Goal: Task Accomplishment & Management: Manage account settings

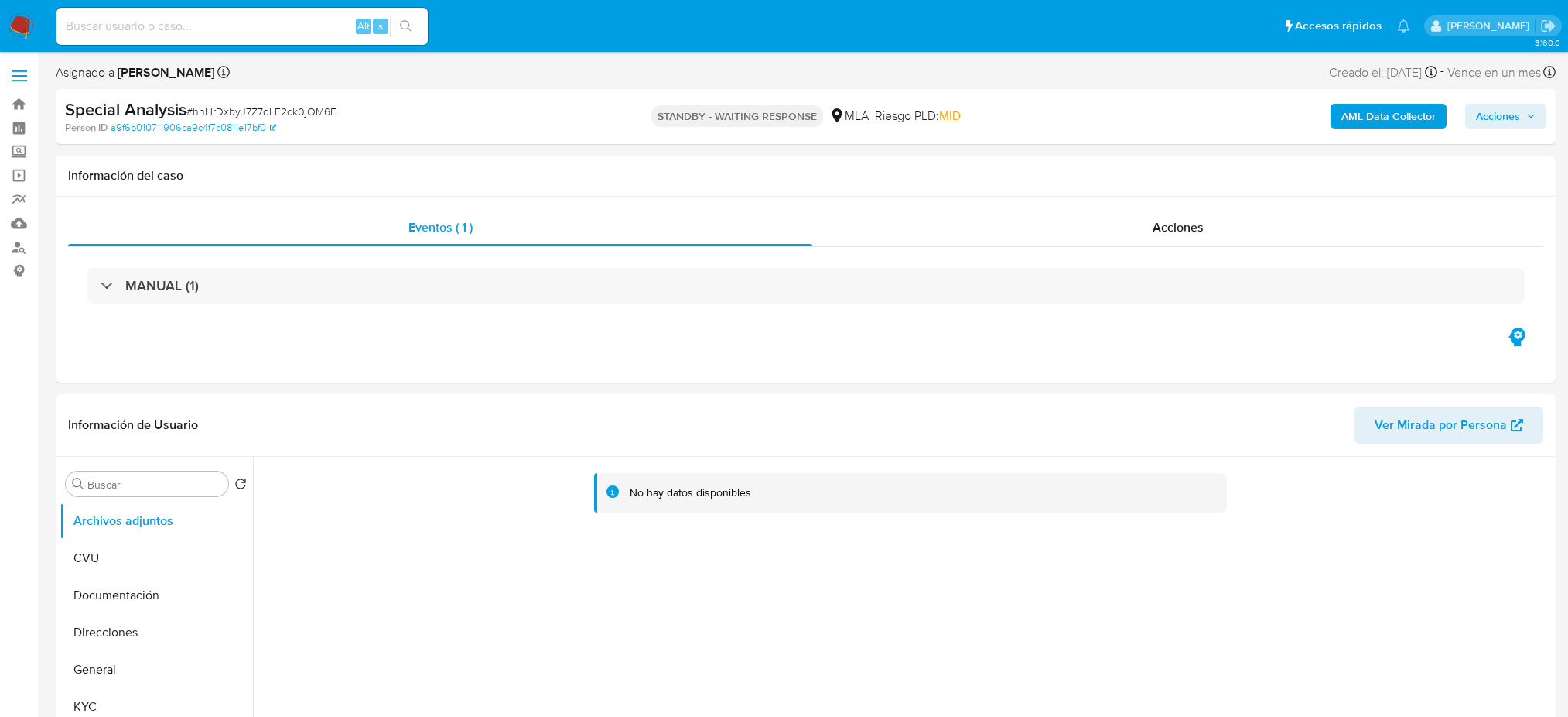
select select "10"
click at [21, 22] on img at bounding box center [21, 26] width 26 height 26
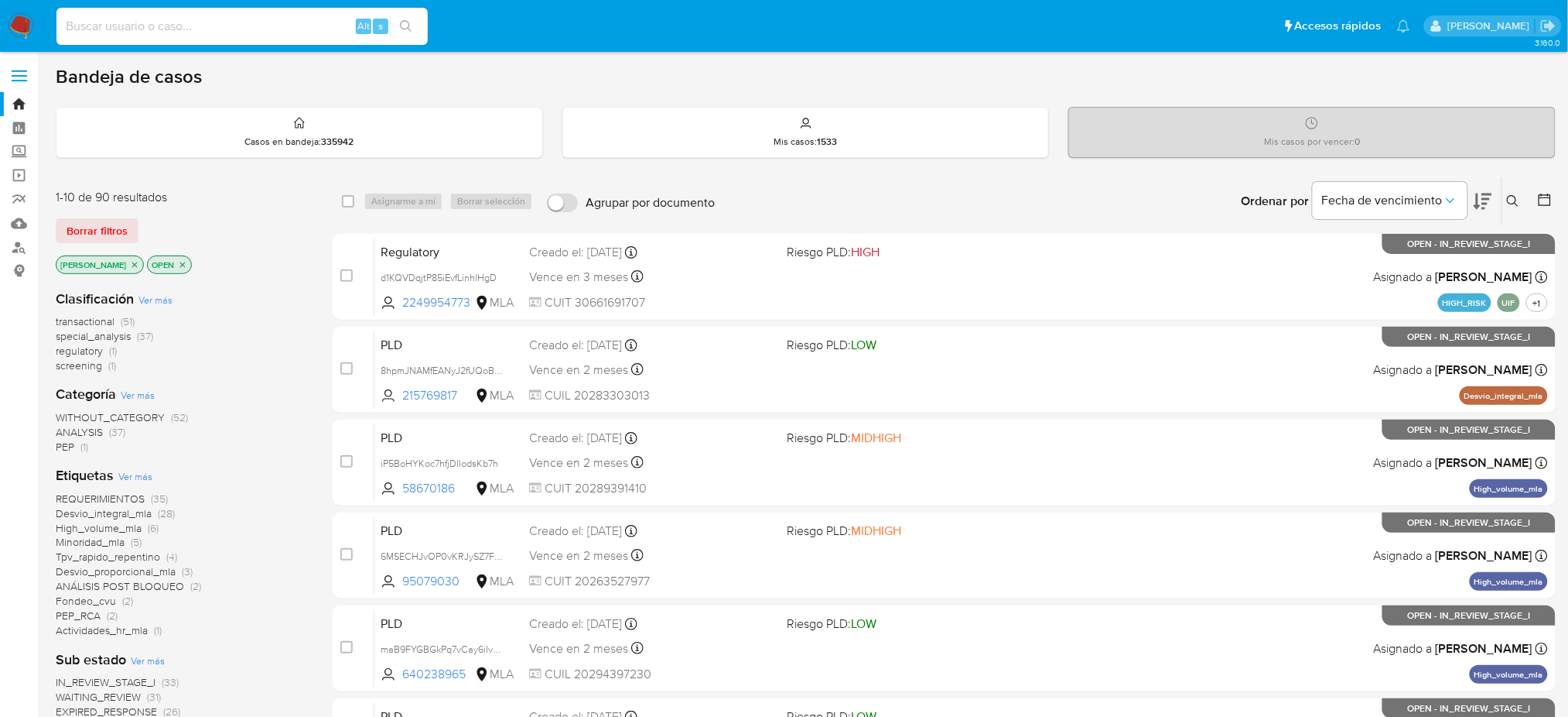
click at [285, 35] on input at bounding box center [242, 26] width 371 height 20
paste input "3oQPnUAEwzcJL4bU06XzUon6"
type input "3oQPnUAEwzcJL4bU06XzUon6"
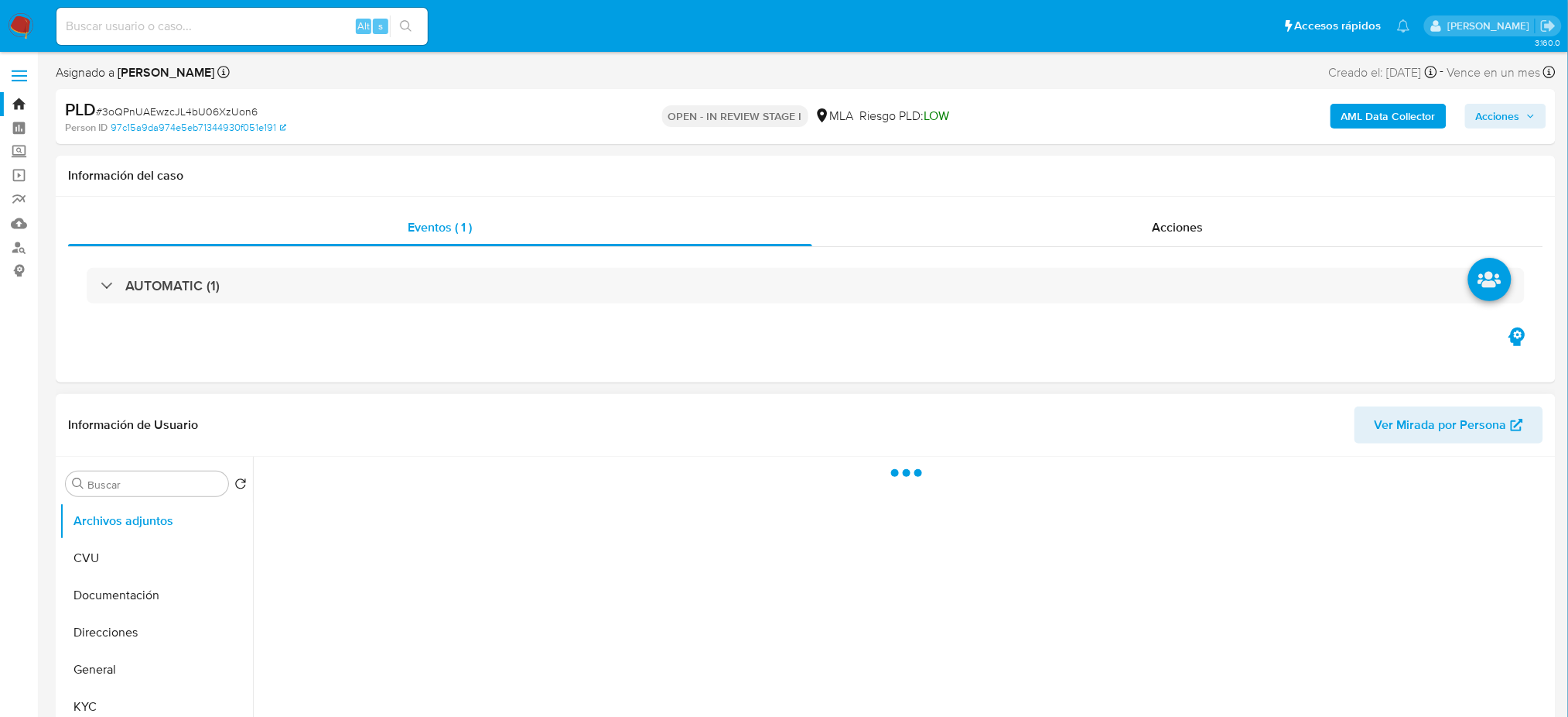
select select "10"
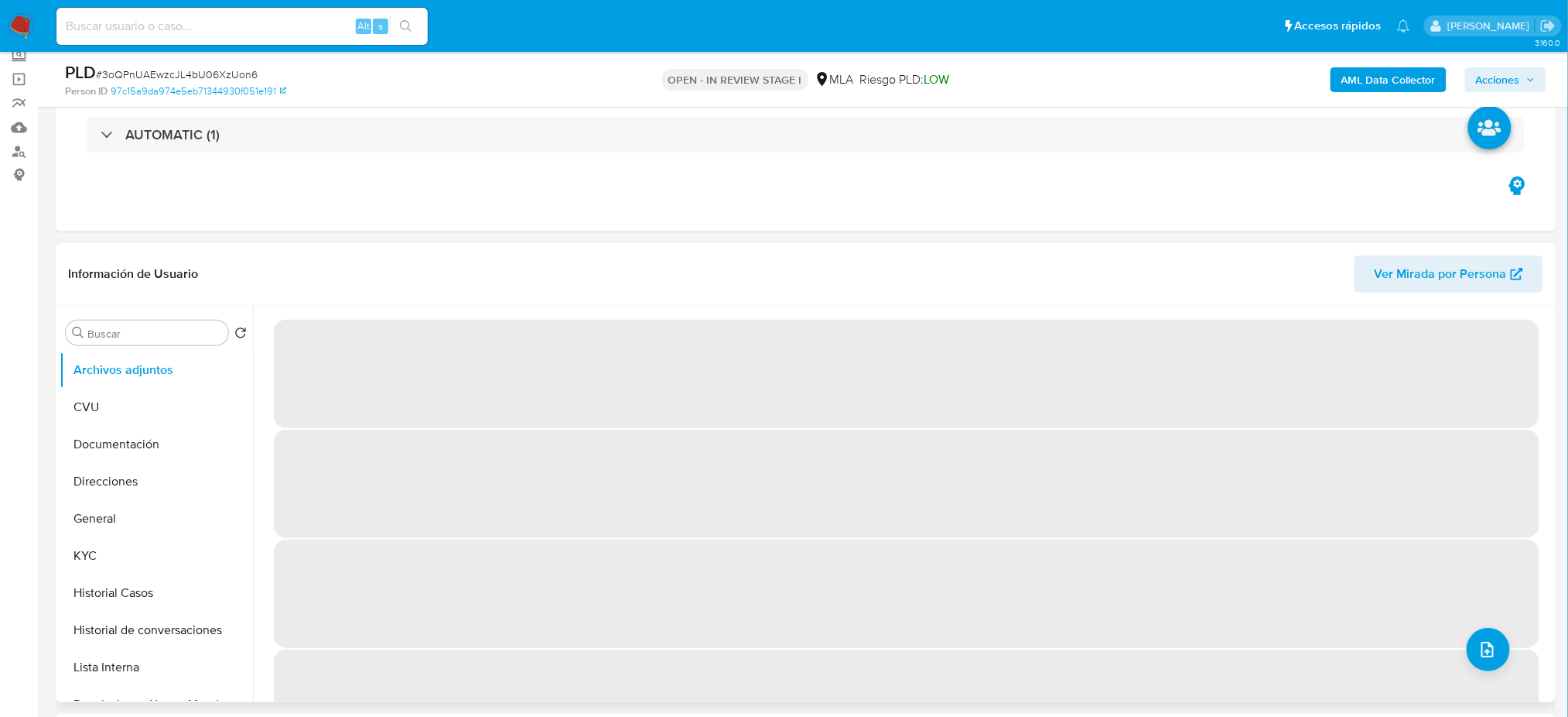
scroll to position [206, 0]
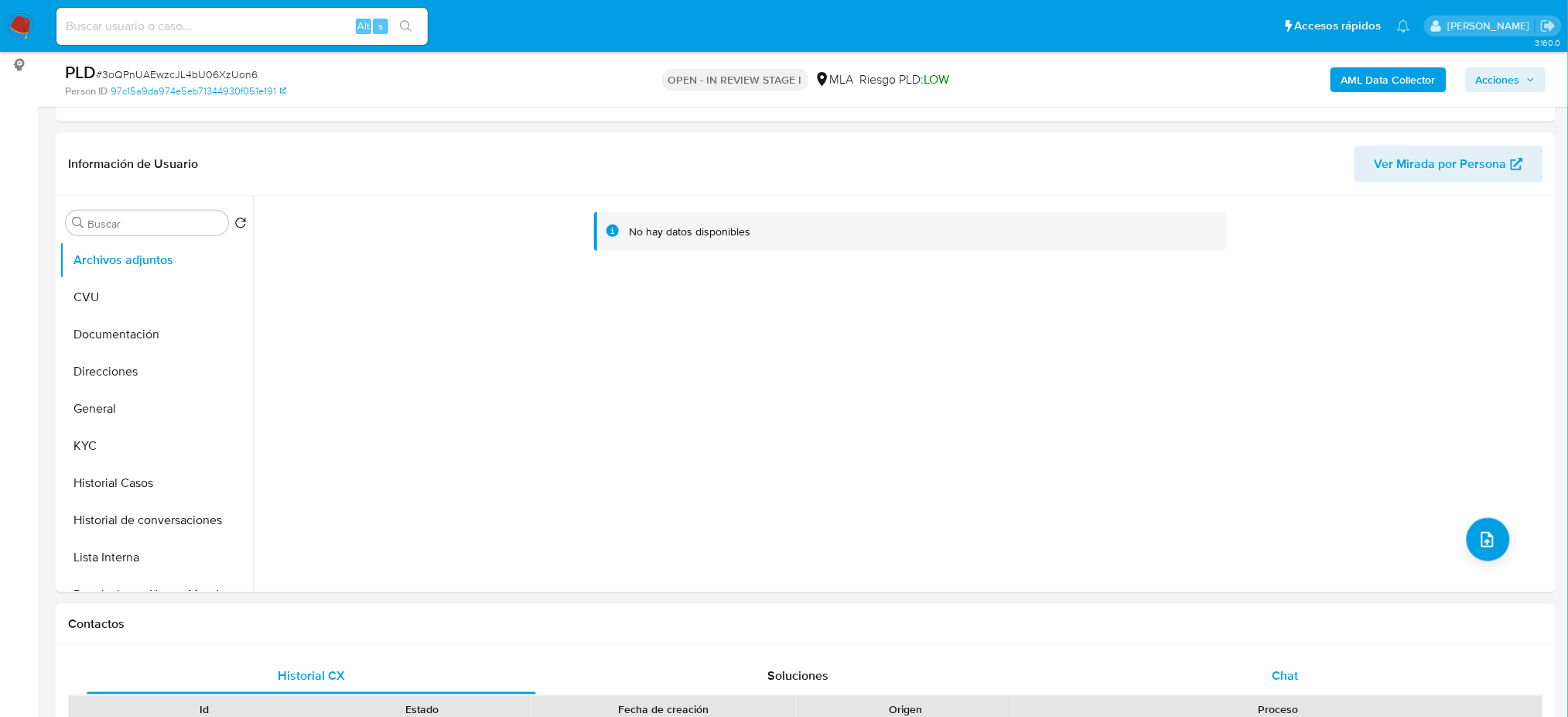
click at [1245, 660] on div "Chat" at bounding box center [1284, 676] width 449 height 37
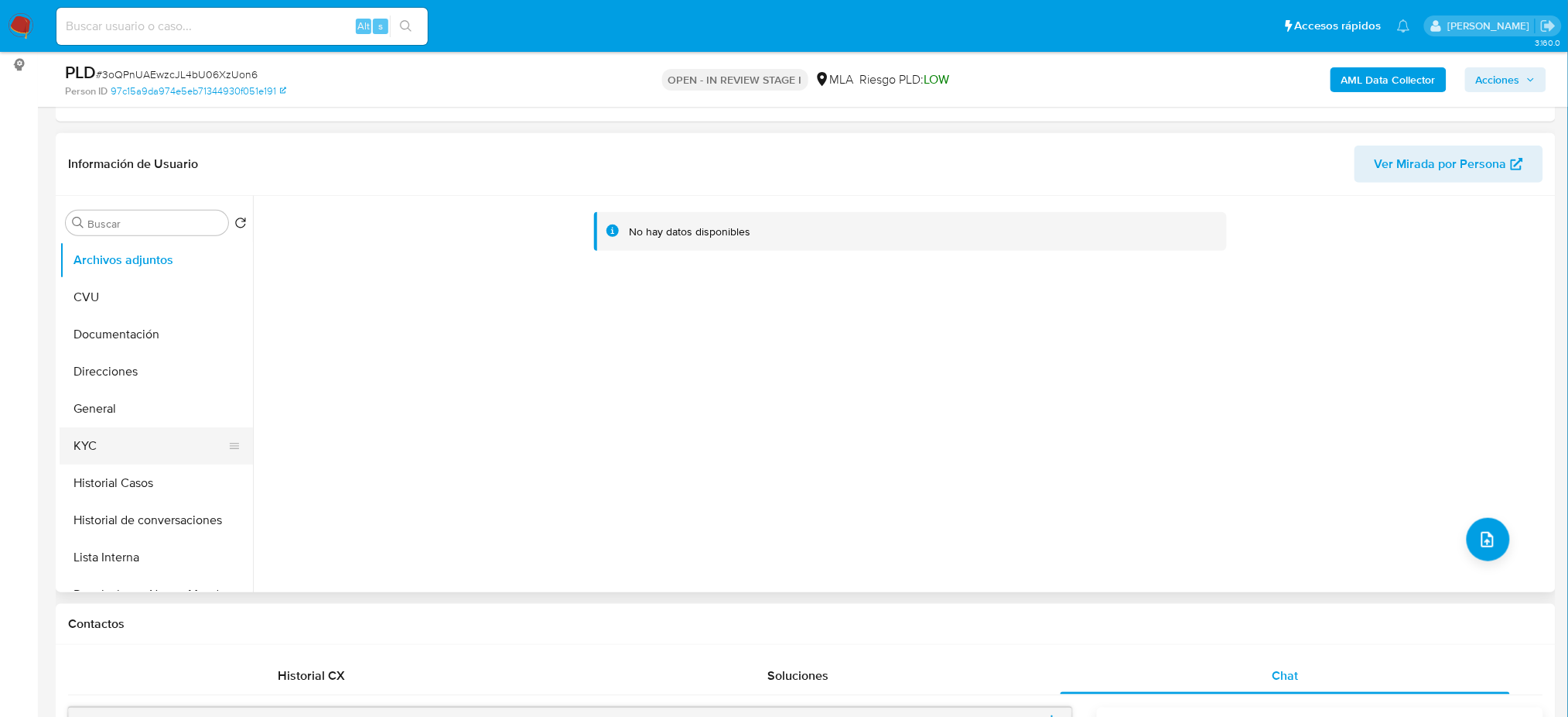
click at [133, 437] on button "KYC" at bounding box center [150, 446] width 181 height 37
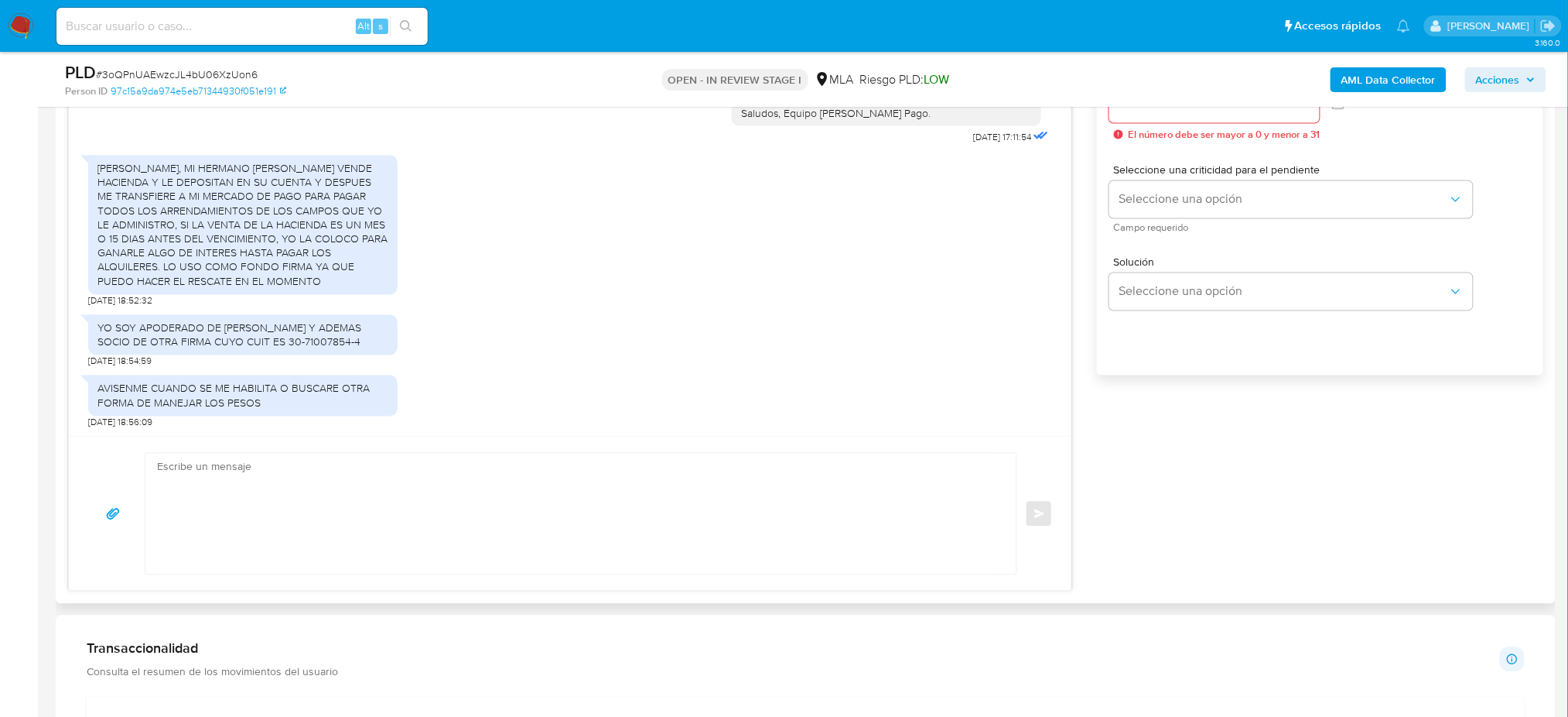
scroll to position [929, 0]
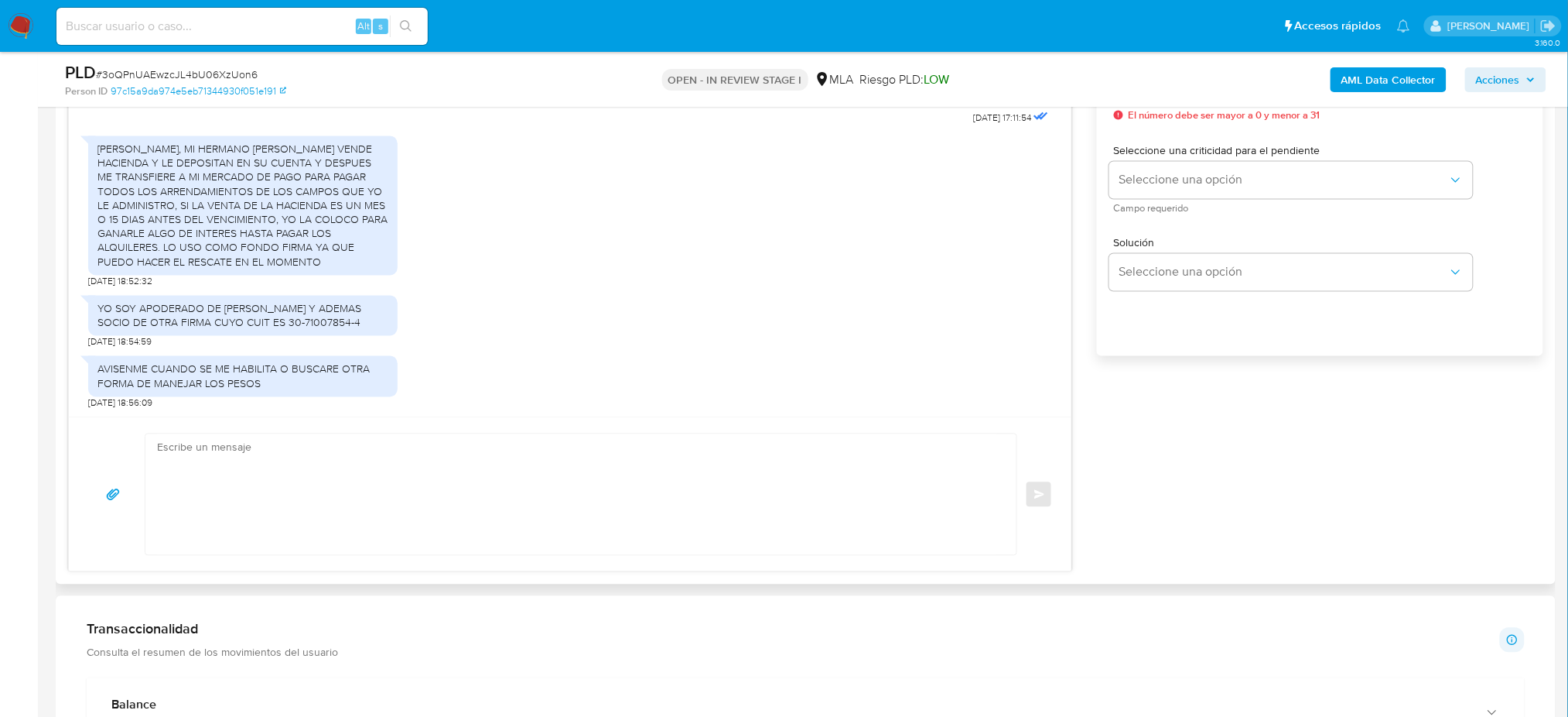
click at [297, 464] on textarea at bounding box center [576, 495] width 840 height 121
paste textarea "Hola, ¡Muchas gracias por tu respuesta! ¿Podrías enviarnos el Resumen de Compro…"
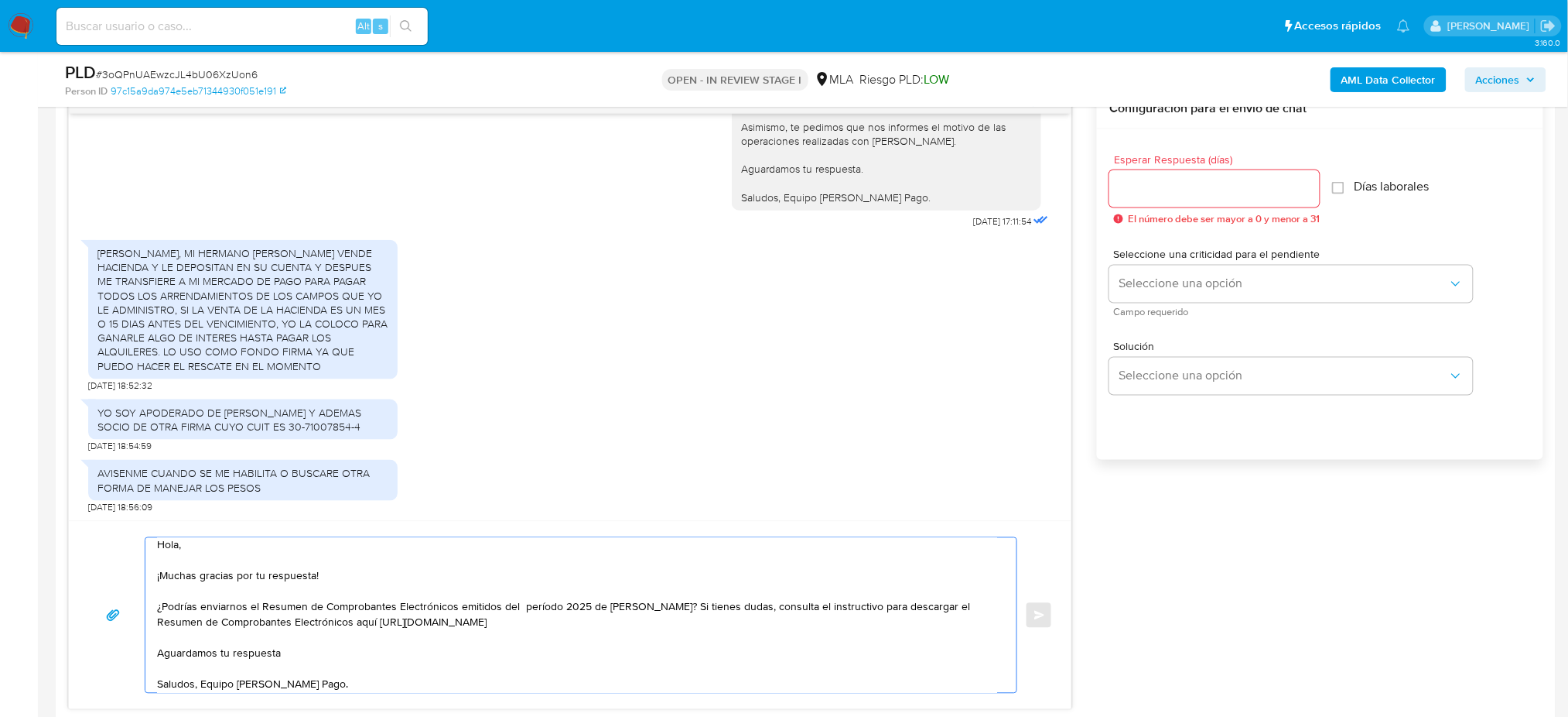
scroll to position [0, 0]
click at [155, 582] on div "Hola, ¡Muchas gracias por tu respuesta! ¿Podrías enviarnos el Resumen de Compro…" at bounding box center [577, 615] width 863 height 154
click at [157, 582] on textarea "Hola, ¡Muchas gracias por tu respuesta! ¿Podrías enviarnos el Resumen de Compro…" at bounding box center [576, 615] width 840 height 154
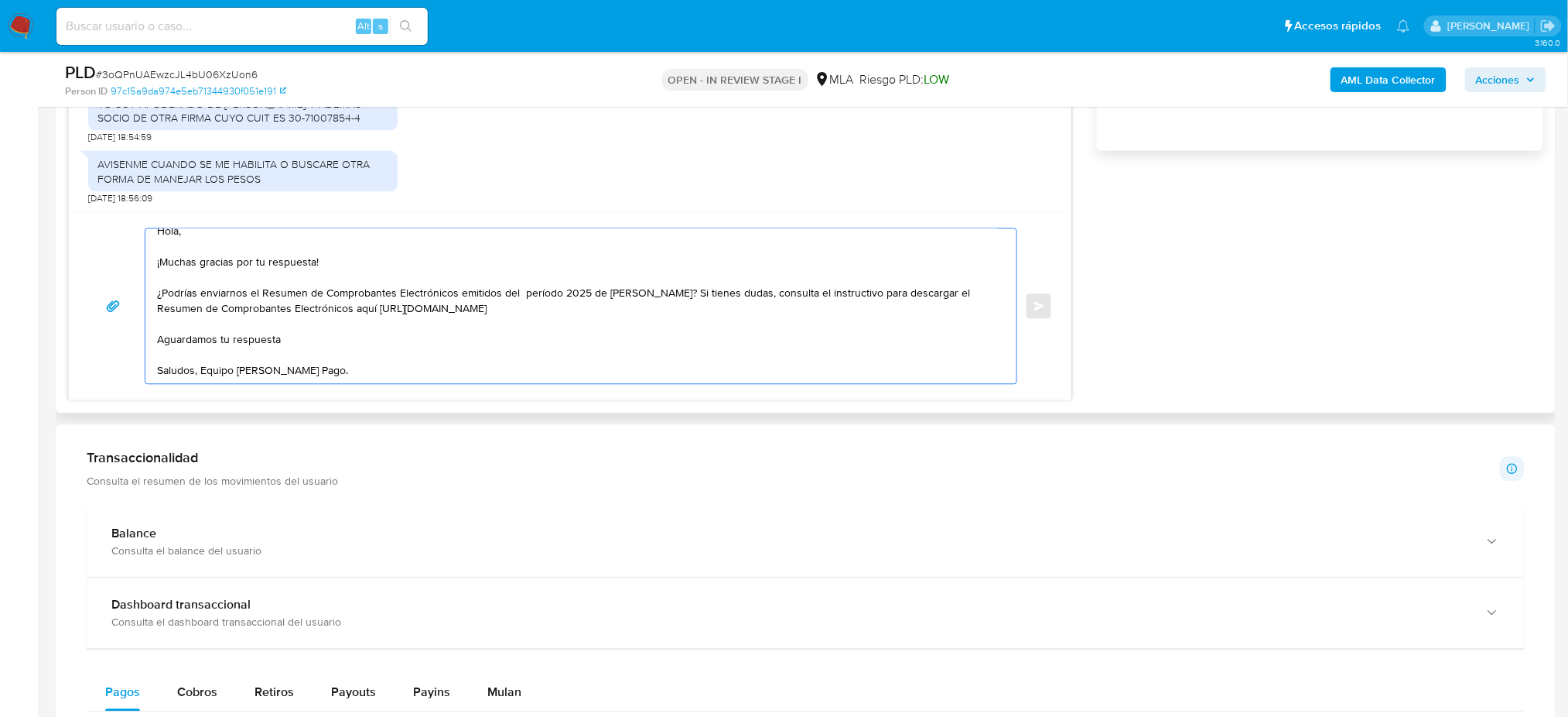
scroll to position [91, 0]
click at [237, 366] on textarea "Hola, ¡Muchas gracias por tu respuesta! ¿Podrías enviarnos el Resumen de Compro…" at bounding box center [576, 305] width 840 height 154
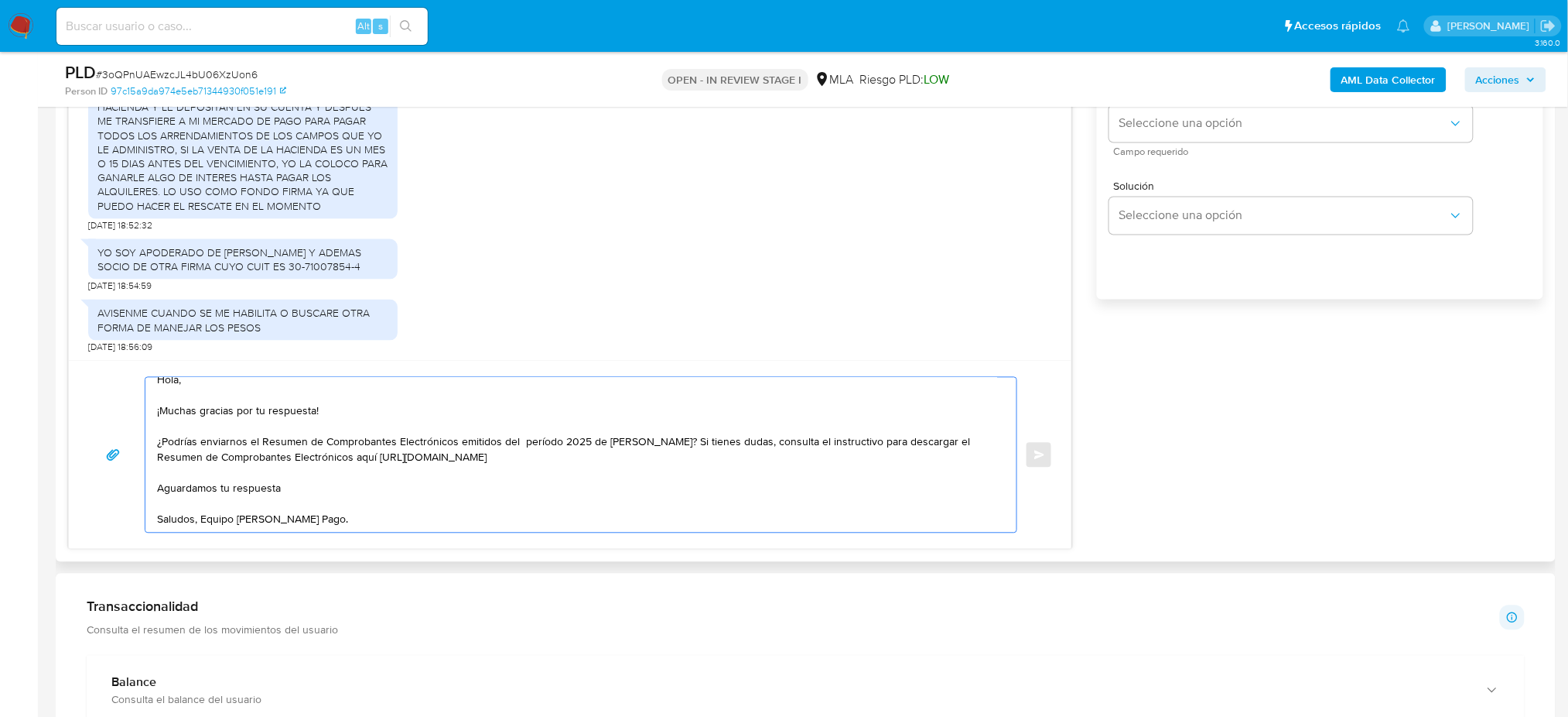
scroll to position [825, 0]
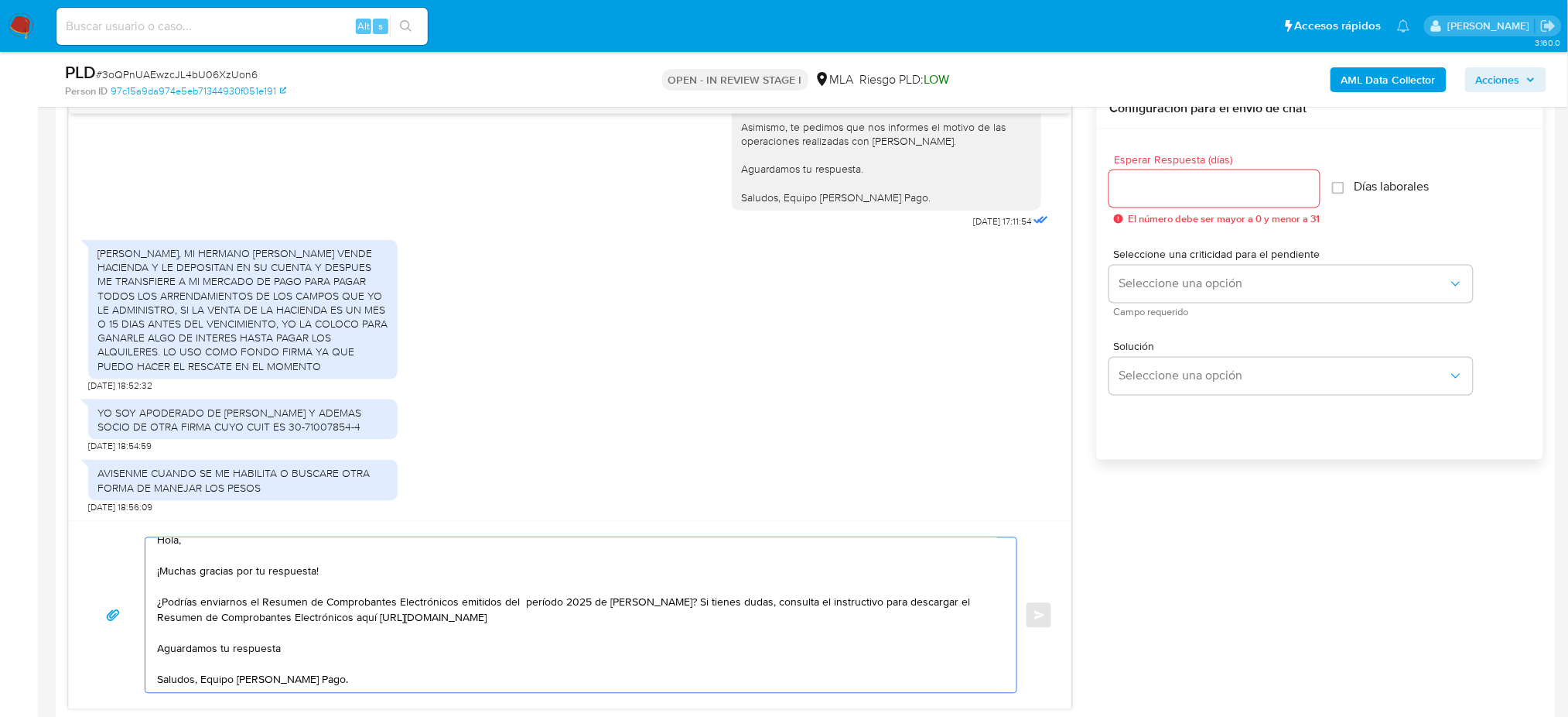
type textarea "Hola, ¡Muchas gracias por tu respuesta! ¿Podrías enviarnos el Resumen de Compro…"
click at [1159, 189] on input "Esperar Respuesta (días)" at bounding box center [1214, 189] width 210 height 20
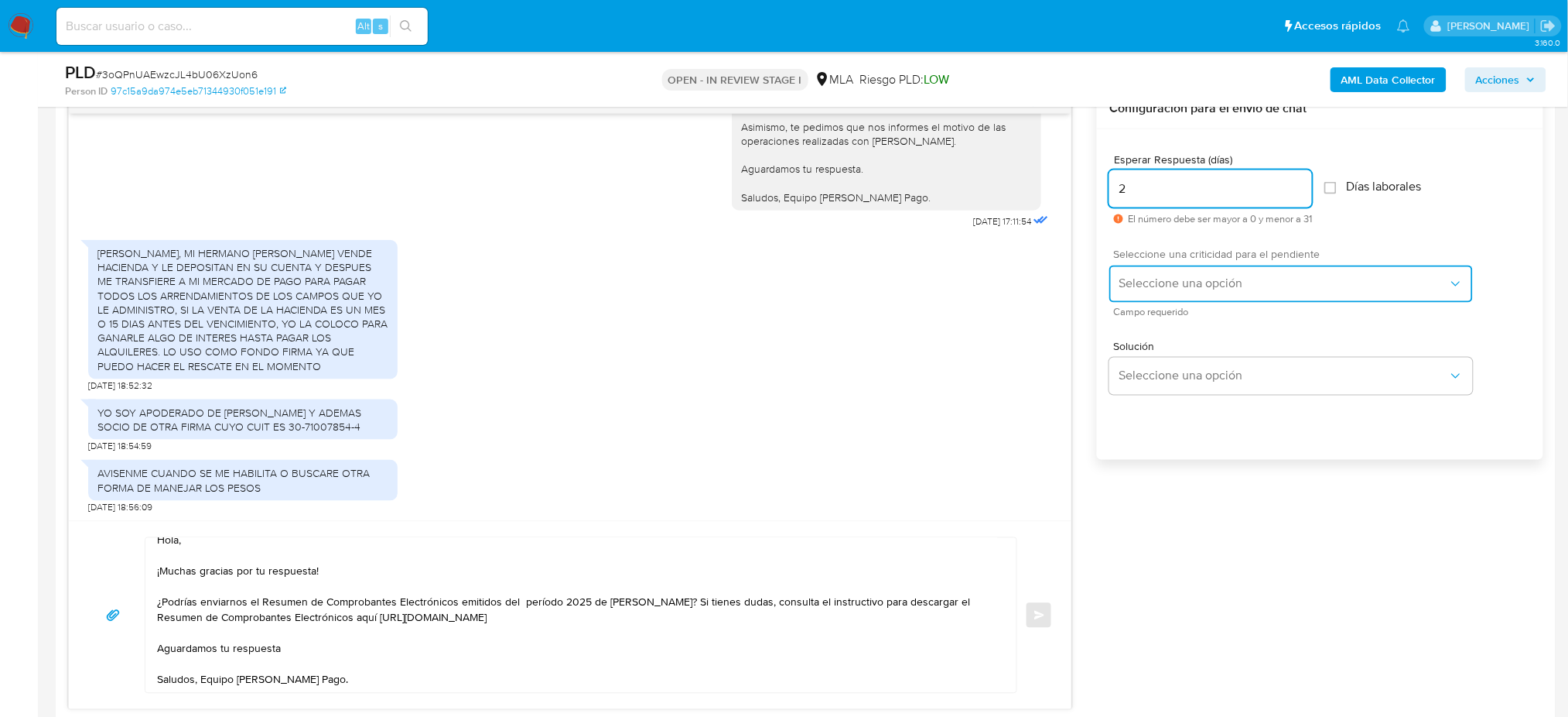
click at [1117, 272] on button "Seleccione una opción" at bounding box center [1290, 284] width 364 height 37
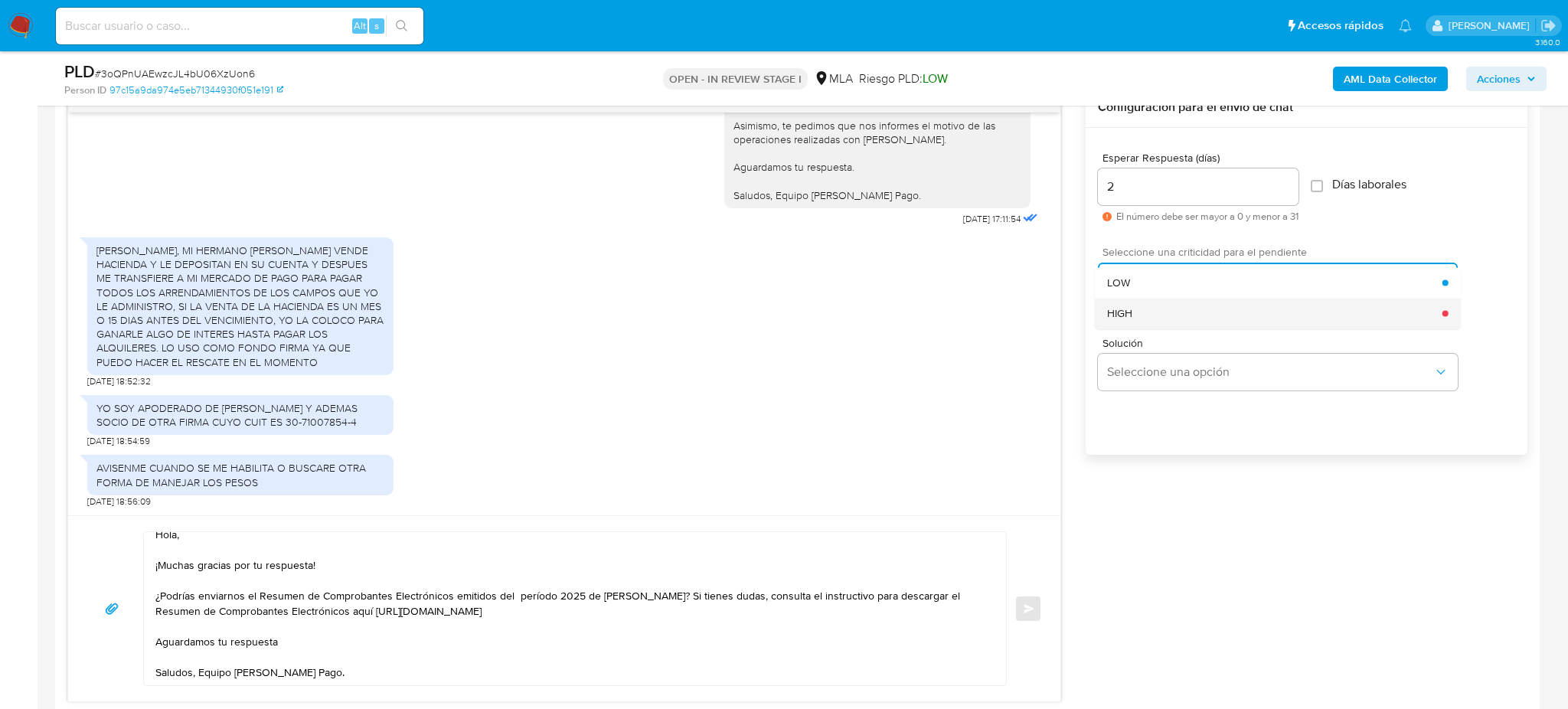
click at [1131, 308] on span "HIGH" at bounding box center [1119, 313] width 25 height 14
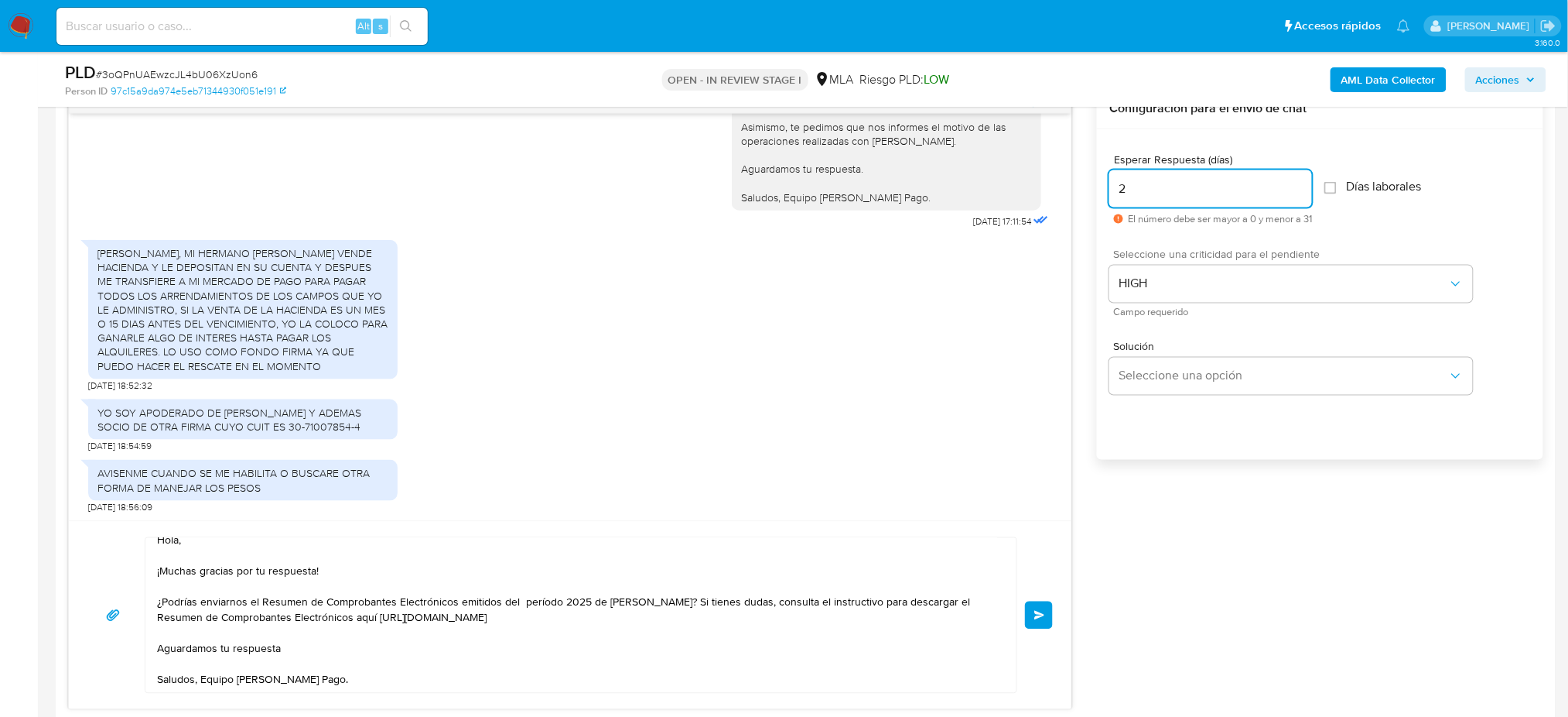
drag, startPoint x: 1126, startPoint y: 194, endPoint x: 1100, endPoint y: 196, distance: 26.1
click at [1100, 196] on div "Esperar Respuesta (días) 2 El número debe ser mayor a 0 y menor a 31 Días labor…" at bounding box center [1319, 315] width 446 height 372
type input "1"
click at [1041, 619] on span "Enviar" at bounding box center [1040, 615] width 11 height 9
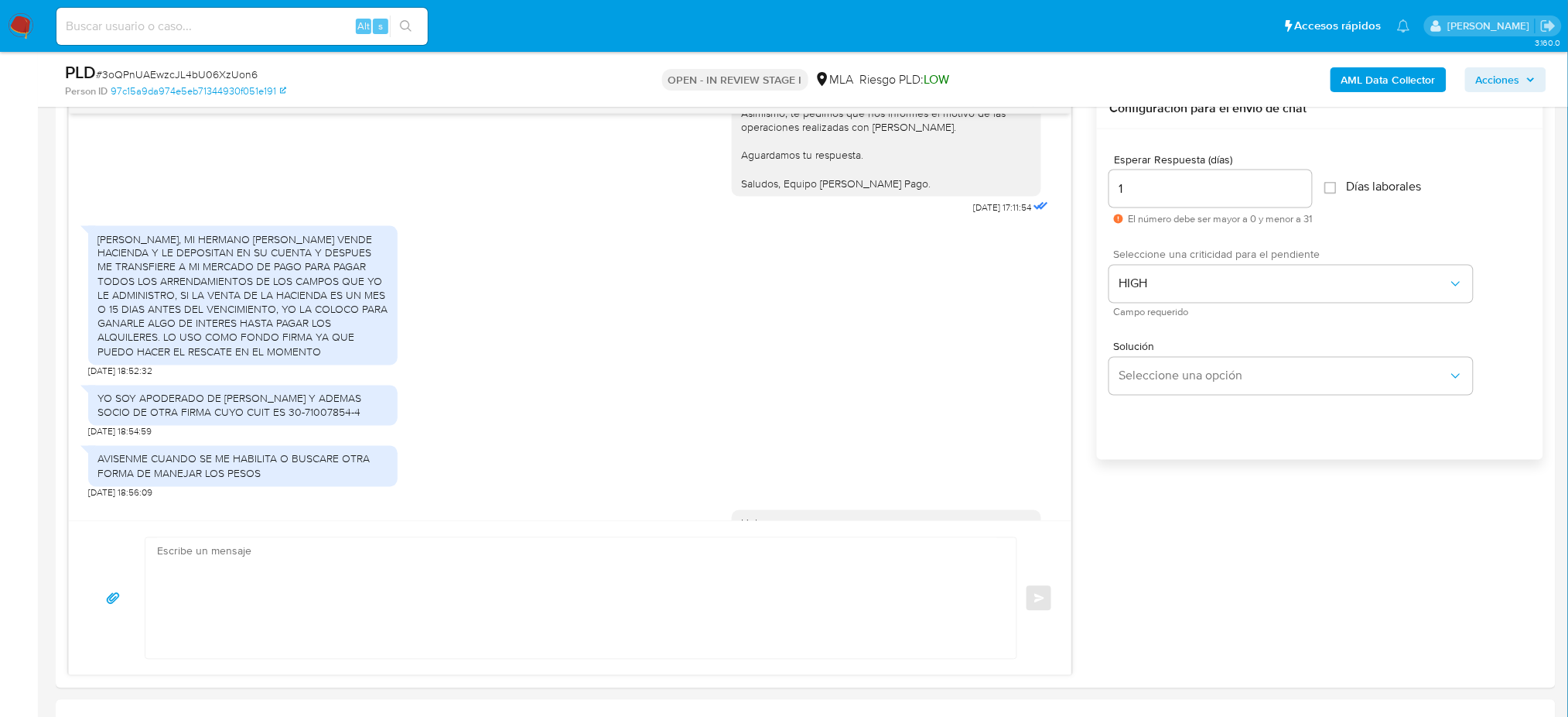
scroll to position [788, 0]
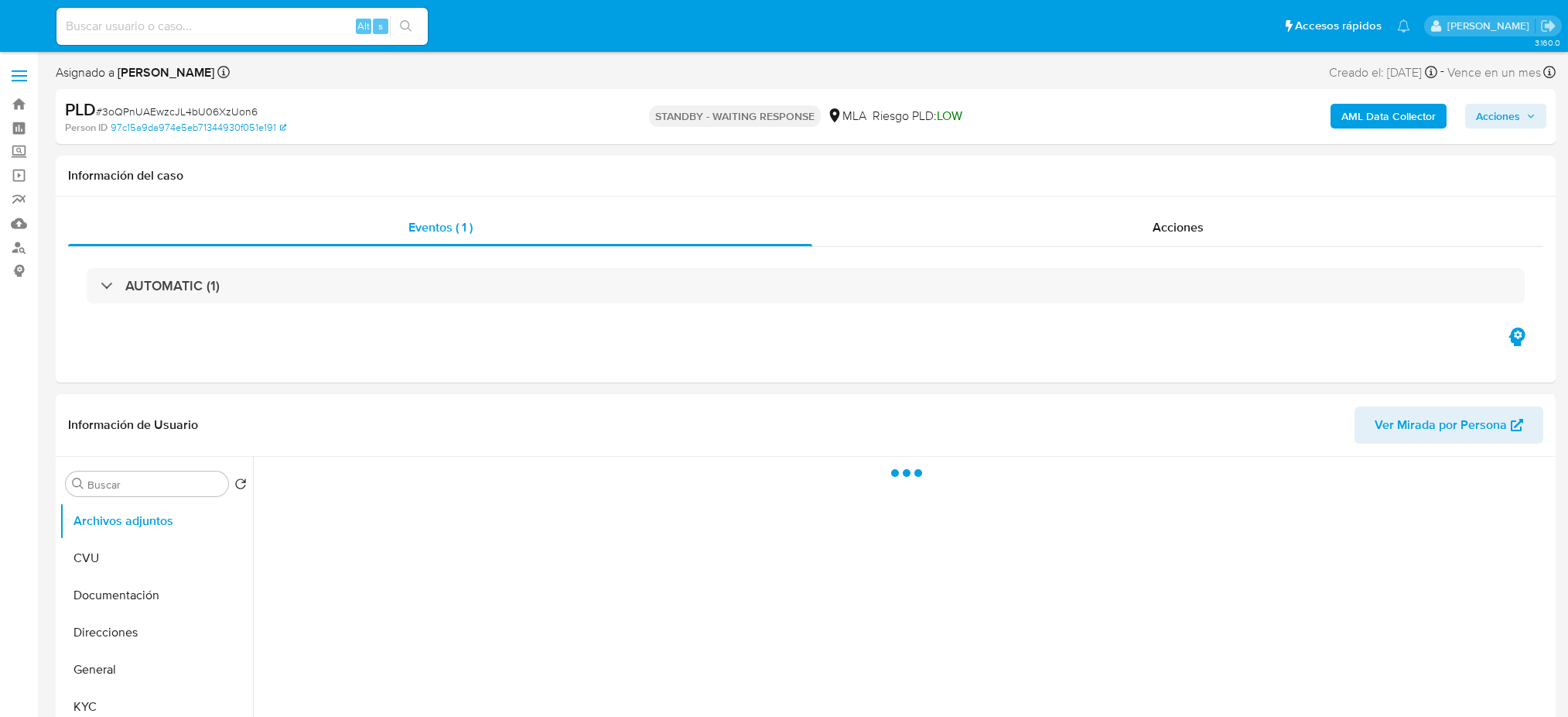
select select "10"
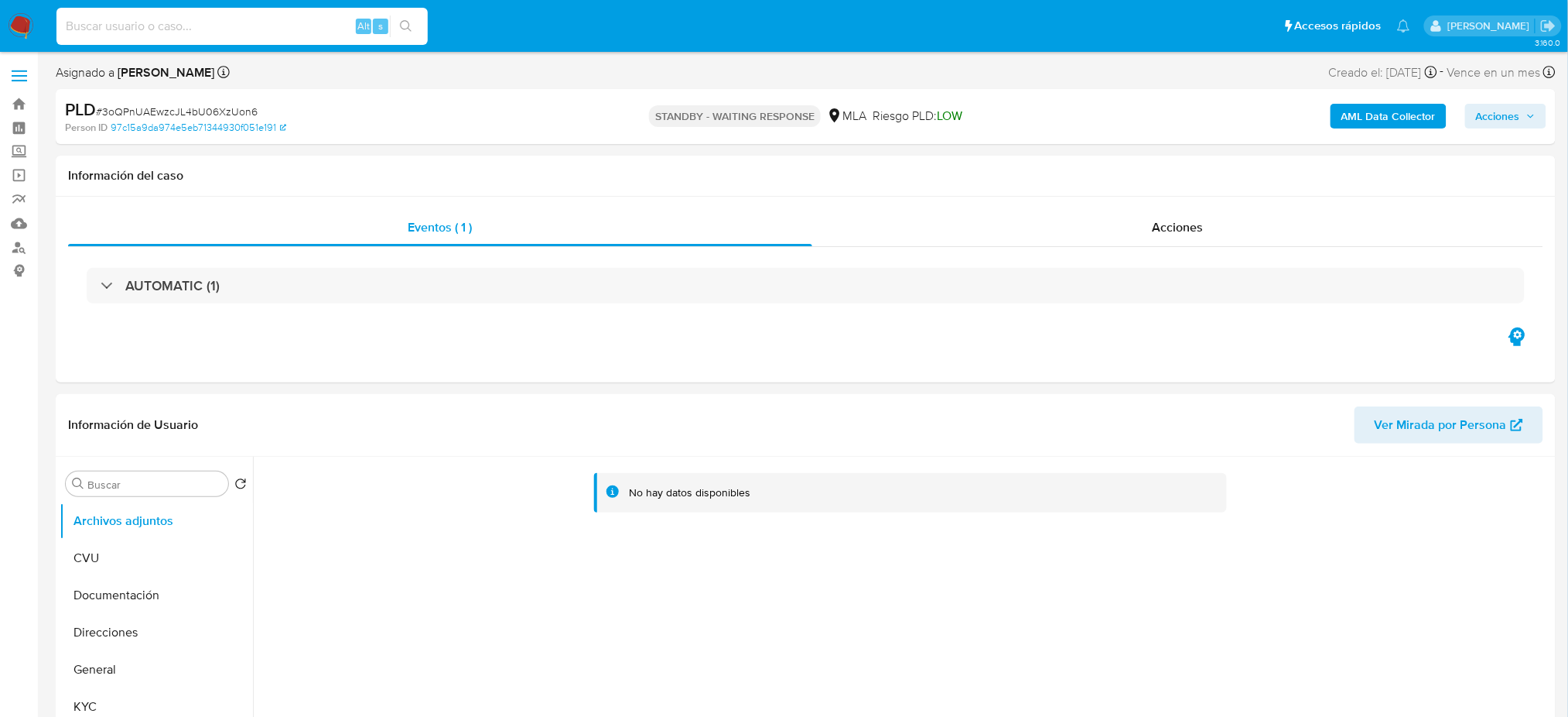
click at [265, 21] on input at bounding box center [242, 26] width 371 height 20
paste input "QwXeCqMUXrwiDClHckU7O3D2"
type input "QwXeCqMUXrwiDClHckU7O3D2"
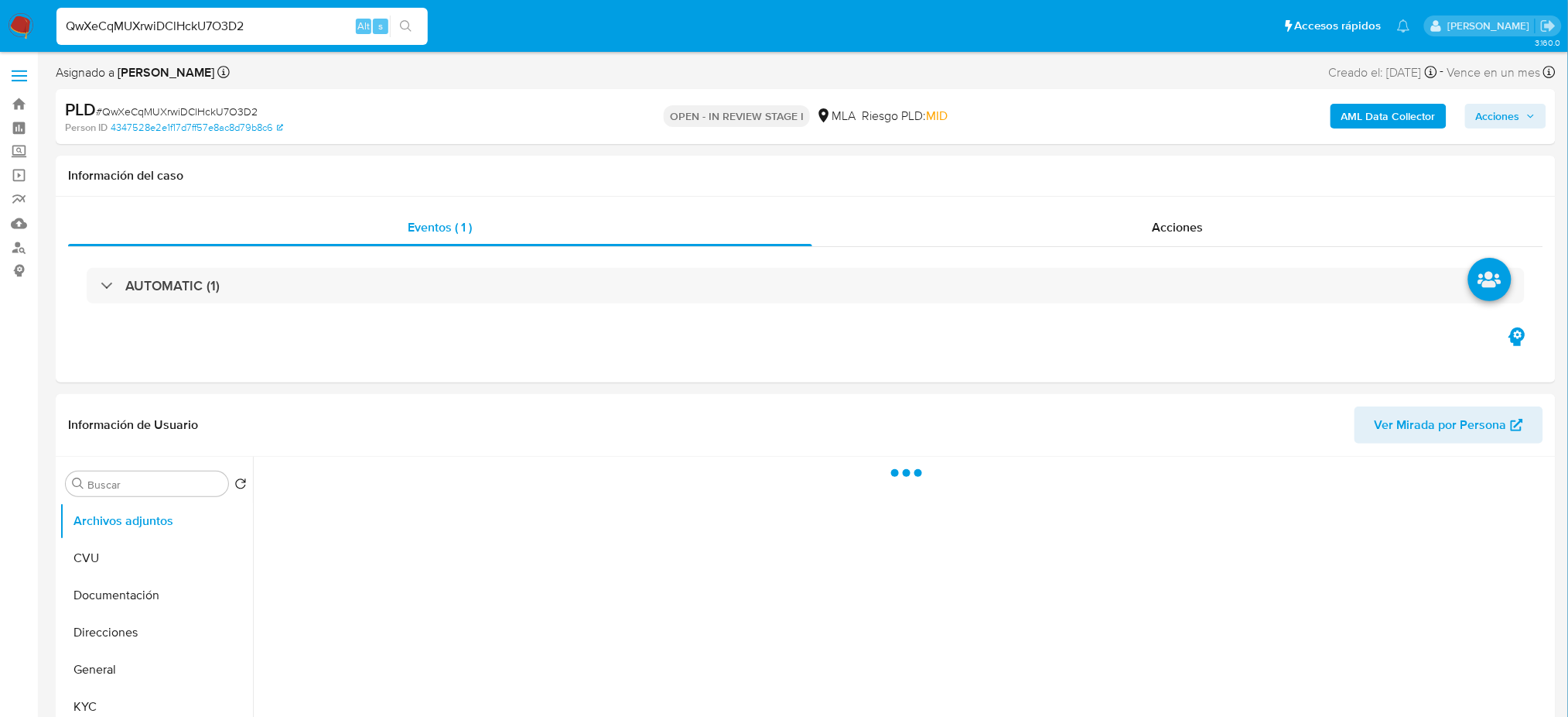
select select "10"
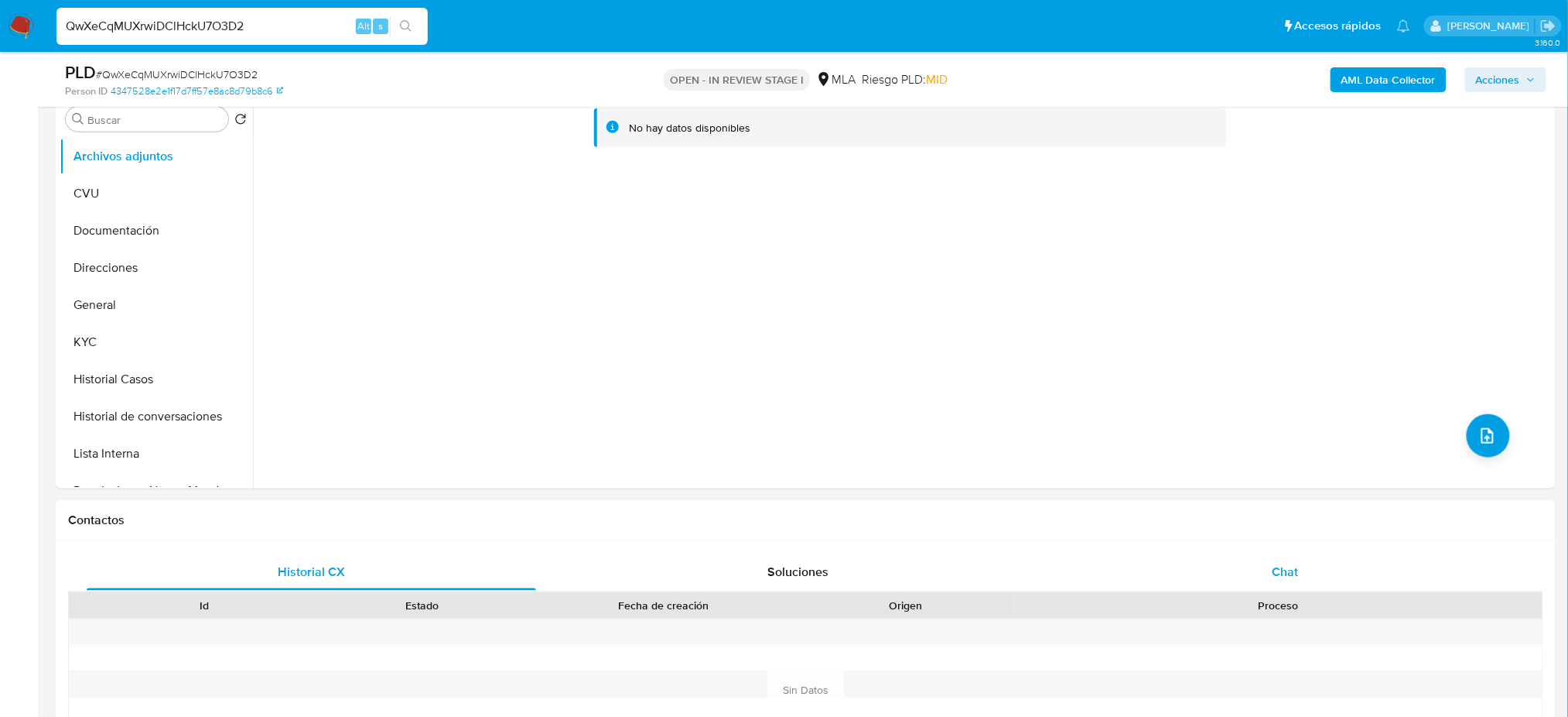
drag, startPoint x: 1355, startPoint y: 619, endPoint x: 1356, endPoint y: 573, distance: 46.0
click at [1355, 615] on div "Id Estado Fecha de creación Origen Proceso" at bounding box center [806, 670] width 1475 height 158
click at [1341, 535] on div "Contactos" at bounding box center [806, 520] width 1500 height 41
click at [102, 352] on button "KYC" at bounding box center [150, 342] width 181 height 37
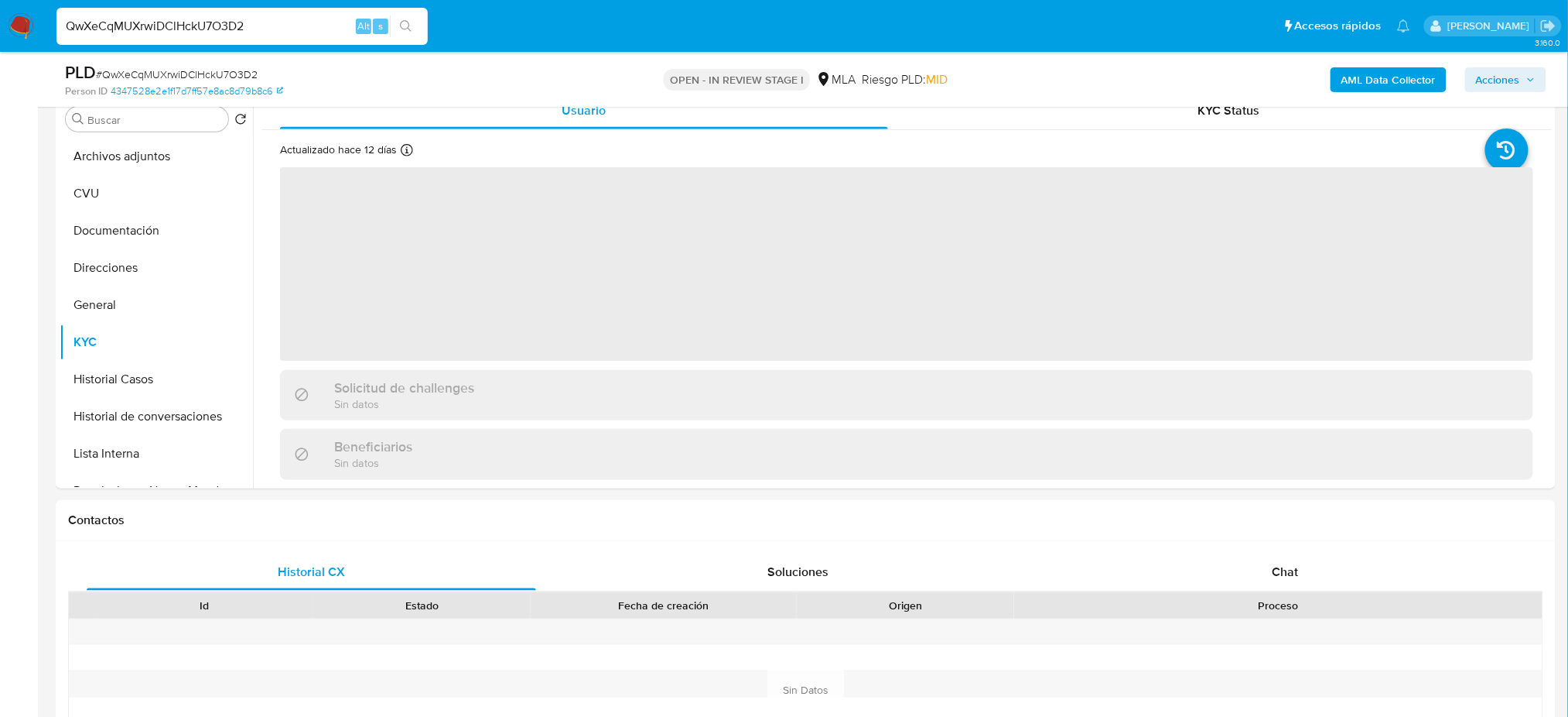
scroll to position [206, 0]
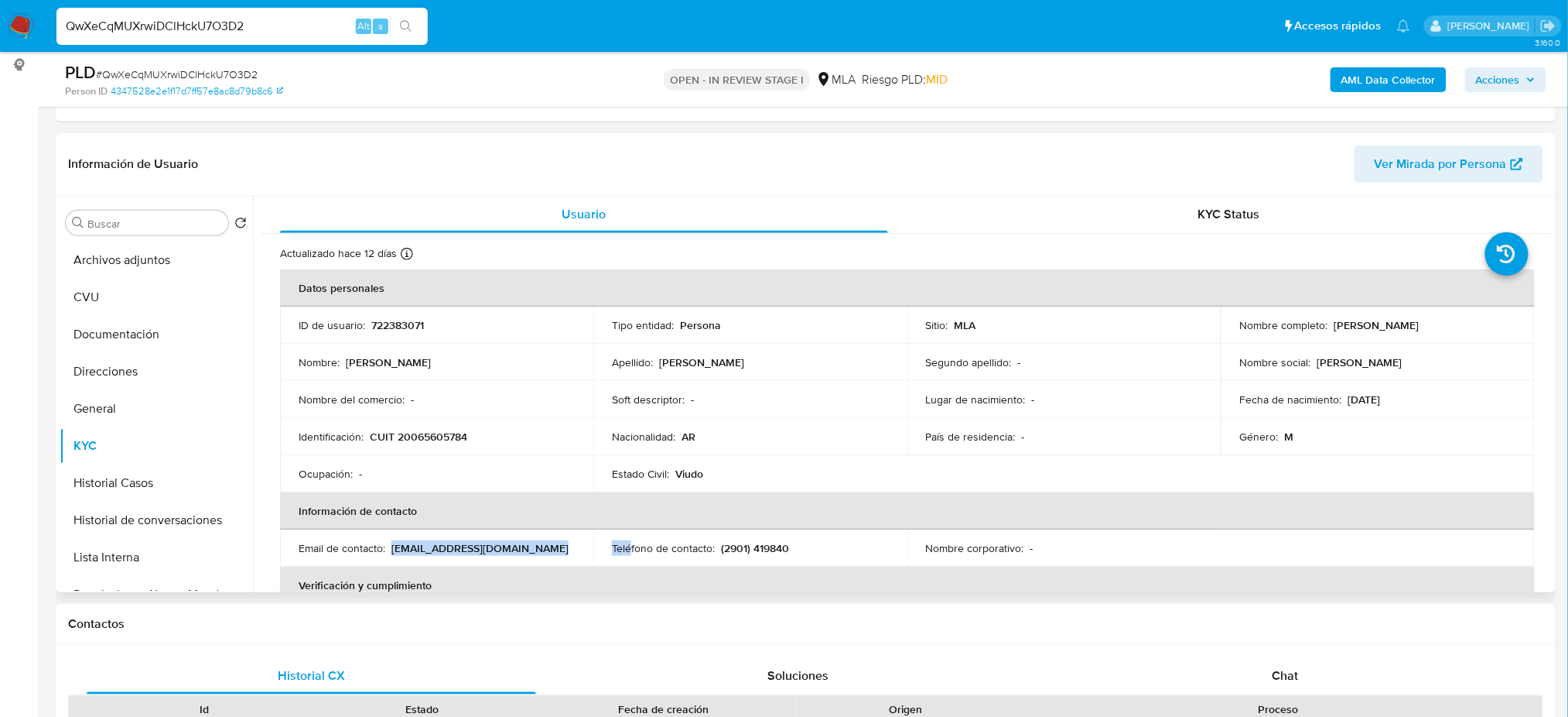
drag, startPoint x: 392, startPoint y: 546, endPoint x: 631, endPoint y: 549, distance: 239.0
click at [631, 549] on tr "Email de contacto : rodolfomariosilva@hotmail.com Teléfono de contacto : (2901)…" at bounding box center [907, 548] width 1255 height 37
copy tr "rodolfomariosilva@hotmail.com Telé"
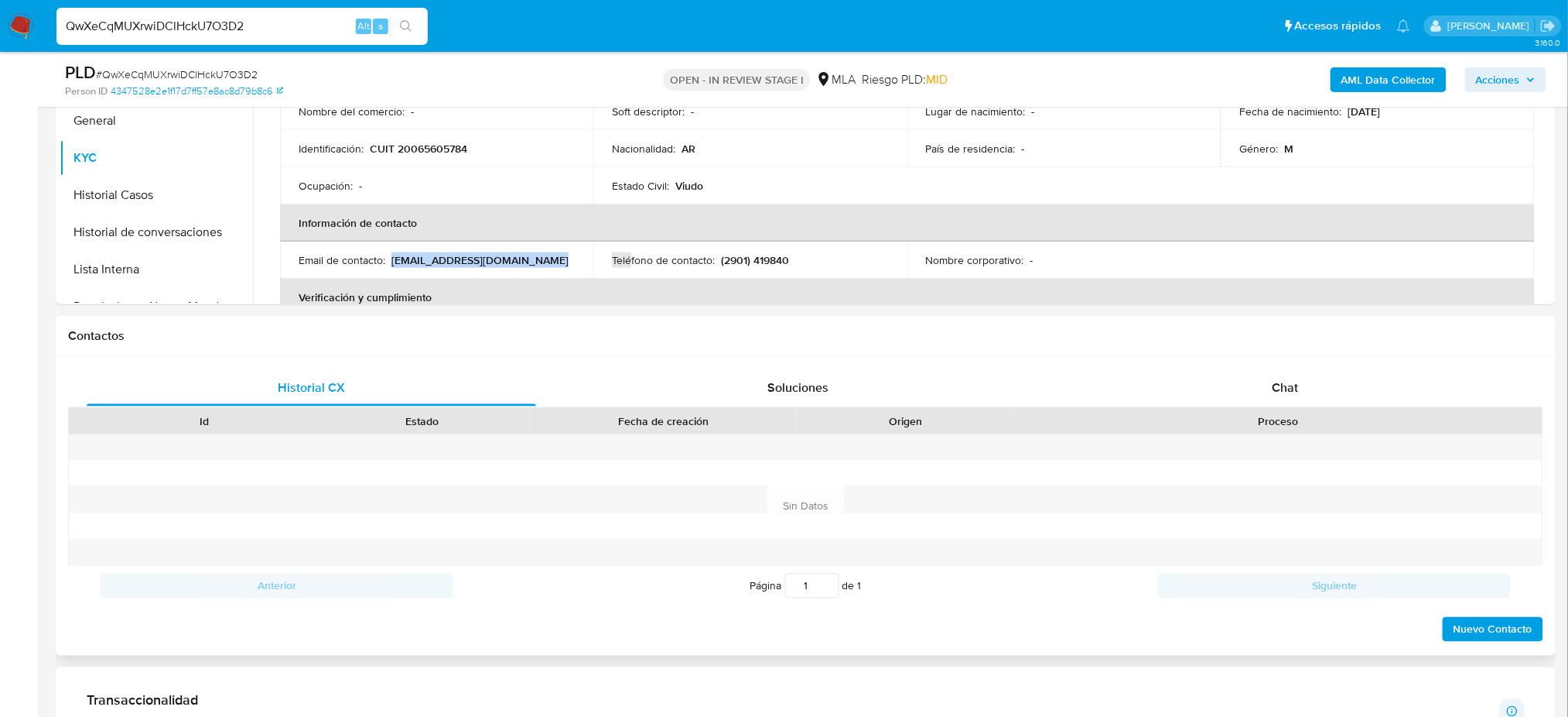
scroll to position [722, 0]
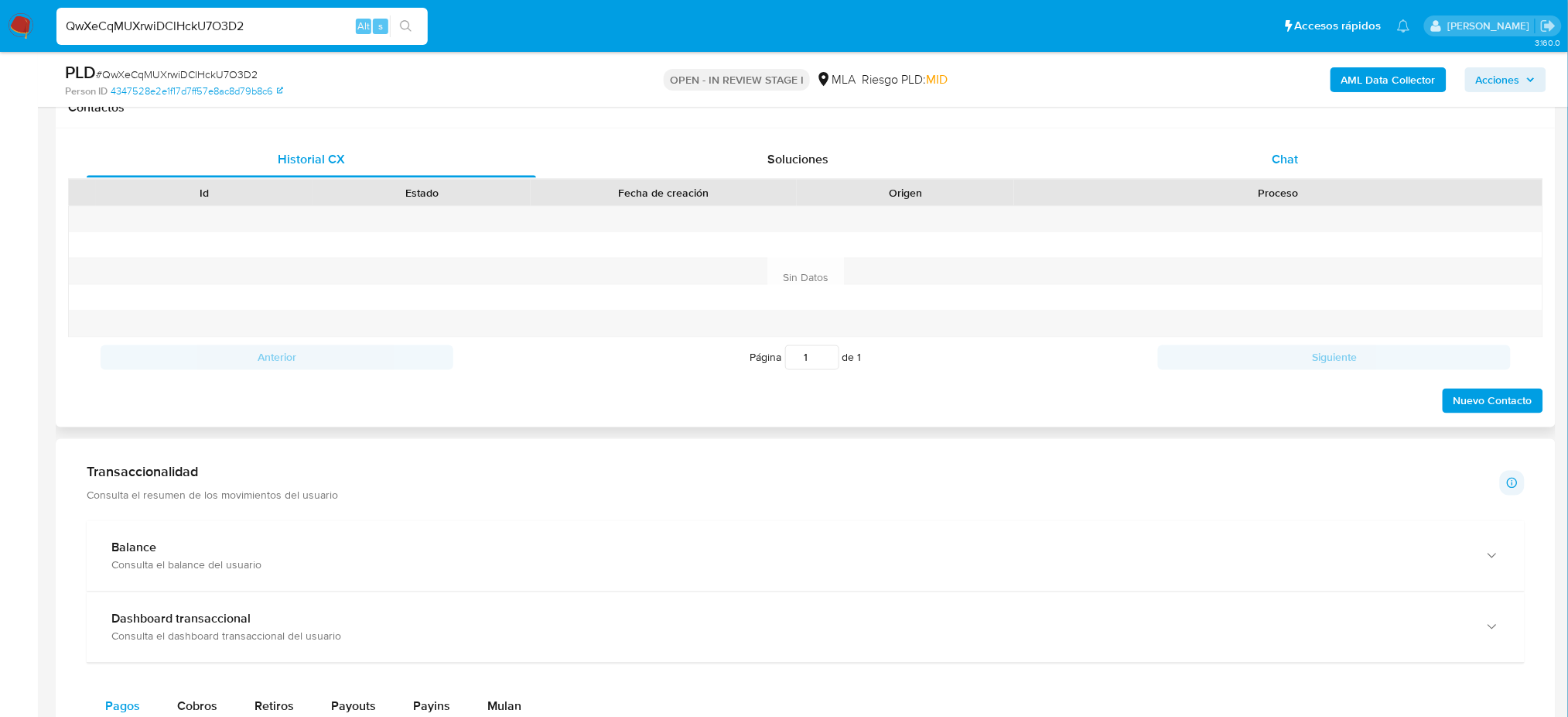
click at [1328, 162] on div "Chat" at bounding box center [1284, 160] width 449 height 37
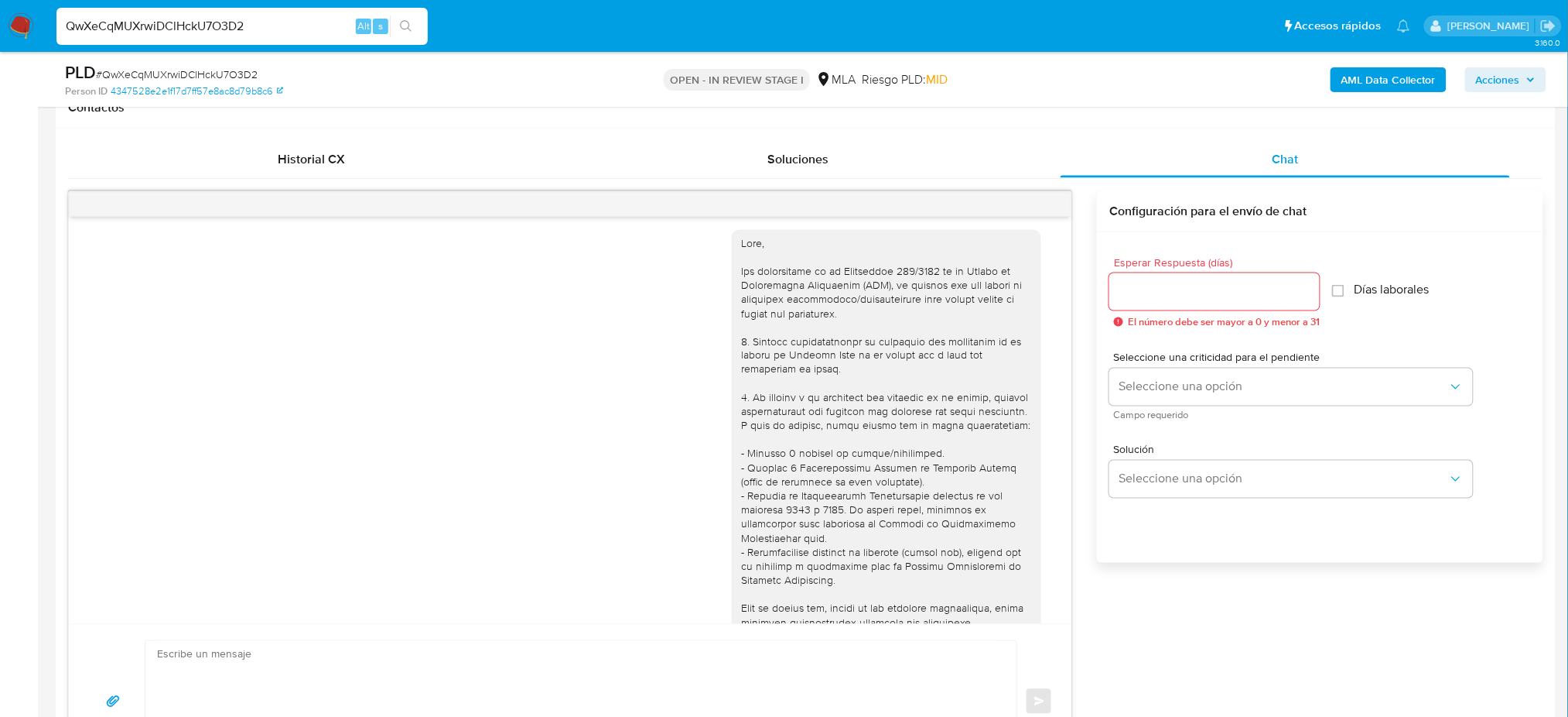
scroll to position [0, 0]
drag, startPoint x: 282, startPoint y: 22, endPoint x: 0, endPoint y: 88, distance: 289.6
paste input "wJUdwwUdljyz9OcmwpuqjnSc"
type input "wJUdwwUdljyz9OcmwpuqjnSc"
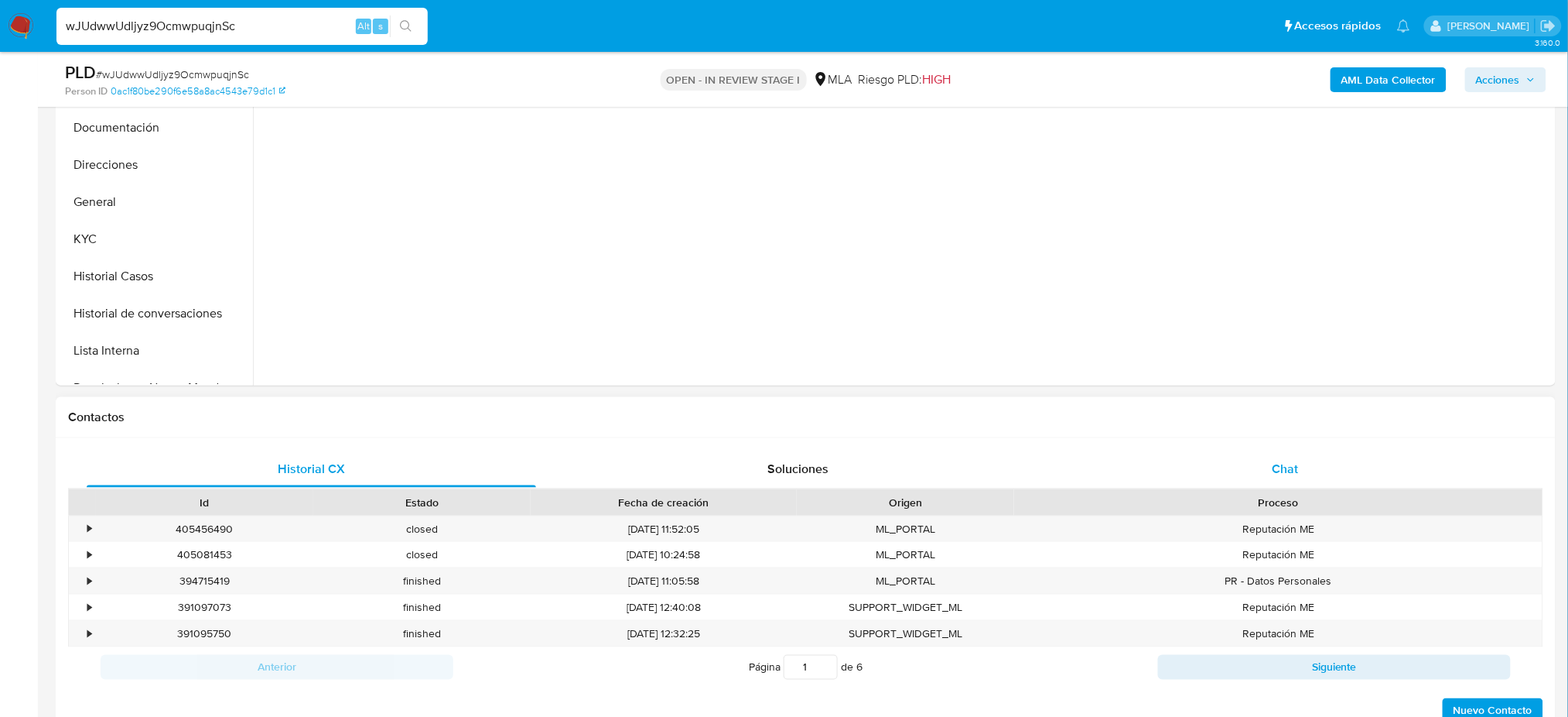
select select "10"
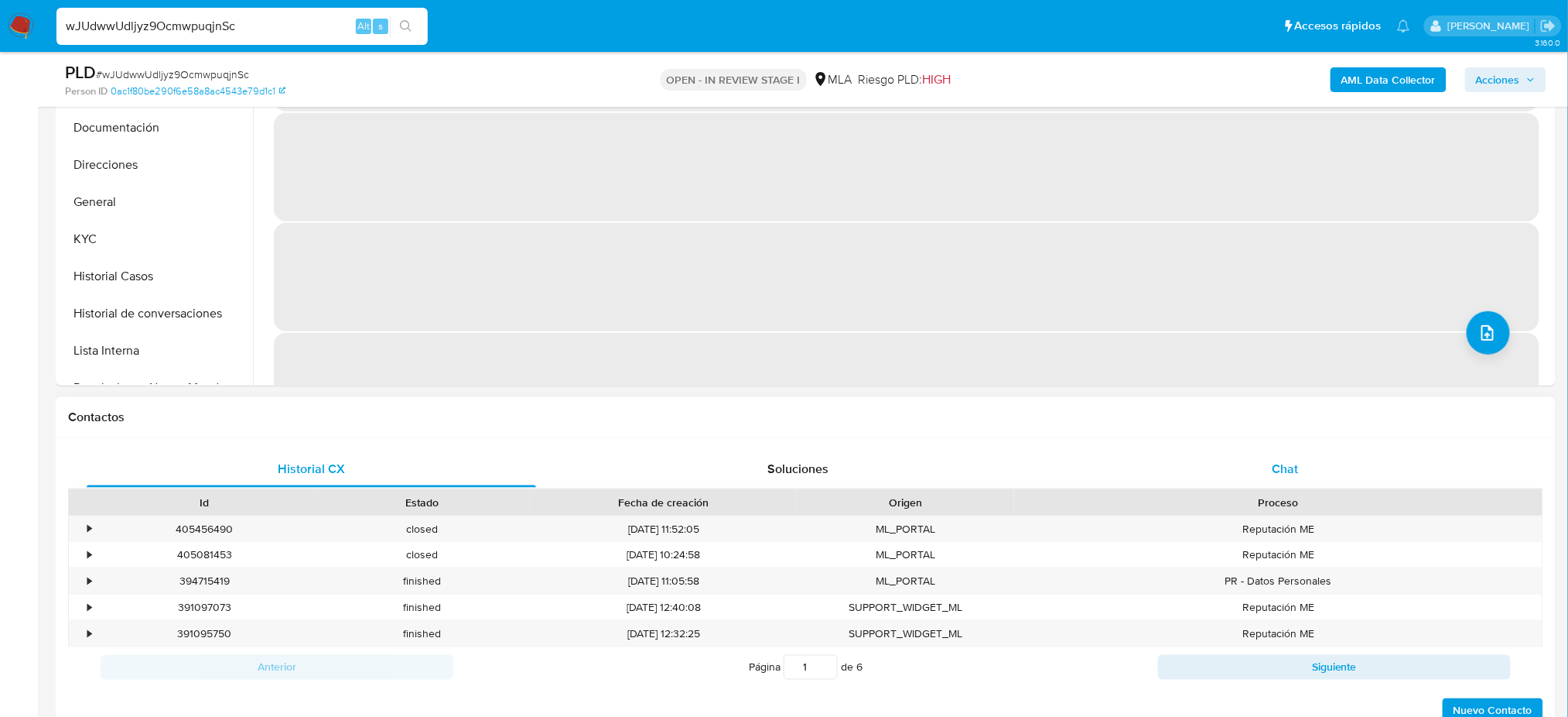
click at [1241, 452] on div "Chat" at bounding box center [1284, 469] width 449 height 37
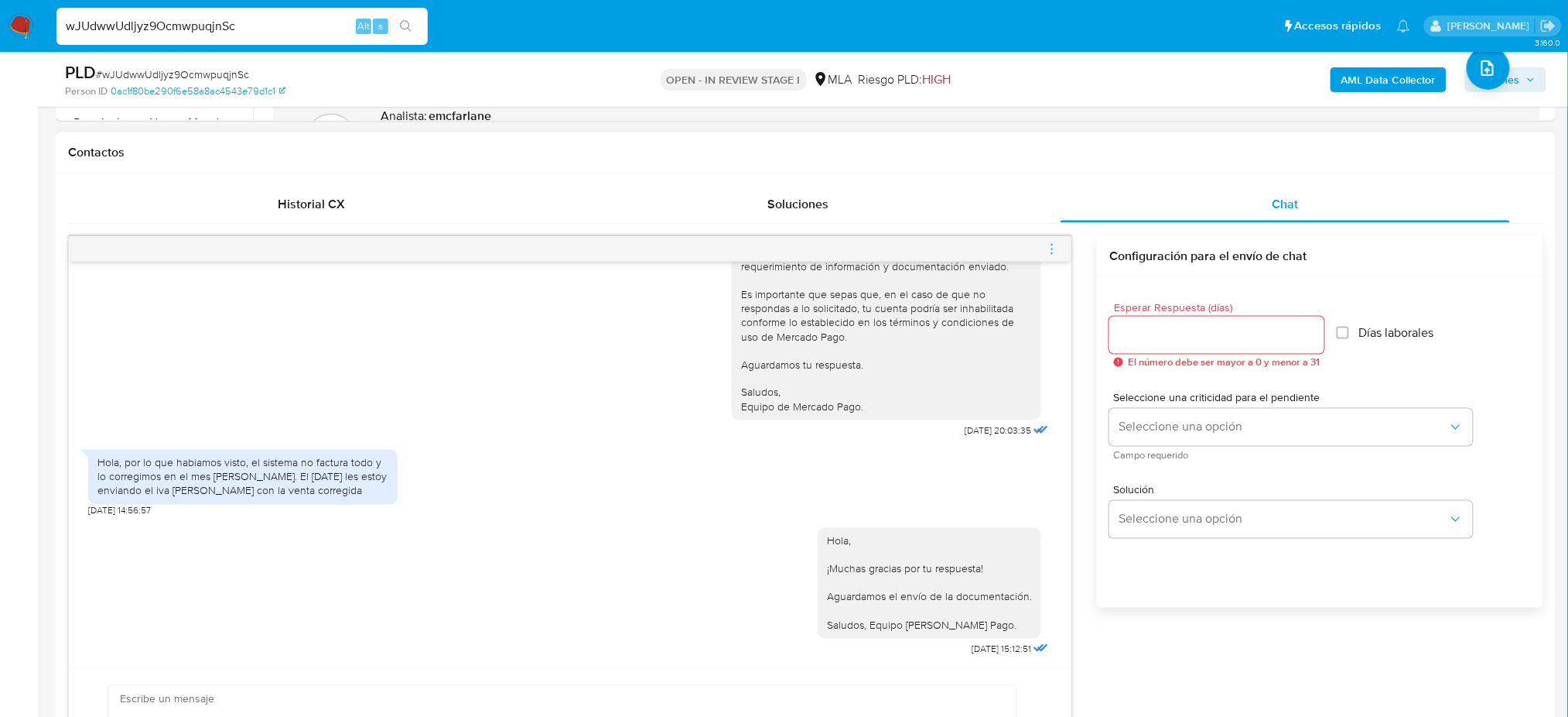
scroll to position [825, 0]
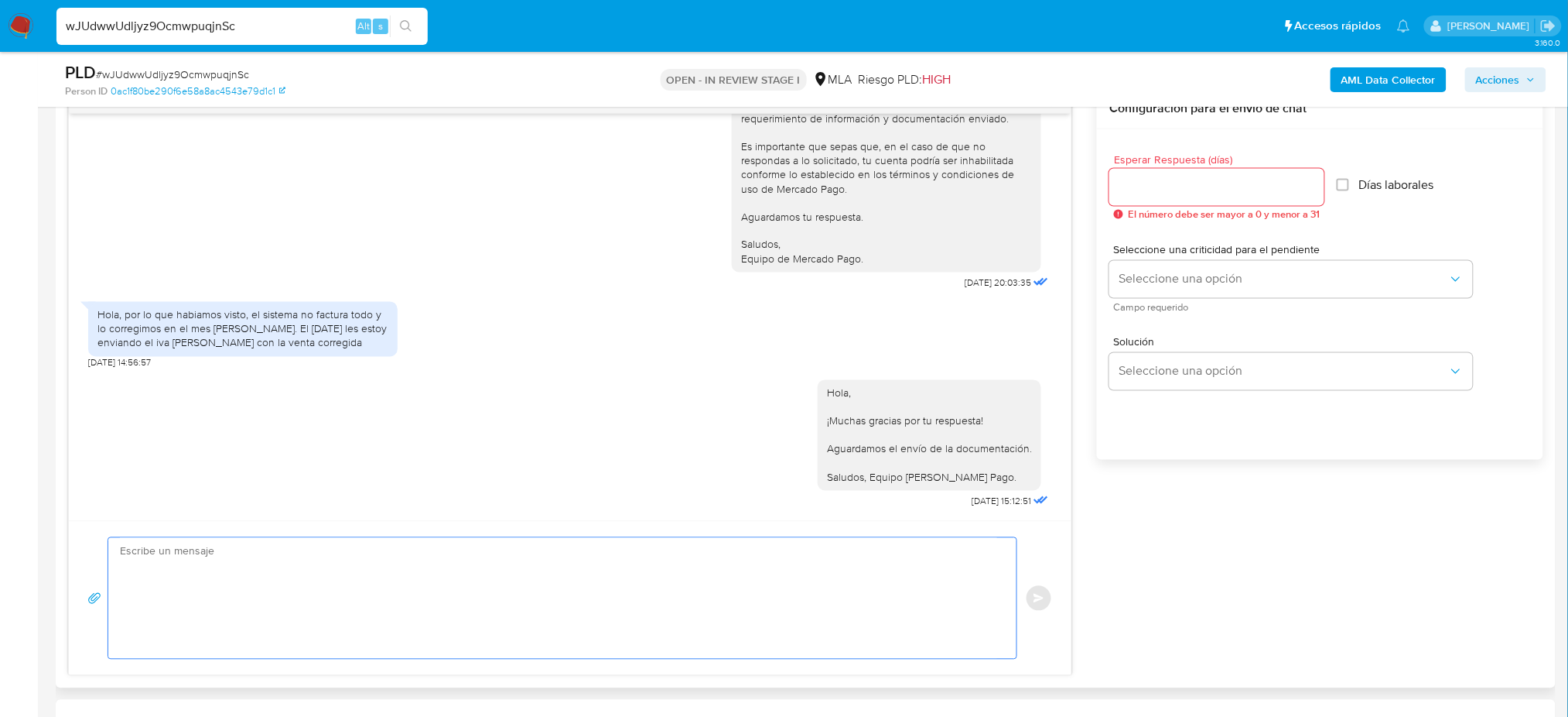
drag, startPoint x: 270, startPoint y: 602, endPoint x: 170, endPoint y: 615, distance: 100.8
click at [270, 601] on textarea at bounding box center [558, 598] width 877 height 121
paste textarea "Hola, Esperamos que te encuentres muy bien. Te consultamos si tuviste oportunid…"
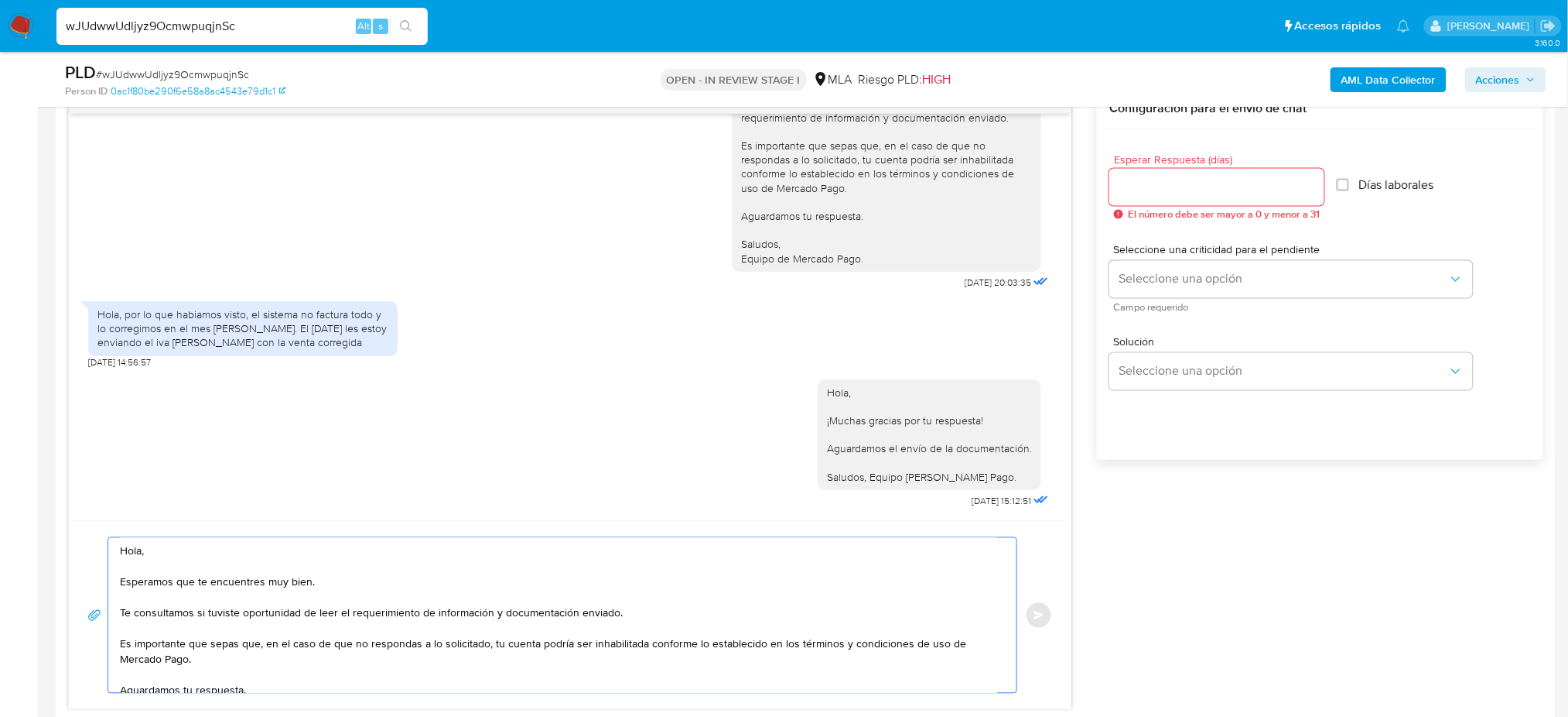
scroll to position [71, 0]
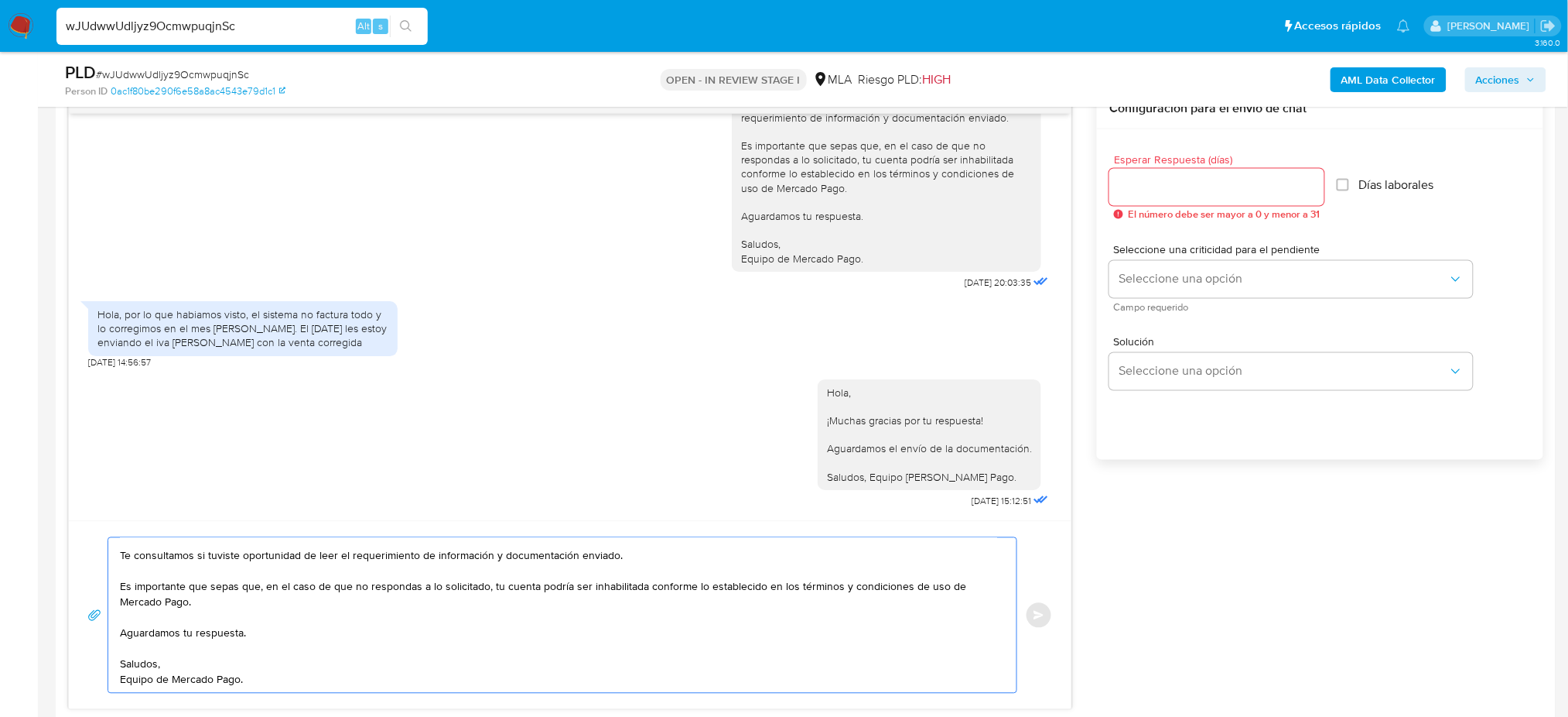
type textarea "Hola, Esperamos que te encuentres muy bien. Te consultamos si tuviste oportunid…"
click at [1112, 184] on input "Esperar Respuesta (días)" at bounding box center [1216, 187] width 215 height 20
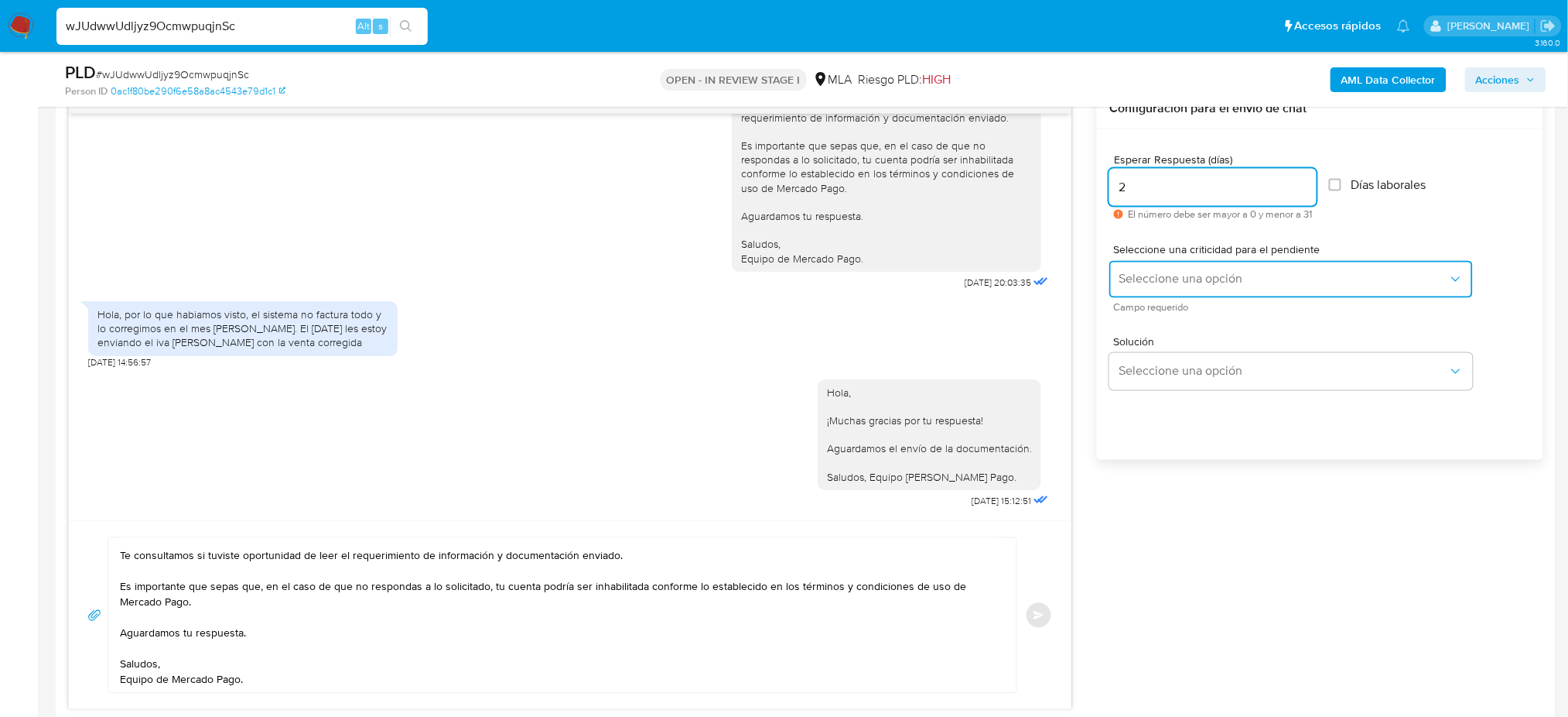
click at [1127, 276] on span "Seleccione una opción" at bounding box center [1283, 279] width 330 height 16
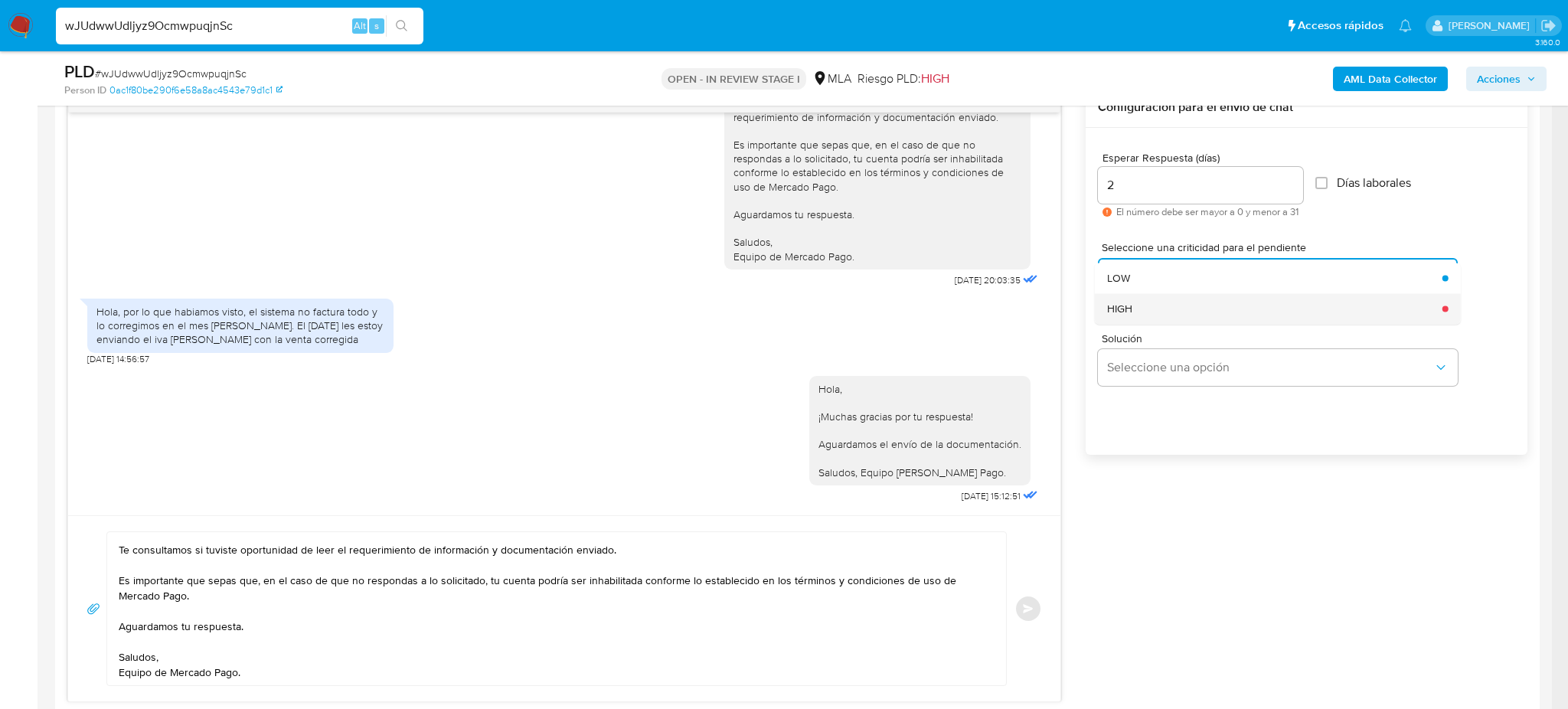
click at [1121, 302] on span "HIGH" at bounding box center [1119, 308] width 25 height 14
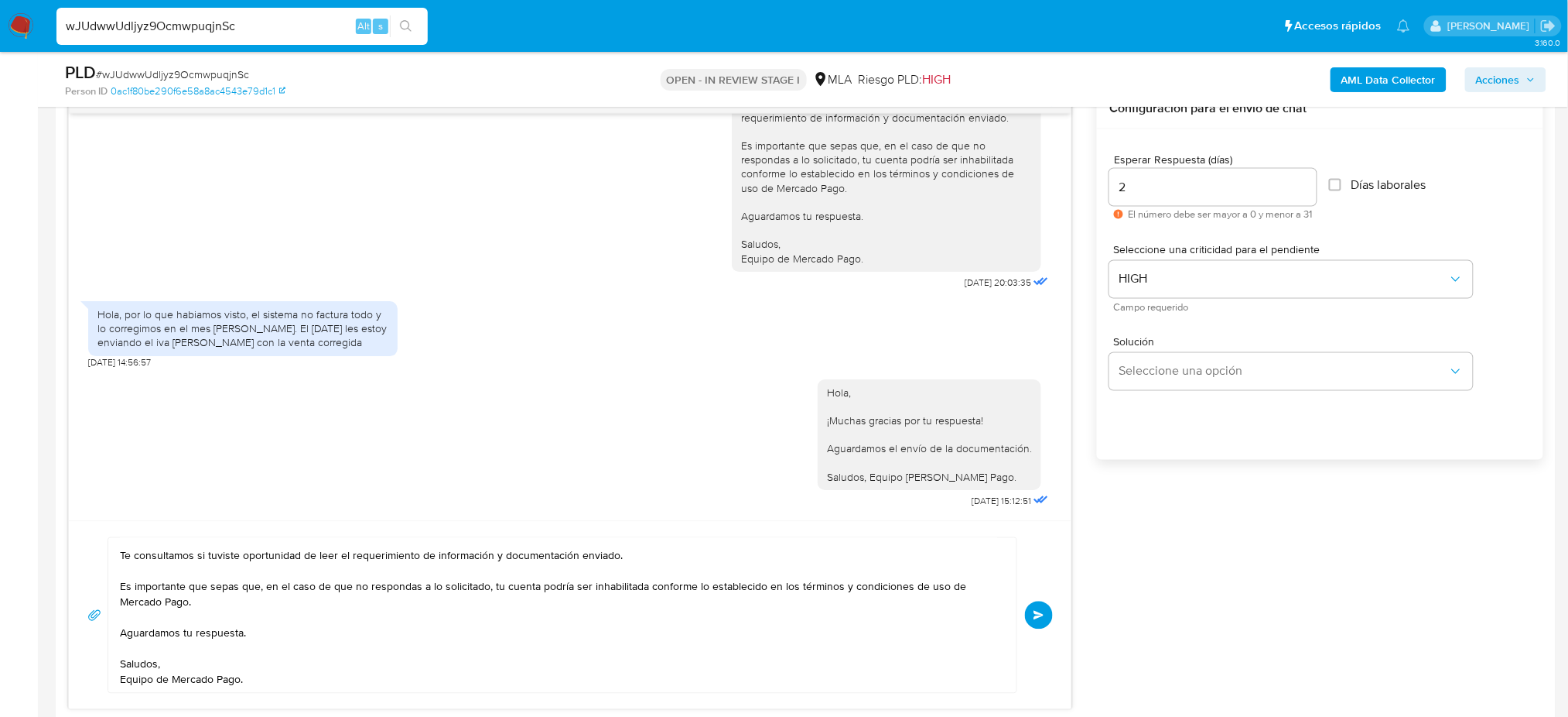
click at [1101, 190] on div "Esperar Respuesta (días) 2 El número debe ser mayor a 0 y menor a 31 Días labor…" at bounding box center [1319, 315] width 446 height 372
type input "1"
click at [1034, 617] on span "Enviar" at bounding box center [1039, 615] width 11 height 9
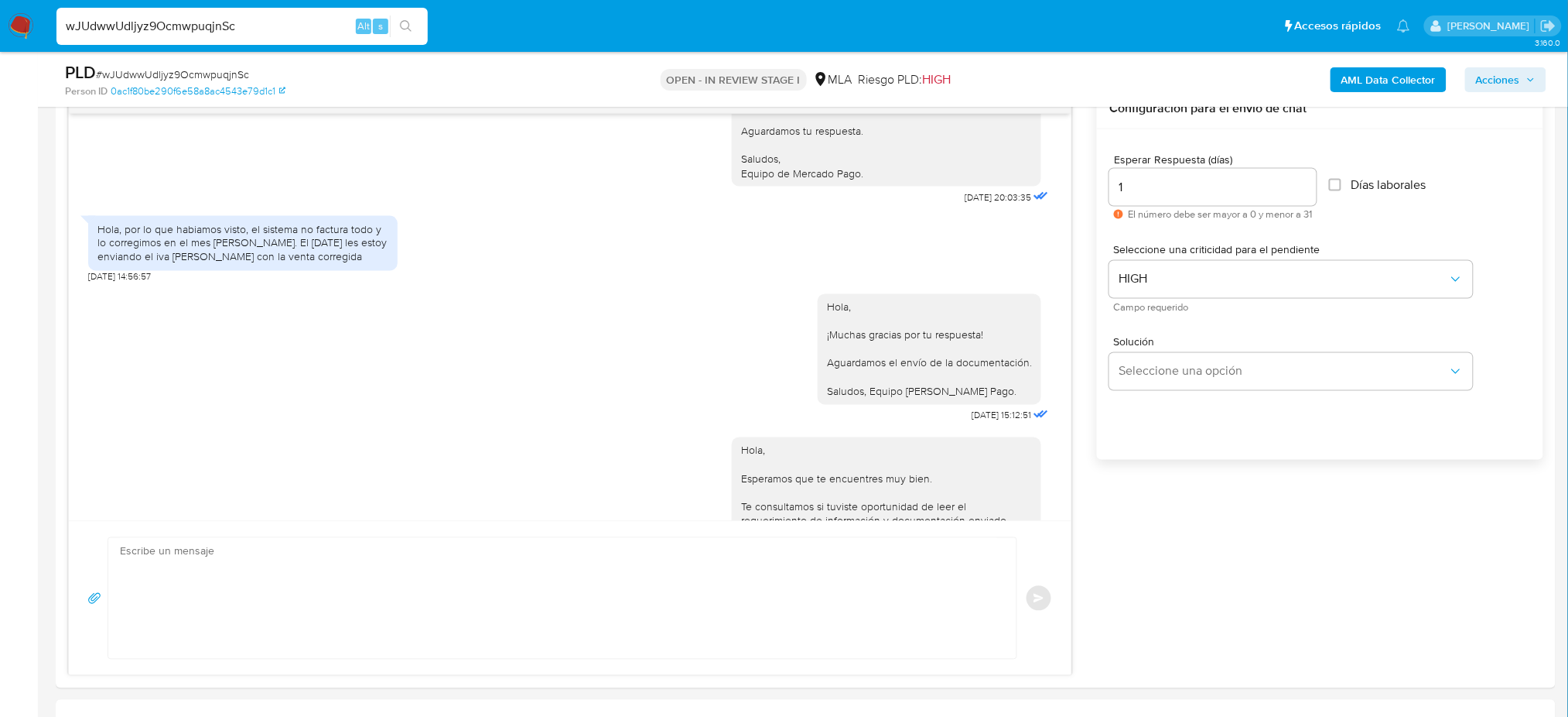
scroll to position [0, 0]
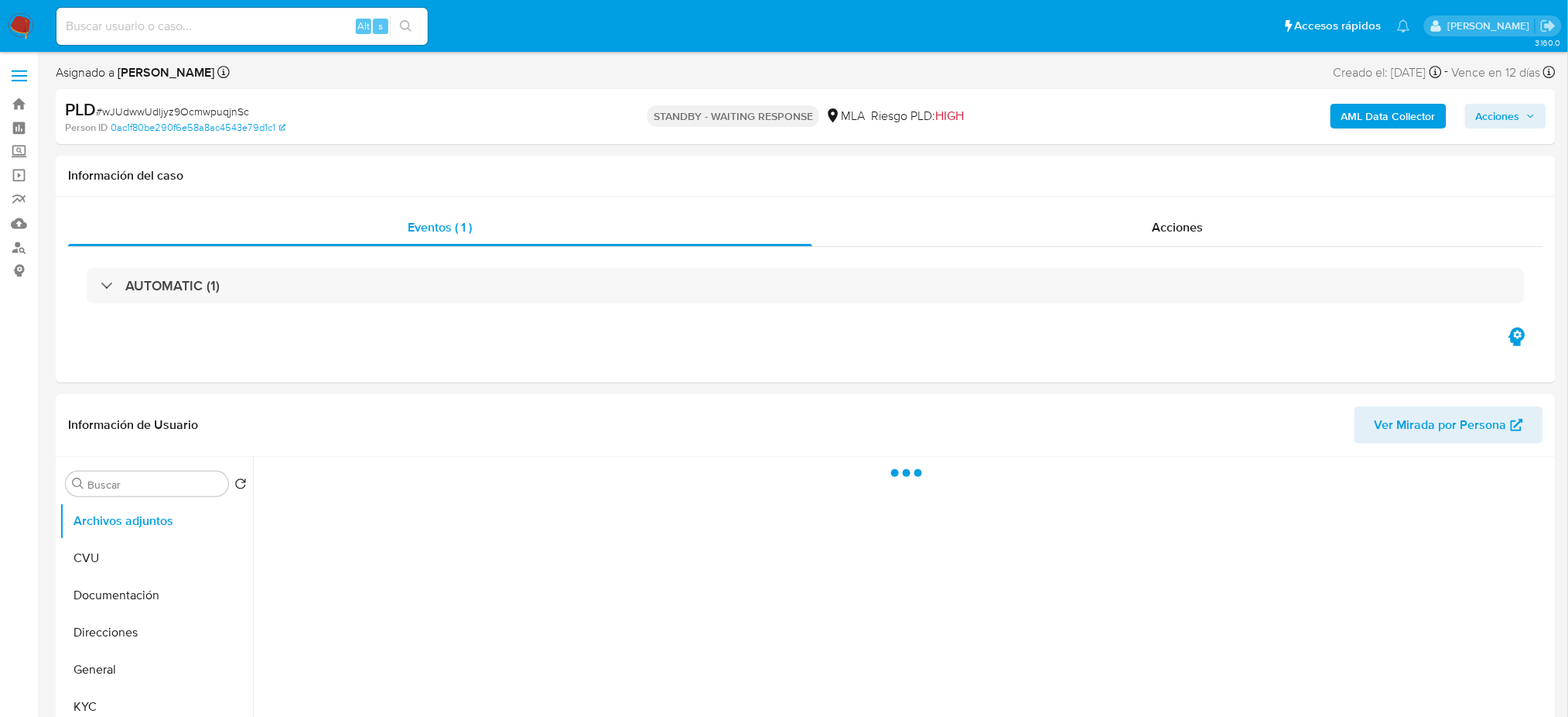
select select "10"
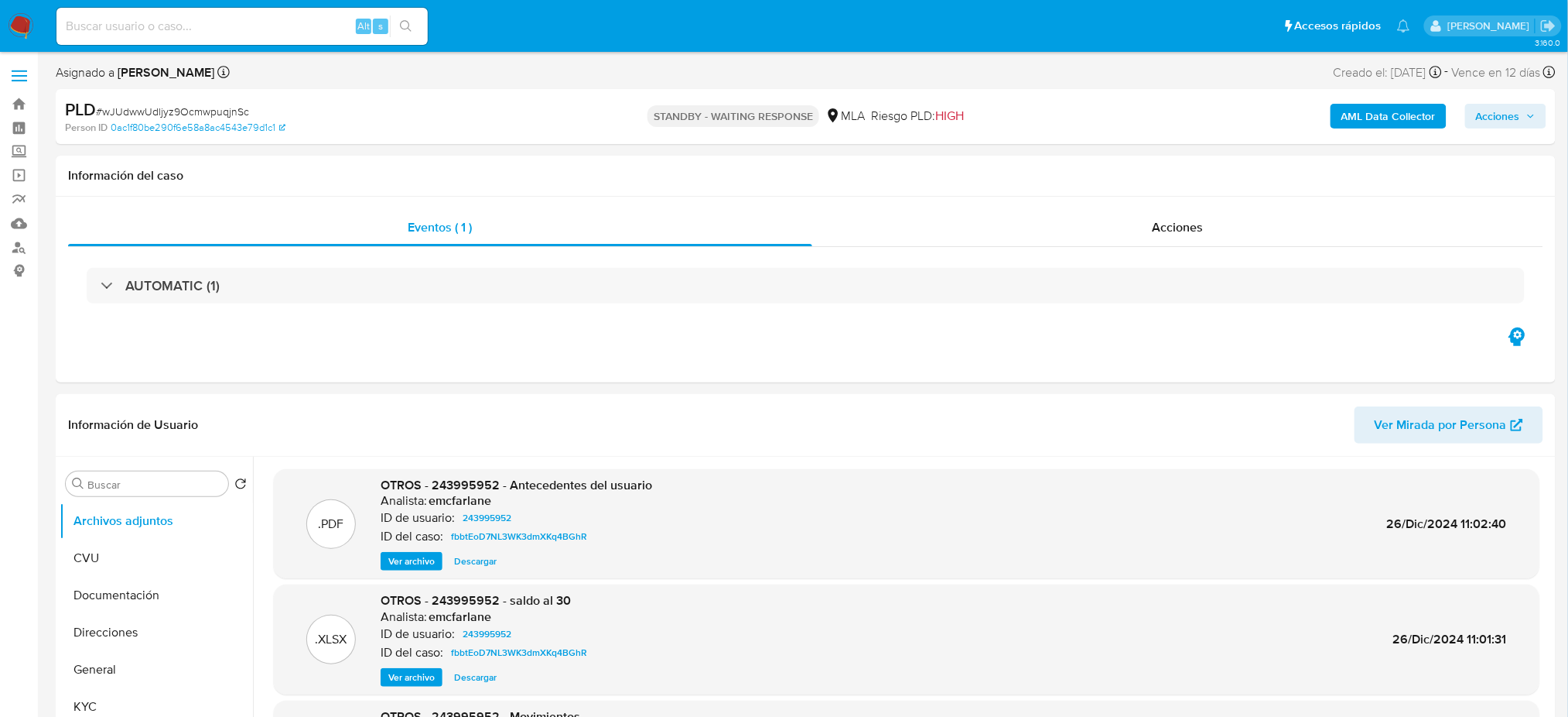
click at [232, 17] on input at bounding box center [242, 26] width 371 height 20
paste input "Kf0p6Ca4dxdzlNRPgYILaTUD"
type input "Kf0p6Ca4dxdzlNRPgYILaTUD"
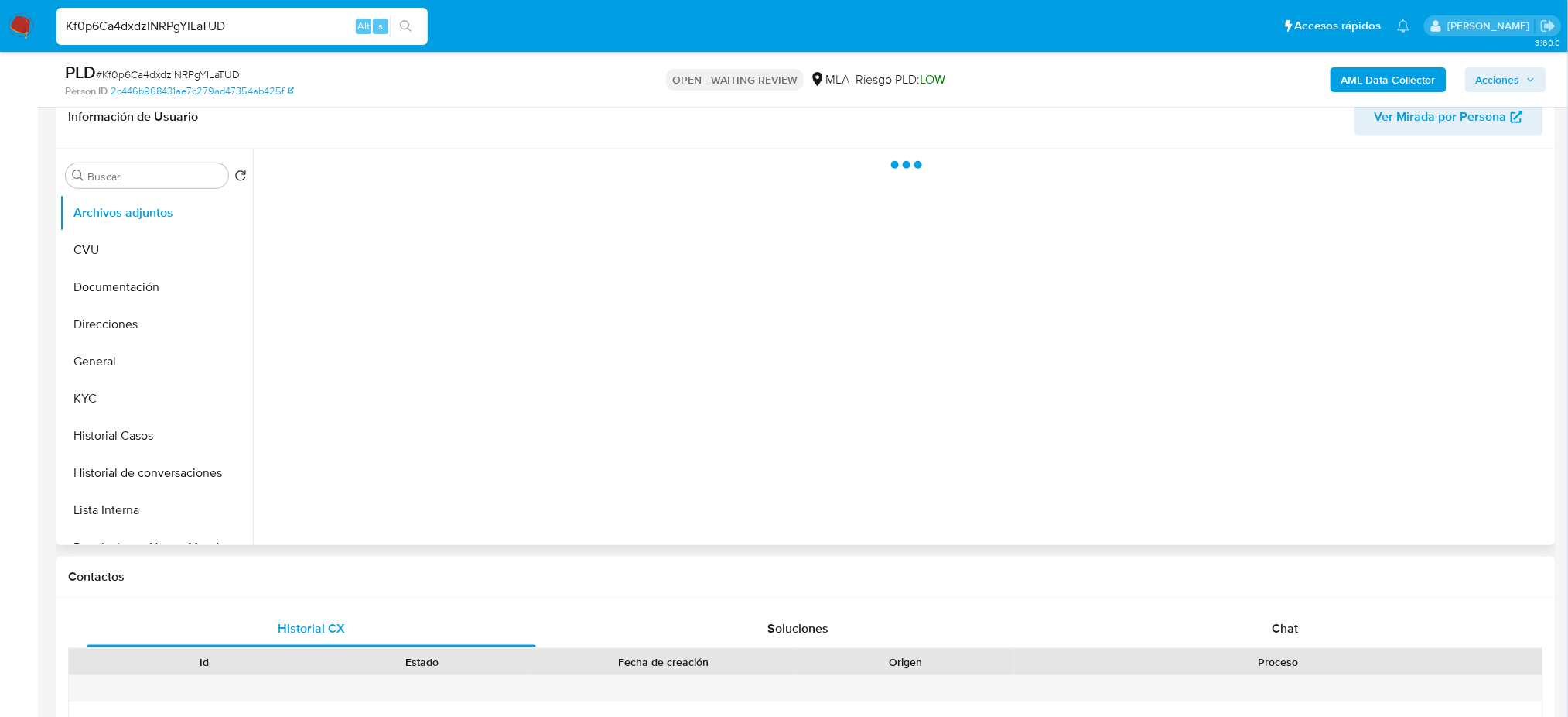
scroll to position [413, 0]
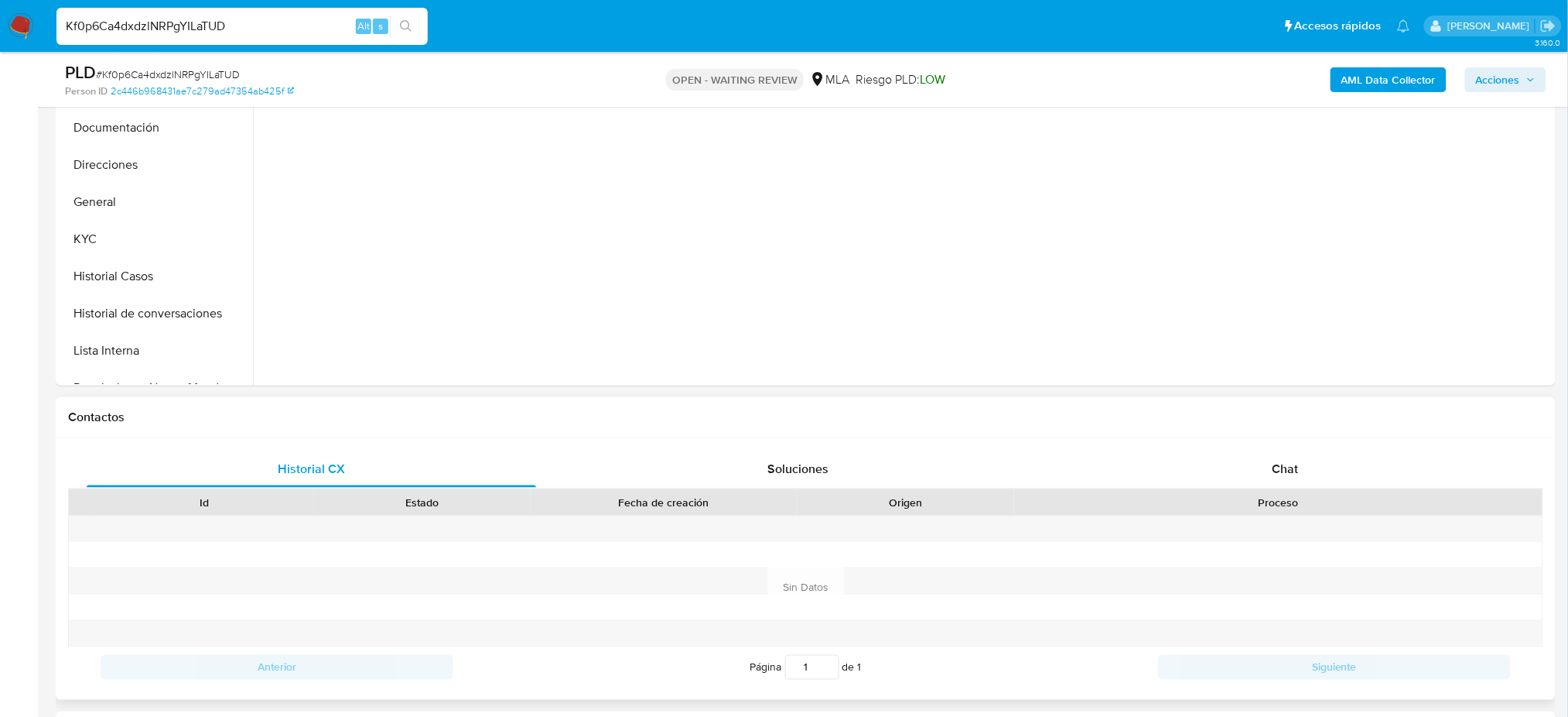
select select "10"
click at [1307, 447] on div "Historial CX Soluciones Chat Id Estado Fecha de creación Origen Proceso Anterio…" at bounding box center [806, 569] width 1500 height 262
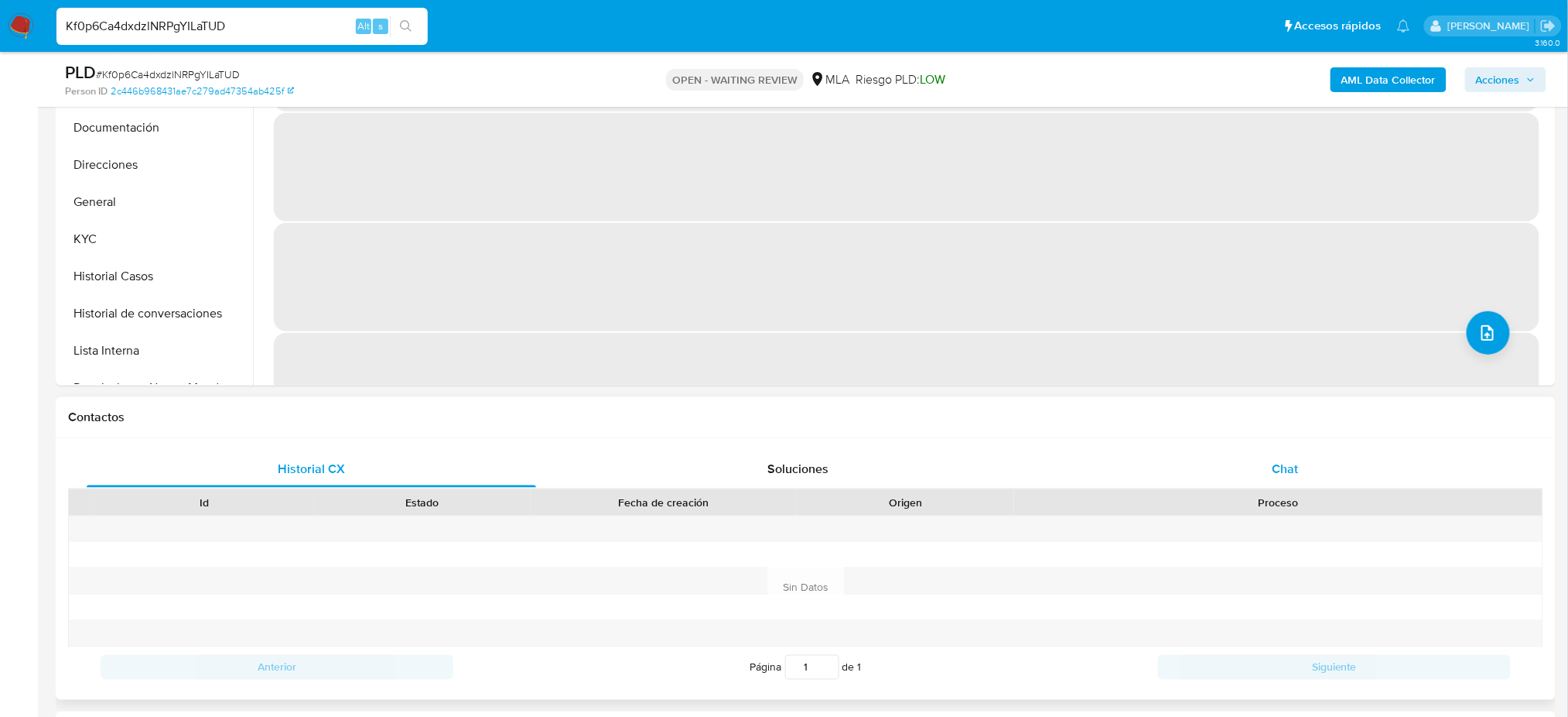
click at [1287, 464] on span "Chat" at bounding box center [1285, 468] width 26 height 18
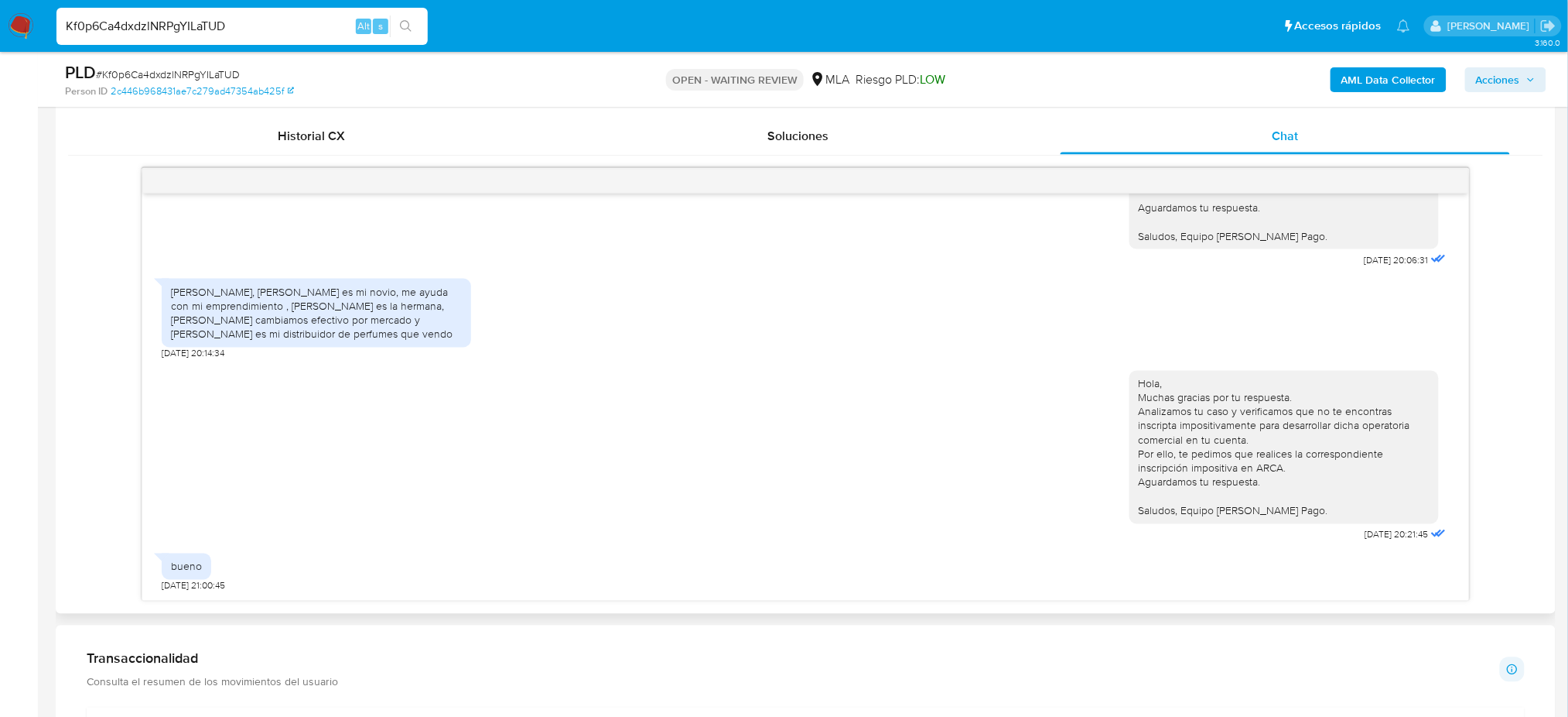
scroll to position [722, 0]
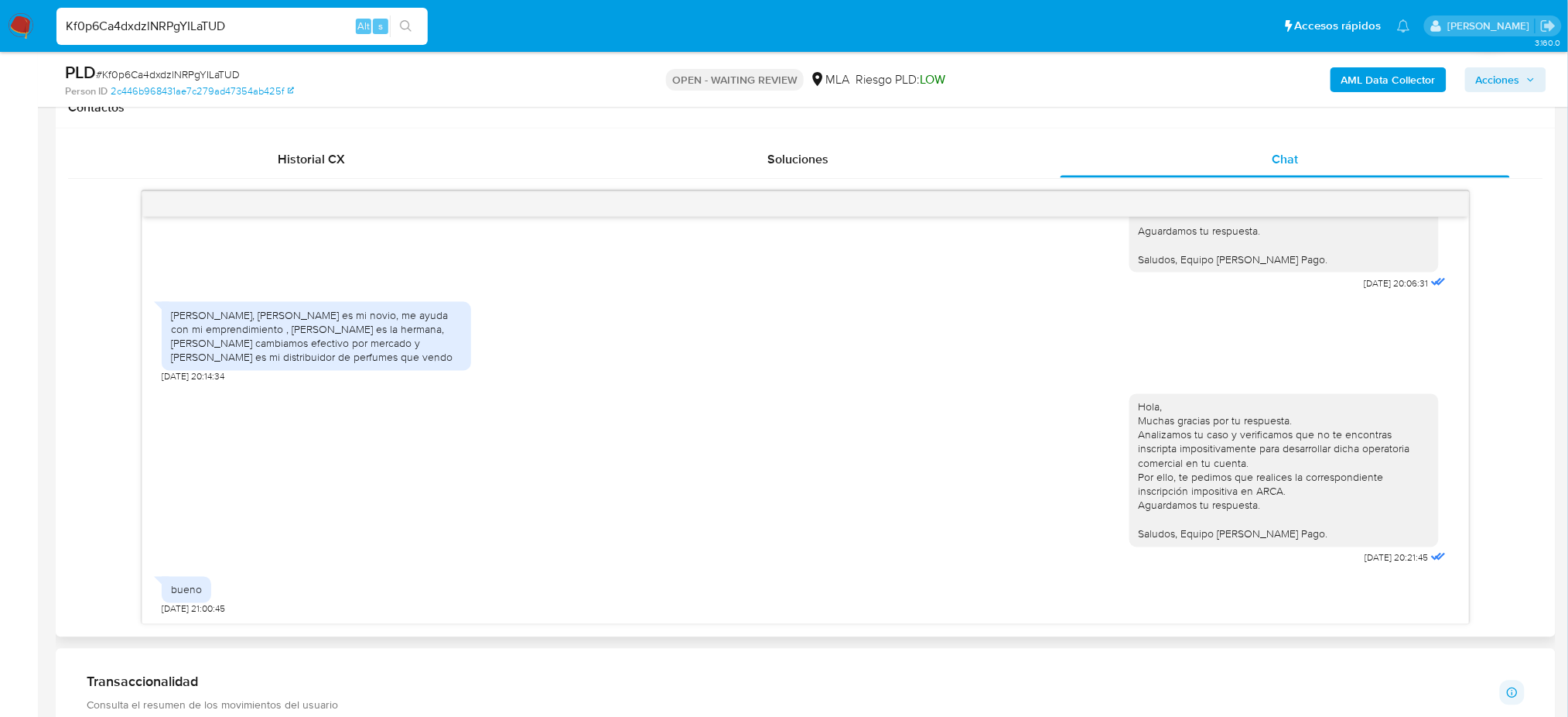
drag, startPoint x: 309, startPoint y: 33, endPoint x: 0, endPoint y: 63, distance: 310.5
click at [0, 63] on div "Pausado Ver notificaciones Kf0p6Ca4dxdzlNRPgYILaTUD Alt s Accesos rápidos Presi…" at bounding box center [784, 546] width 1568 height 2538
paste input "3oQPnUAEwzcJL4bU06XzUon6"
type input "3oQPnUAEwzcJL4bU06XzUon6"
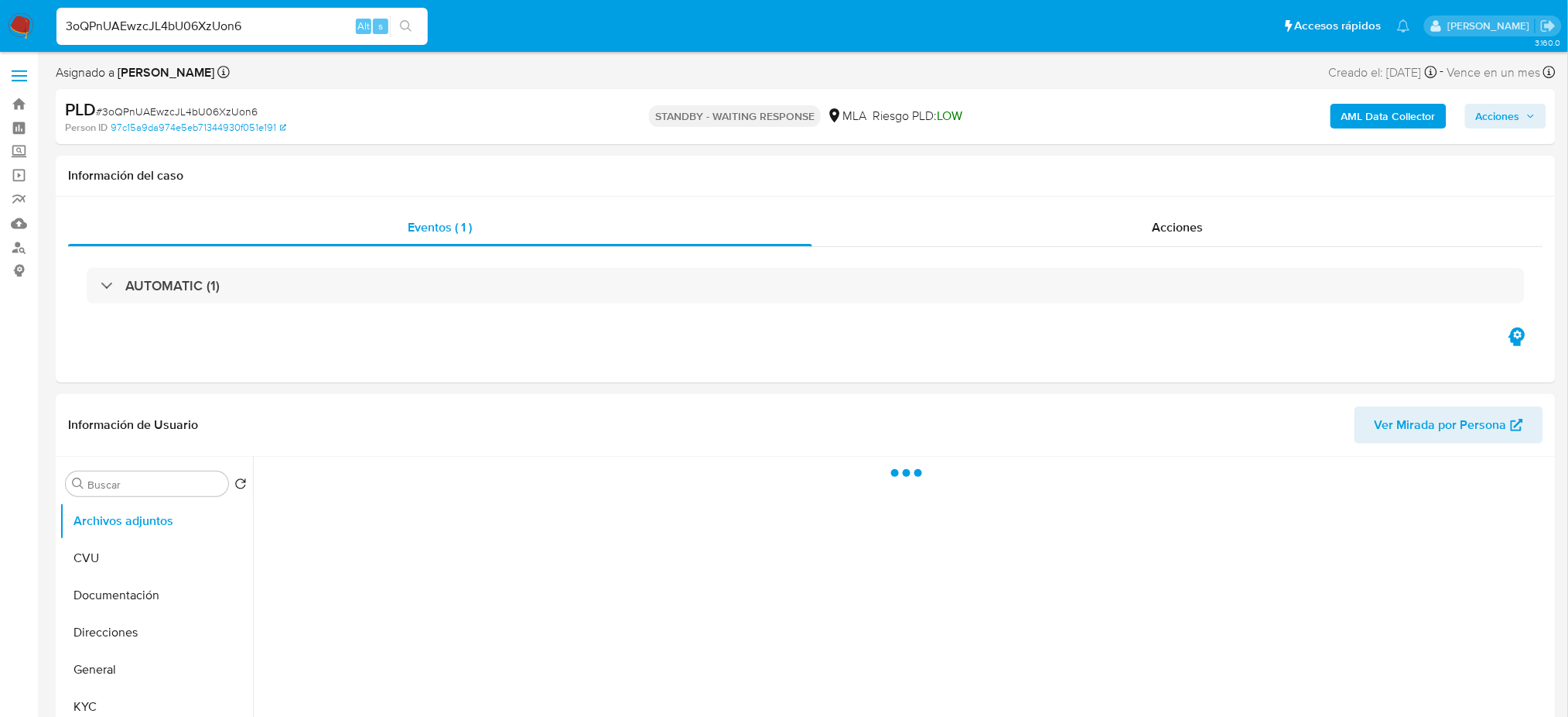
select select "10"
drag, startPoint x: 307, startPoint y: 24, endPoint x: 0, endPoint y: 81, distance: 312.2
paste input "Xfoz5SeJqSkxNvjqEV2pYiSi"
type input "Xfoz5SeJqSkxNvjqEV2pYiSi"
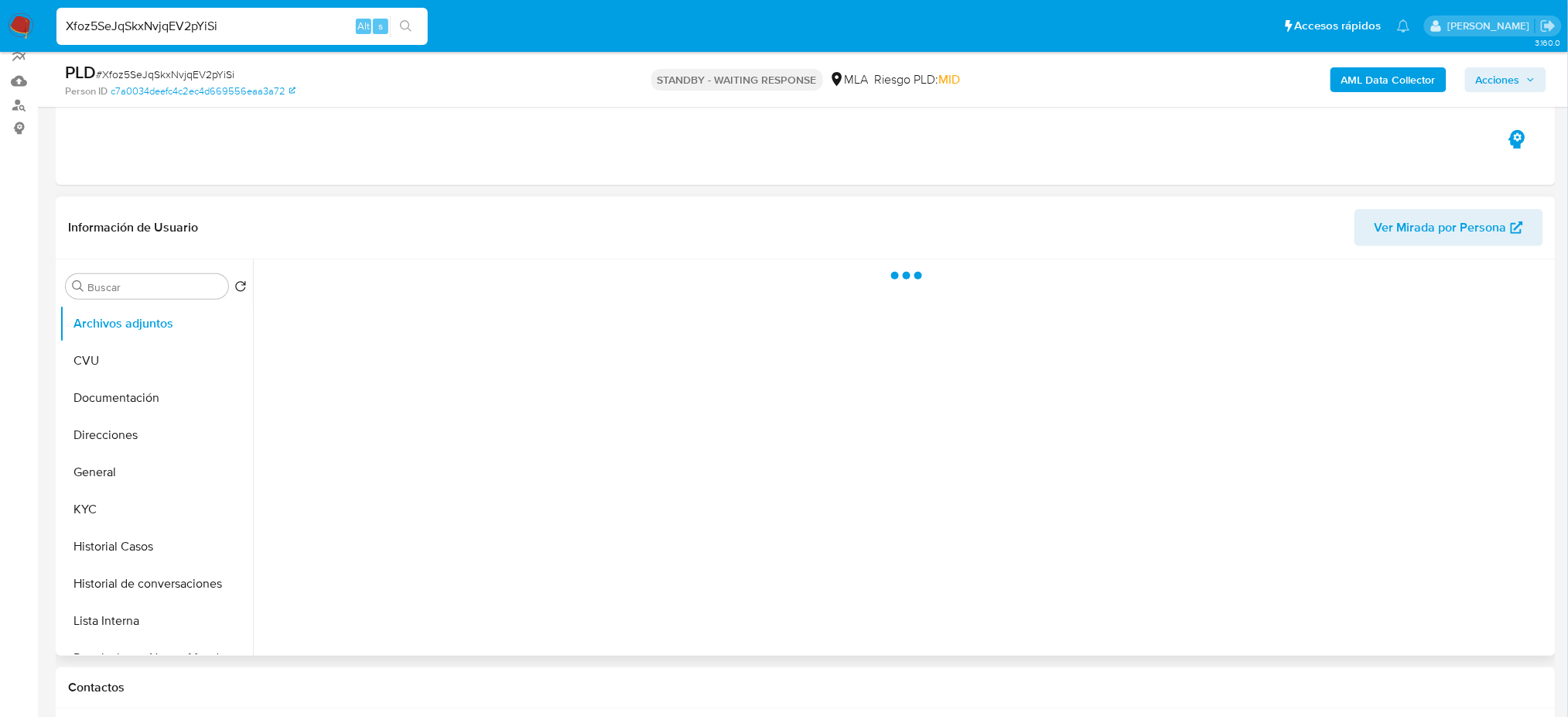
scroll to position [413, 0]
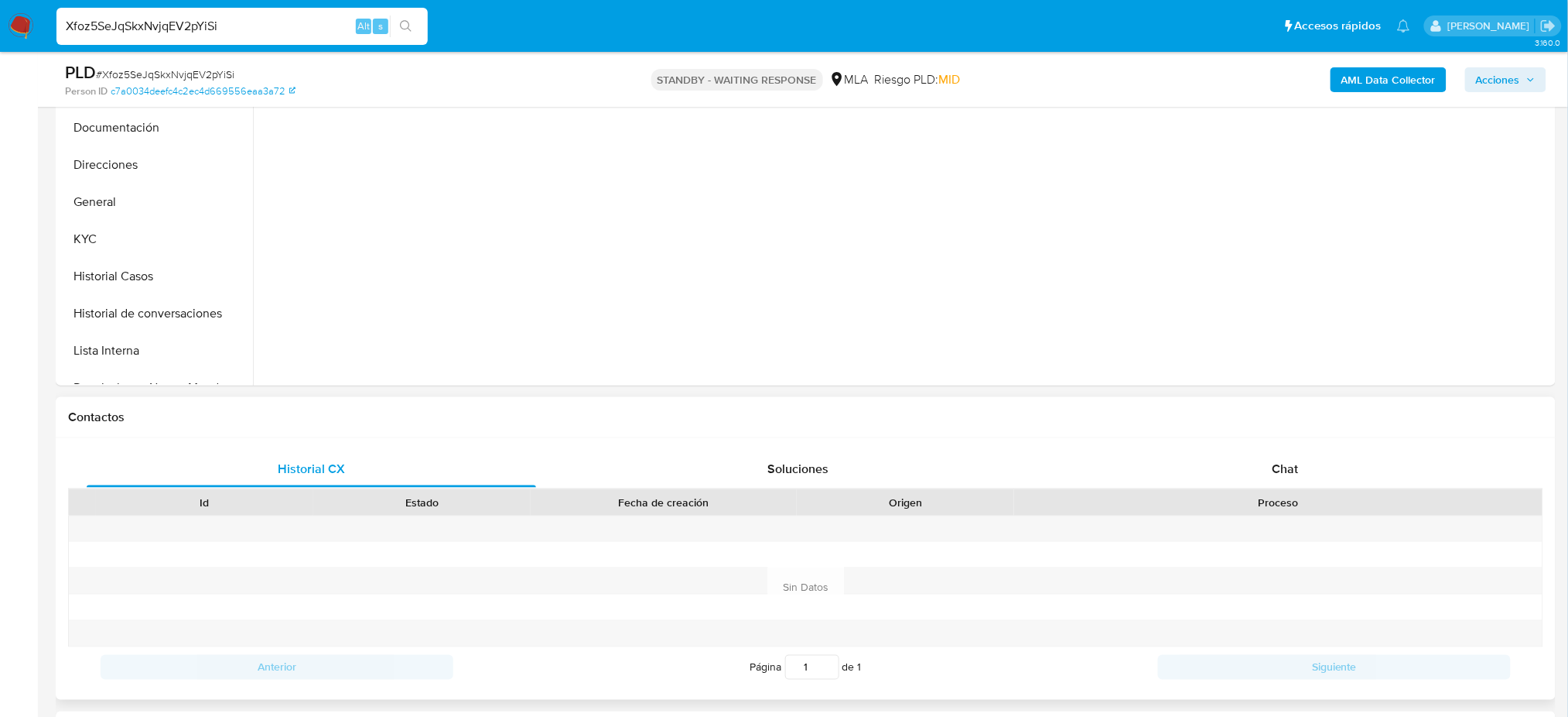
click at [1252, 433] on div "Contactos" at bounding box center [806, 417] width 1500 height 41
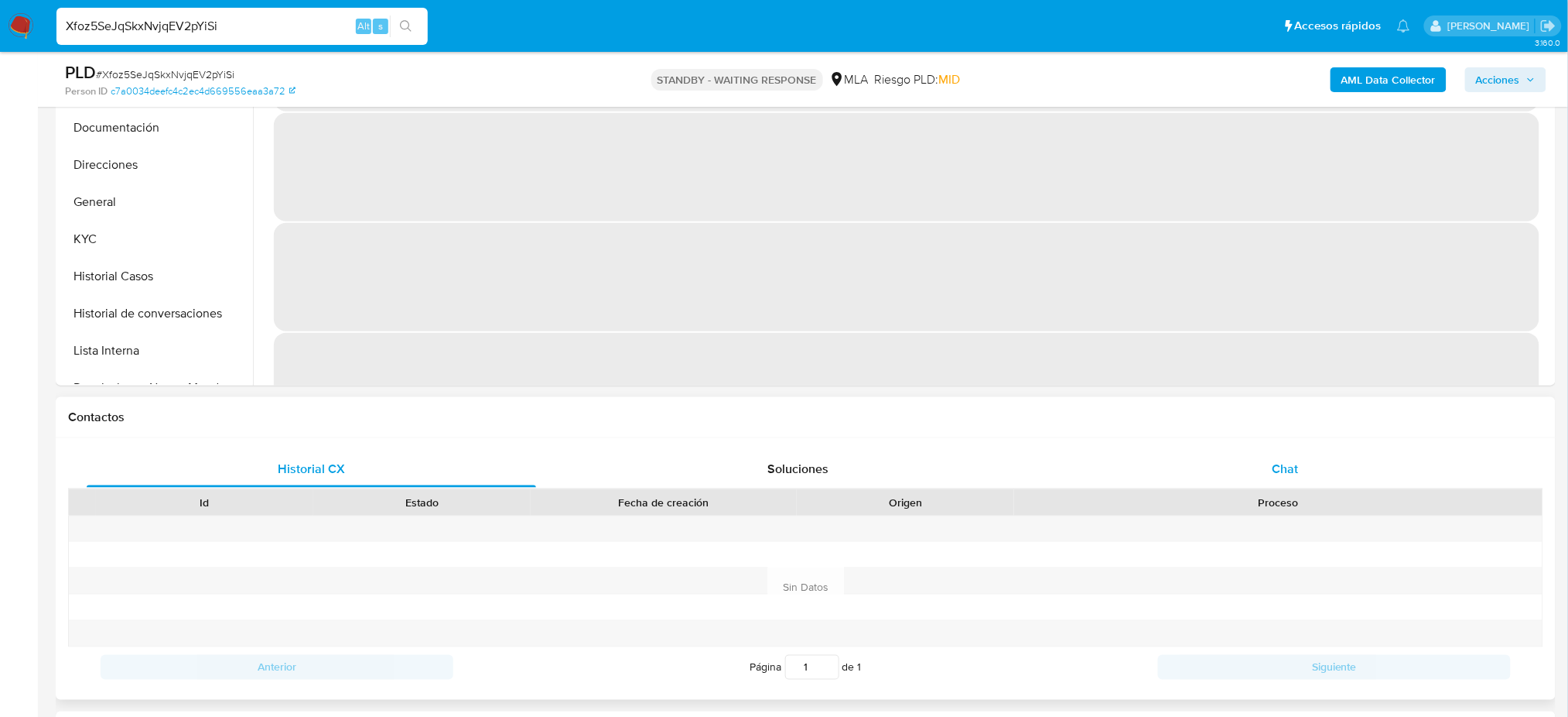
click at [1269, 459] on div "Chat" at bounding box center [1284, 469] width 449 height 37
select select "10"
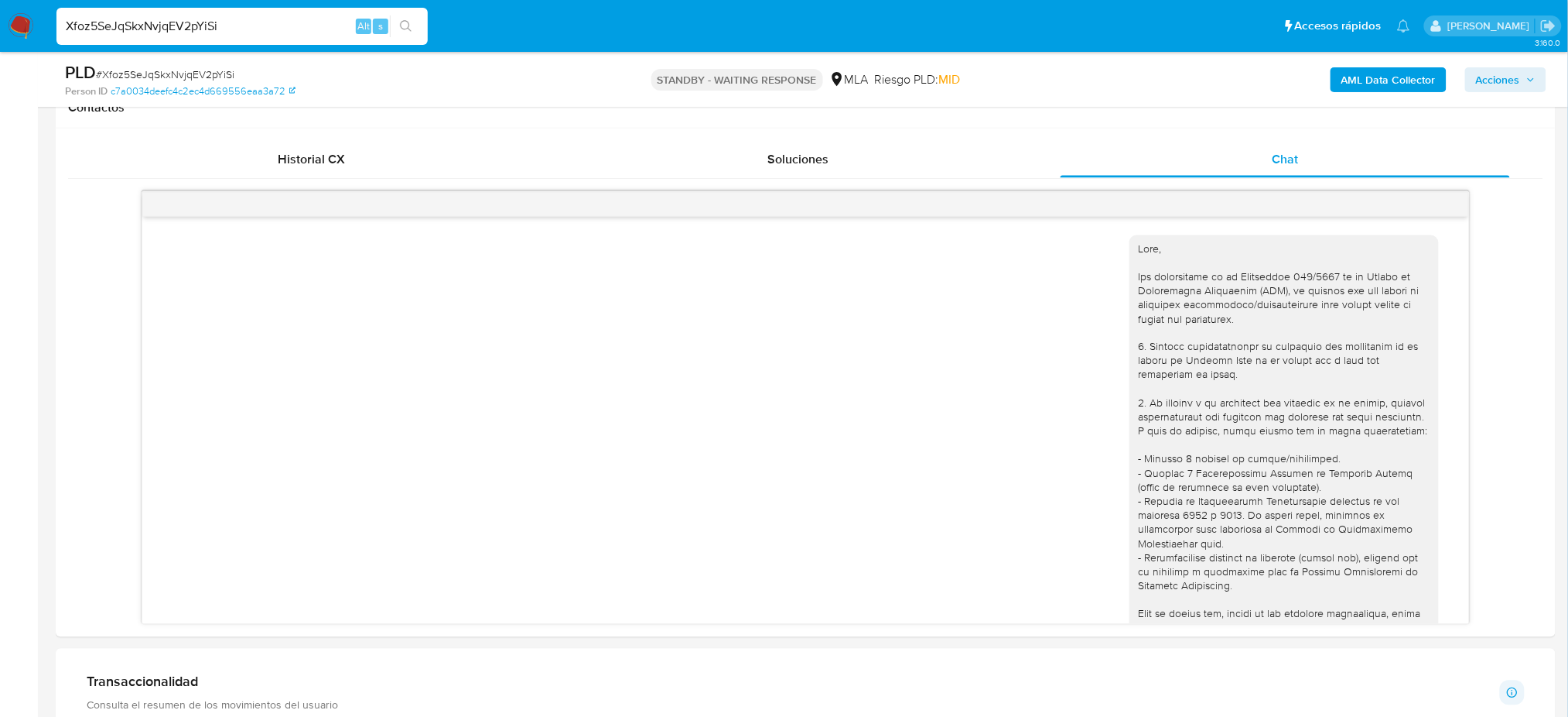
scroll to position [2079, 0]
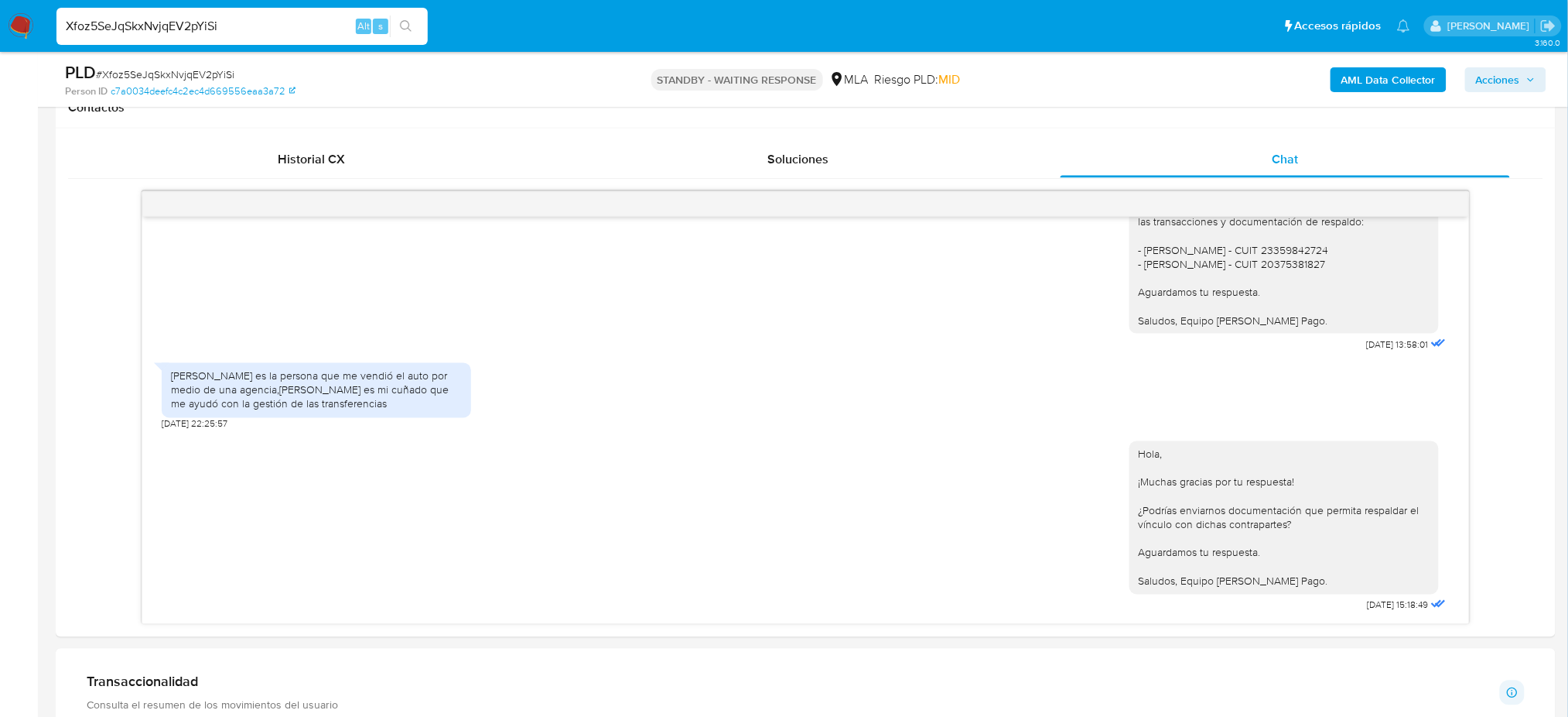
drag, startPoint x: 103, startPoint y: 38, endPoint x: 0, endPoint y: 61, distance: 105.5
click at [0, 61] on div "Pausado Ver notificaciones Xfoz5SeJqSkxNvjqEV2pYiSi Alt s Accesos rápidos Presi…" at bounding box center [784, 571] width 1568 height 2588
paste input "MqZQfhGqeyGxwJGyGEb4QMSv"
type input "MqZQfhGqeyGxwJGyGEb4QMSv"
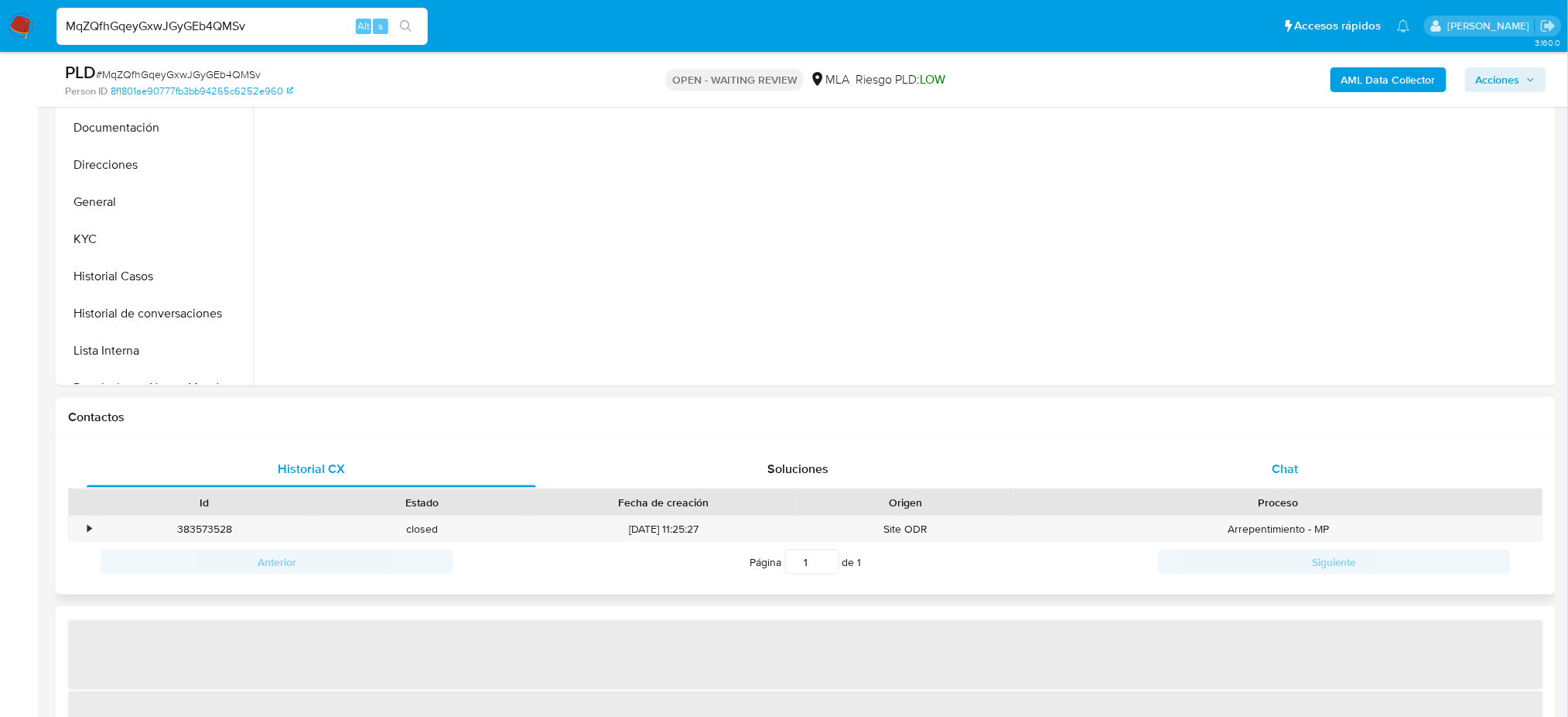
select select "10"
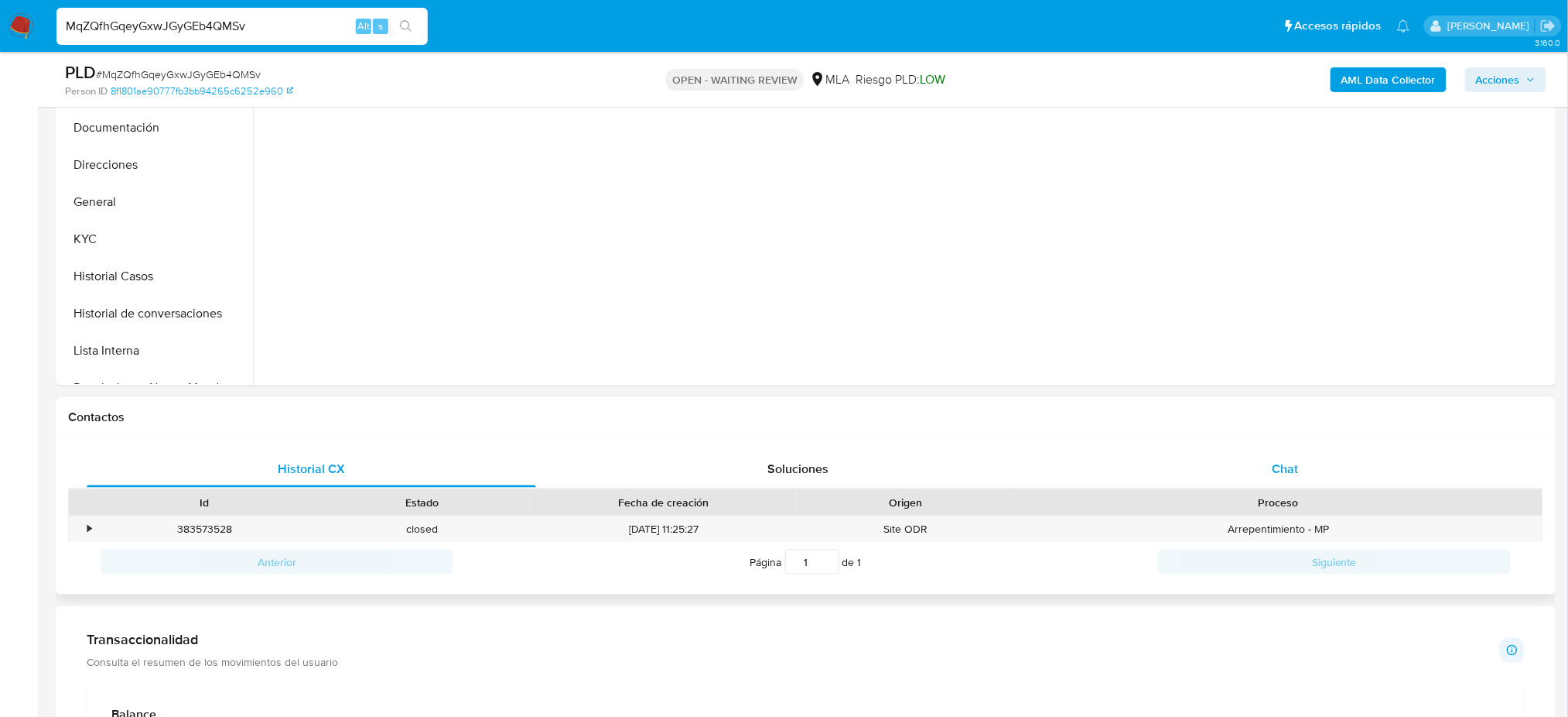
click at [1254, 476] on div "Chat" at bounding box center [1284, 469] width 449 height 37
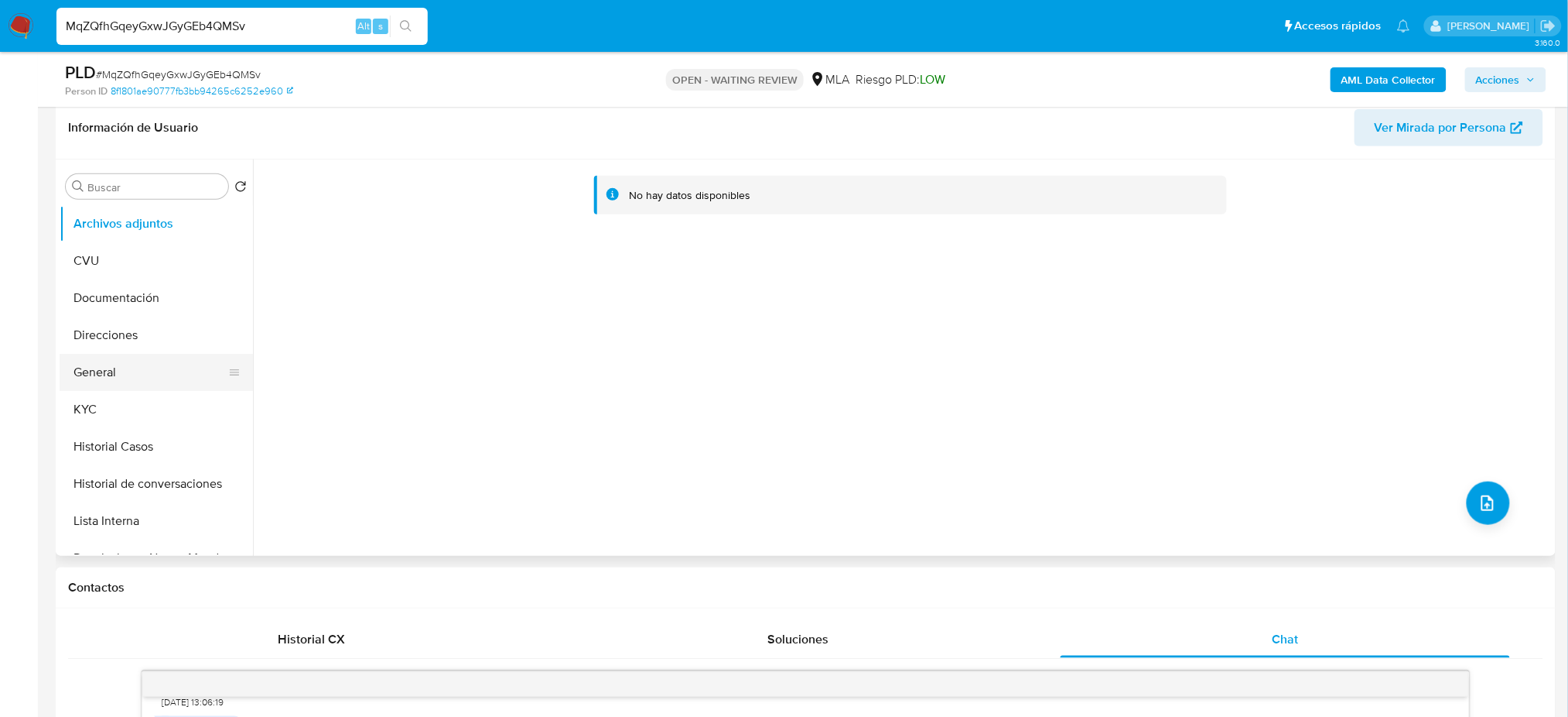
scroll to position [206, 0]
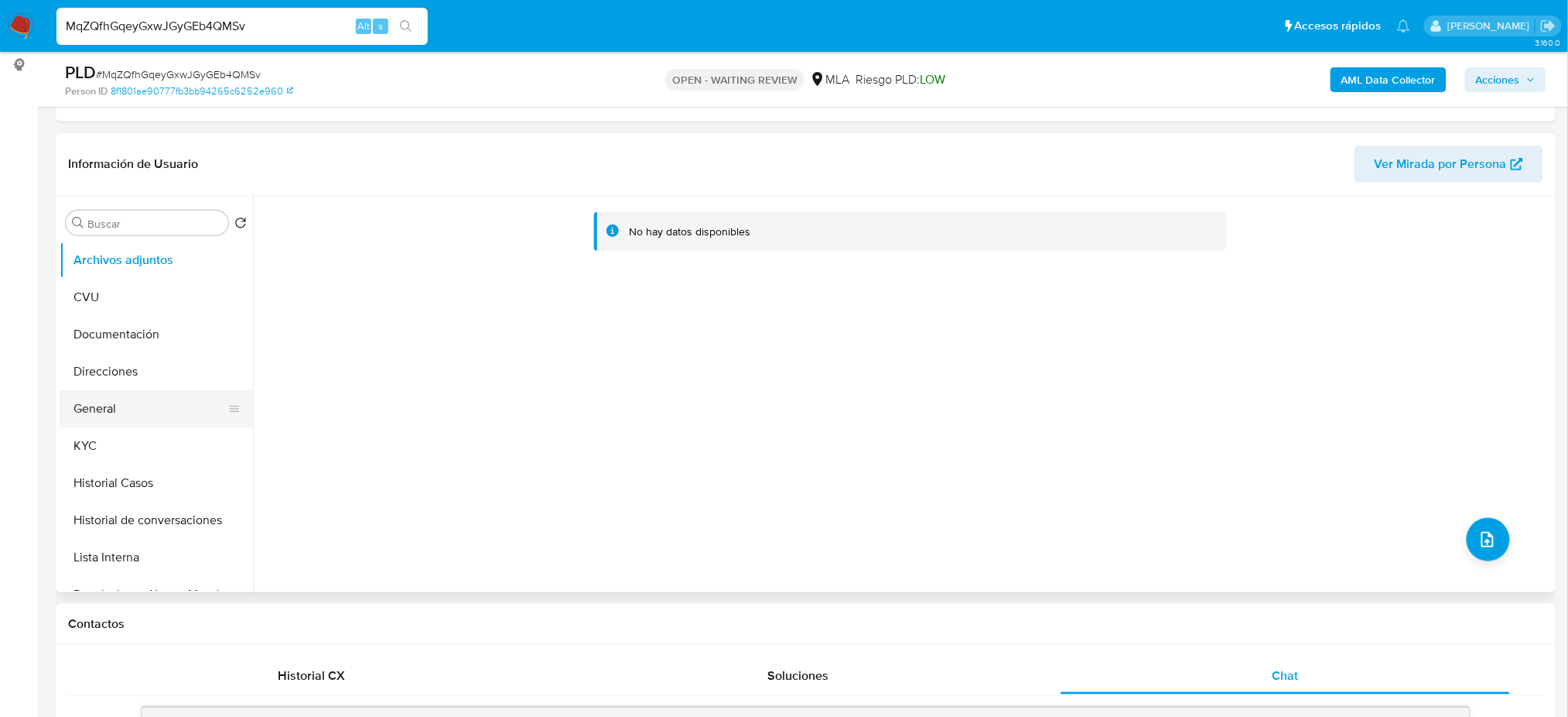
click at [93, 414] on button "General" at bounding box center [150, 409] width 181 height 37
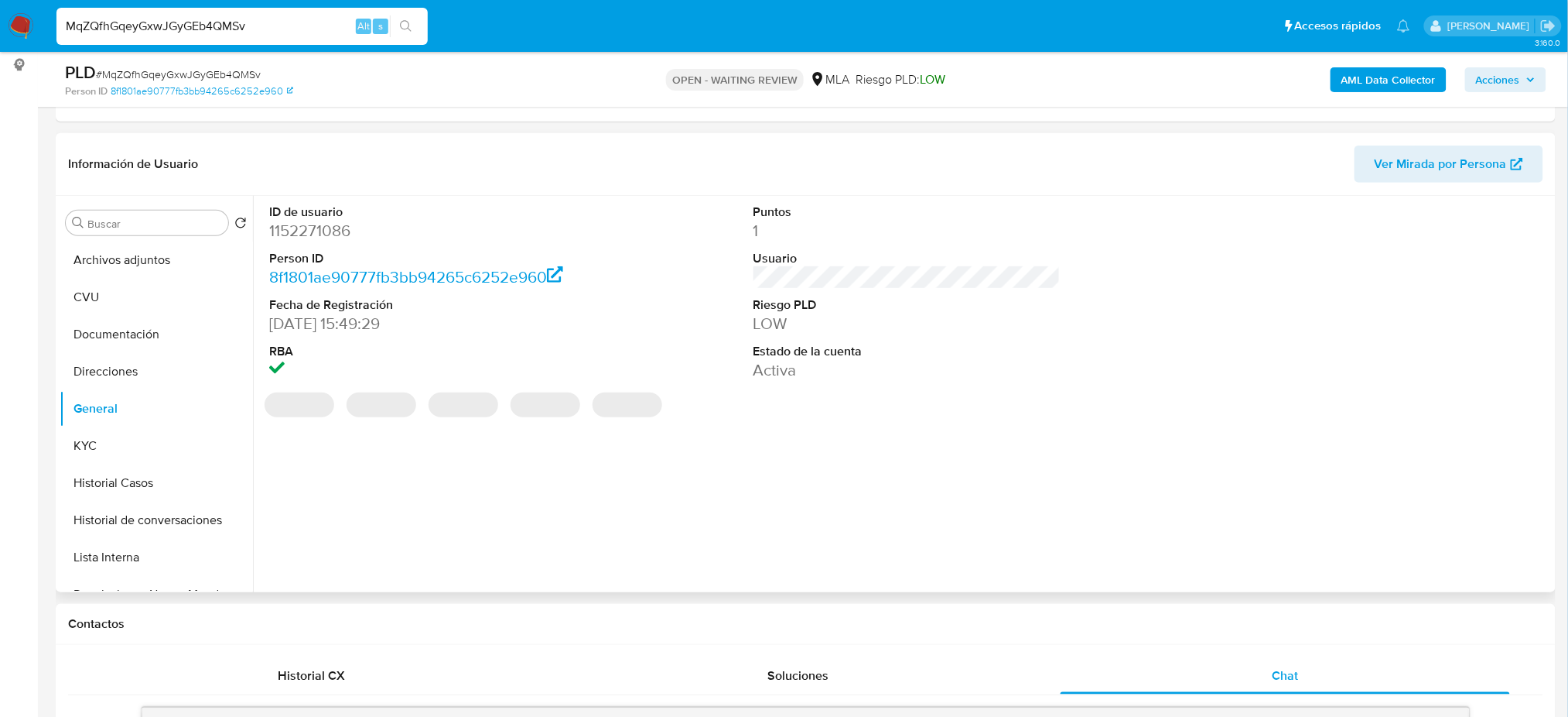
click at [322, 220] on dd "1152271086" at bounding box center [423, 230] width 307 height 22
copy dd "1152271086"
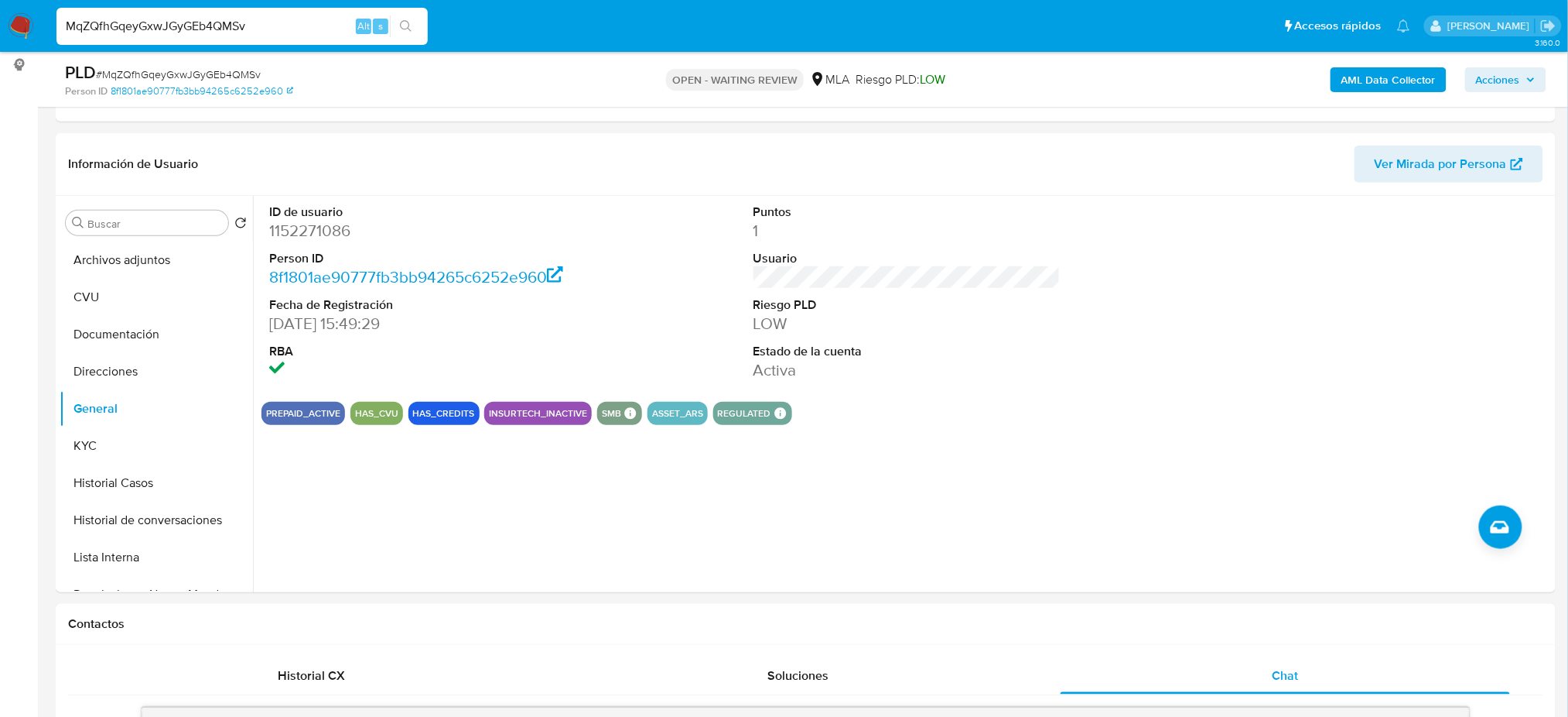
drag, startPoint x: 127, startPoint y: 40, endPoint x: 0, endPoint y: 57, distance: 128.1
click at [304, 228] on dd "1152271086" at bounding box center [423, 230] width 307 height 22
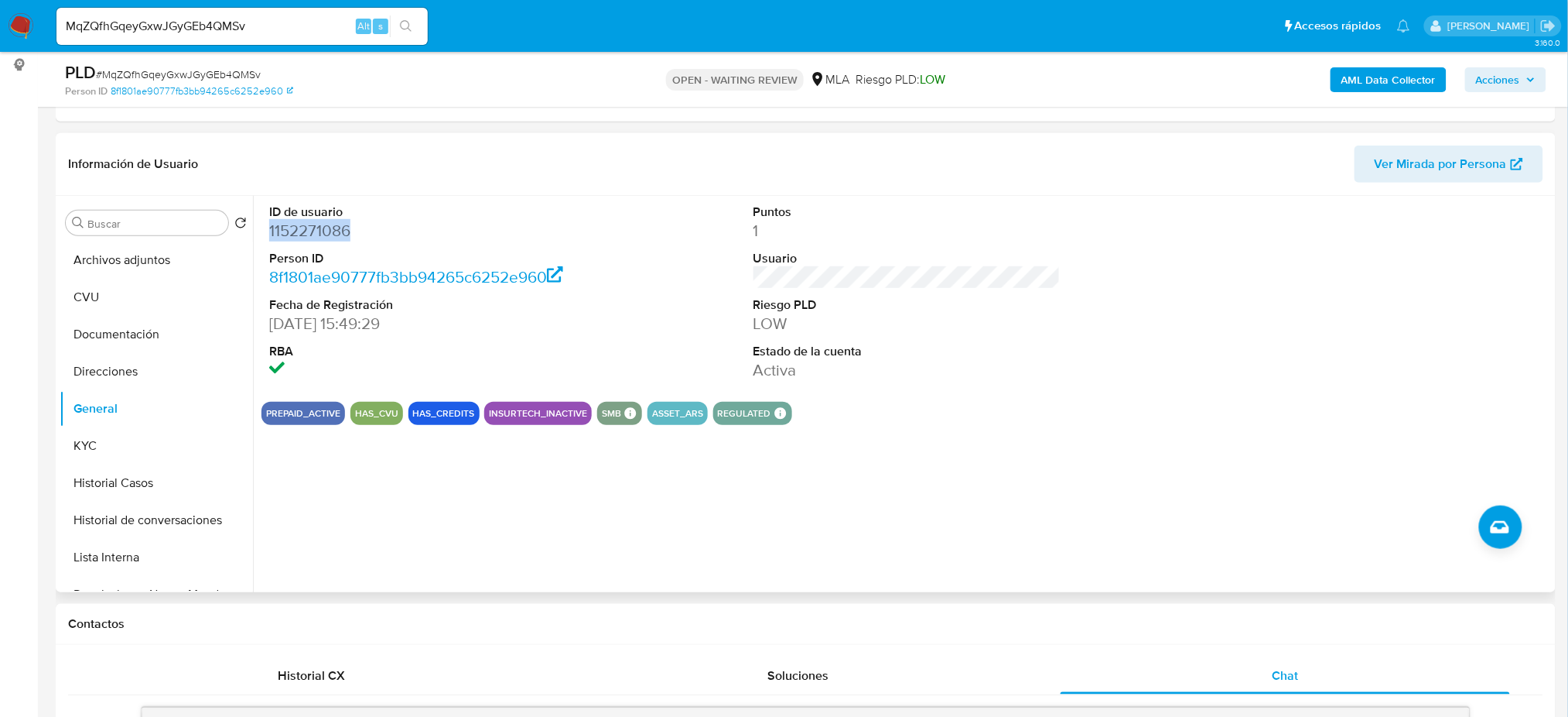
copy dd "1152271086"
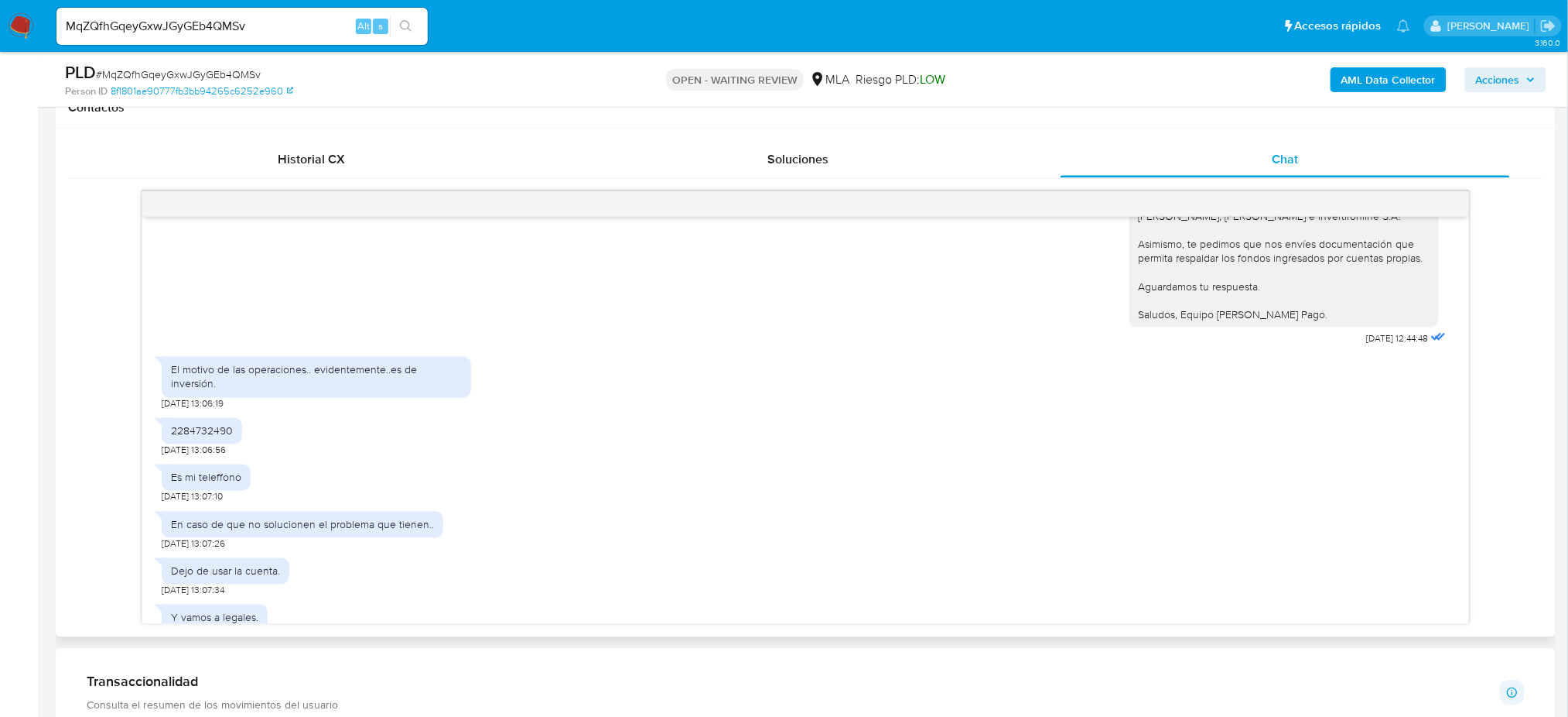
scroll to position [938, 0]
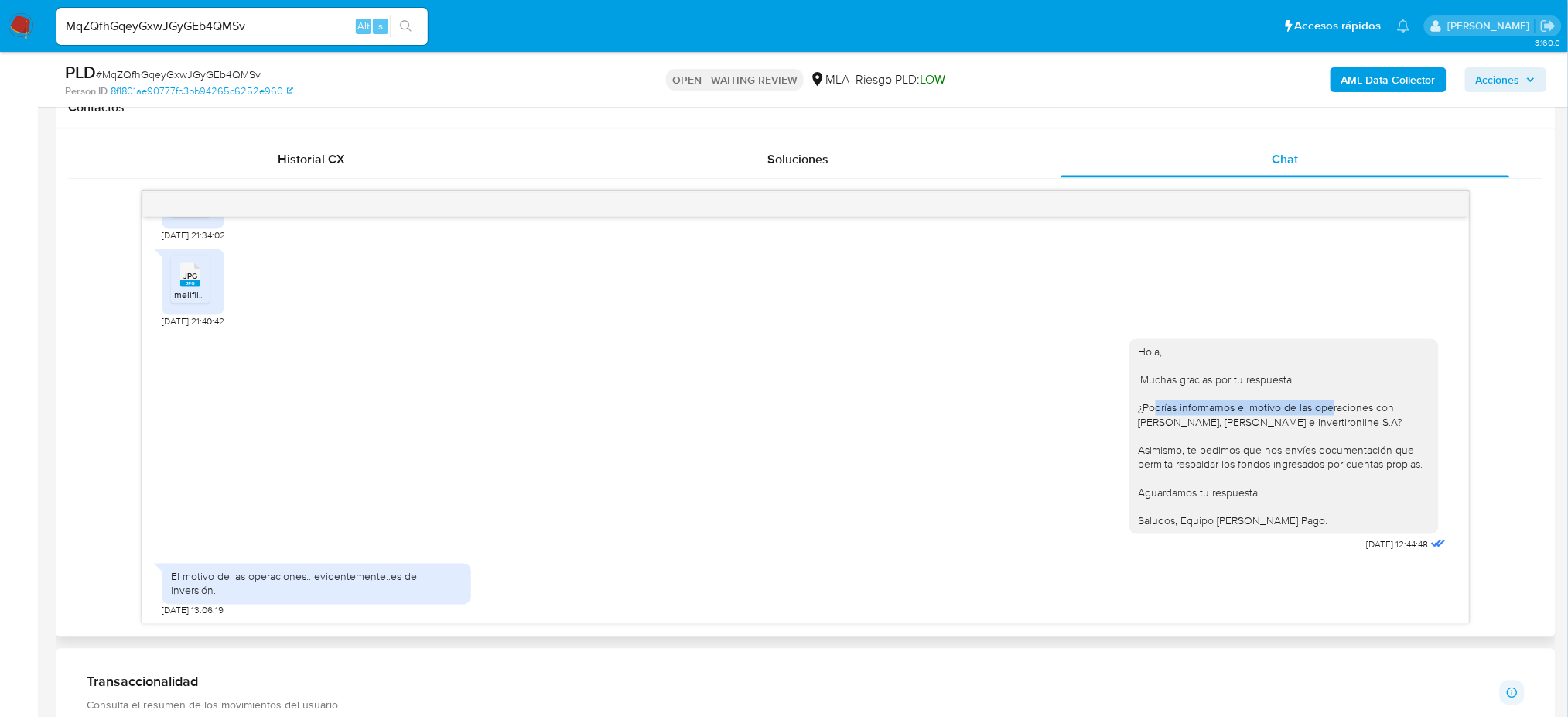
drag, startPoint x: 1140, startPoint y: 443, endPoint x: 1317, endPoint y: 444, distance: 177.0
click at [1317, 444] on div "Hola, ¡Muchas gracias por tu respuesta! ¿Podrías informarnos el motivo de las o…" at bounding box center [1283, 436] width 291 height 182
click at [1339, 471] on div "Hola, ¡Muchas gracias por tu respuesta! ¿Podrías informarnos el motivo de las o…" at bounding box center [1283, 436] width 291 height 182
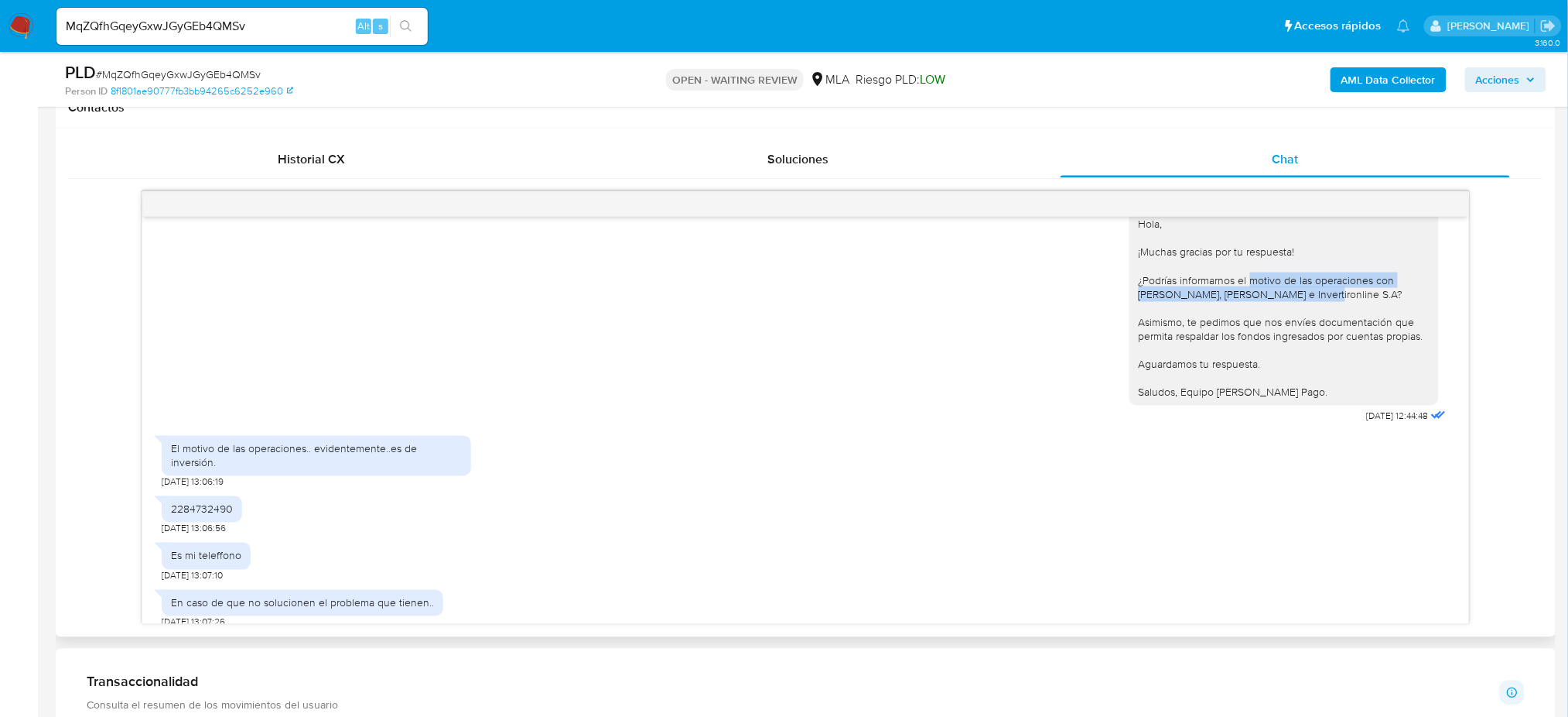
drag, startPoint x: 1233, startPoint y: 342, endPoint x: 1298, endPoint y: 346, distance: 65.1
click at [1298, 346] on div "Hola, ¡Muchas gracias por tu respuesta! ¿Podrías informarnos el motivo de las o…" at bounding box center [1283, 307] width 291 height 182
click at [1315, 362] on div "Hola, ¡Muchas gracias por tu respuesta! ¿Podrías informarnos el motivo de las o…" at bounding box center [1283, 307] width 291 height 182
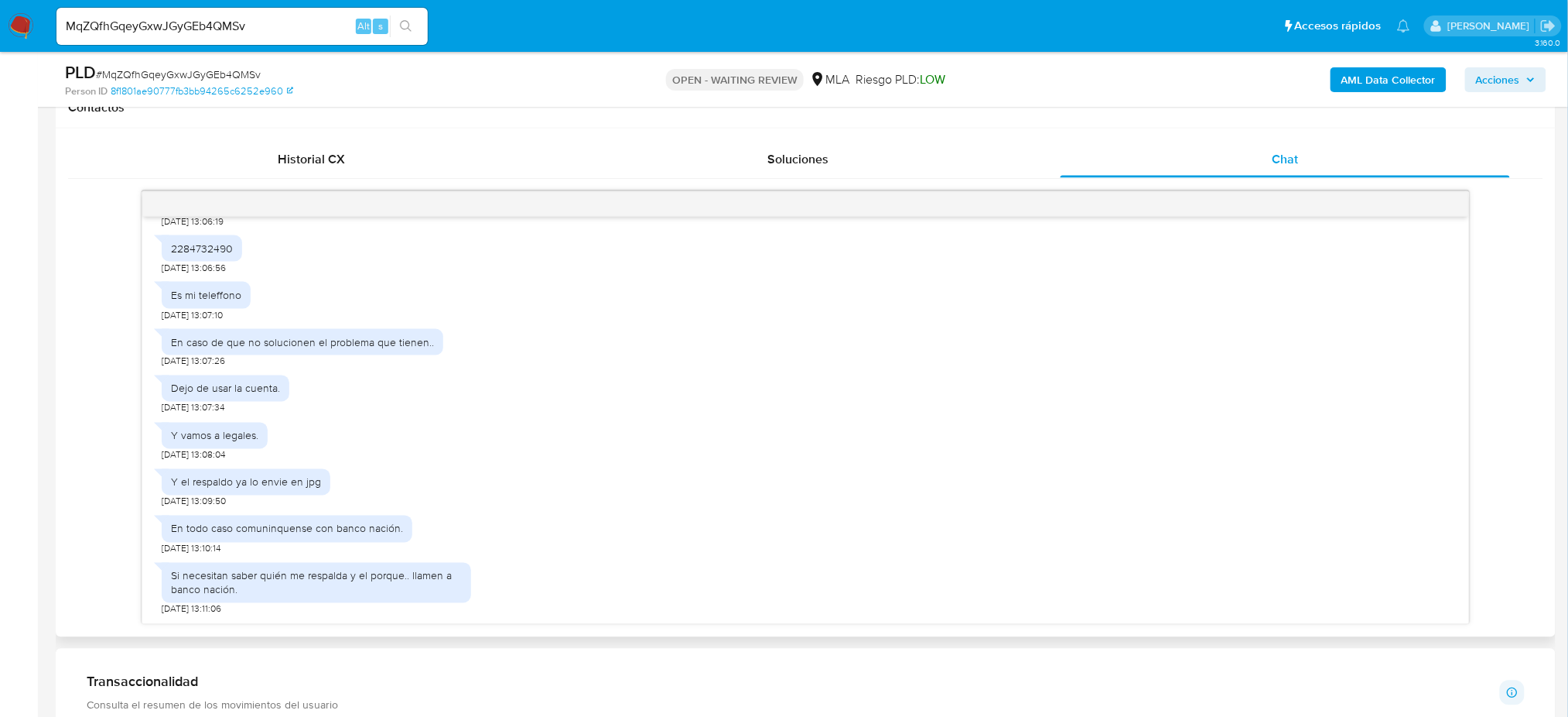
scroll to position [2378, 0]
click at [232, 65] on div "PLD # MqZQfhGqeyGxwJGyGEb4QMSv" at bounding box center [309, 73] width 488 height 23
copy span "MqZQfhGqeyGxwJGyGEb4QMSv"
click at [22, 19] on img at bounding box center [21, 26] width 26 height 26
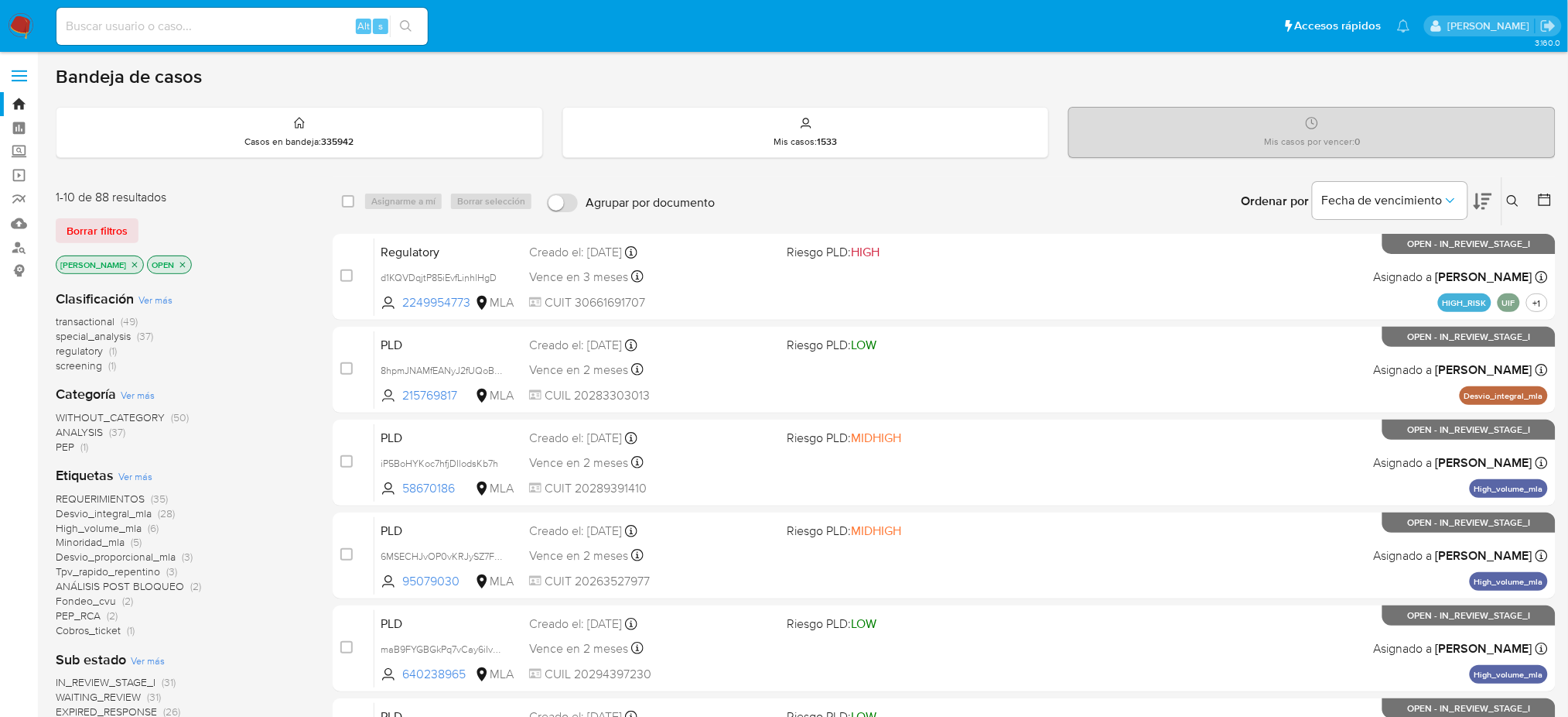
click at [1516, 203] on icon at bounding box center [1512, 200] width 12 height 12
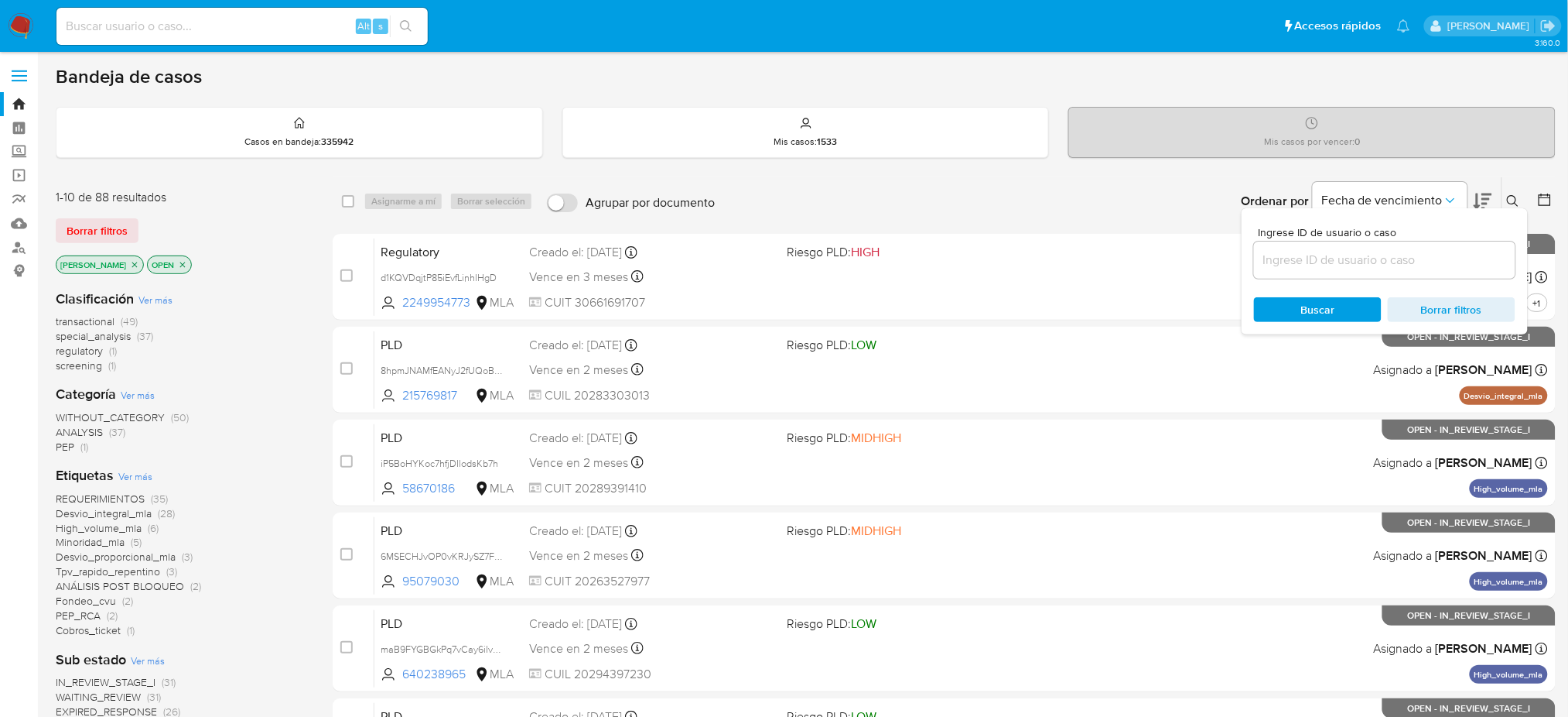
click at [1392, 268] on input at bounding box center [1384, 260] width 261 height 20
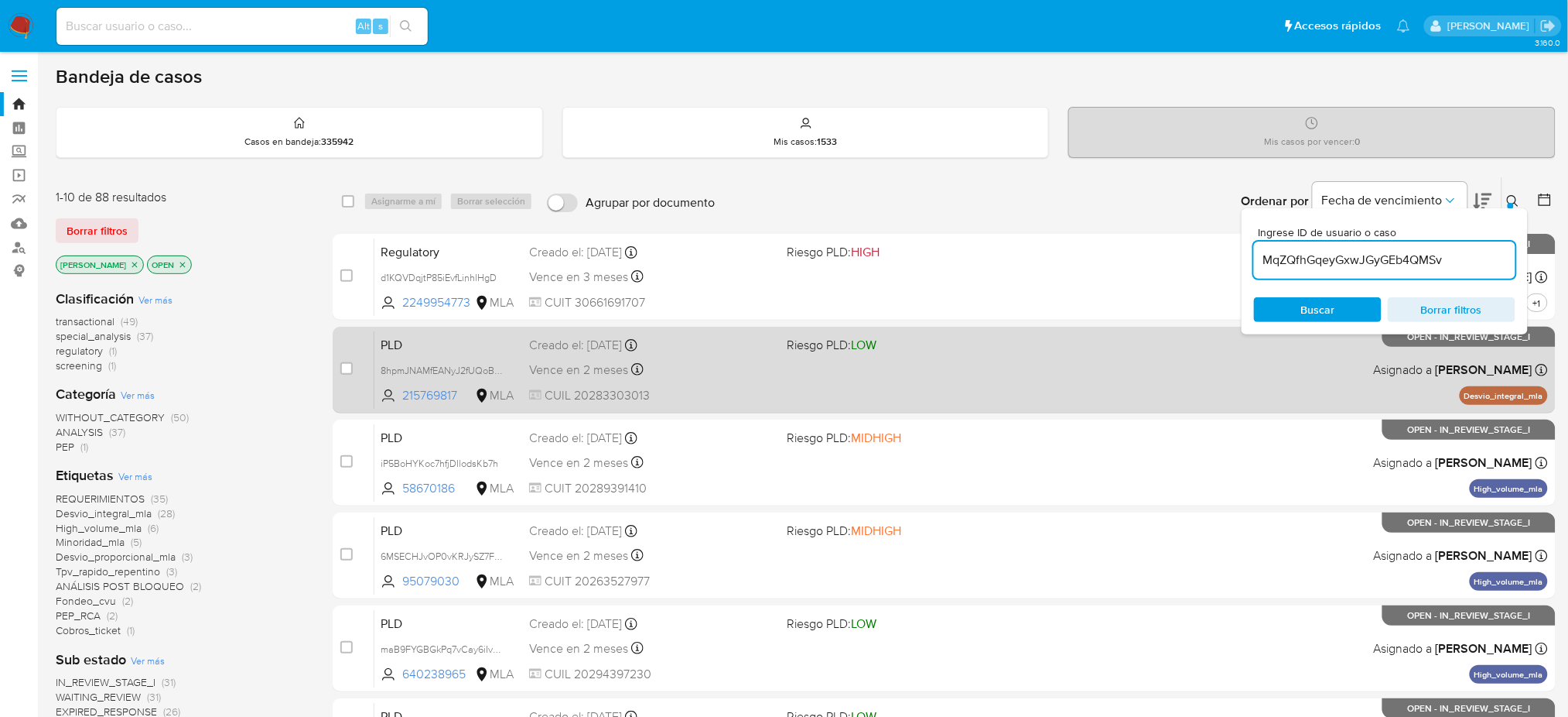
type input "MqZQfhGqeyGxwJGyGEb4QMSv"
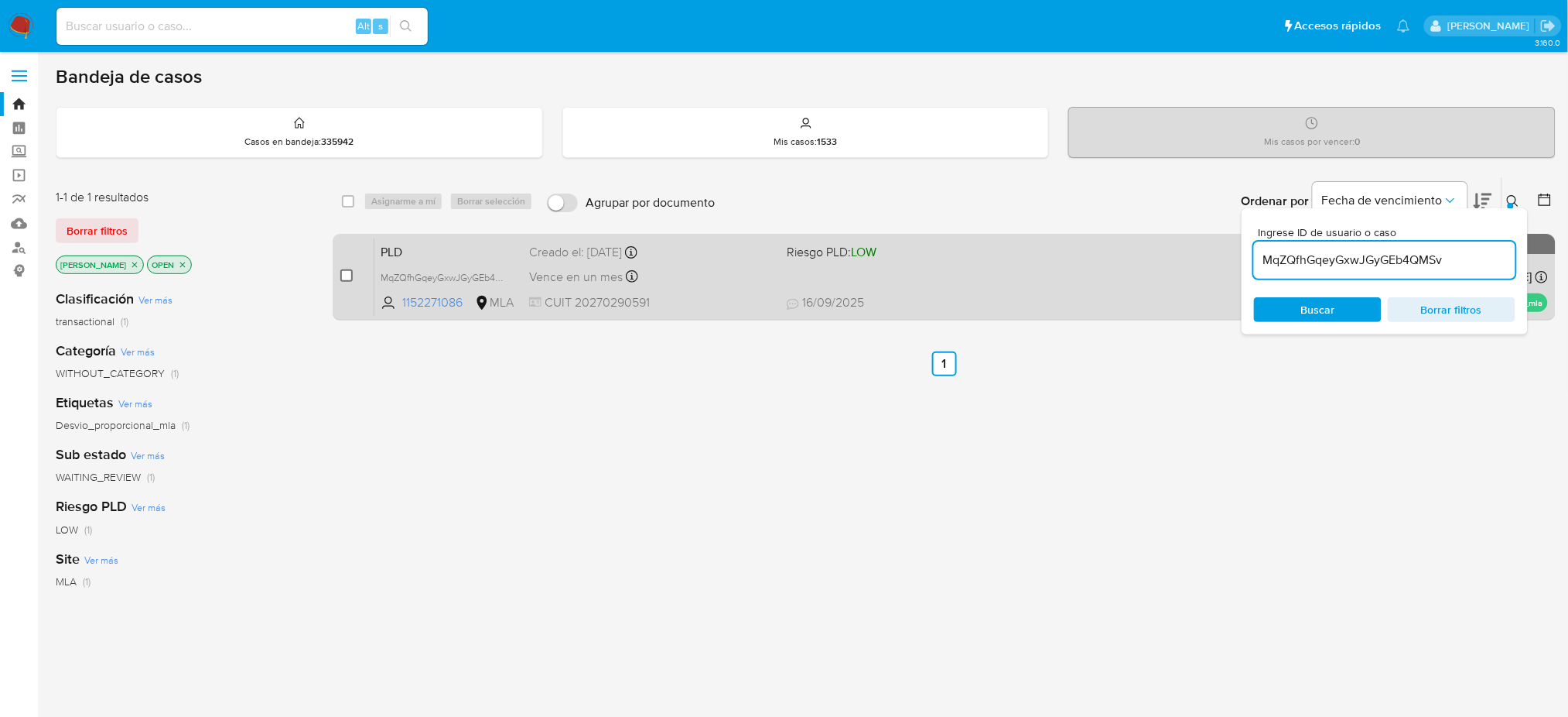
click at [349, 274] on input "checkbox" at bounding box center [347, 275] width 12 height 12
checkbox input "true"
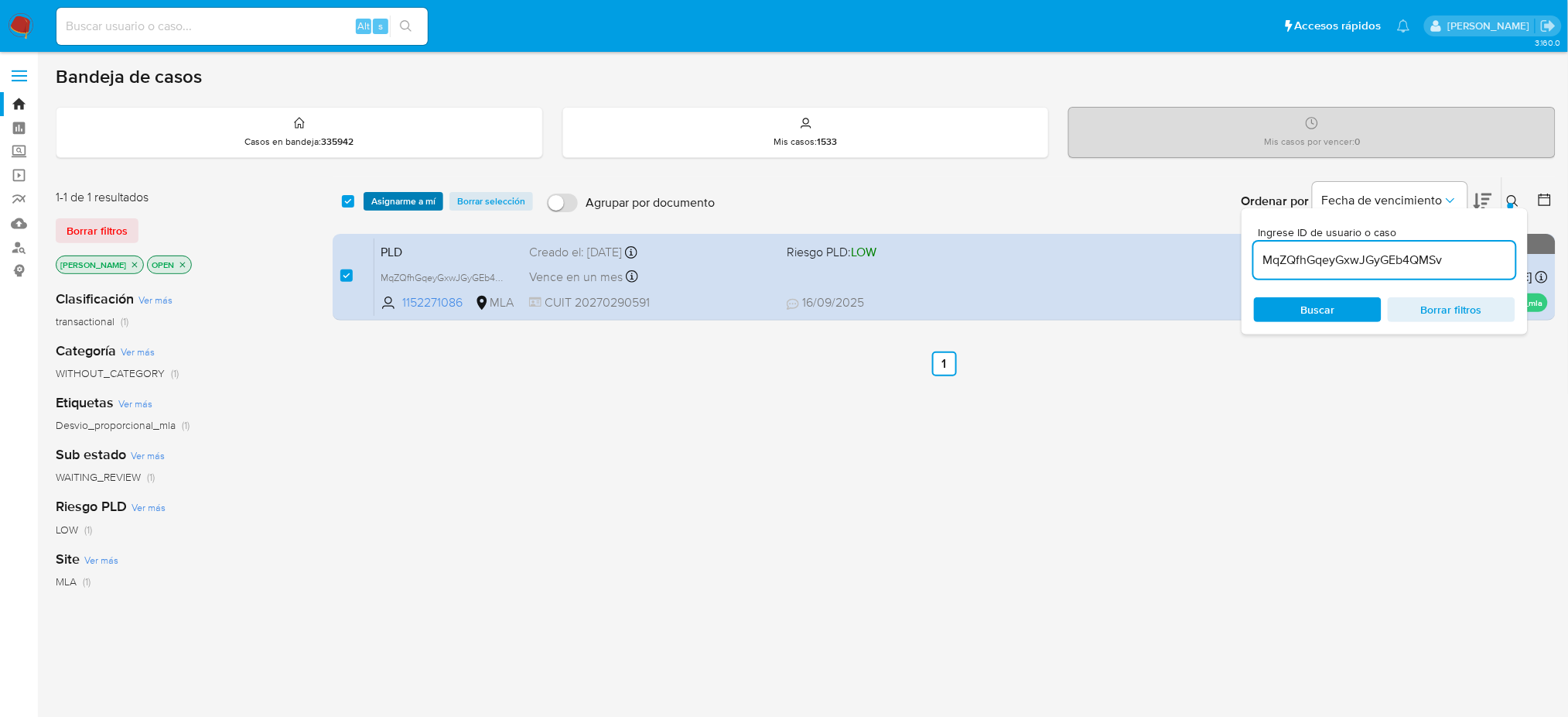
click at [406, 203] on span "Asignarme a mí" at bounding box center [403, 201] width 64 height 16
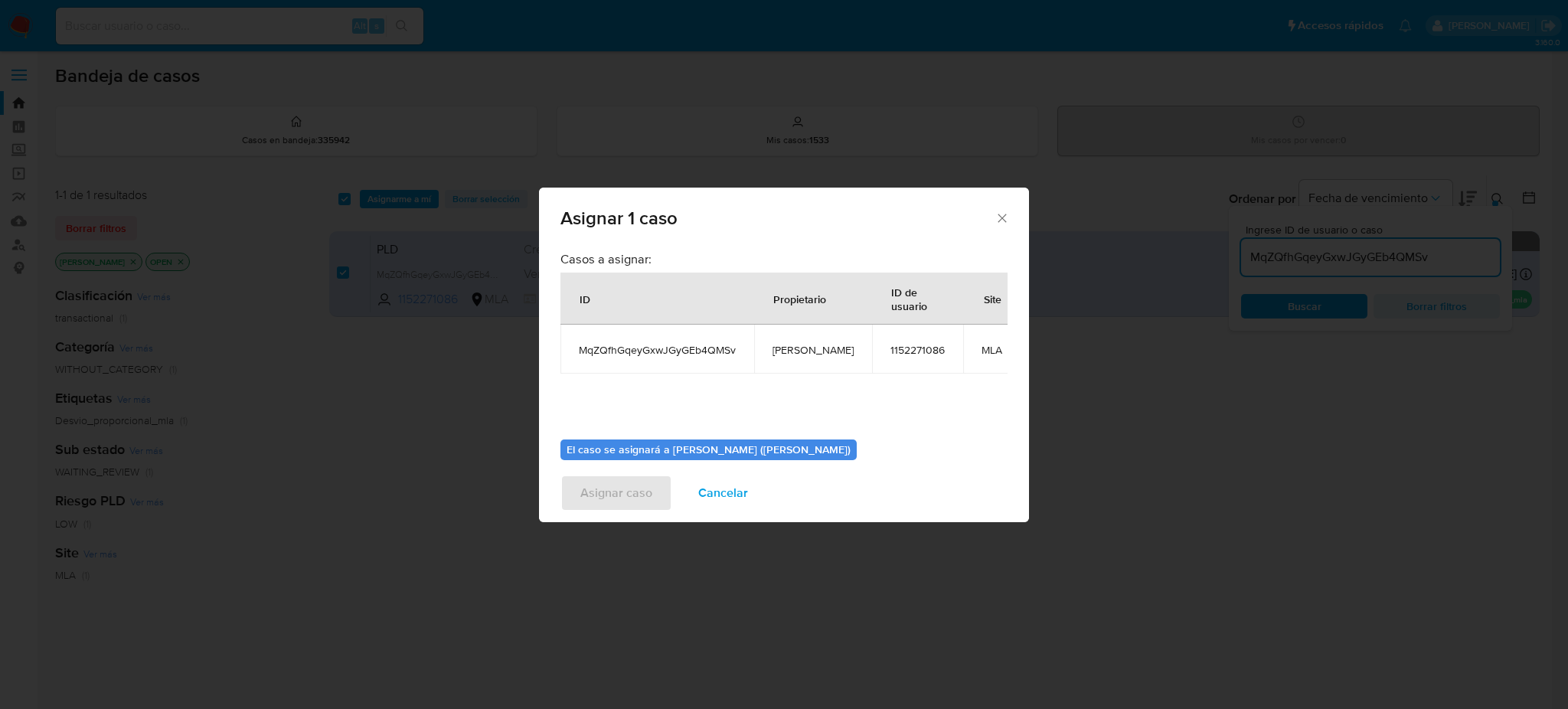
click at [815, 343] on span "[PERSON_NAME]" at bounding box center [813, 350] width 81 height 14
copy span "[PERSON_NAME]"
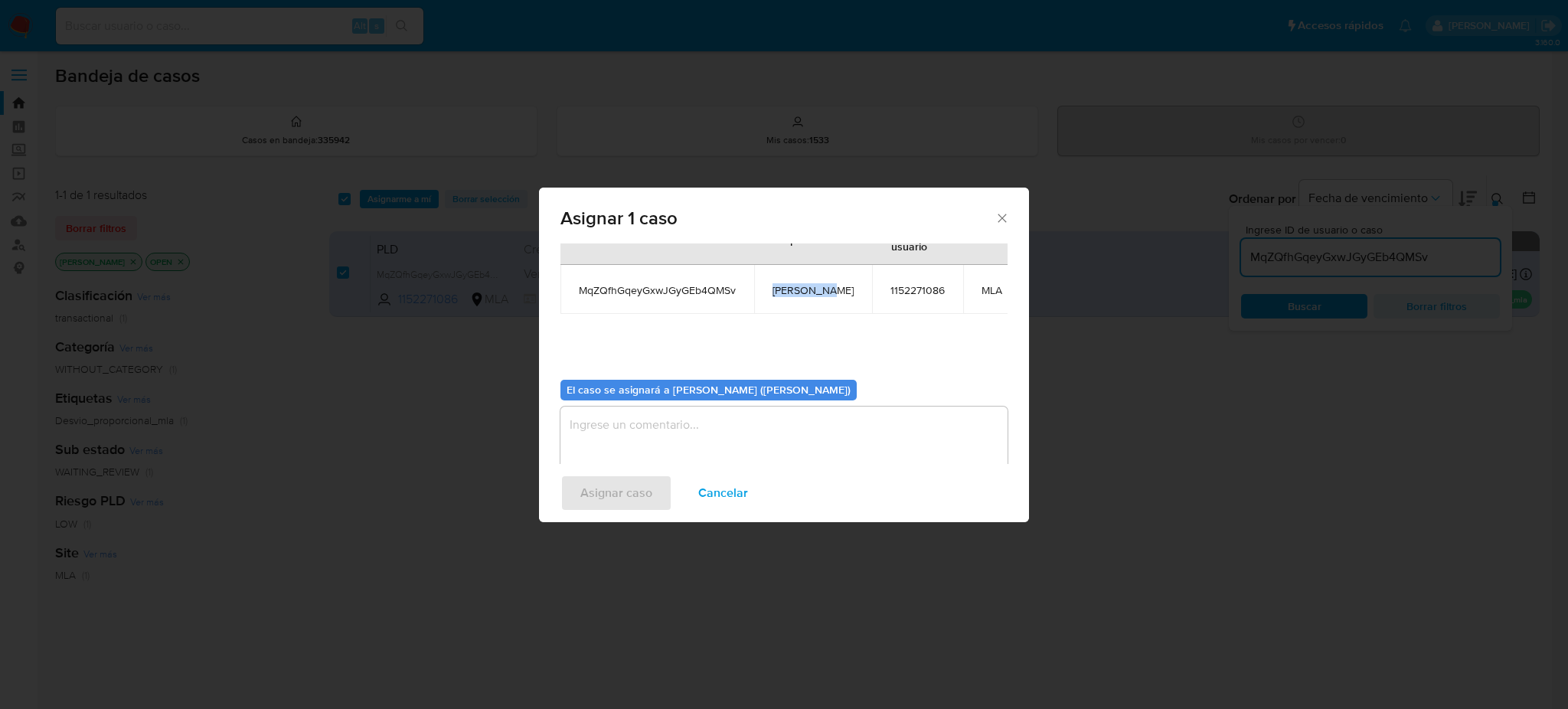
scroll to position [94, 0]
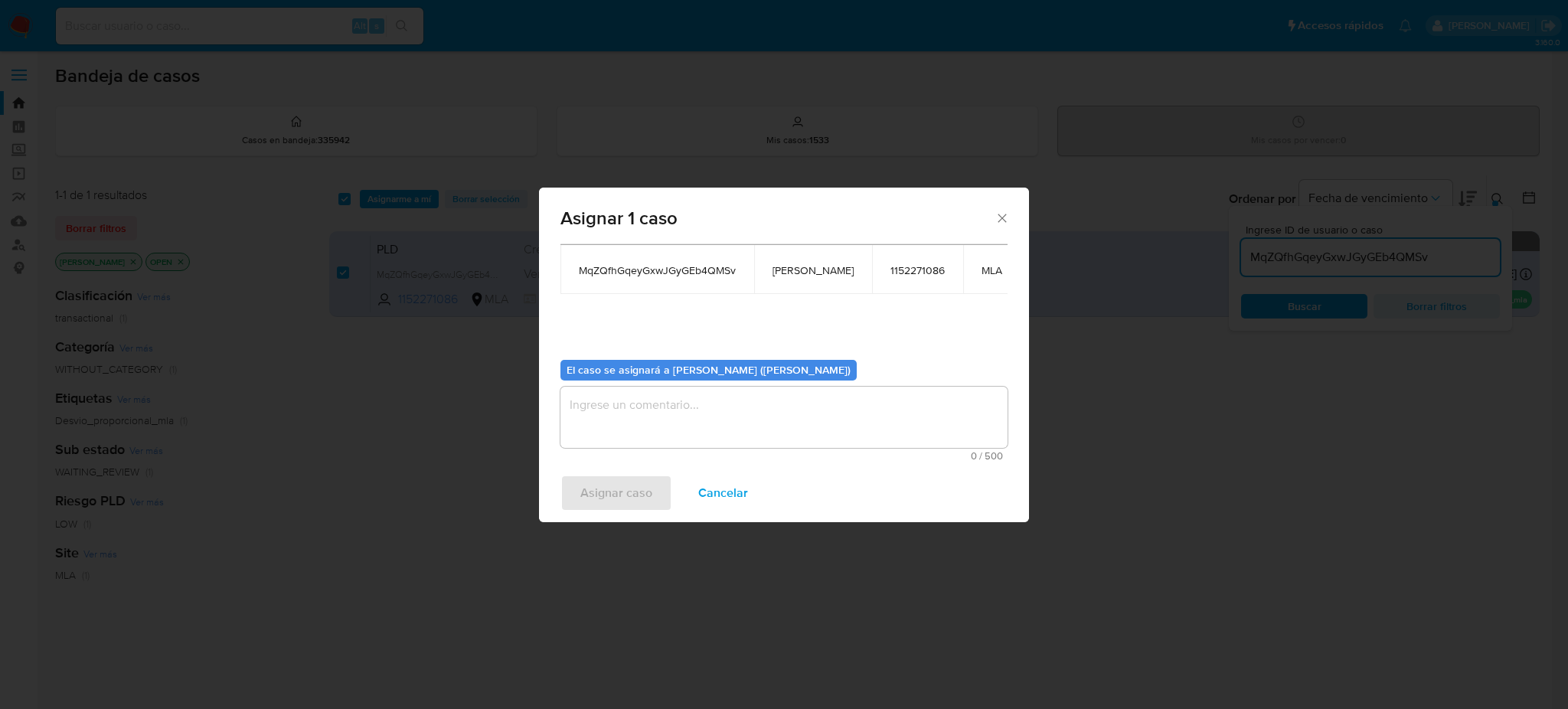
click at [660, 427] on textarea "assign-modal" at bounding box center [784, 417] width 447 height 61
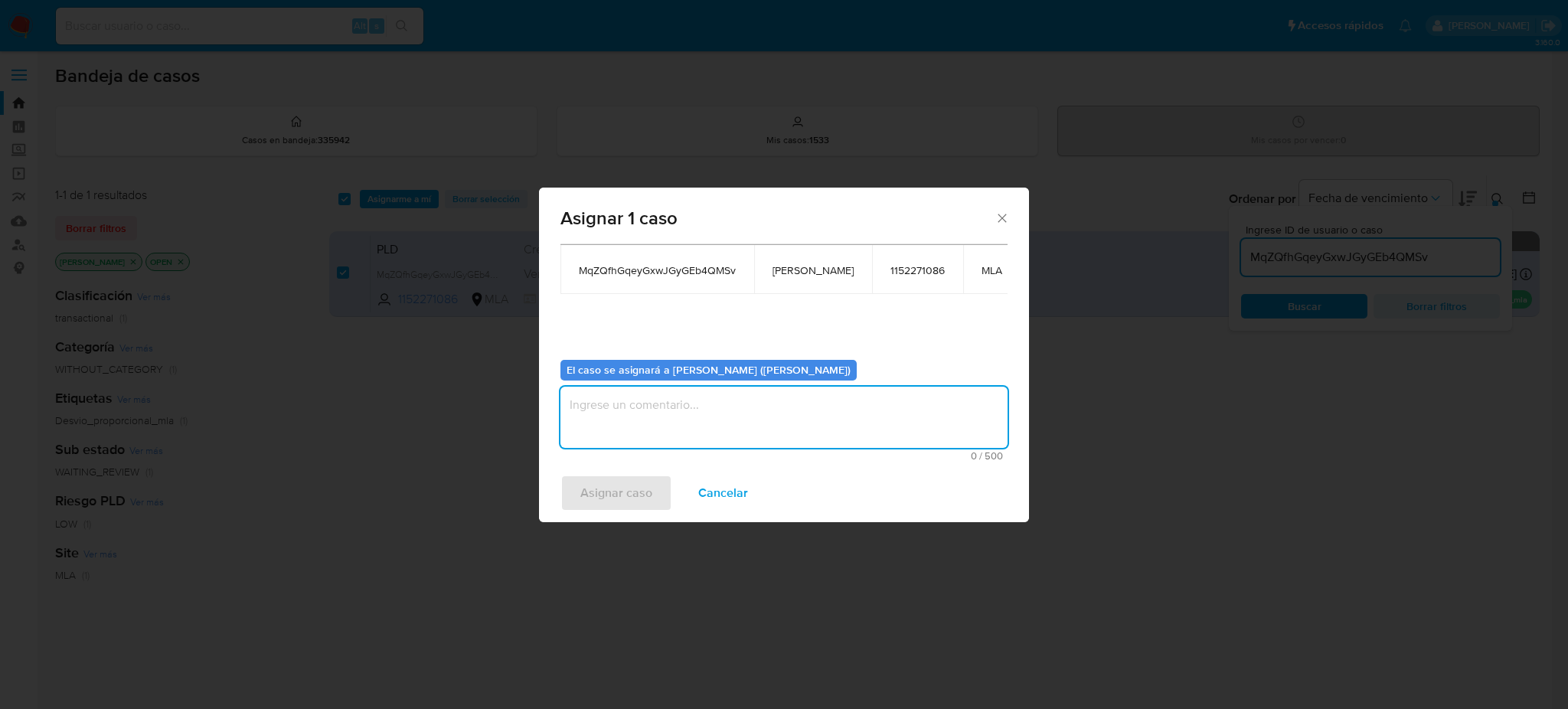
paste textarea "[PERSON_NAME]"
type textarea "[PERSON_NAME]"
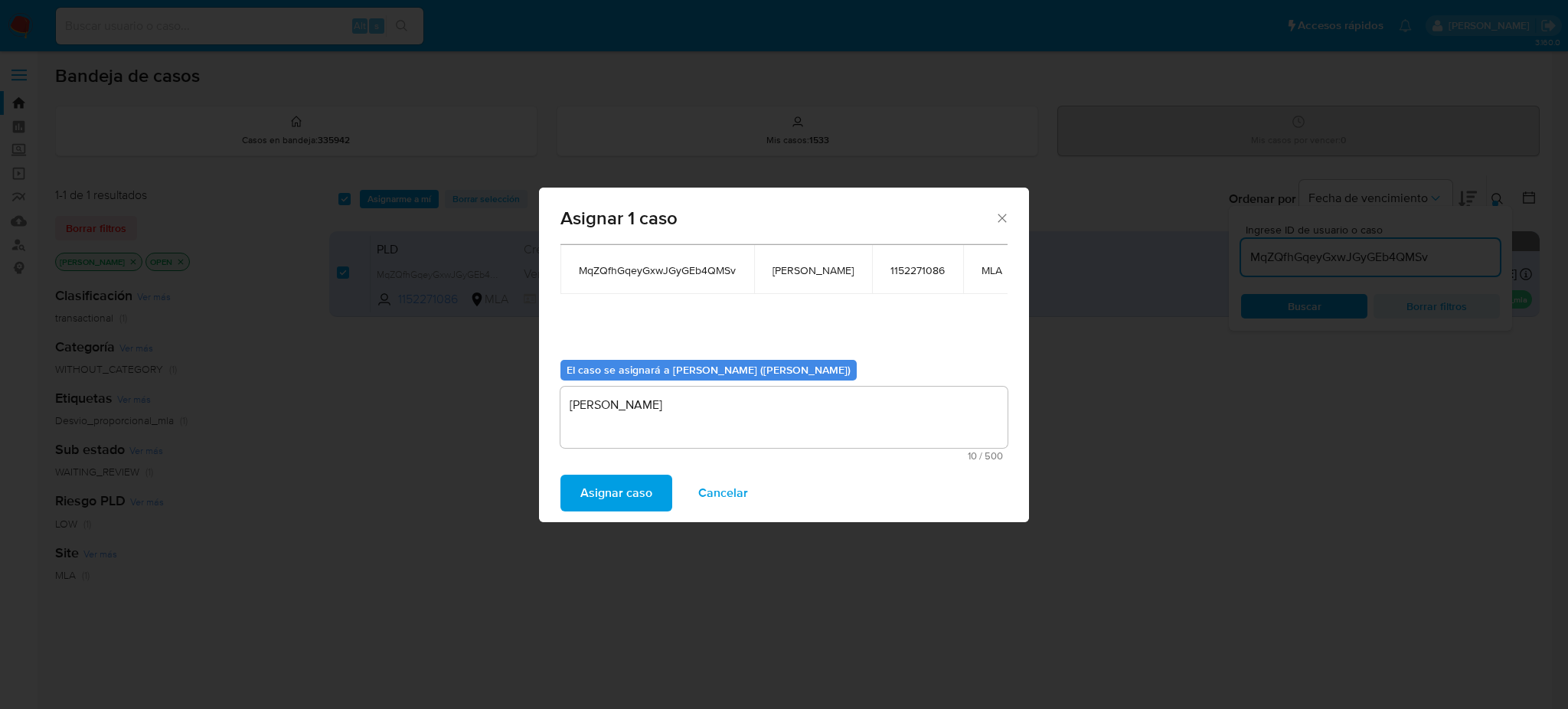
click at [630, 503] on span "Asignar caso" at bounding box center [616, 493] width 72 height 34
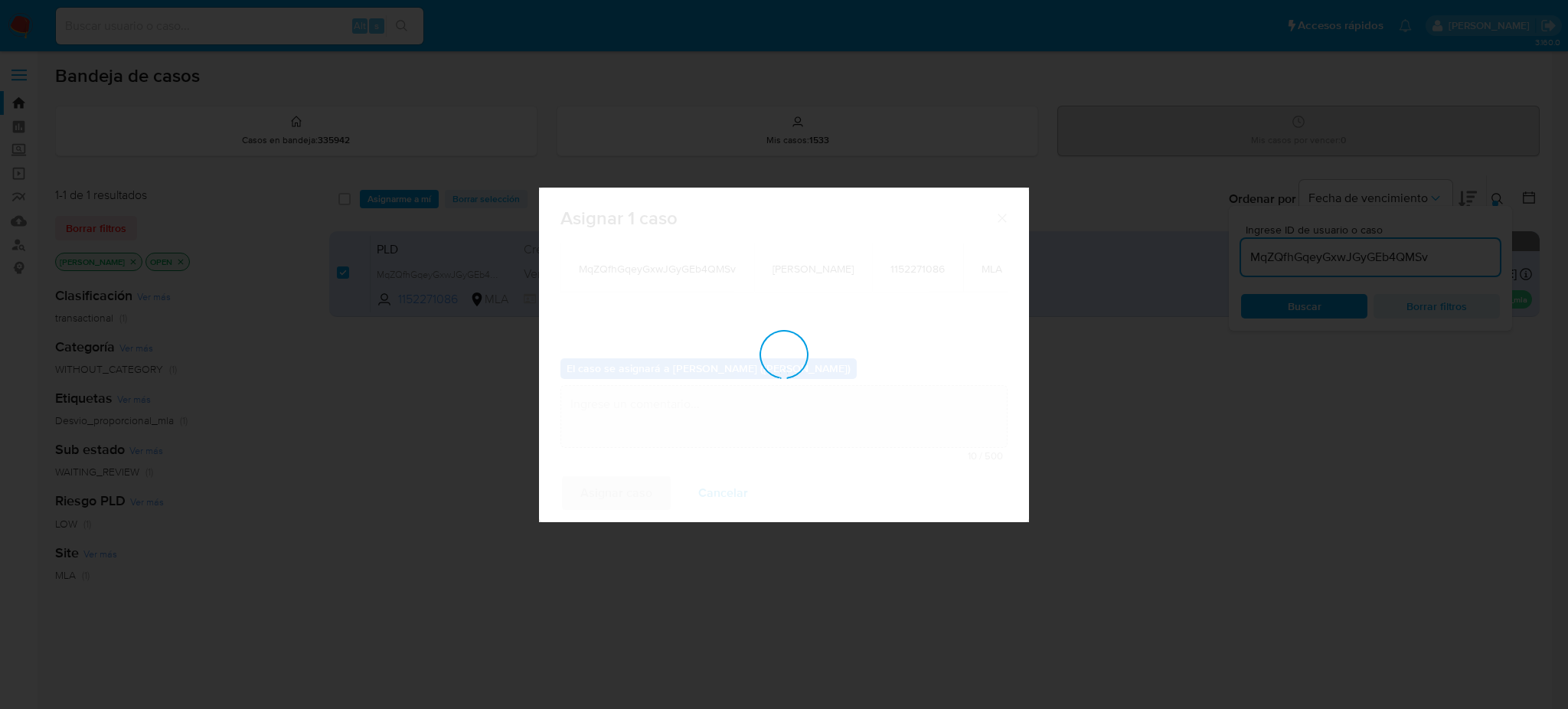
checkbox input "false"
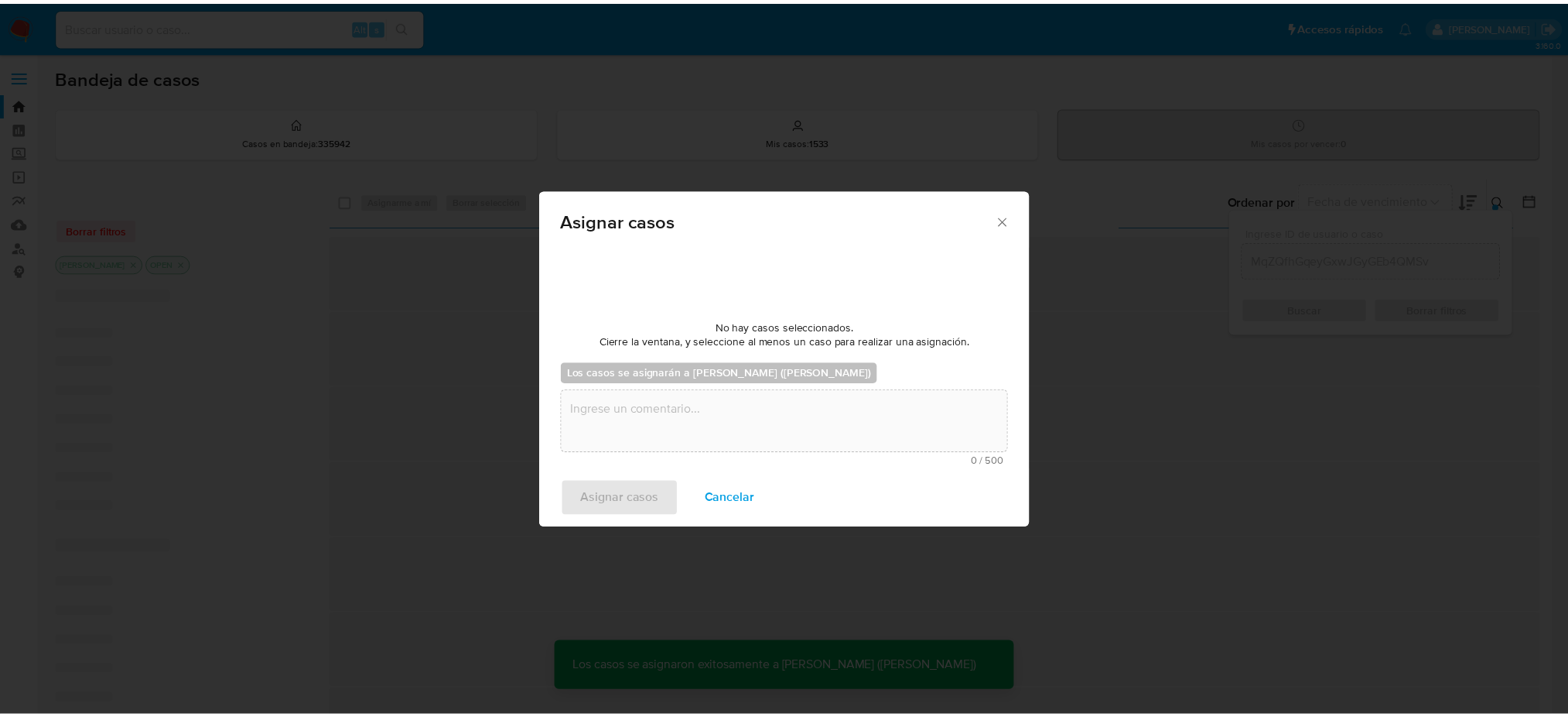
scroll to position [92, 0]
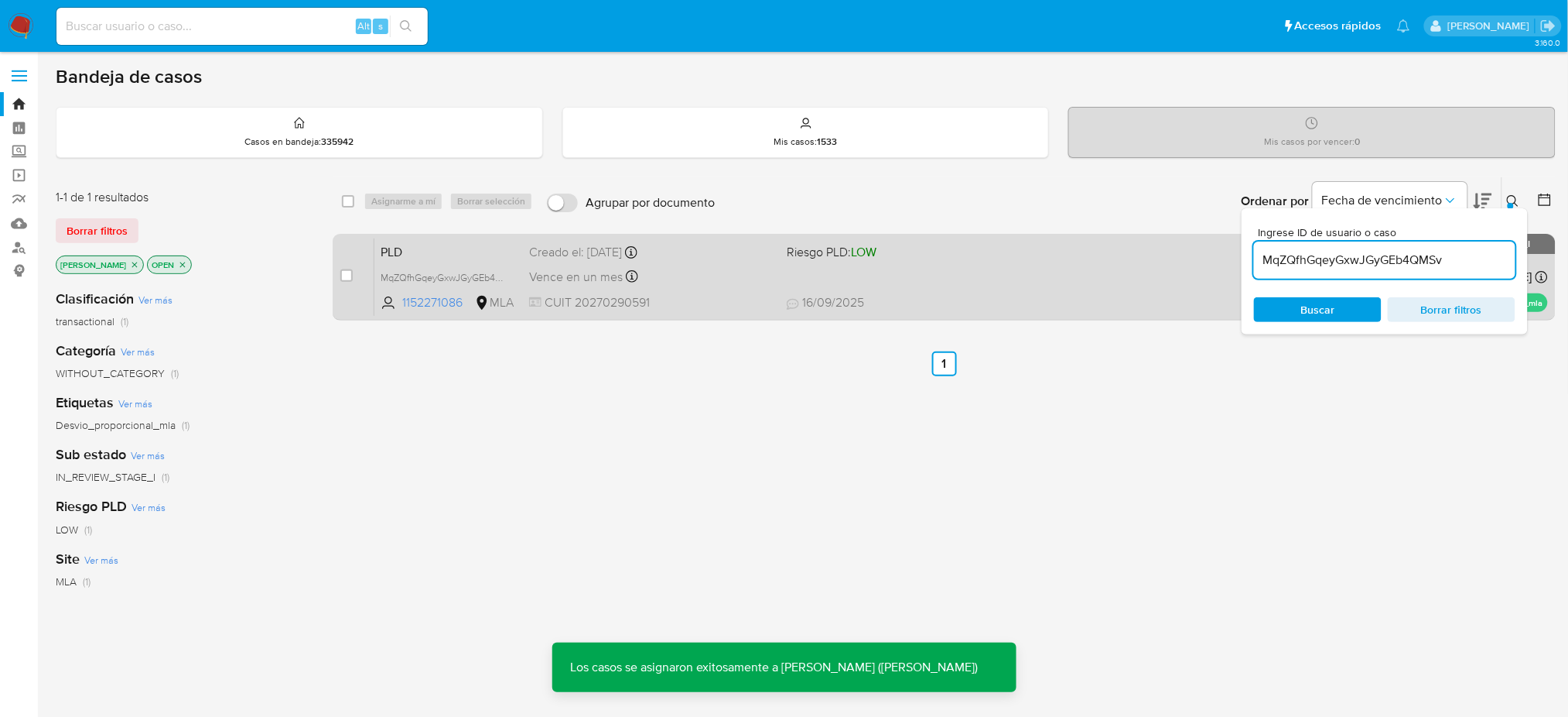
click at [724, 252] on div "Creado el: [DATE] Creado el: [DATE] 12:41:56" at bounding box center [651, 252] width 245 height 17
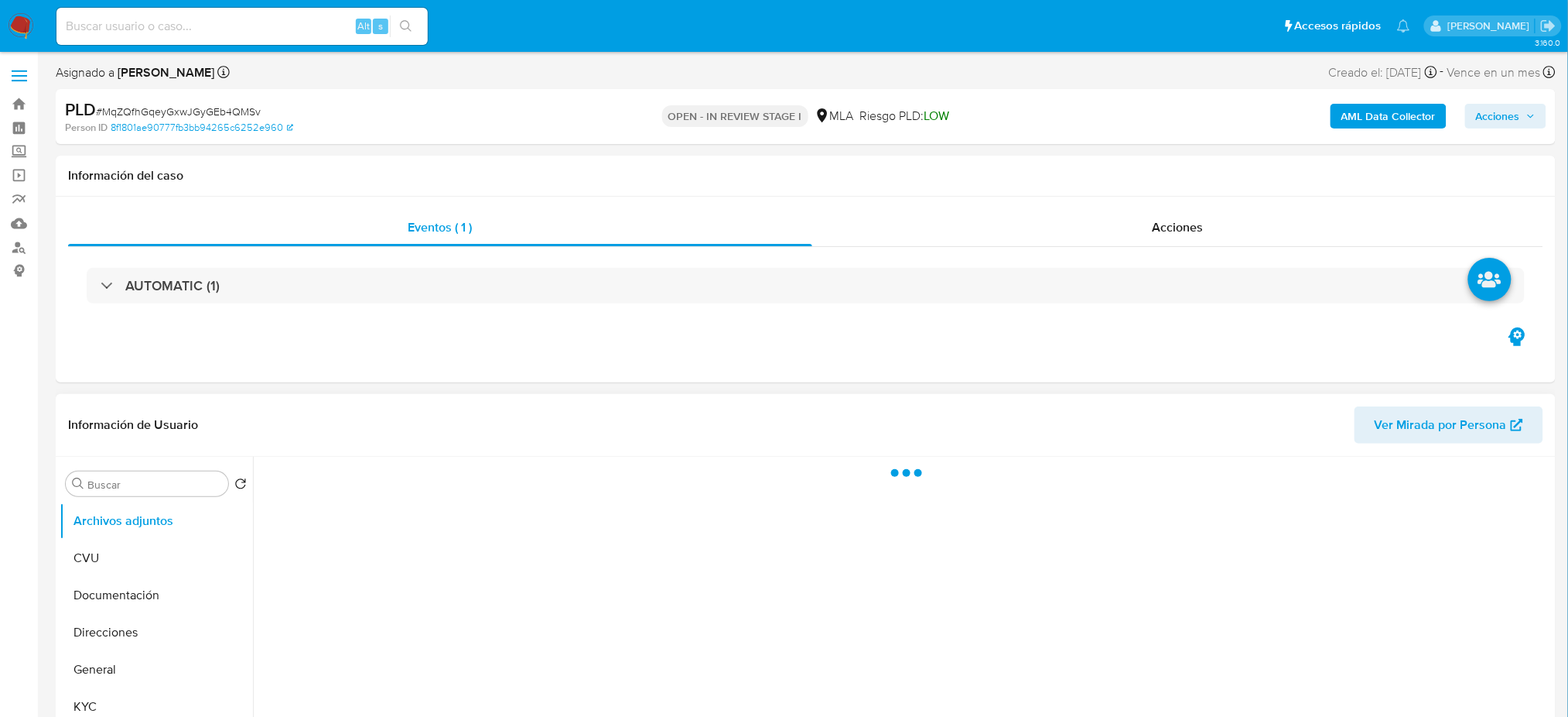
select select "10"
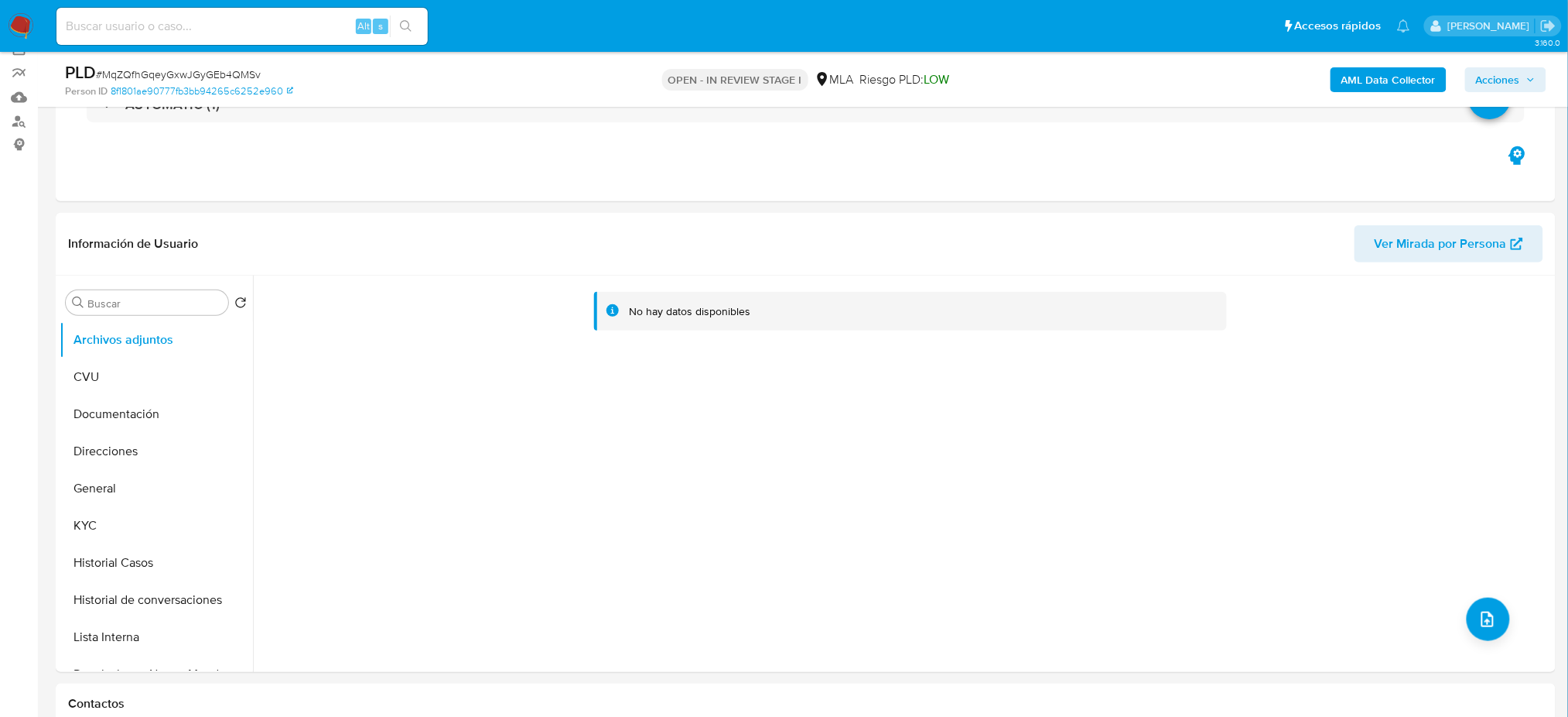
scroll to position [206, 0]
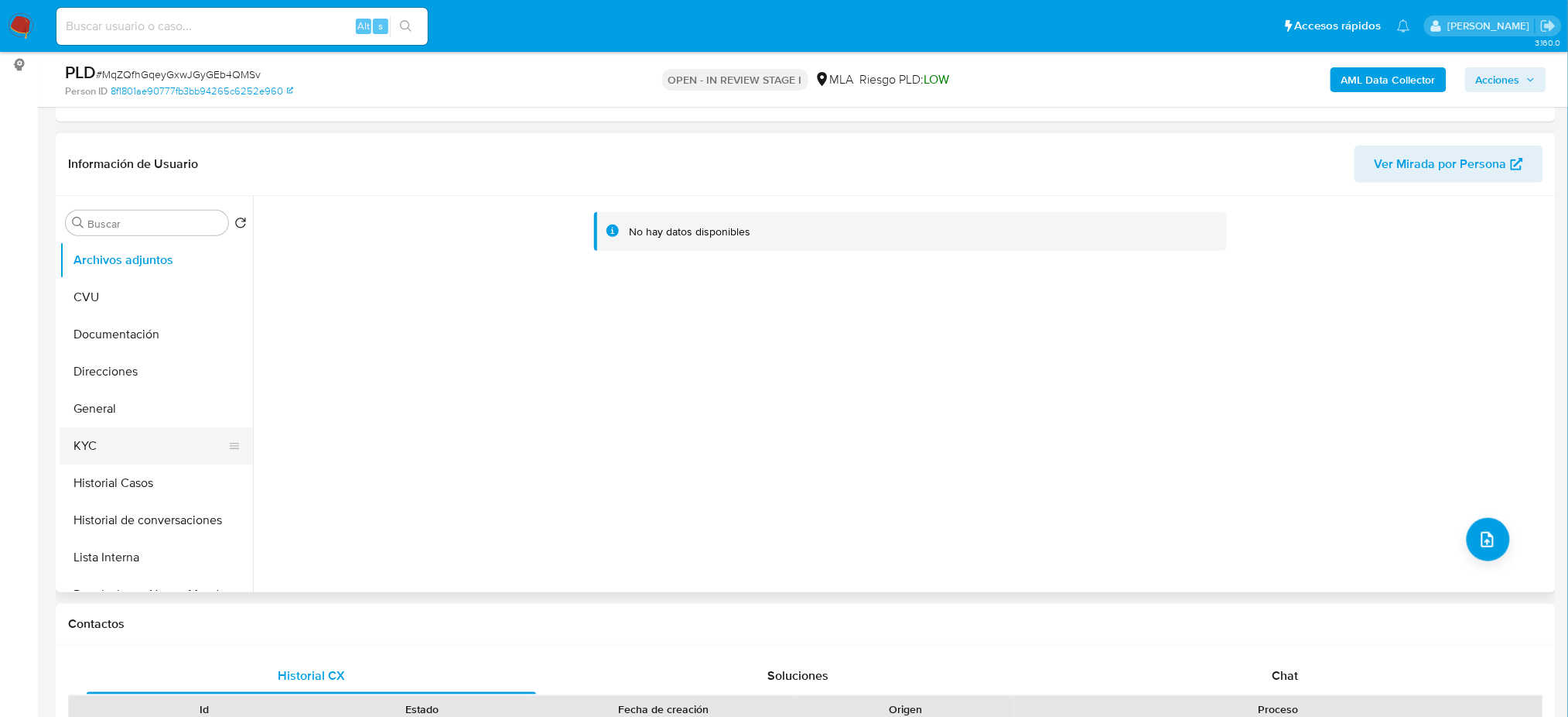
click at [62, 452] on button "KYC" at bounding box center [150, 446] width 181 height 37
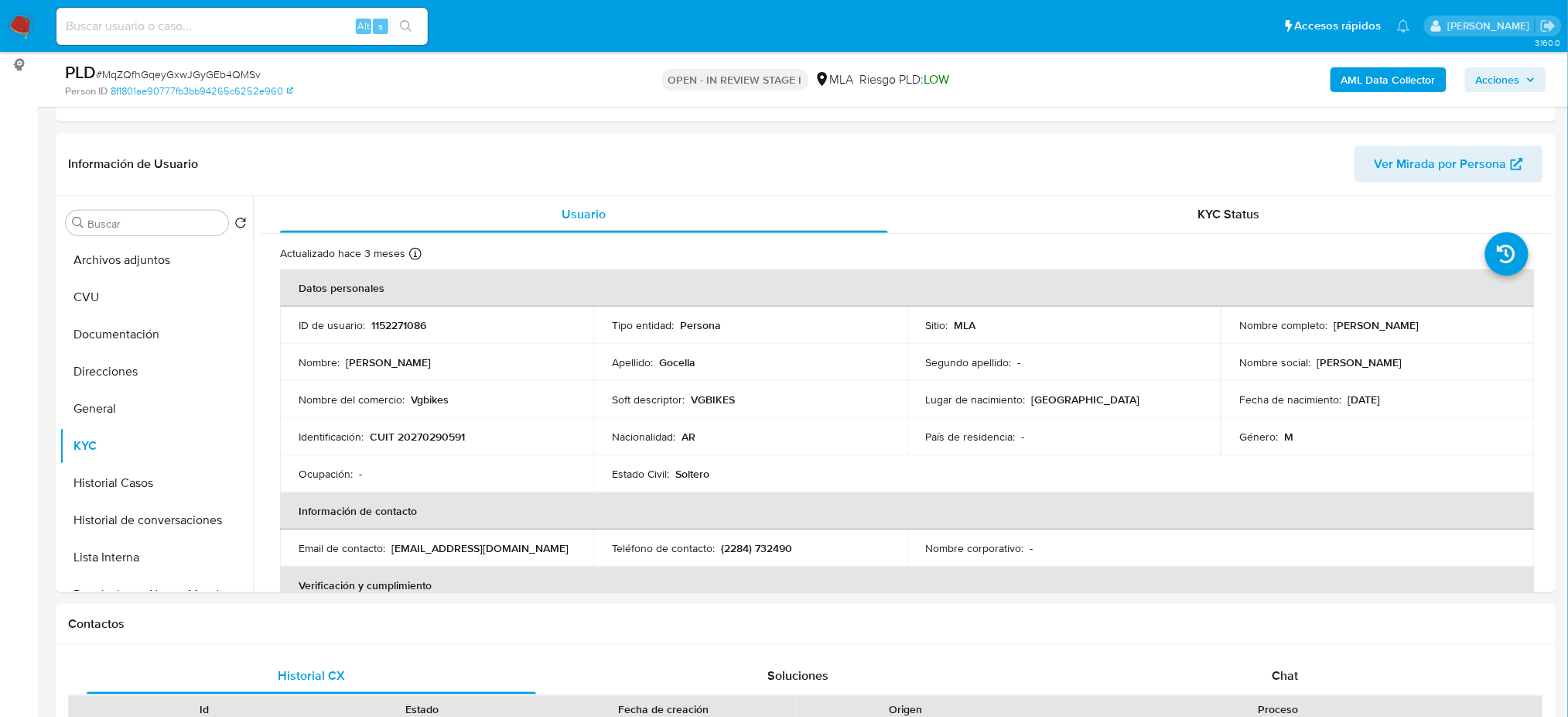
scroll to position [619, 0]
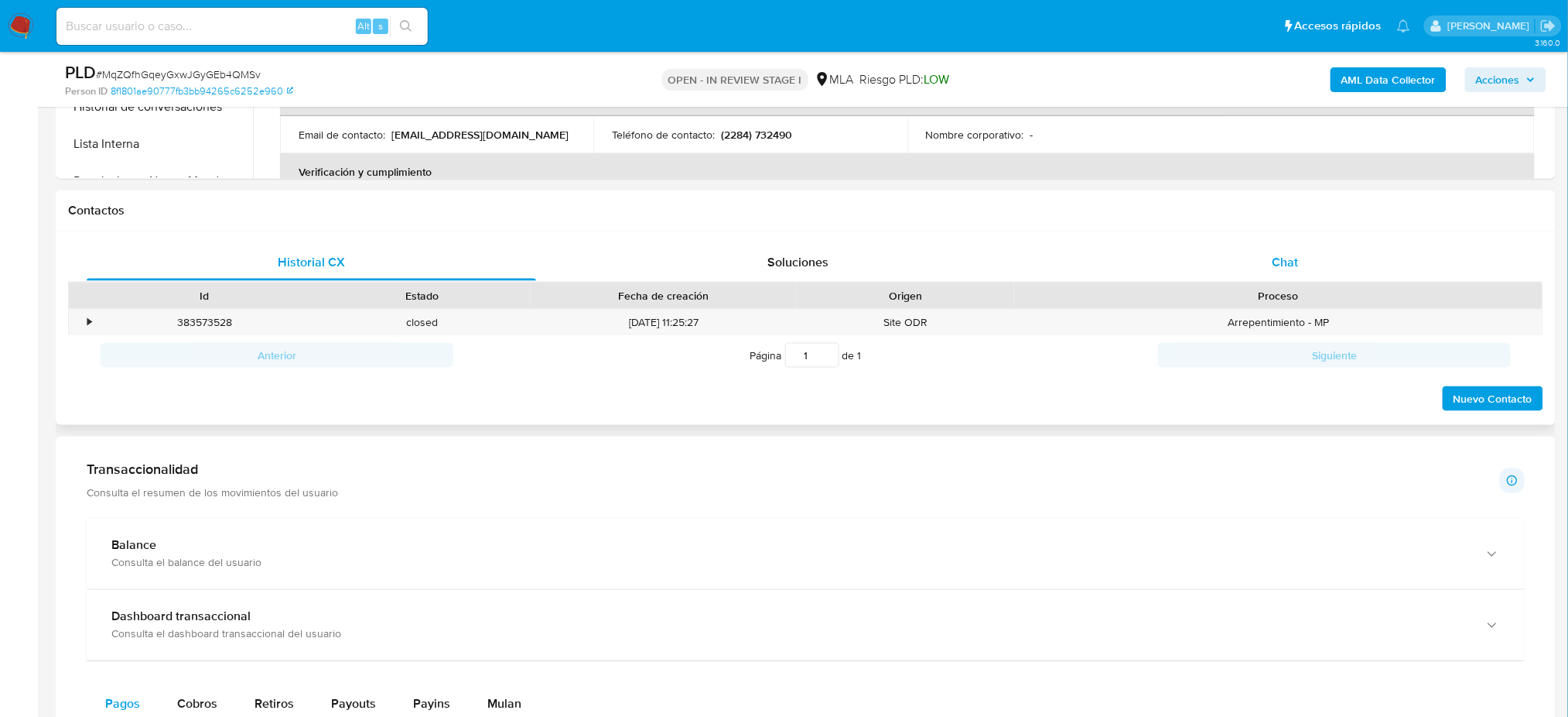
click at [1321, 267] on div "Chat" at bounding box center [1284, 262] width 449 height 37
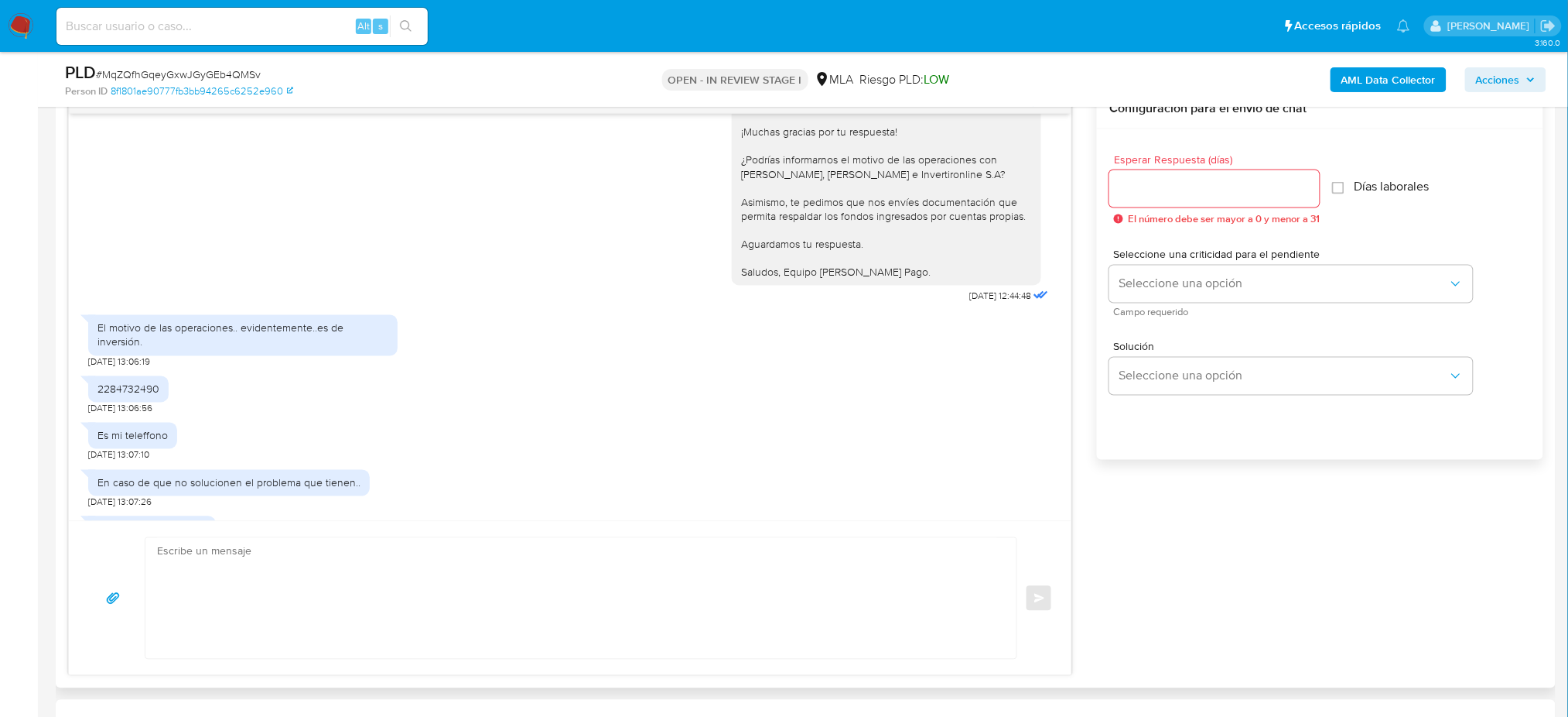
scroll to position [1134, 0]
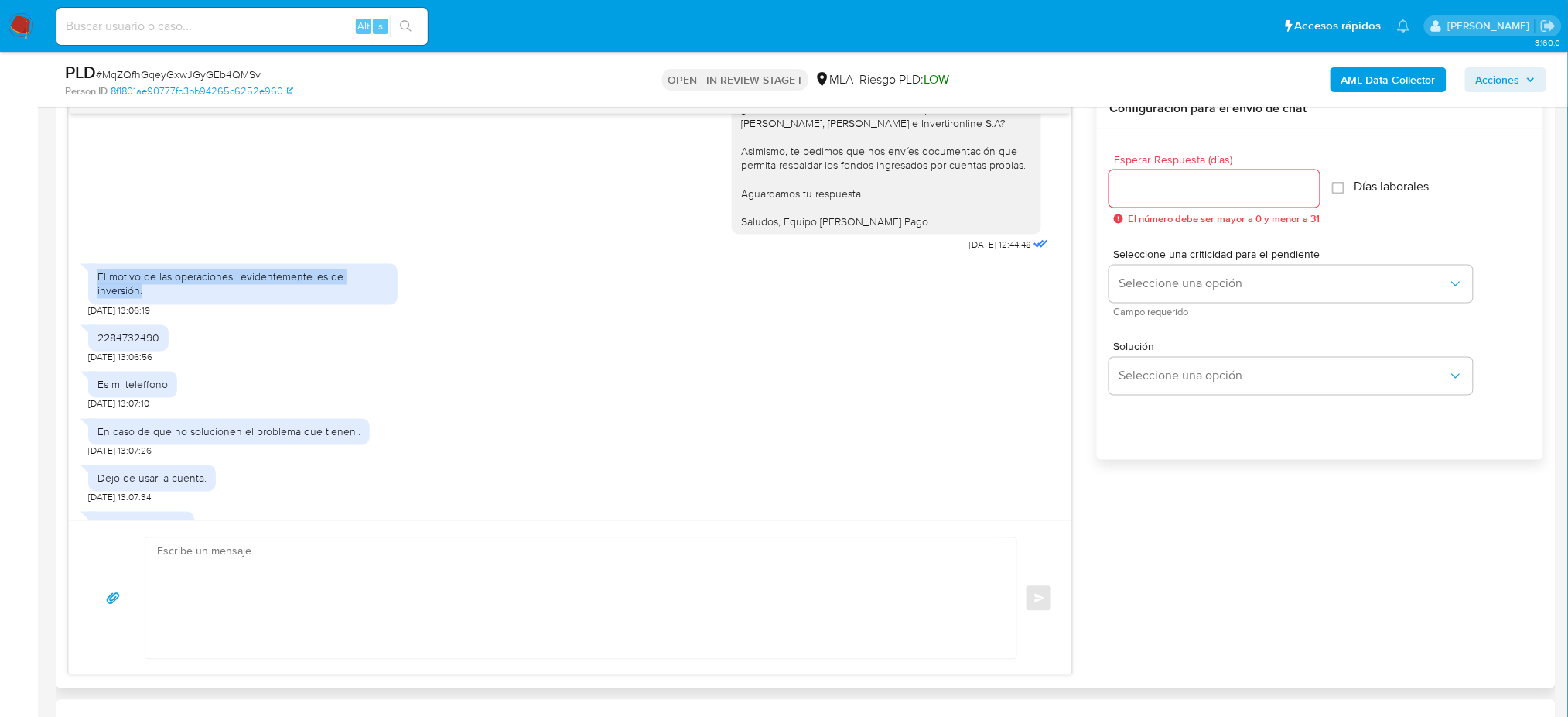
drag, startPoint x: 107, startPoint y: 408, endPoint x: 88, endPoint y: 404, distance: 19.4
click at [88, 304] on div "El motivo de las operaciones.. evidentemente..es de inversión." at bounding box center [243, 284] width 309 height 40
copy div "El motivo de las operaciones.. evidentemente..es de inversión."
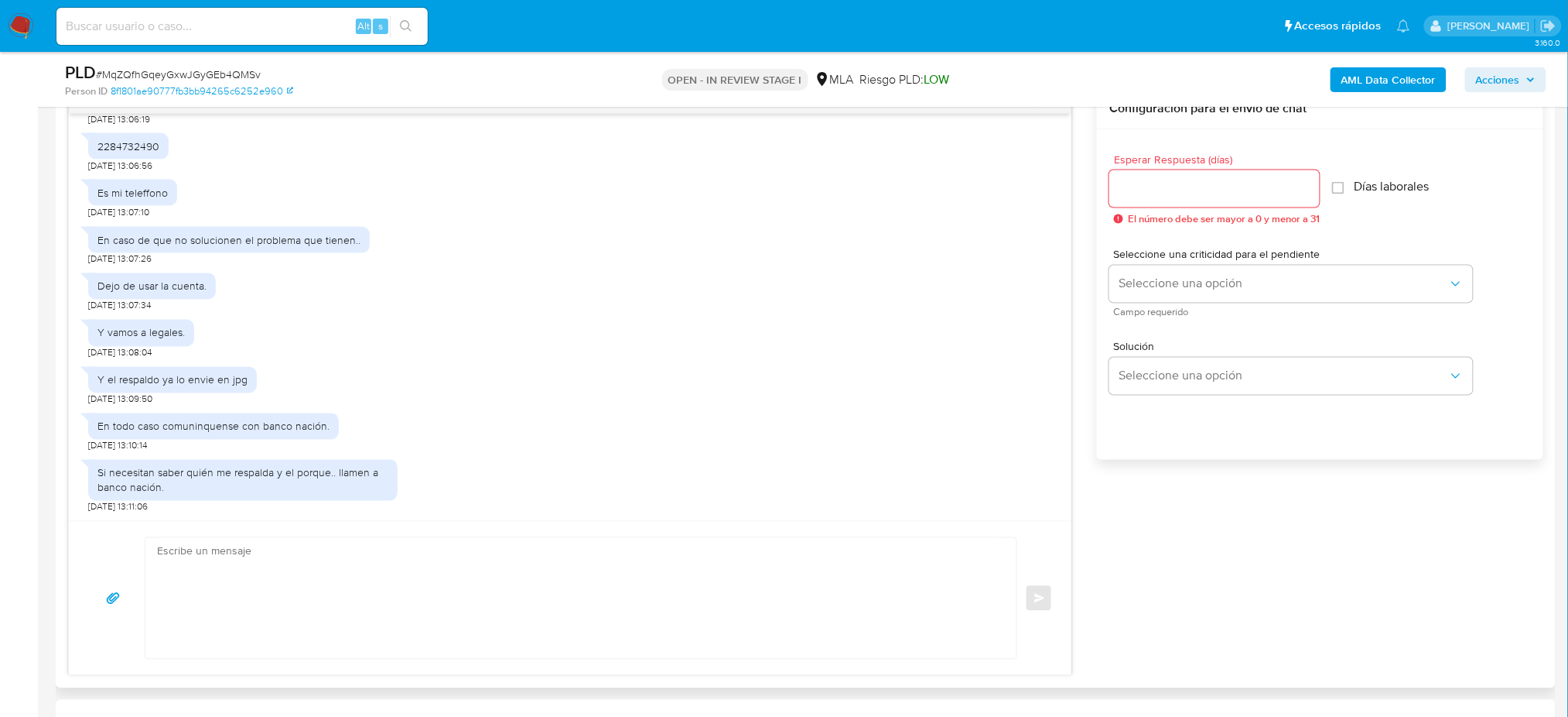
scroll to position [1454, 0]
click at [202, 234] on div "En caso de que no solucionen el problema que tienen.." at bounding box center [229, 240] width 263 height 14
copy div "En caso de que no solucionen el problema que tienen.."
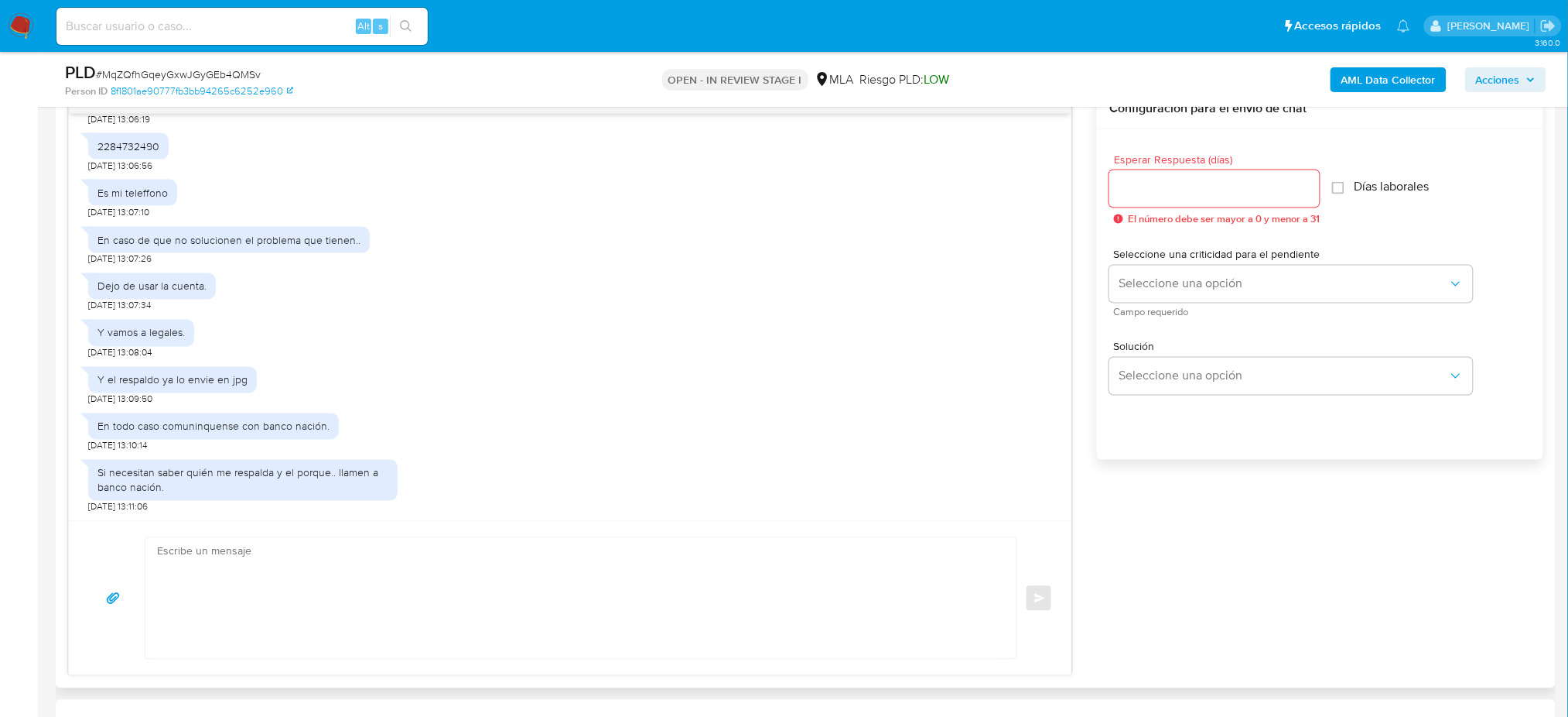
click at [123, 382] on div "Y el respaldo ya lo envie en jpg" at bounding box center [172, 380] width 150 height 14
click at [123, 381] on div "Y el respaldo ya lo envie en jpg" at bounding box center [172, 380] width 150 height 14
copy div "Y el respaldo ya lo envie en jpg"
click at [249, 569] on textarea at bounding box center [576, 598] width 840 height 121
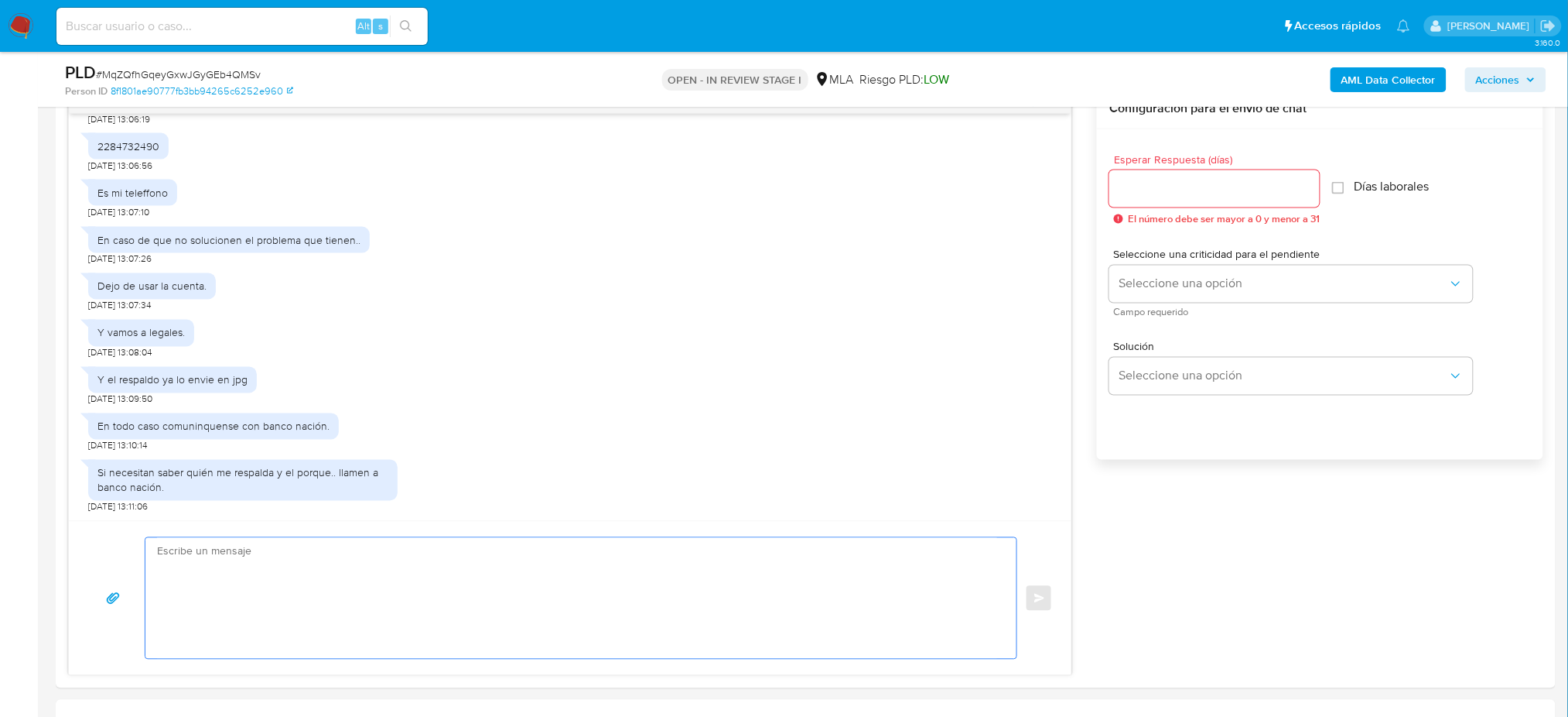
paste textarea "Hola, Muchas gracias por la respuesta. Analizamos tu caso y notamos que la info…"
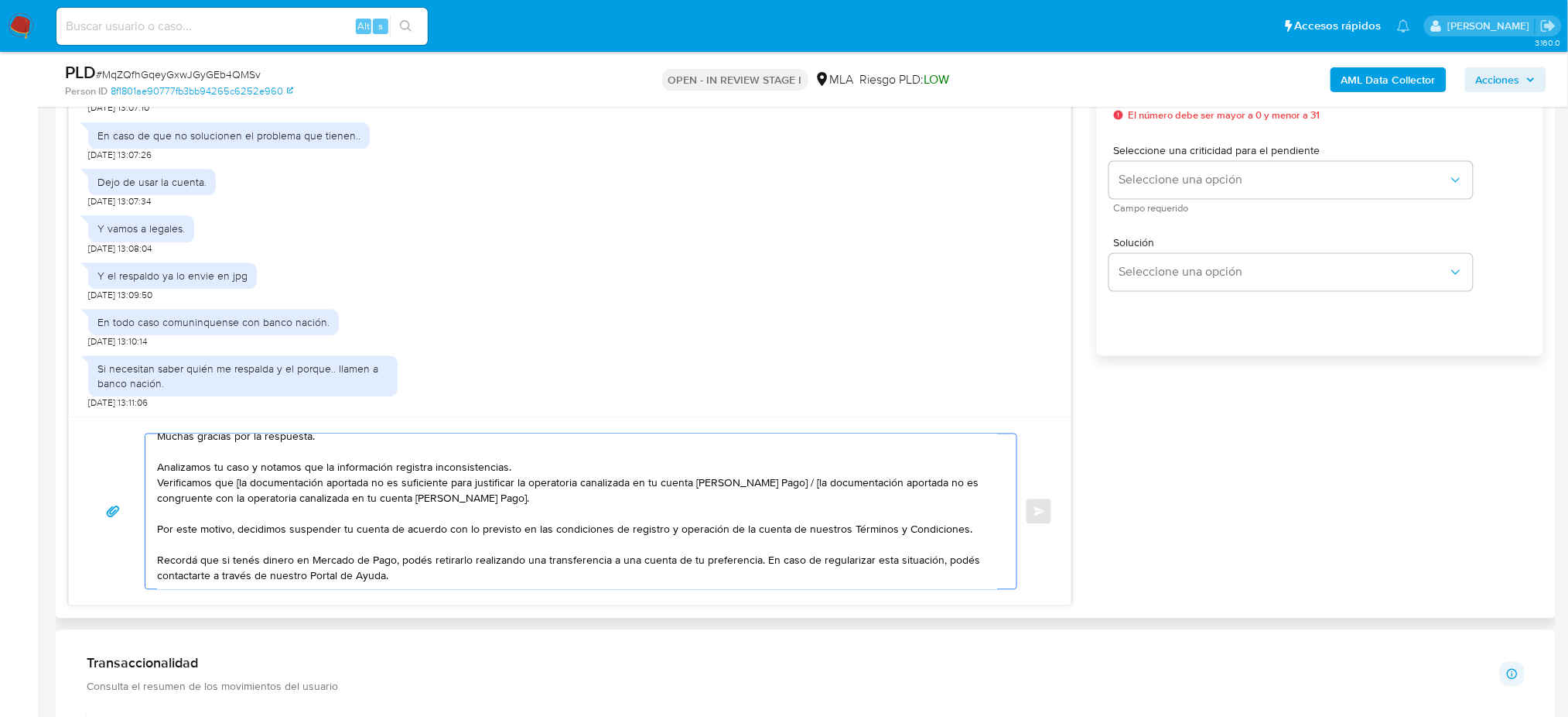
scroll to position [0, 0]
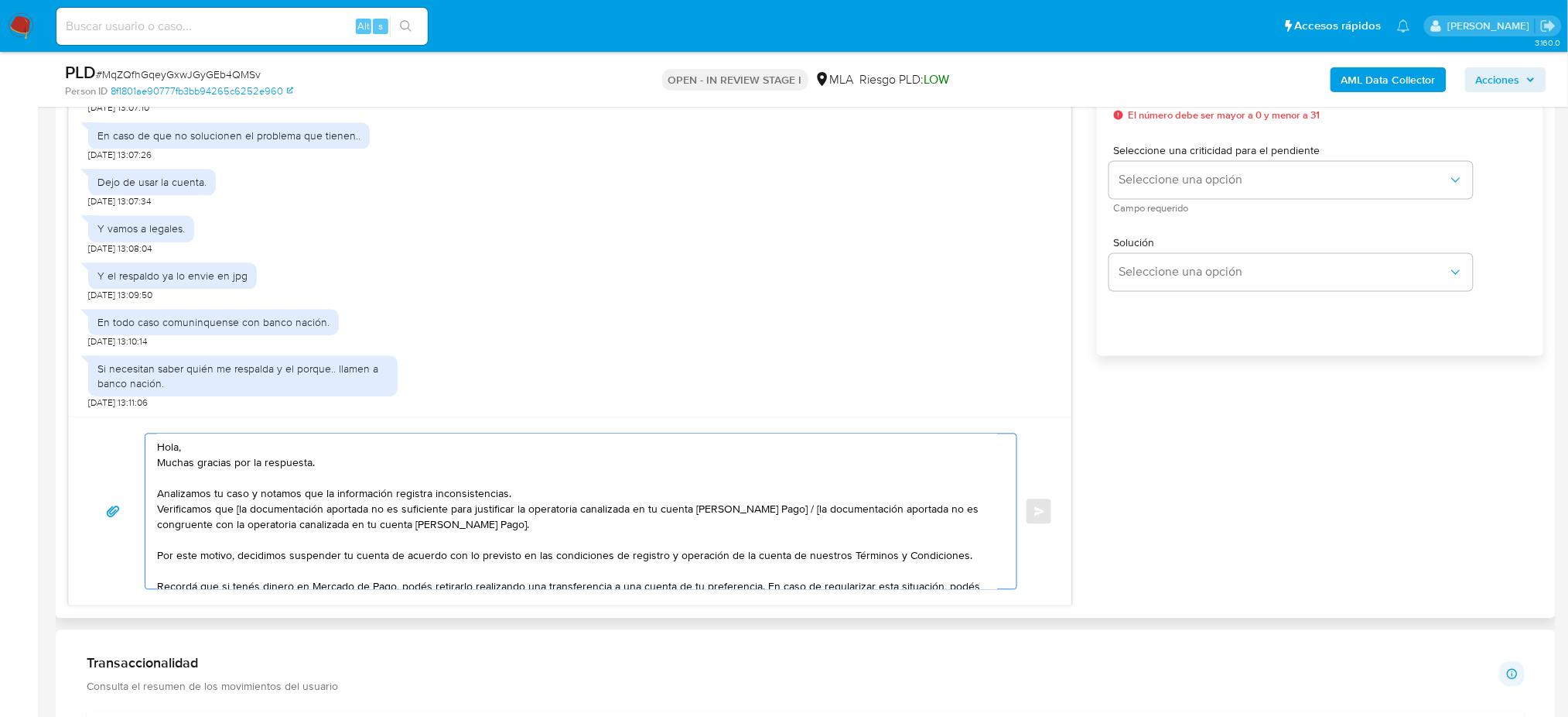
drag, startPoint x: 524, startPoint y: 533, endPoint x: 775, endPoint y: 511, distance: 252.0
click at [775, 511] on textarea "Hola, Muchas gracias por la respuesta. Analizamos tu caso y notamos que la info…" at bounding box center [576, 511] width 840 height 154
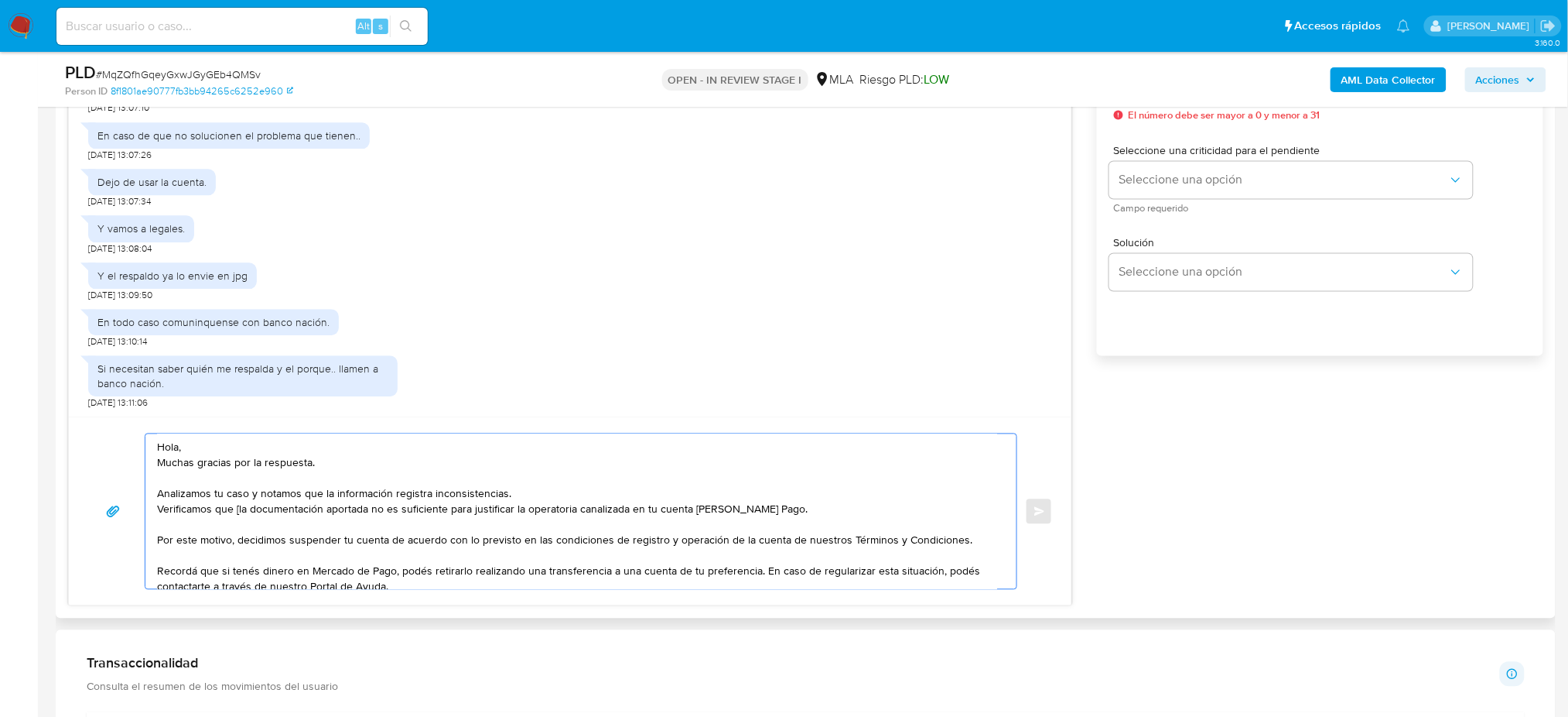
click at [238, 509] on textarea "Hola, Muchas gracias por la respuesta. Analizamos tu caso y notamos que la info…" at bounding box center [576, 511] width 840 height 154
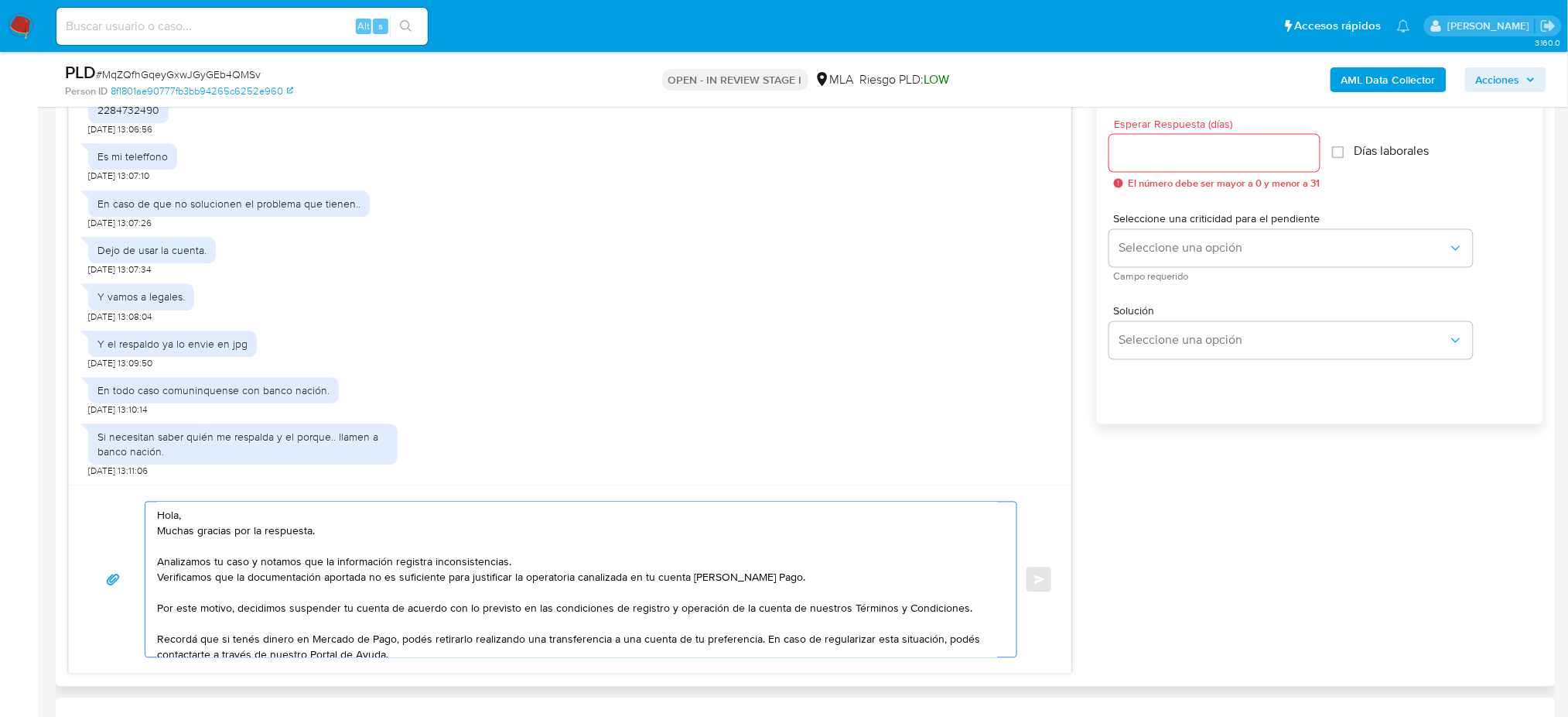
scroll to position [825, 0]
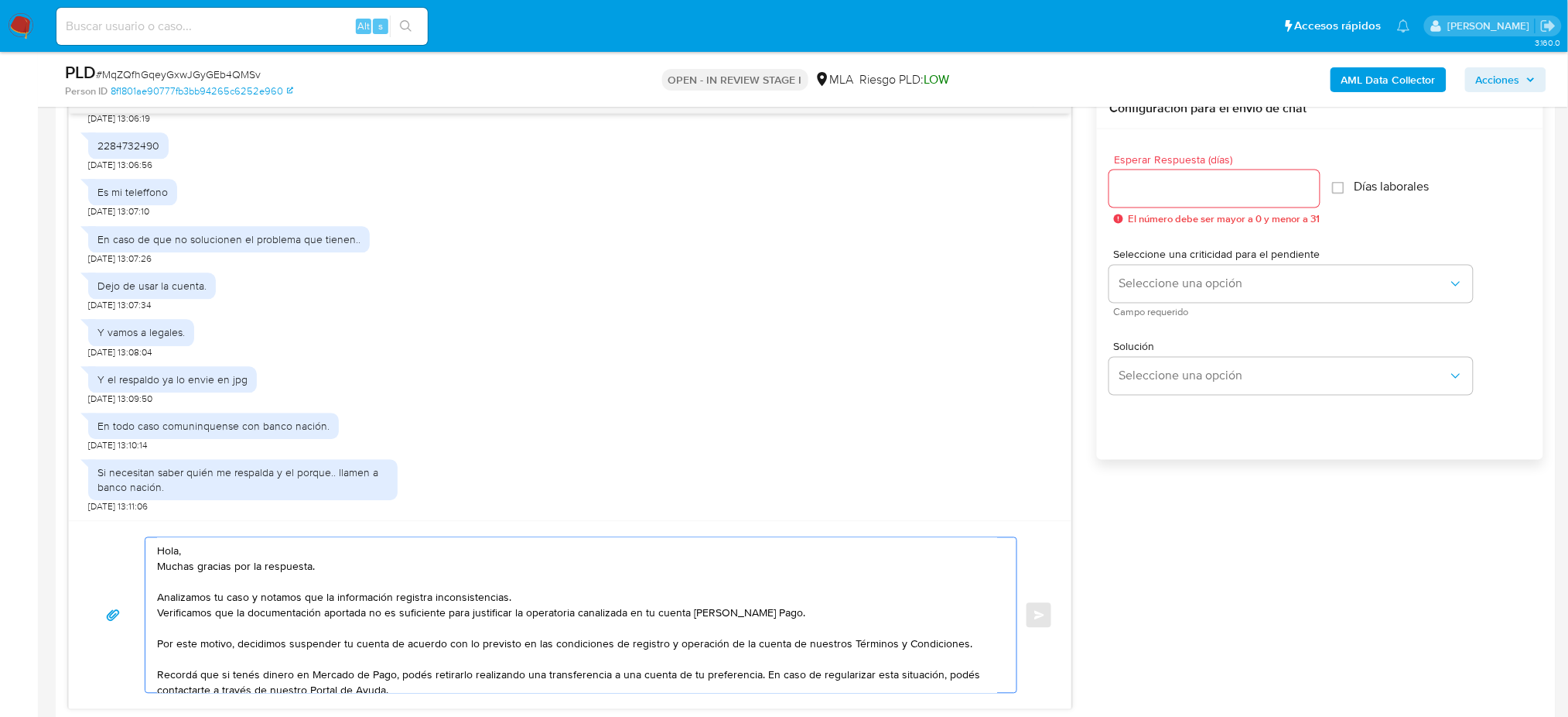
type textarea "Hola, Muchas gracias por la respuesta. Analizamos tu caso y notamos que la info…"
click at [1182, 189] on input "Esperar Respuesta (días)" at bounding box center [1214, 189] width 210 height 20
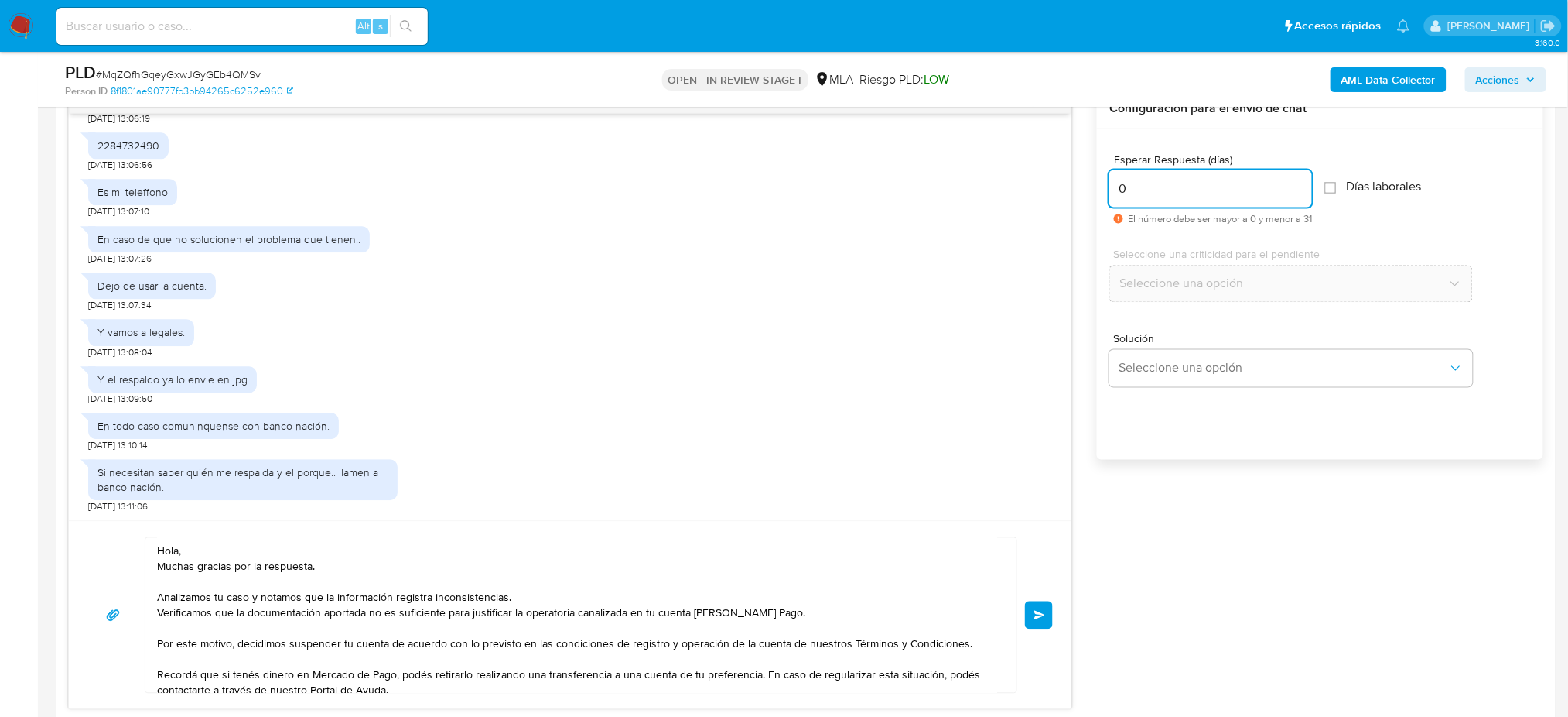
type input "0"
click at [157, 74] on span "# MqZQfhGqeyGxwJGyGEb4QMSv" at bounding box center [178, 74] width 164 height 16
copy span "MqZQfhGqeyGxwJGyGEb4QMSv"
click at [1041, 611] on span "Enviar" at bounding box center [1040, 615] width 11 height 9
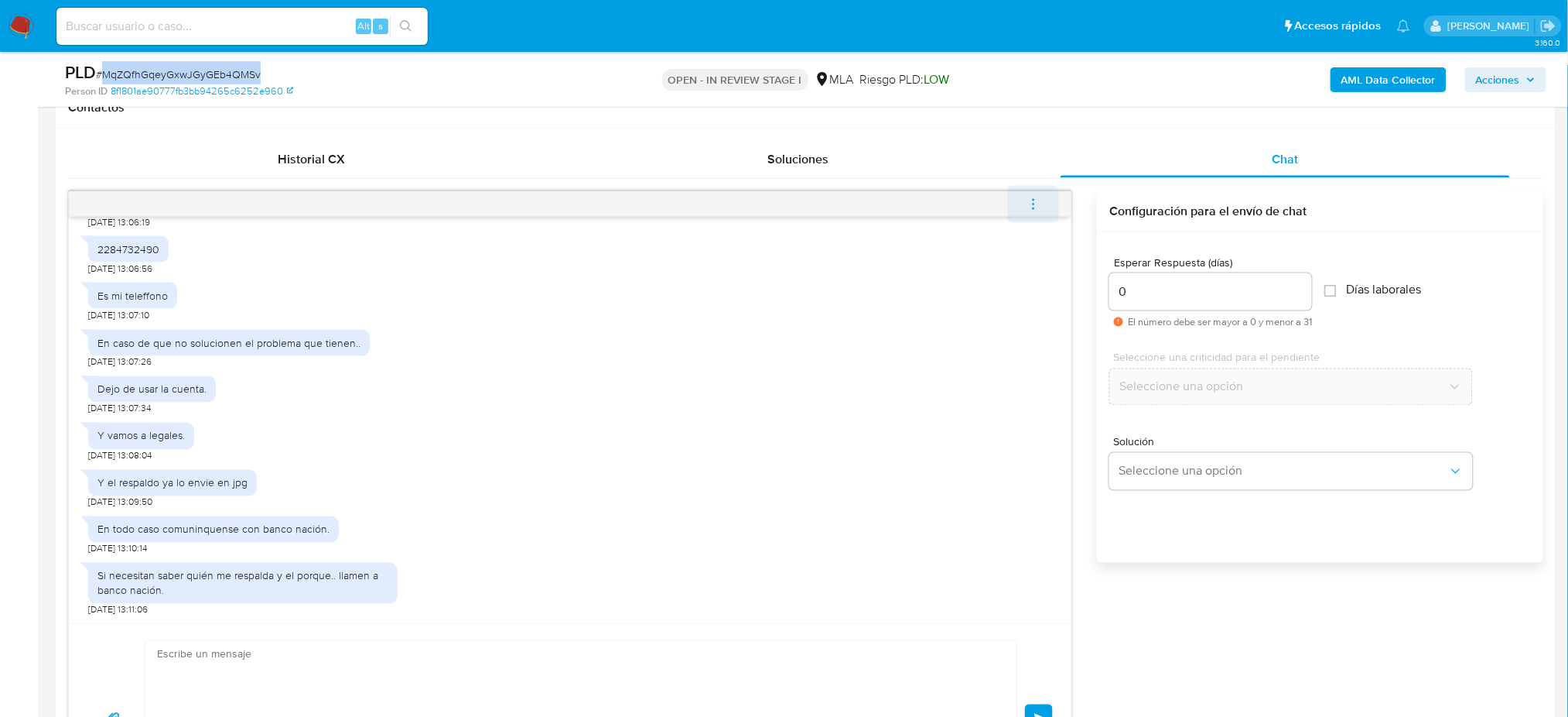
scroll to position [1781, 0]
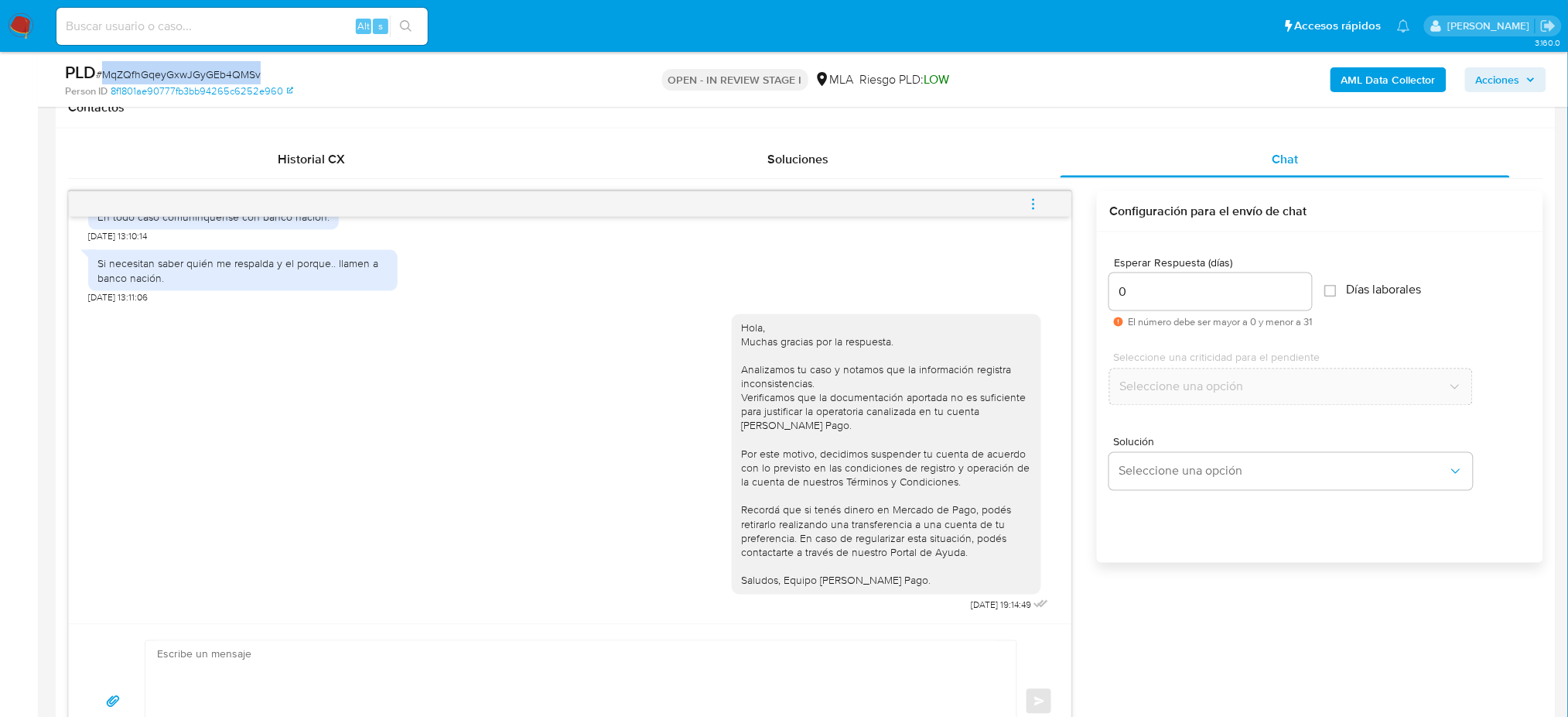
click at [1038, 198] on icon "menu-action" at bounding box center [1034, 204] width 14 height 14
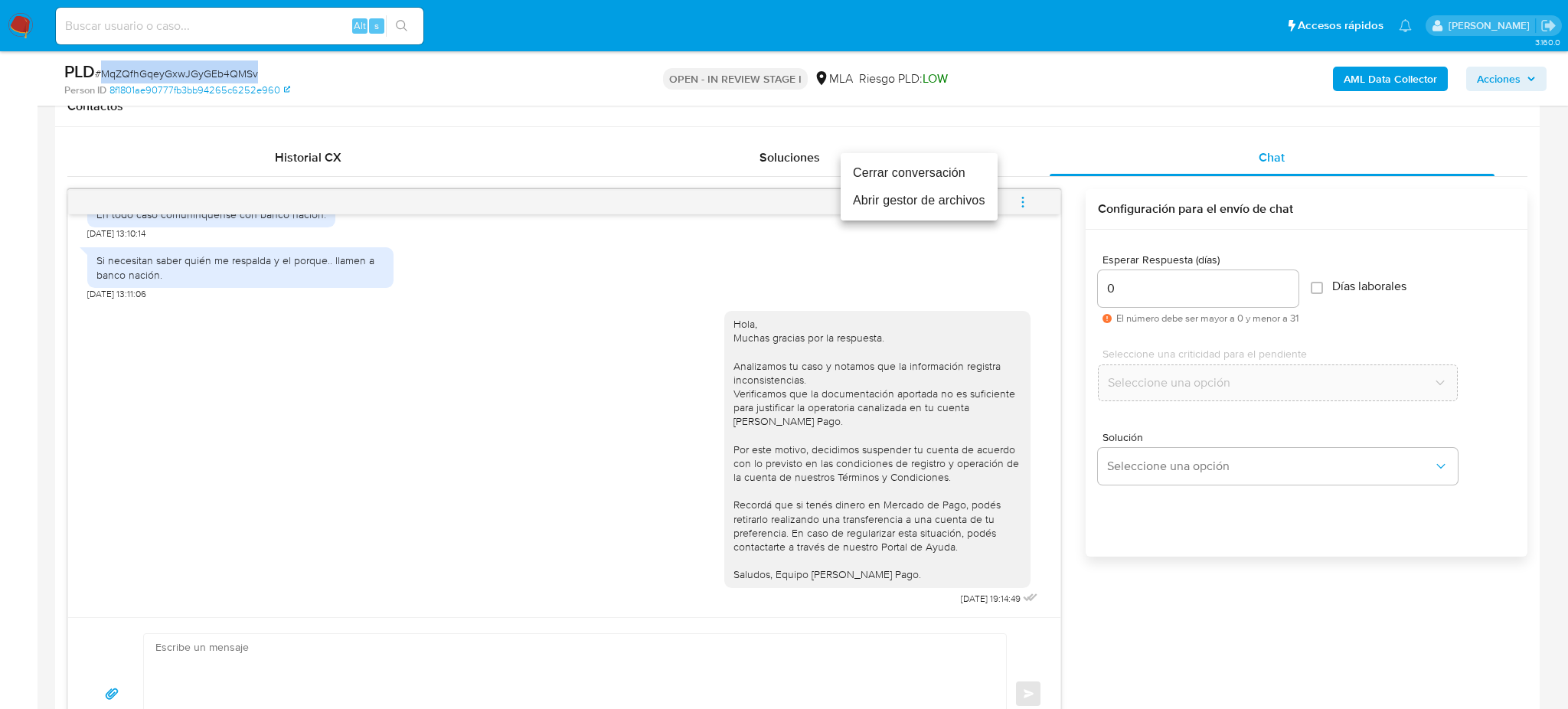
drag, startPoint x: 880, startPoint y: 171, endPoint x: 882, endPoint y: 180, distance: 9.2
click at [880, 170] on li "Cerrar conversación" at bounding box center [919, 173] width 157 height 28
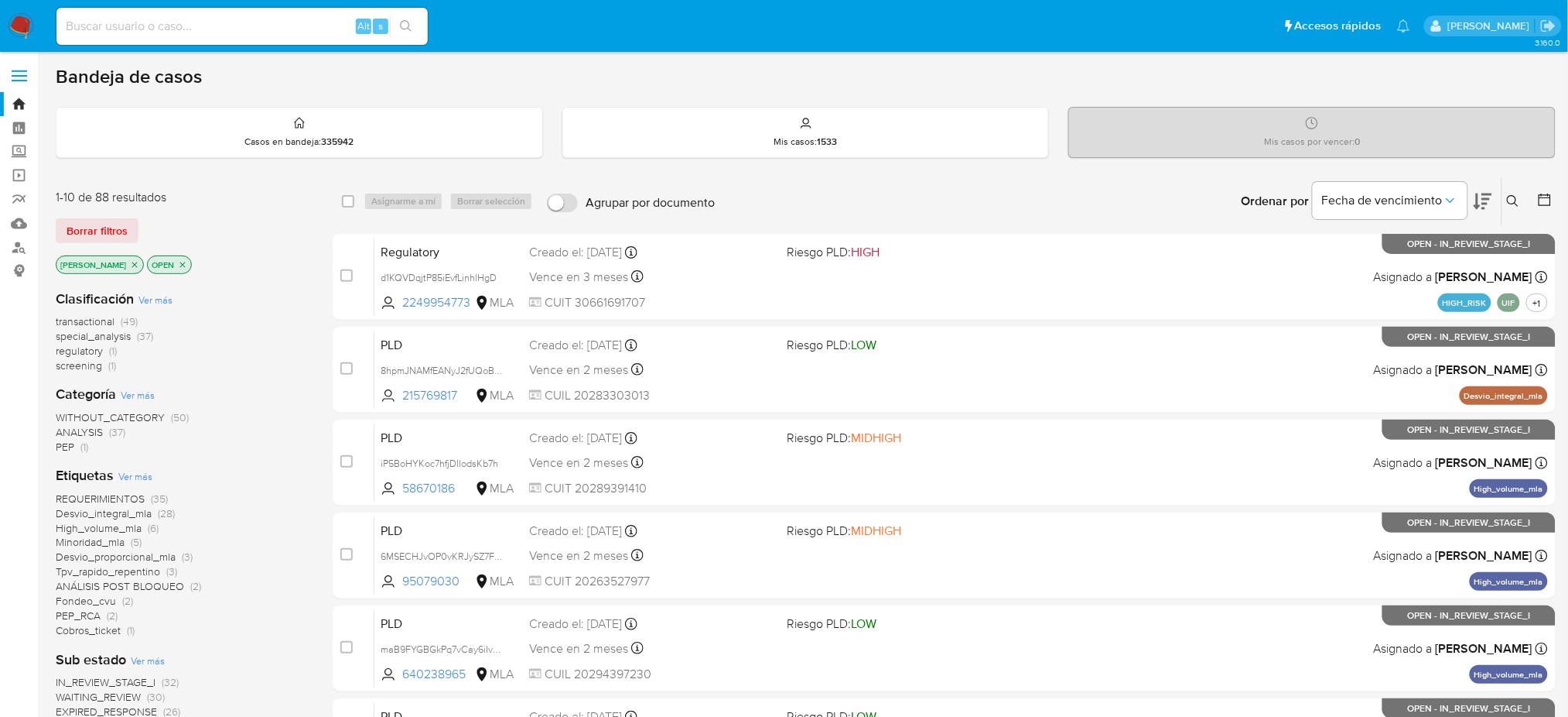
click at [1518, 195] on icon at bounding box center [1513, 201] width 12 height 12
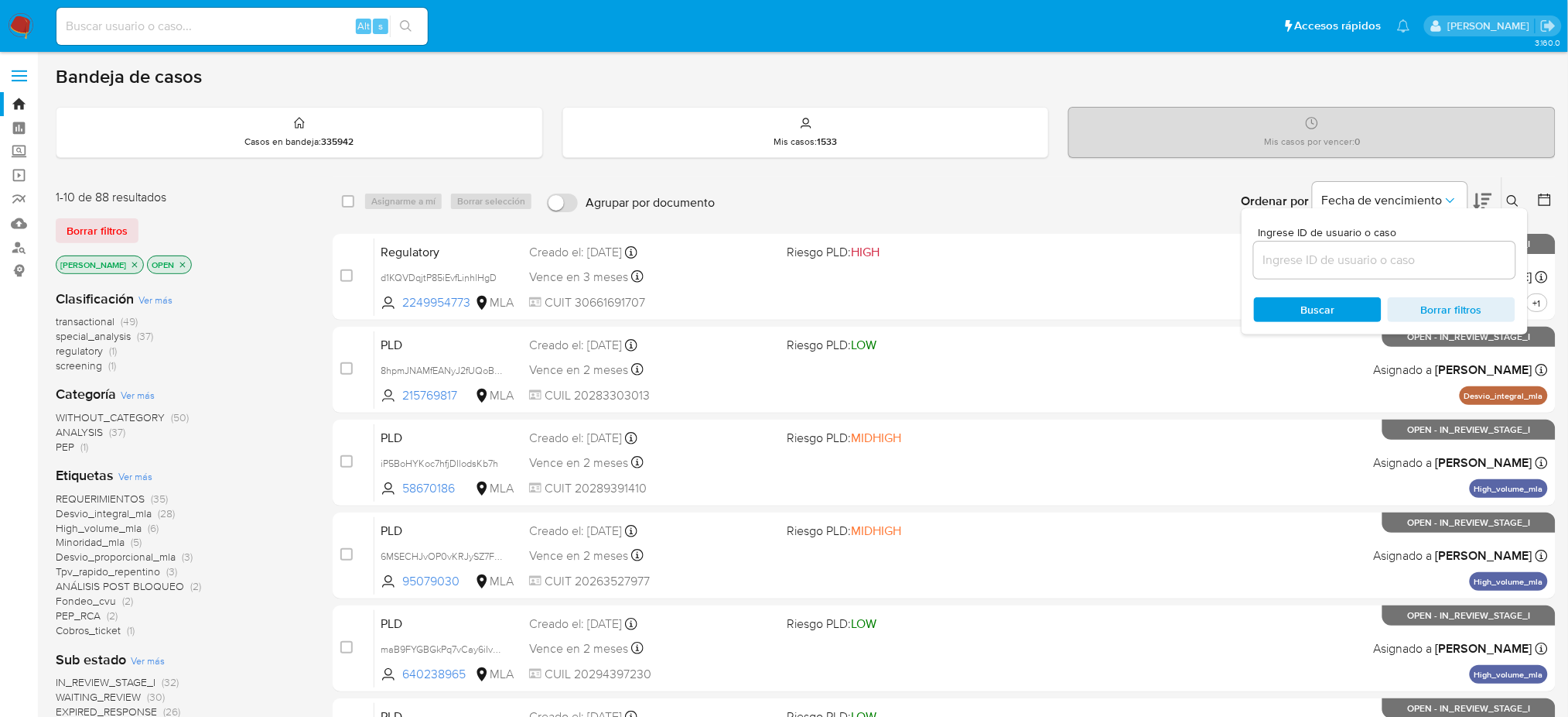
click at [1342, 245] on div at bounding box center [1384, 260] width 261 height 37
click at [1349, 261] on input at bounding box center [1384, 260] width 261 height 20
paste input "MqZQfhGqeyGxwJGyGEb4QMSv"
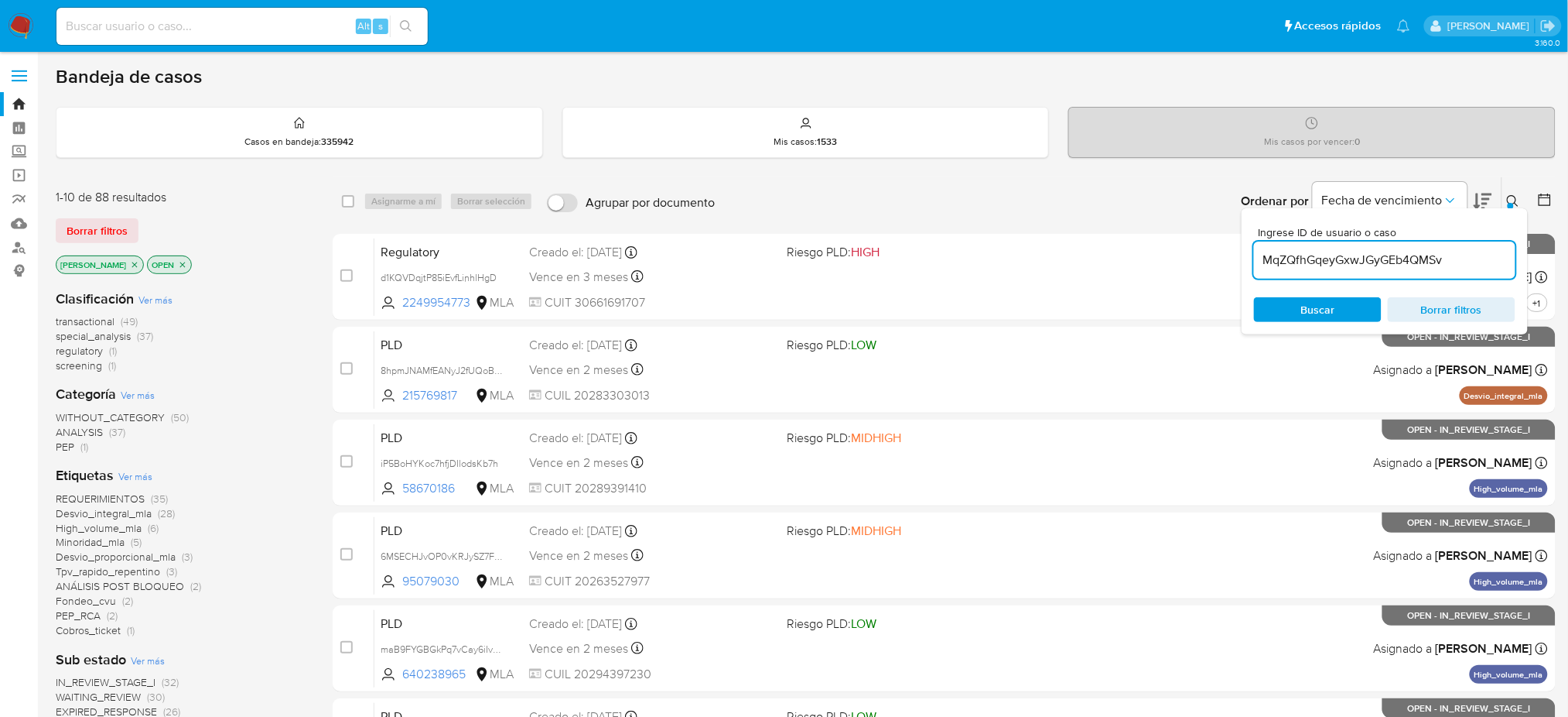
type input "MqZQfhGqeyGxwJGyGEb4QMSv"
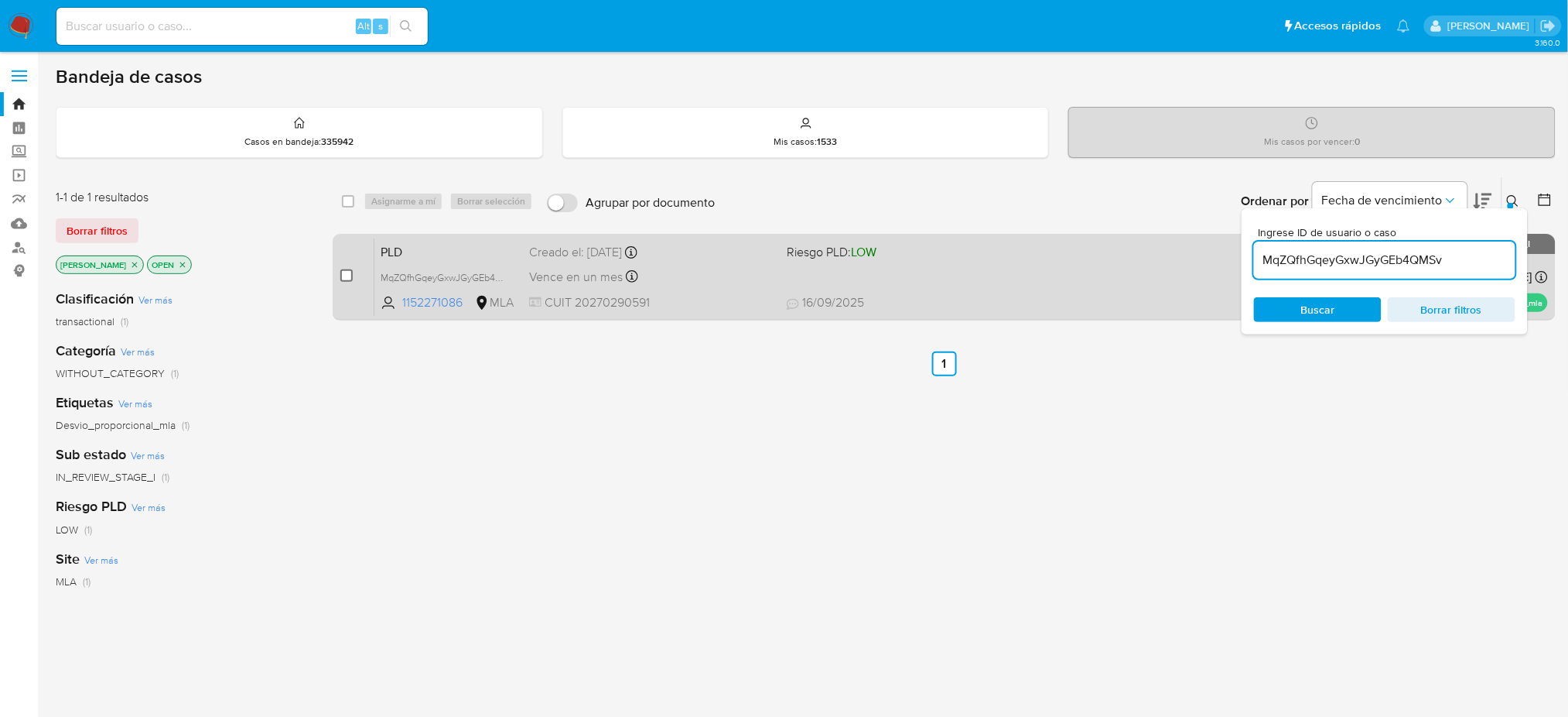
click at [342, 272] on input "checkbox" at bounding box center [347, 275] width 12 height 12
checkbox input "true"
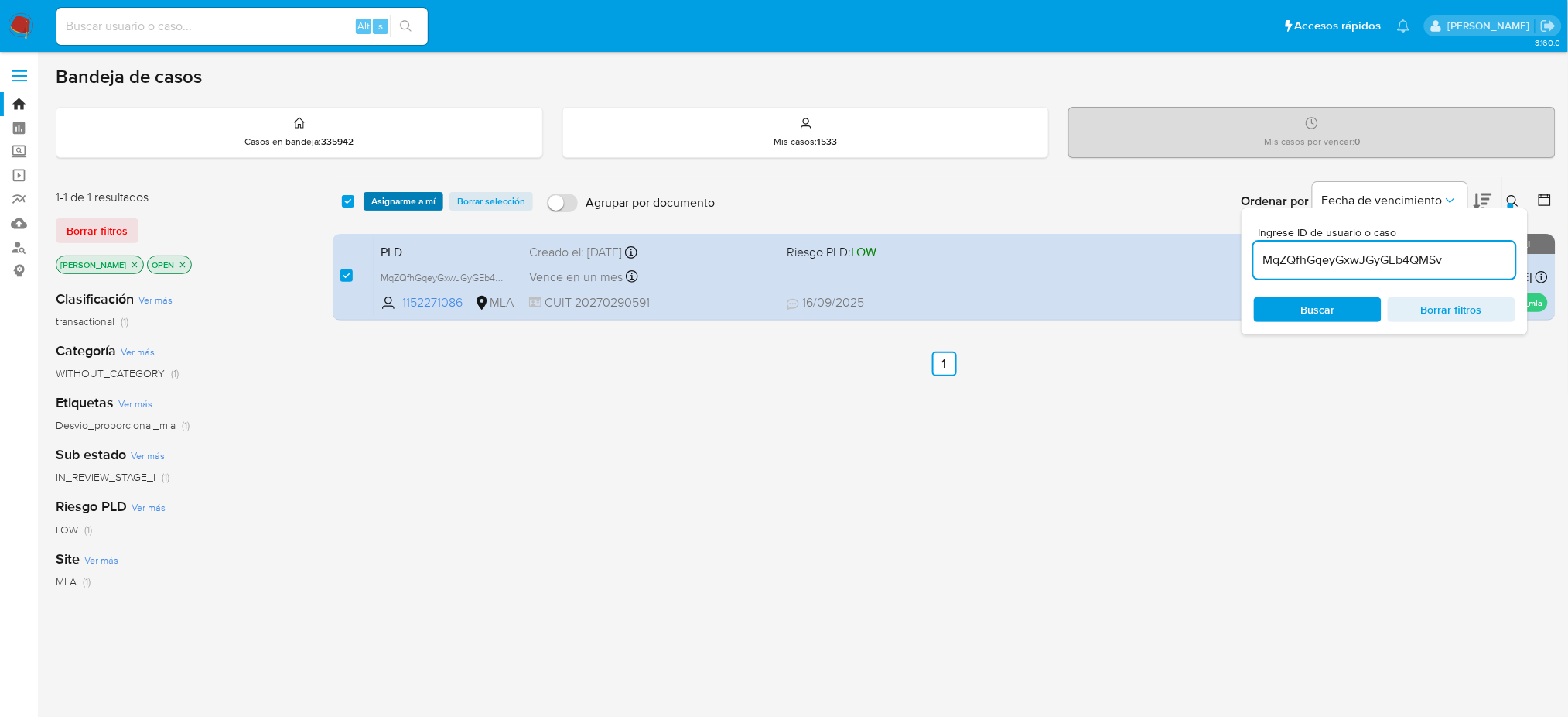
click at [391, 199] on span "Asignarme a mí" at bounding box center [403, 201] width 64 height 16
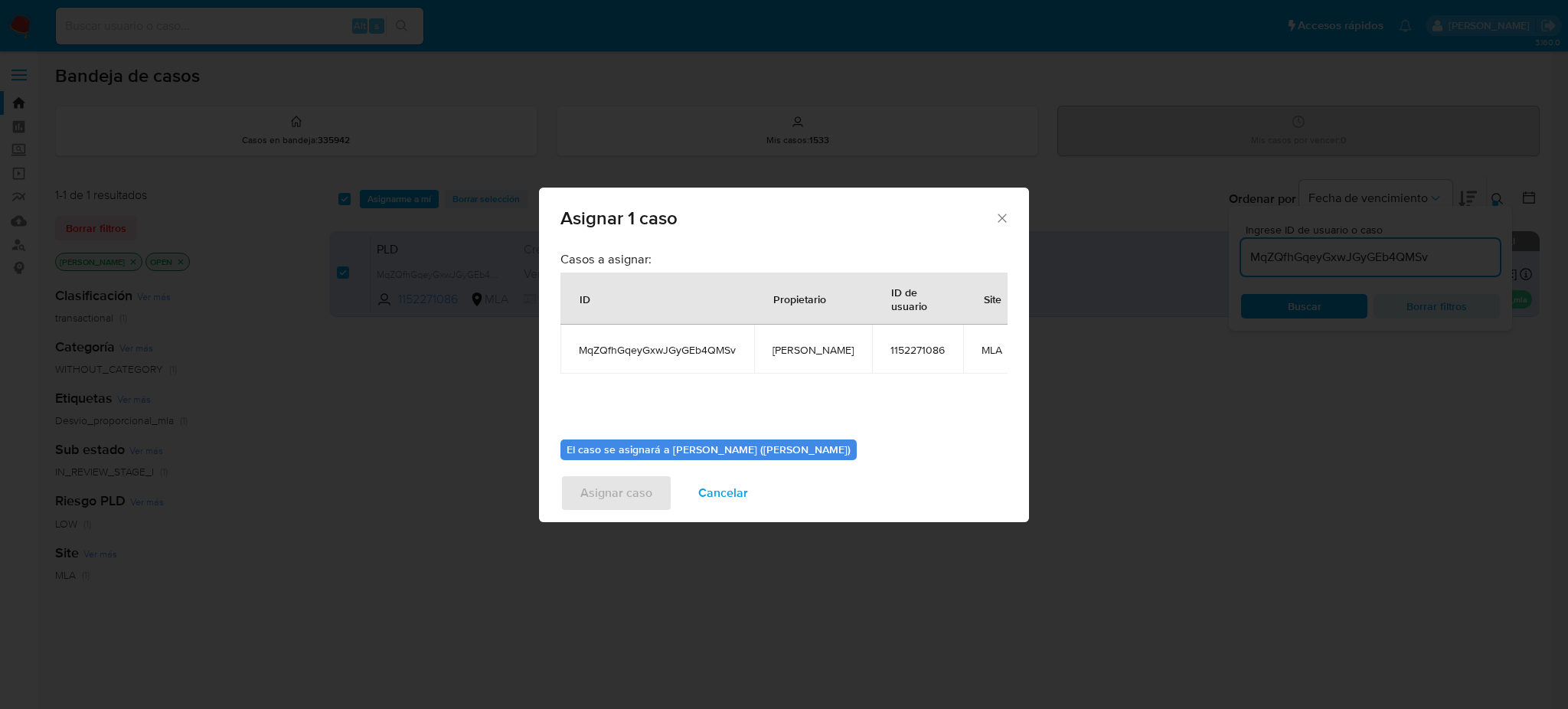
click at [791, 340] on td "[PERSON_NAME]" at bounding box center [813, 349] width 118 height 49
copy span "[PERSON_NAME]"
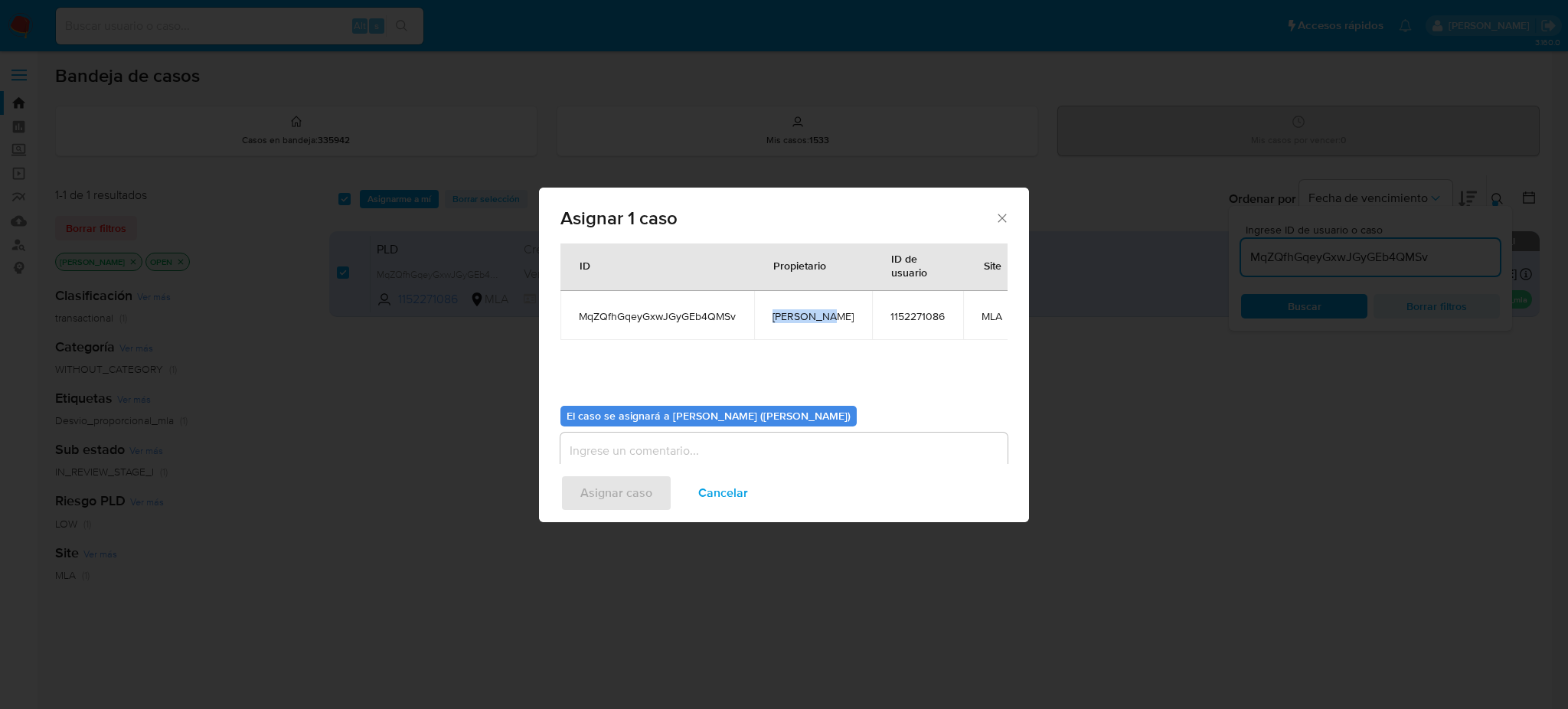
scroll to position [94, 0]
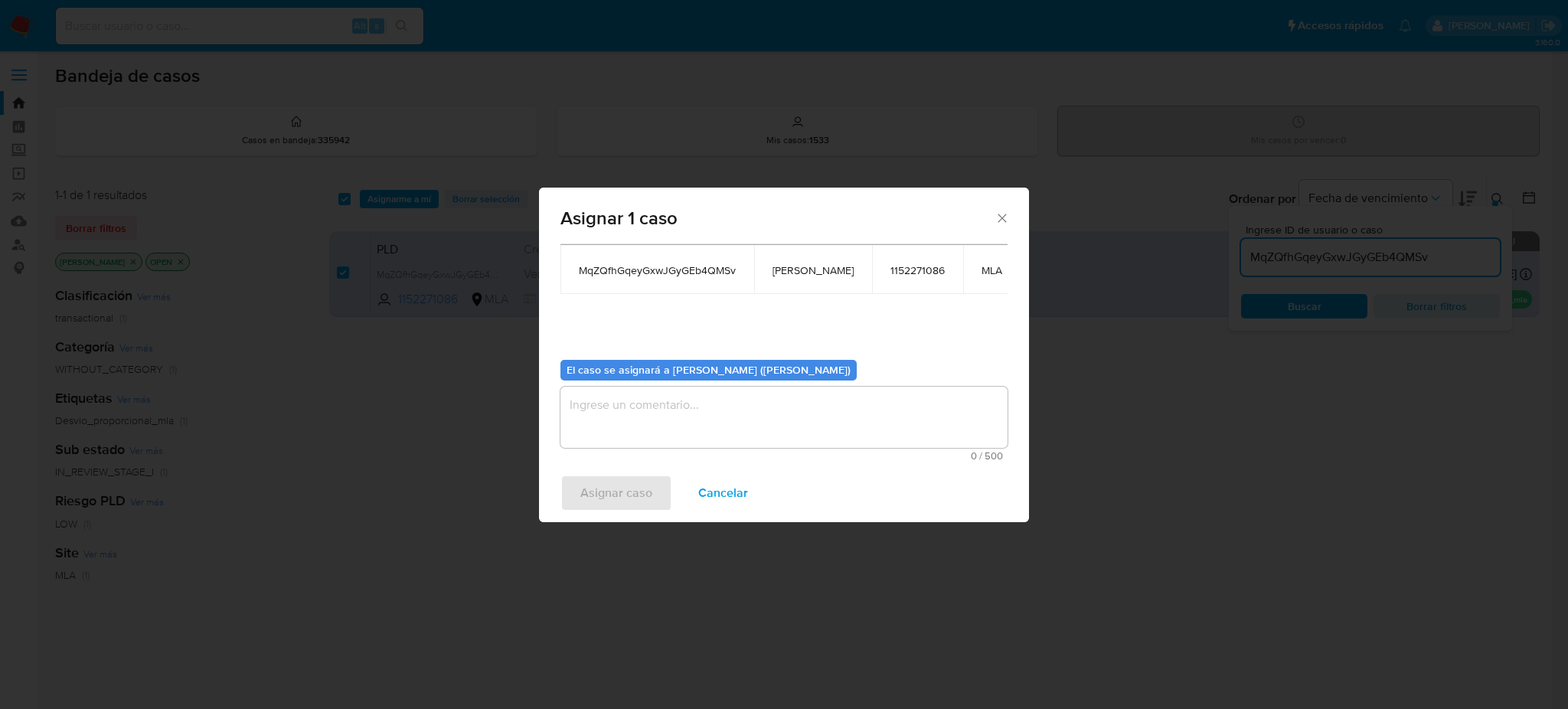
click at [689, 450] on span "0 / 500" at bounding box center [784, 455] width 438 height 10
click at [697, 402] on textarea "assign-modal" at bounding box center [784, 417] width 447 height 61
paste textarea "[PERSON_NAME]"
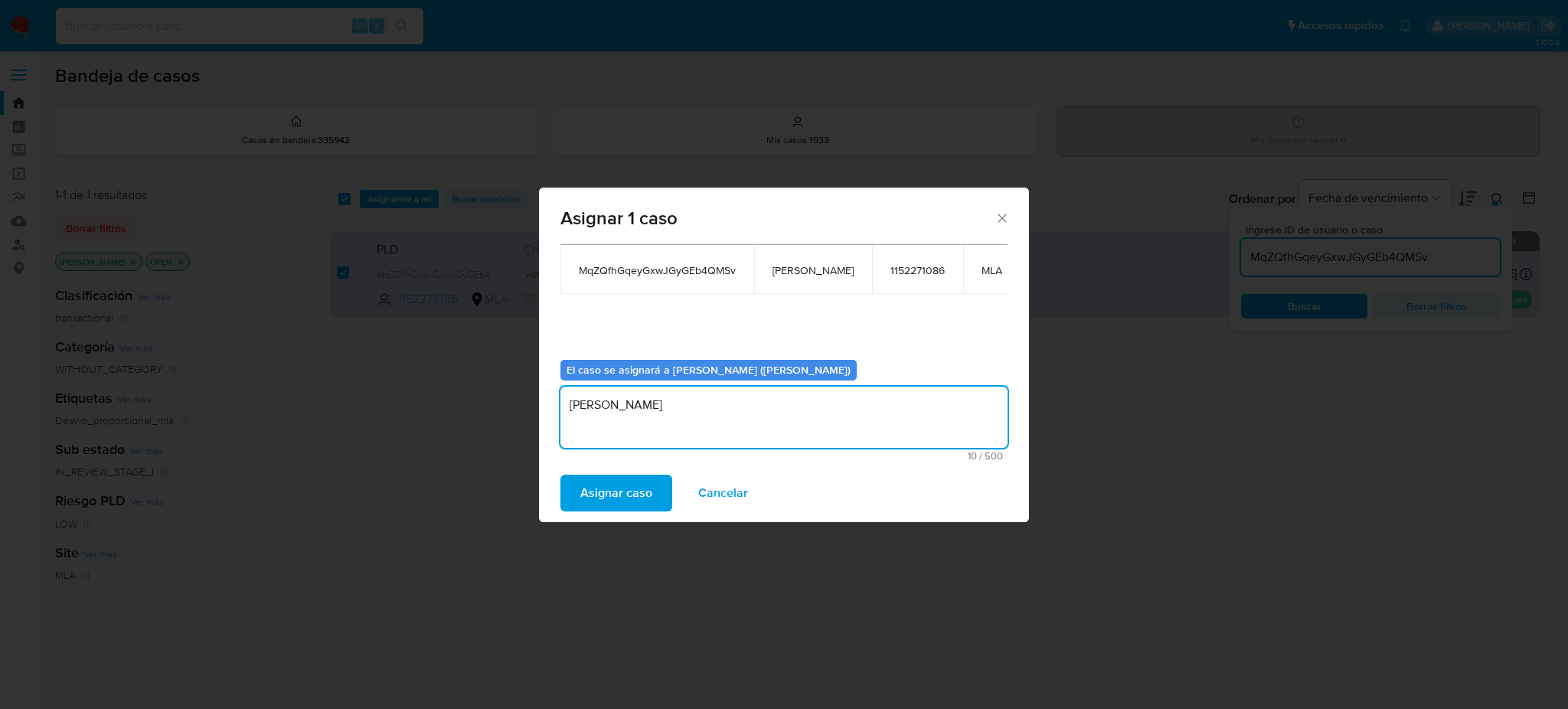
type textarea "[PERSON_NAME]"
click at [591, 495] on span "Asignar caso" at bounding box center [616, 493] width 72 height 34
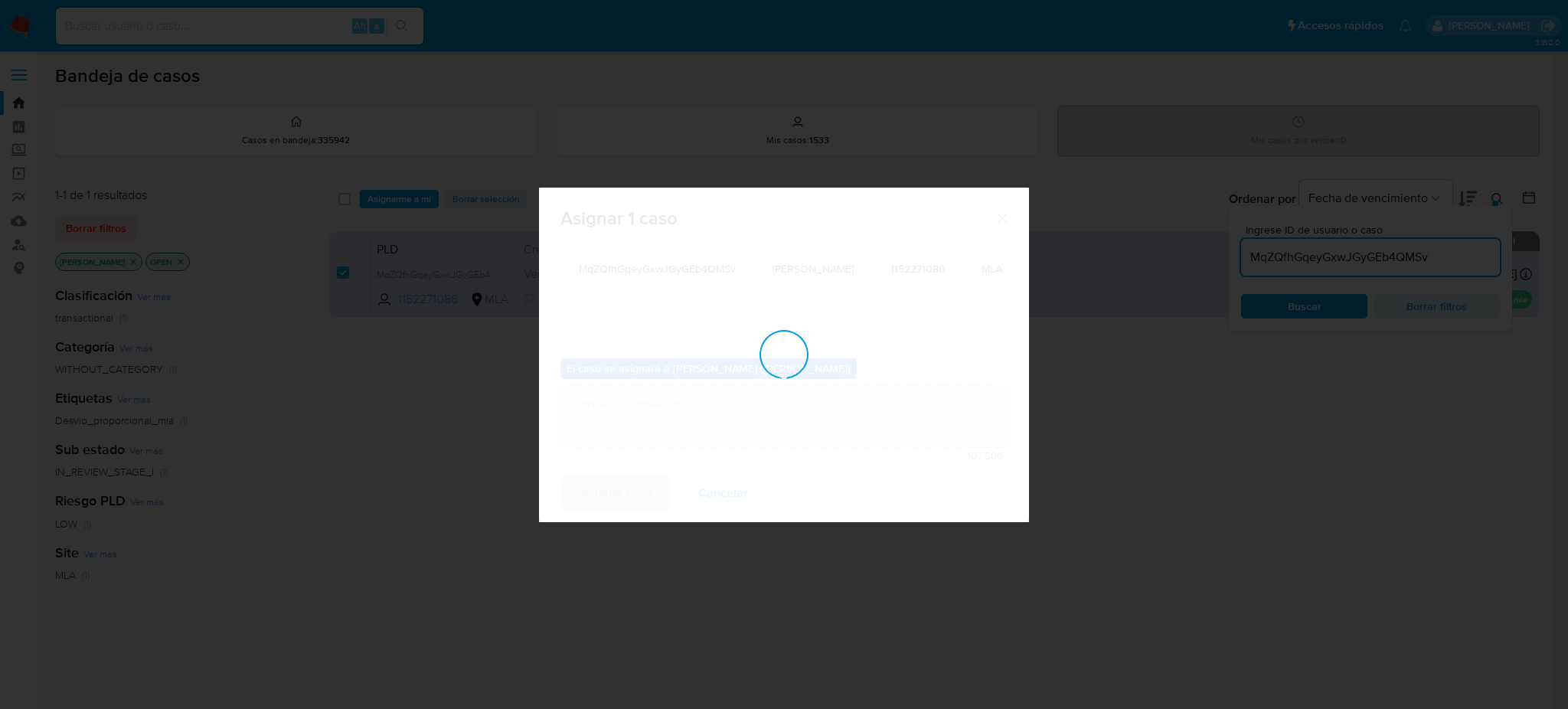
checkbox input "false"
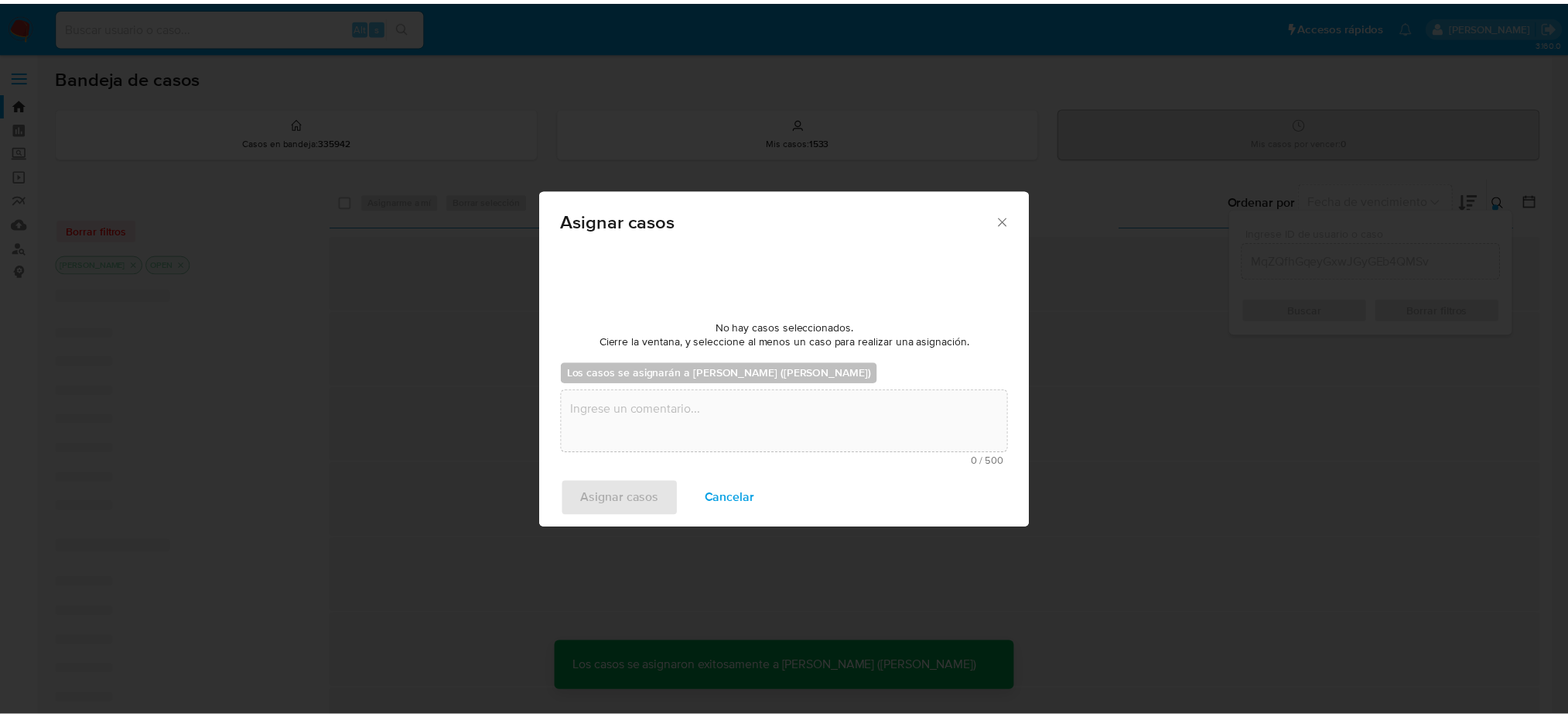
scroll to position [92, 0]
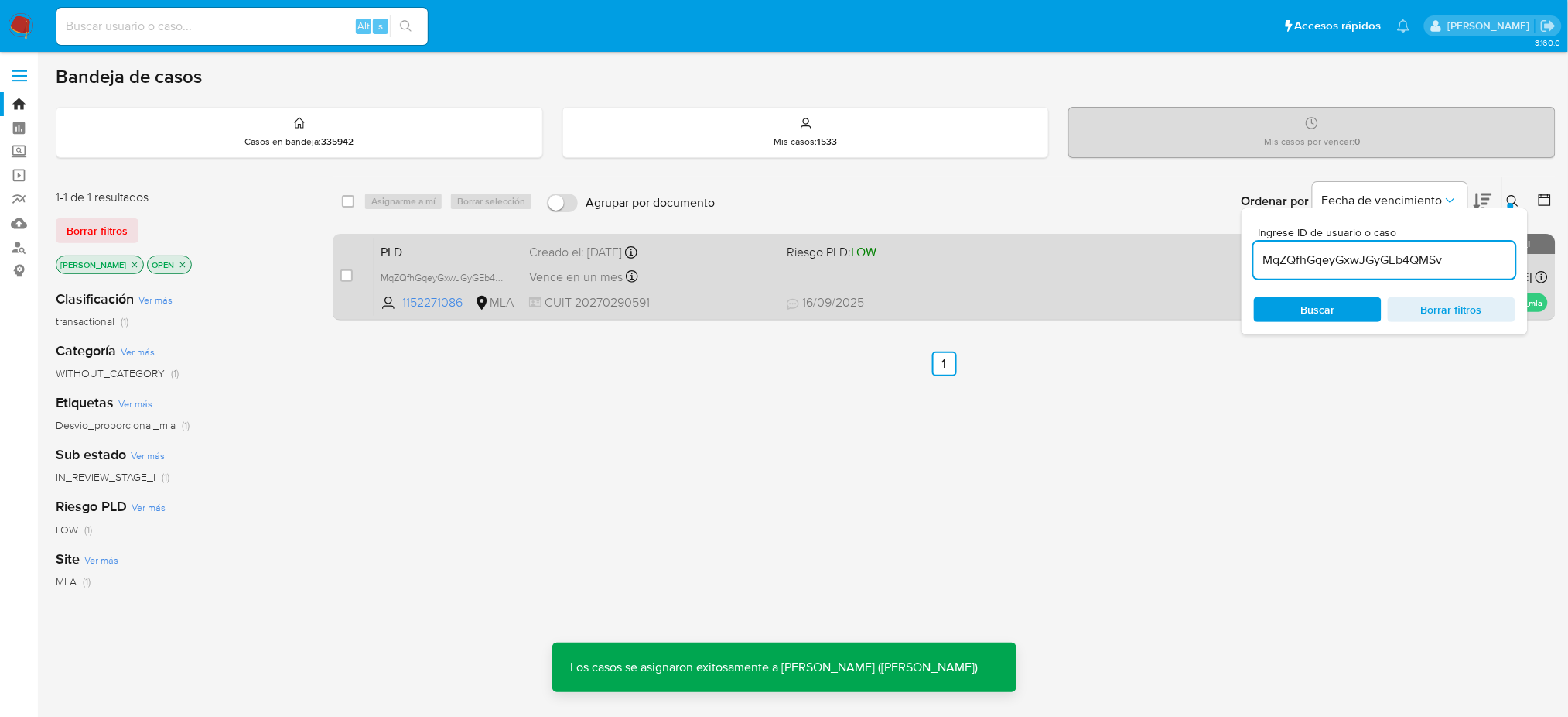
click at [709, 265] on div "PLD MqZQfhGqeyGxwJGyGEb4QMSv 1152271086 MLA Riesgo PLD: LOW Creado el: [DATE] C…" at bounding box center [961, 276] width 1173 height 78
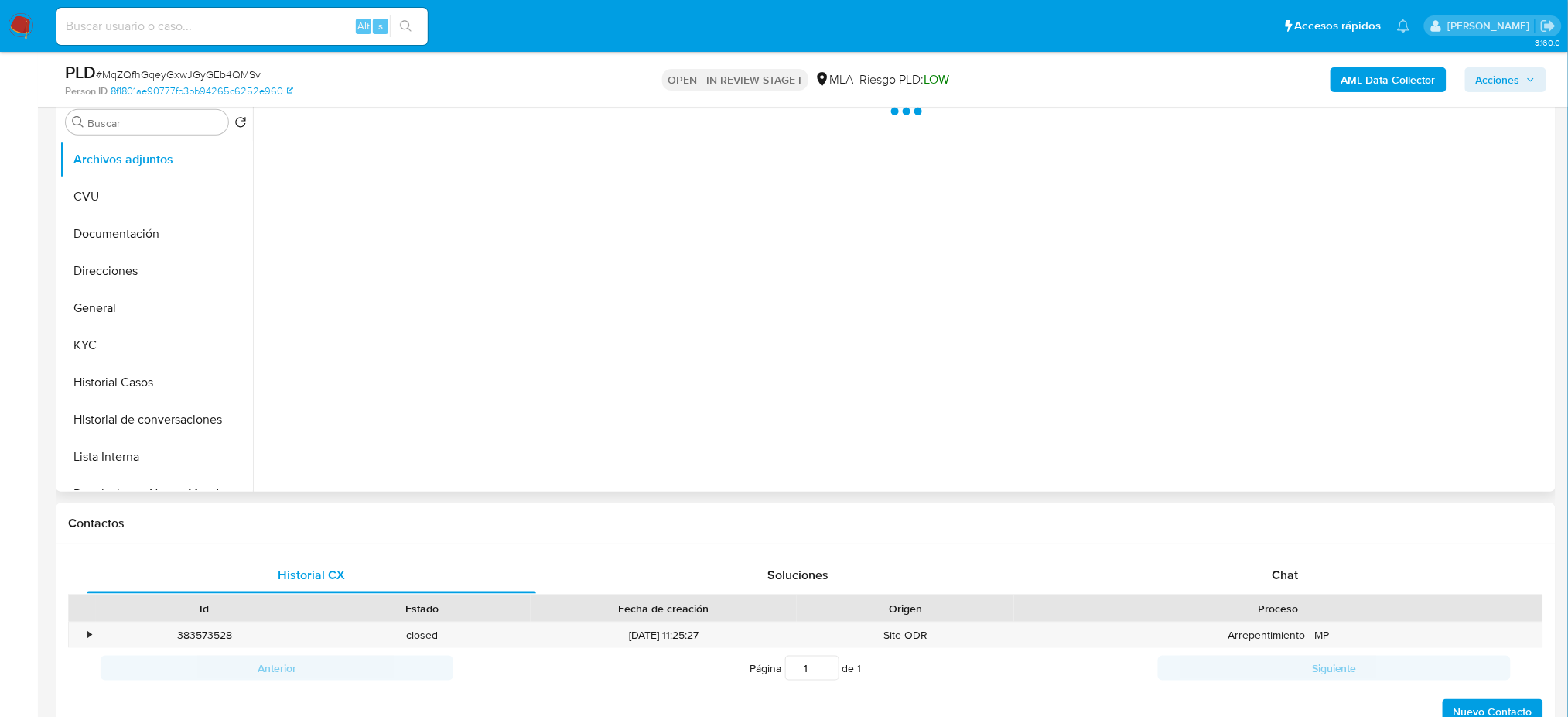
scroll to position [310, 0]
select select "10"
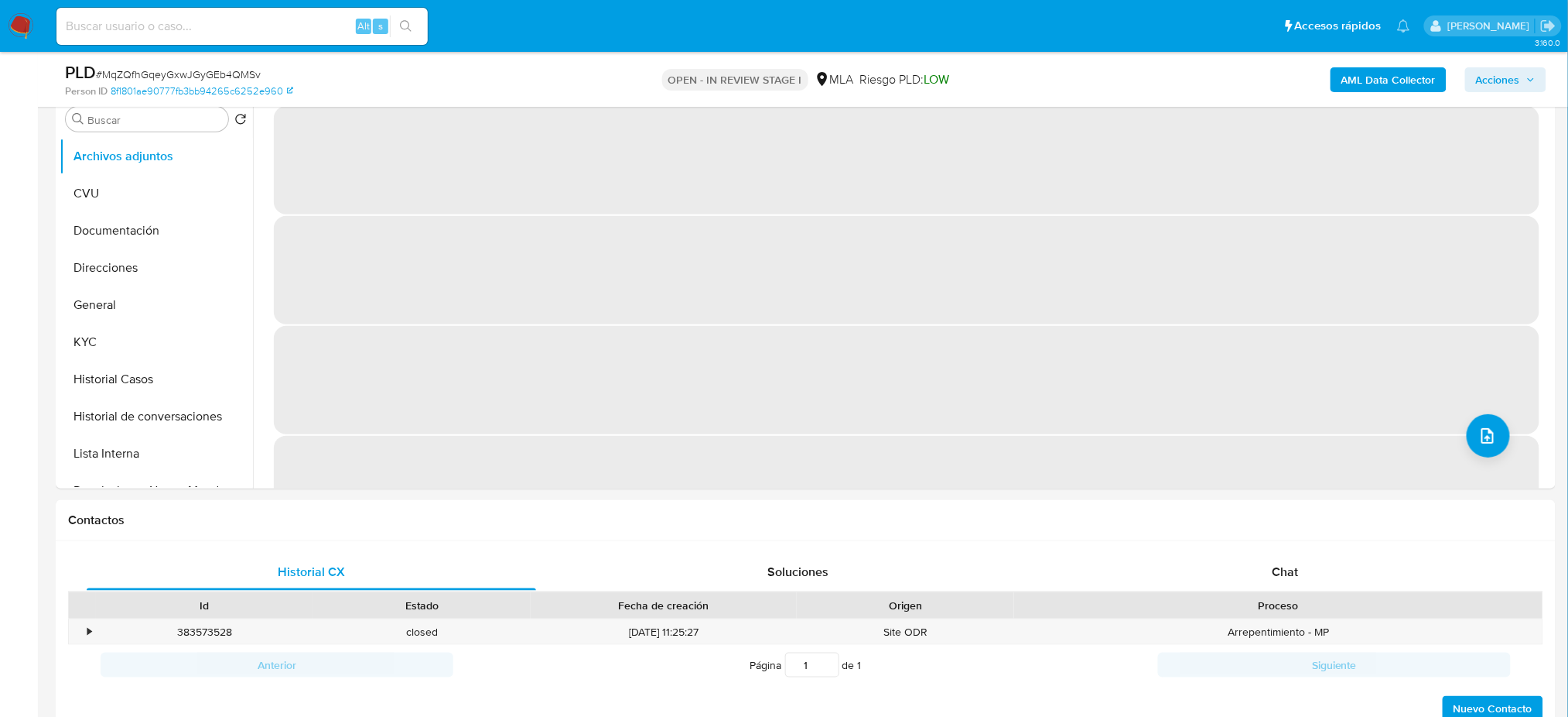
click at [1349, 76] on b "AML Data Collector" at bounding box center [1388, 80] width 95 height 25
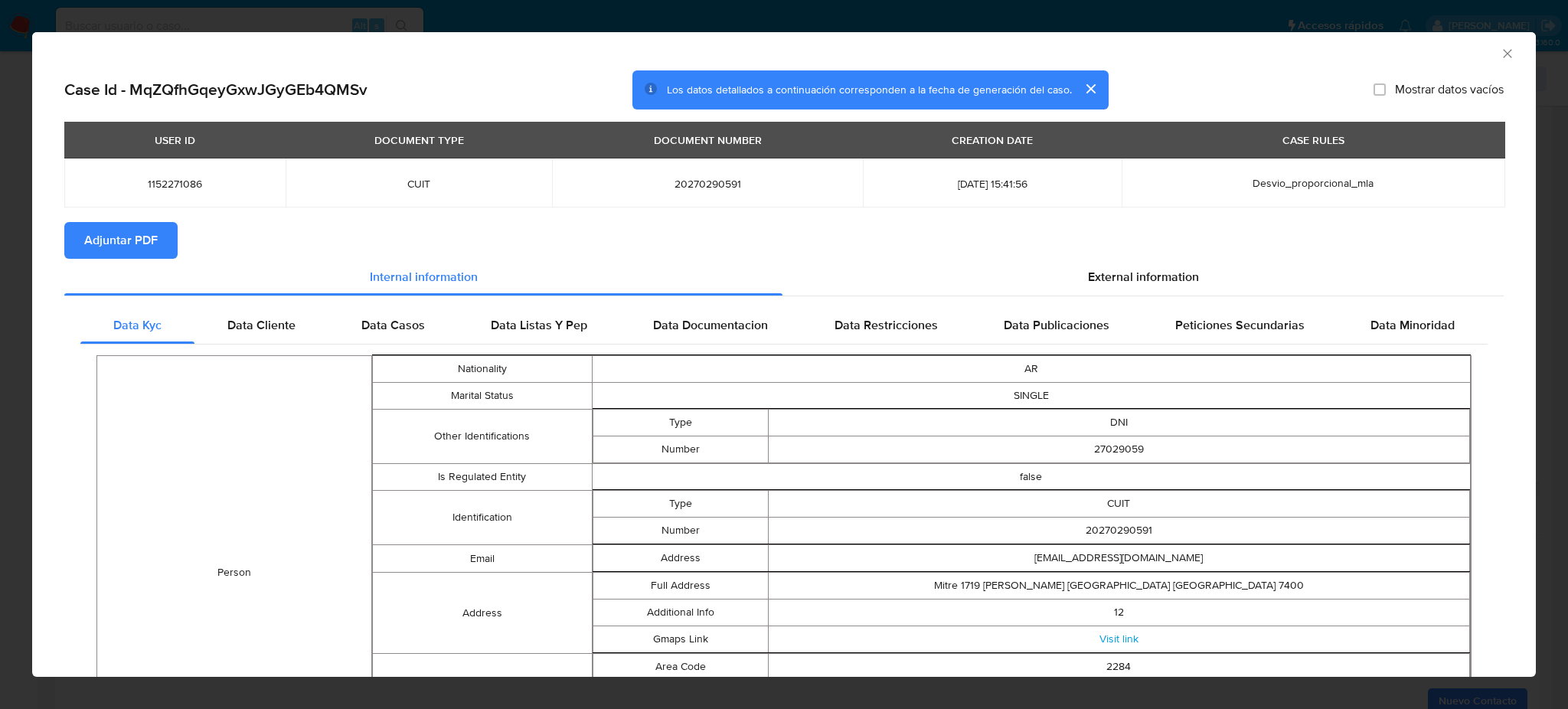
click at [154, 232] on span "Adjuntar PDF" at bounding box center [121, 240] width 74 height 34
click at [1503, 52] on icon "Cerrar ventana" at bounding box center [1507, 53] width 8 height 8
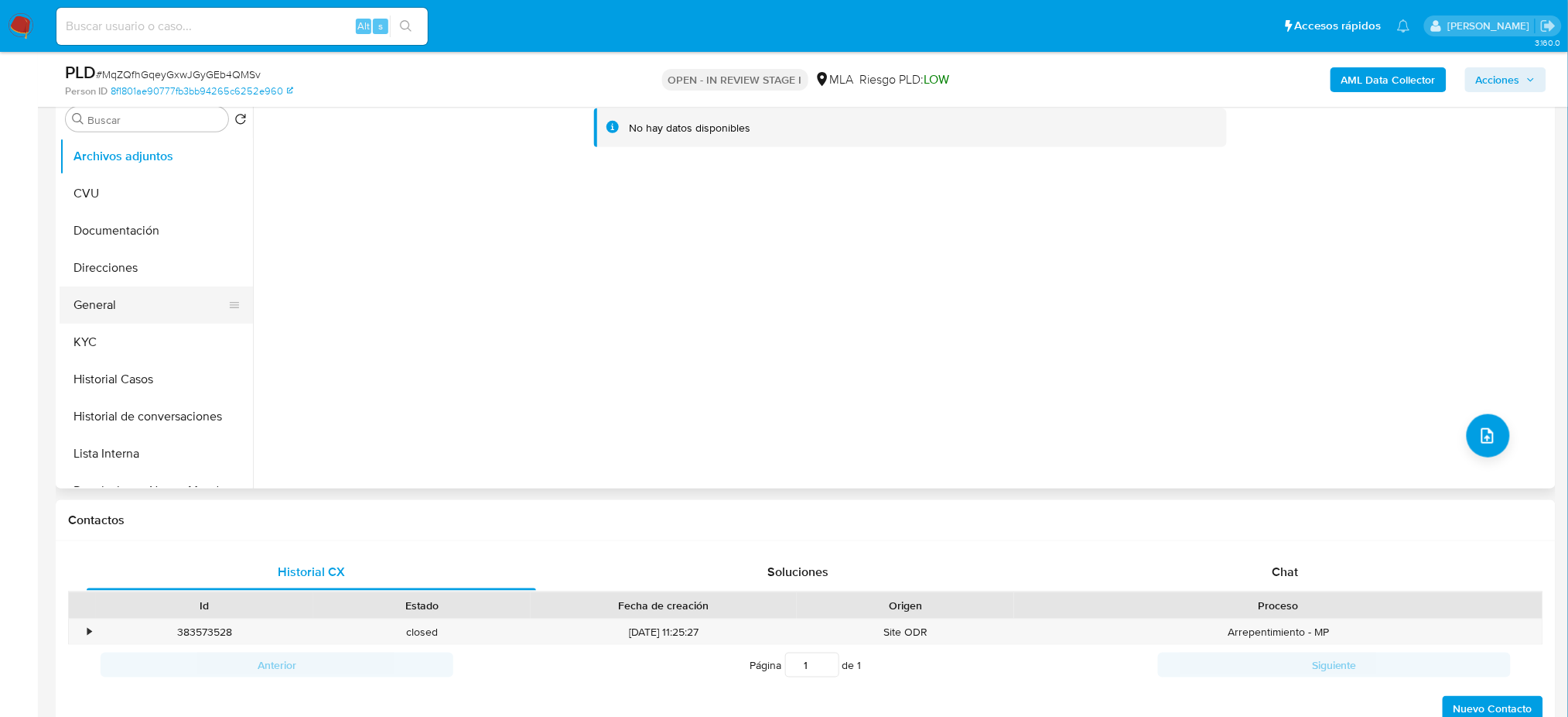
click at [147, 292] on button "General" at bounding box center [150, 305] width 181 height 37
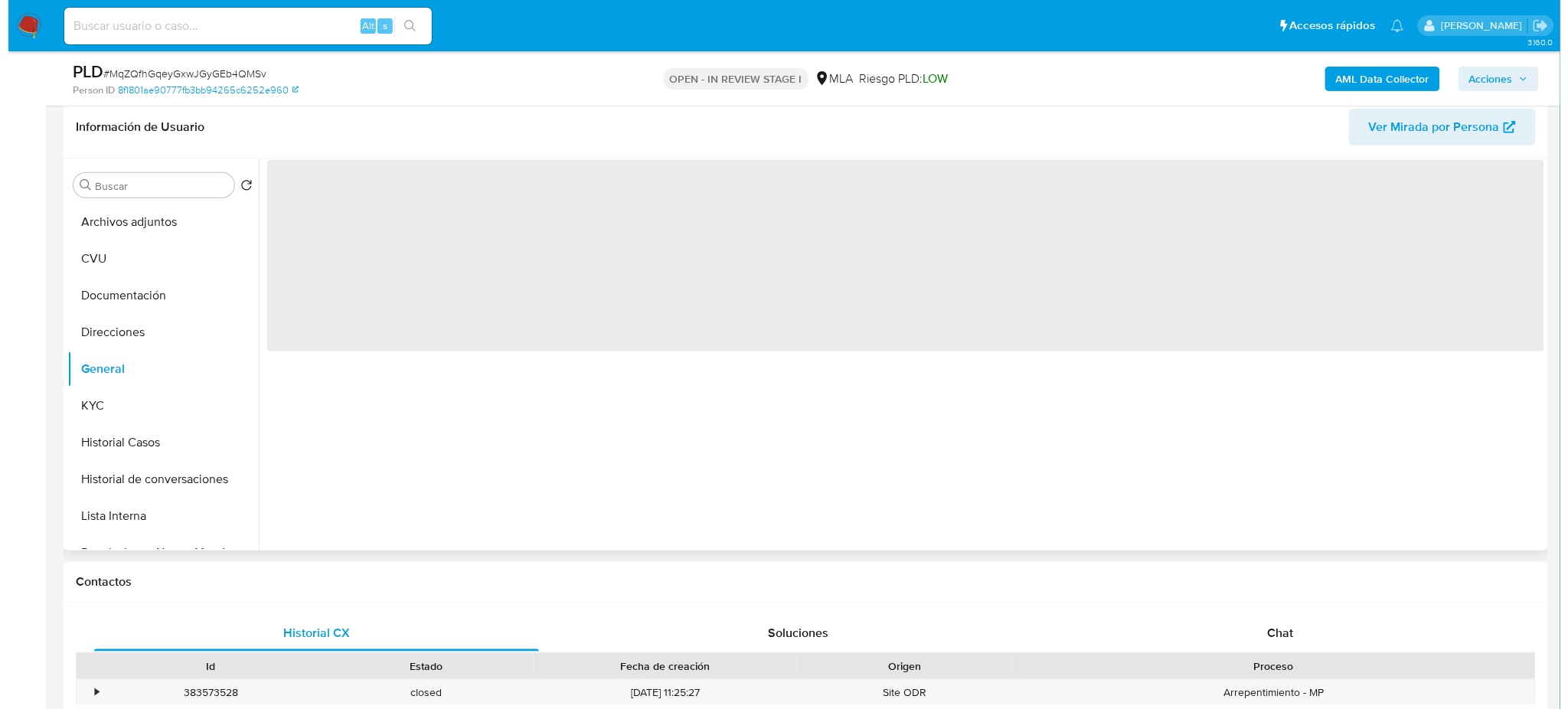
scroll to position [203, 0]
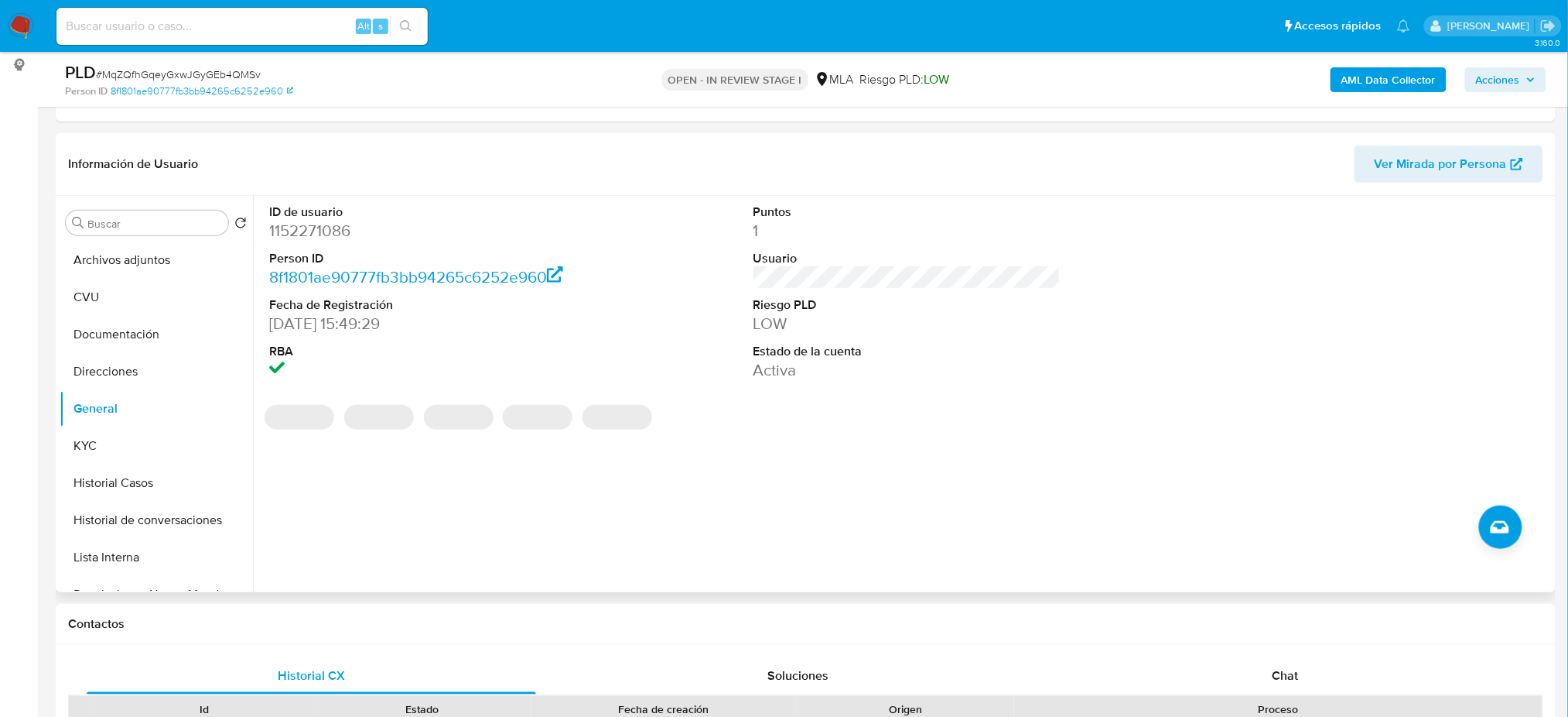
click at [305, 223] on dd "1152271086" at bounding box center [423, 230] width 307 height 22
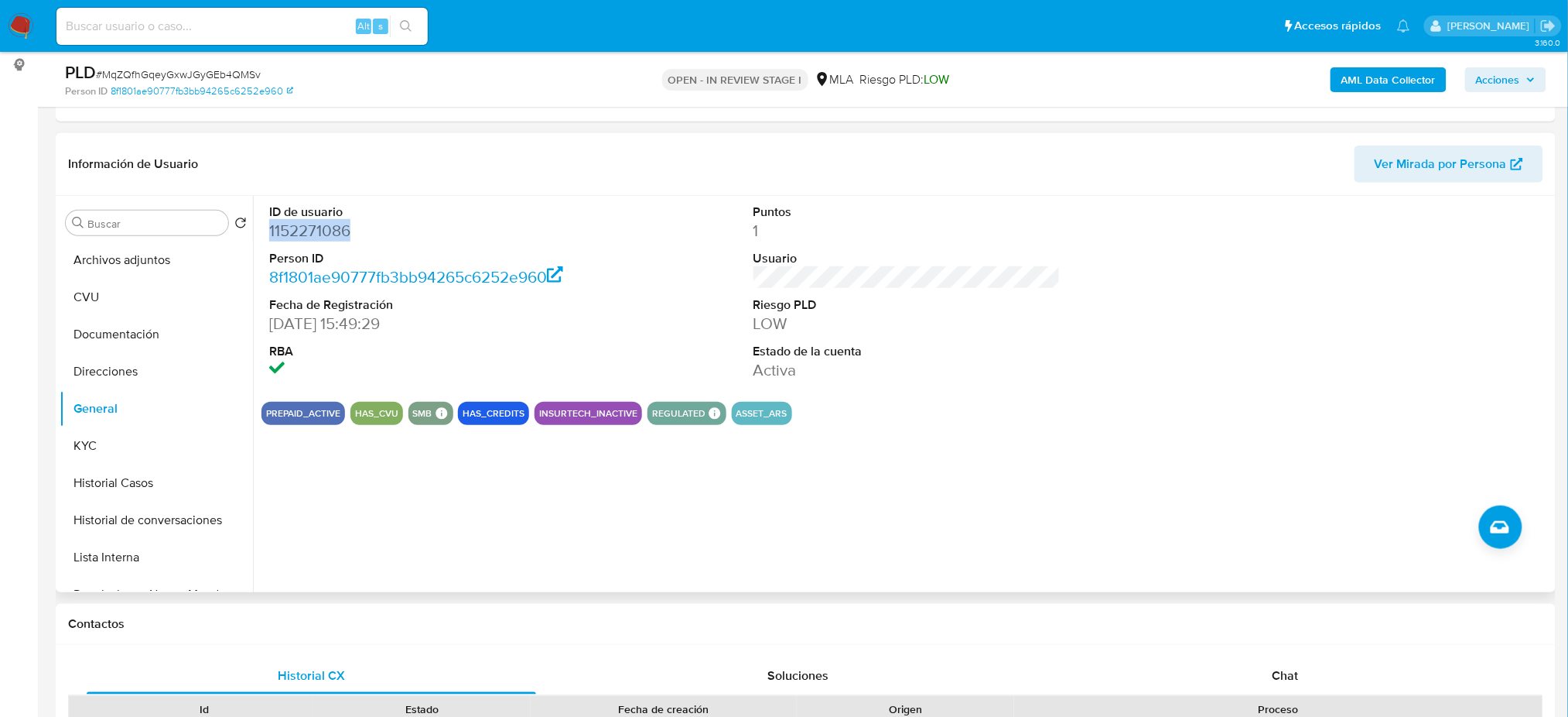
click at [305, 223] on dd "1152271086" at bounding box center [423, 230] width 307 height 22
copy dd "1152271086"
click at [136, 258] on button "Archivos adjuntos" at bounding box center [150, 260] width 181 height 37
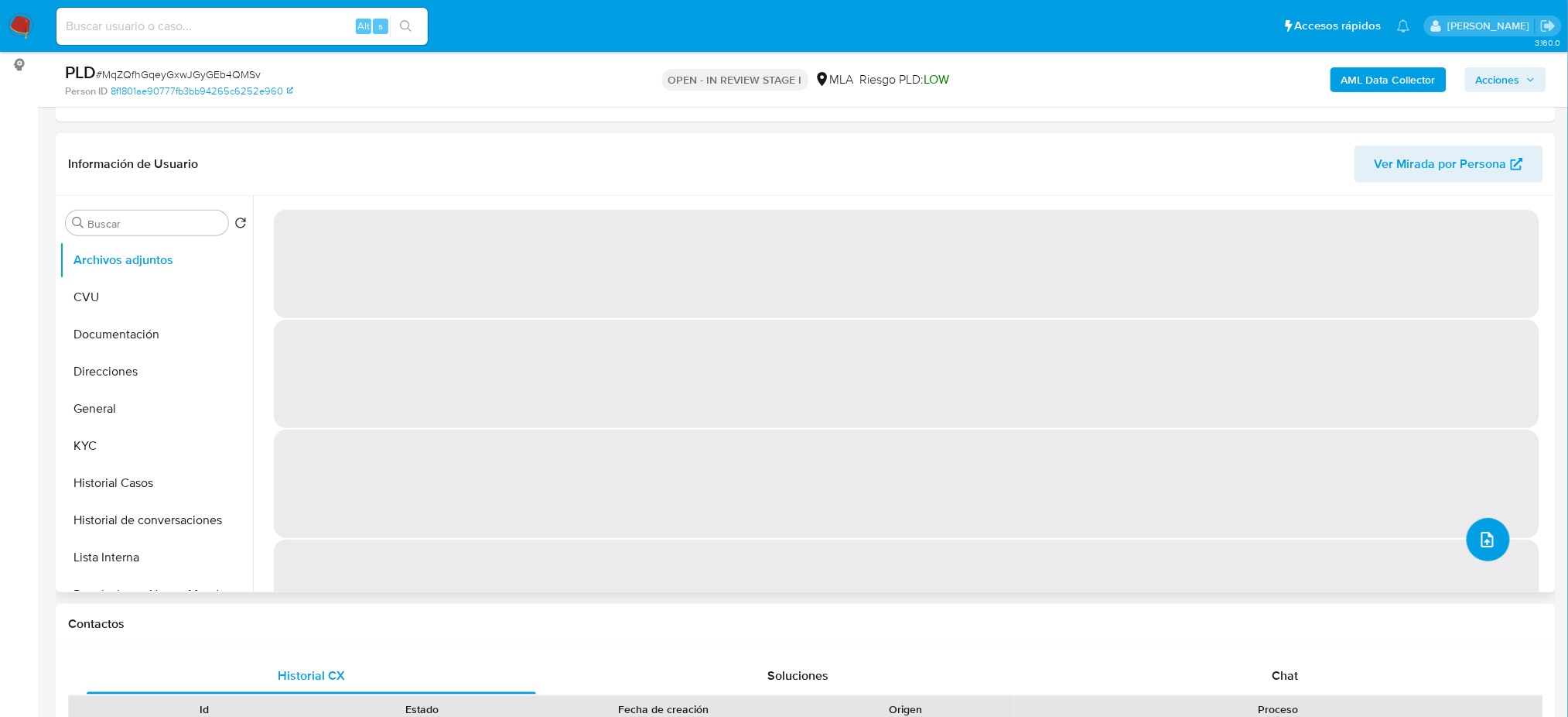
click at [1478, 542] on icon "upload-file" at bounding box center [1487, 539] width 19 height 19
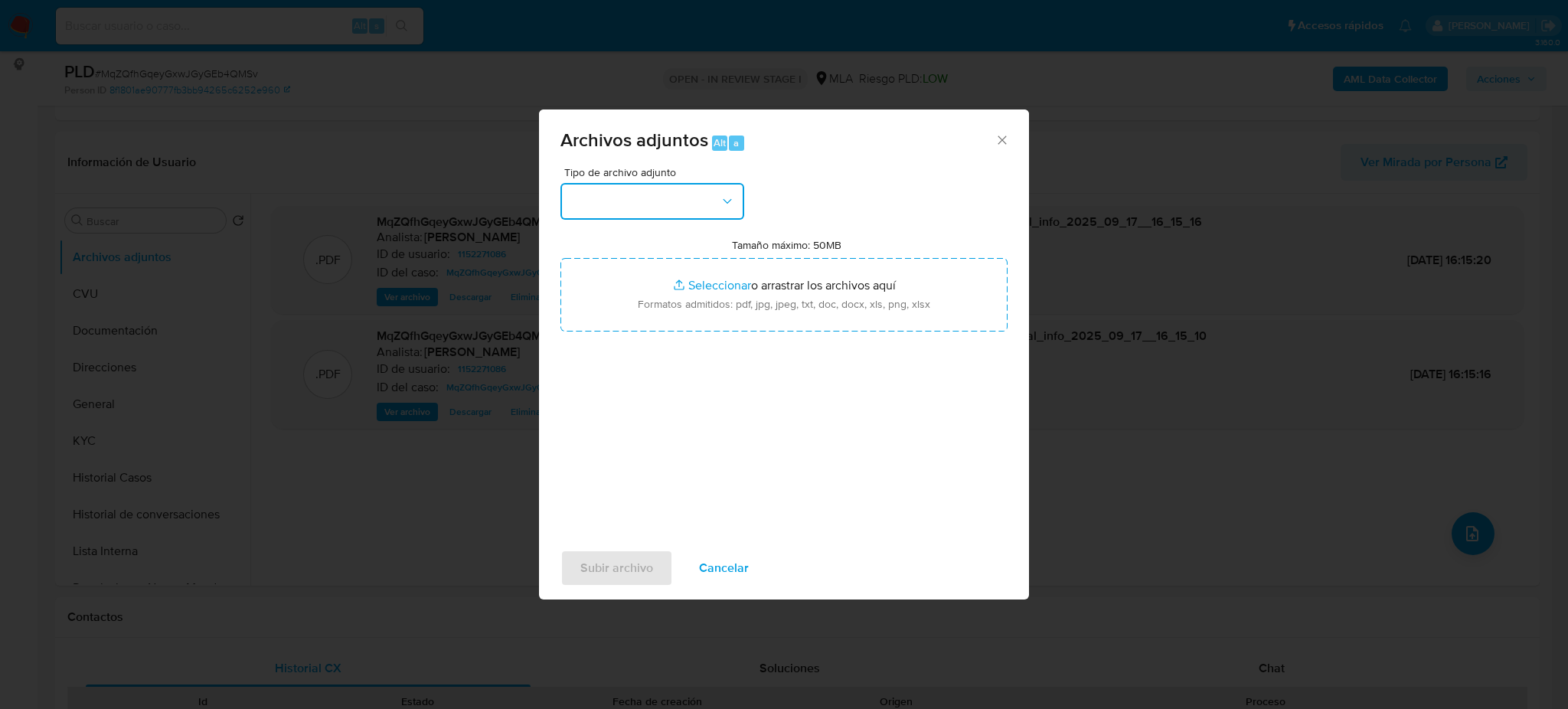
click at [705, 197] on button "button" at bounding box center [652, 201] width 183 height 37
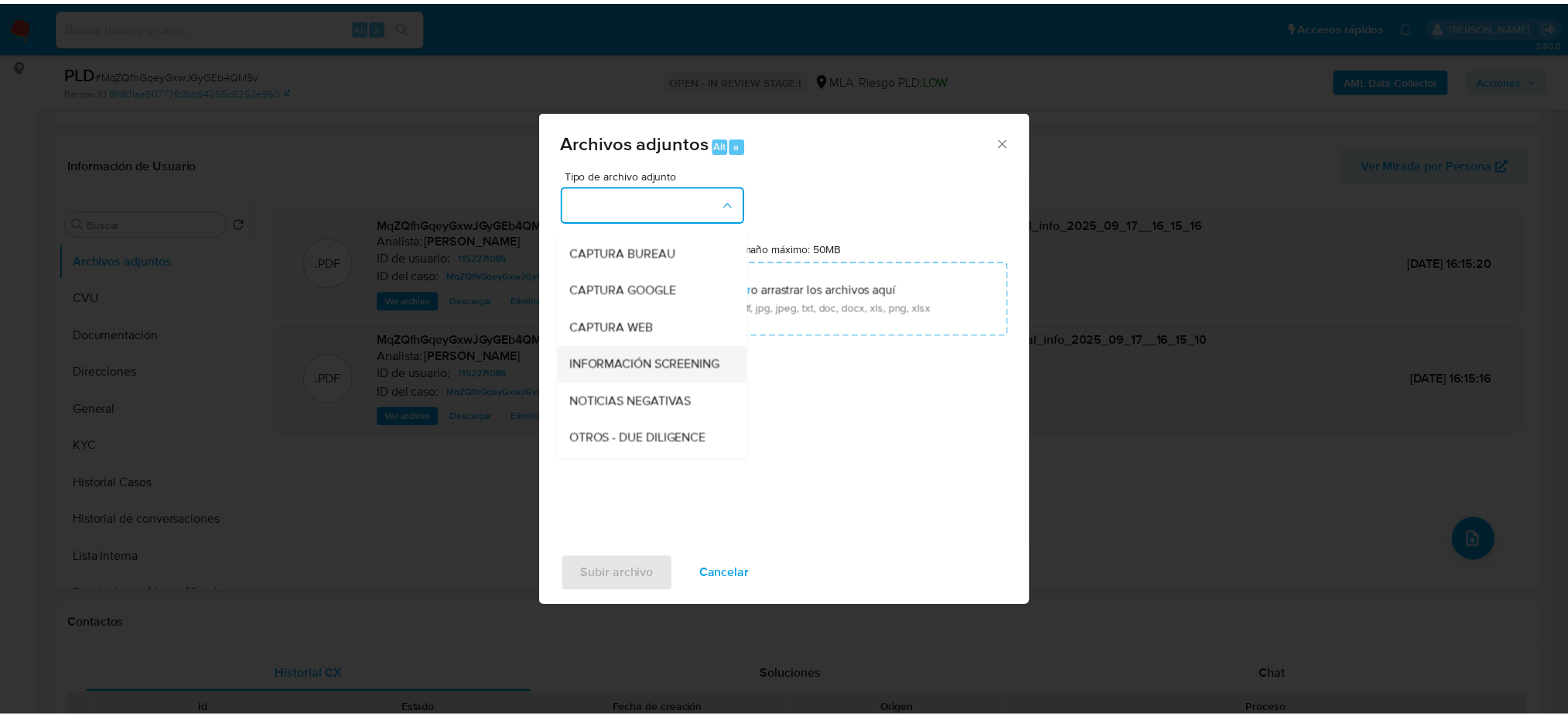
scroll to position [103, 0]
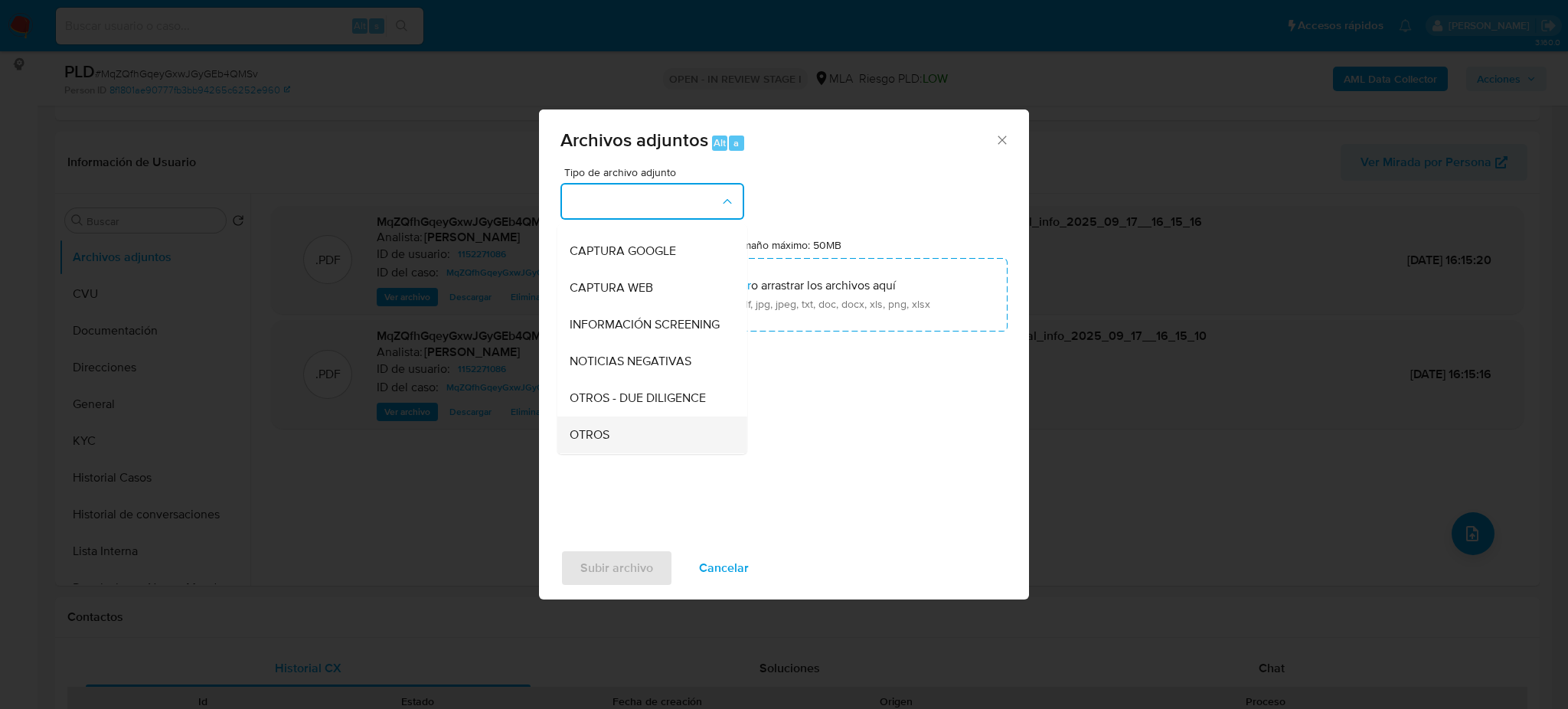
click at [622, 435] on div "OTROS" at bounding box center [647, 435] width 156 height 37
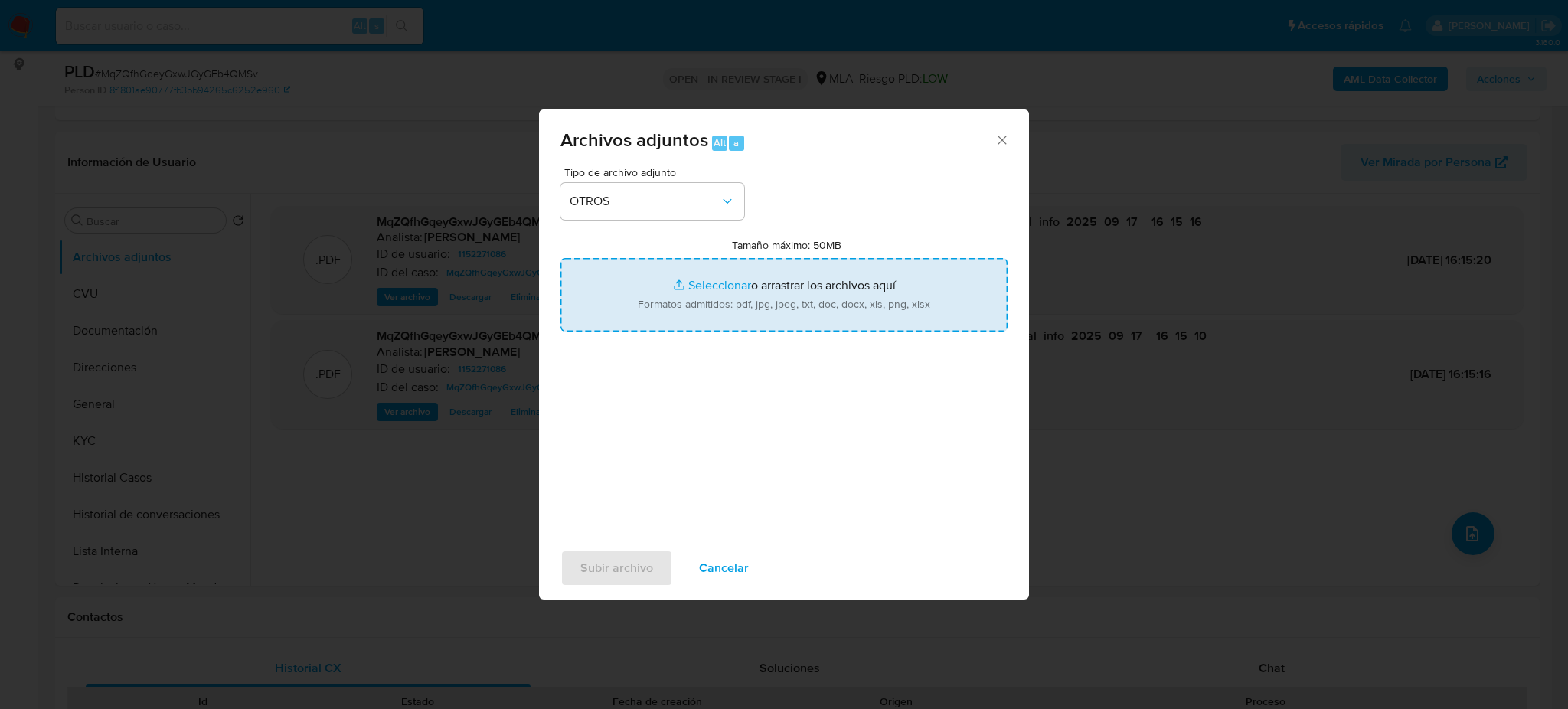
click at [680, 305] on input "Tamaño máximo: 50MB Seleccionar archivos" at bounding box center [784, 295] width 447 height 74
type input "C:\fakepath\Caselog MqZQfhGqeyGxwJGyGEb4QMSv_2025_08_19_15_58_54.docx"
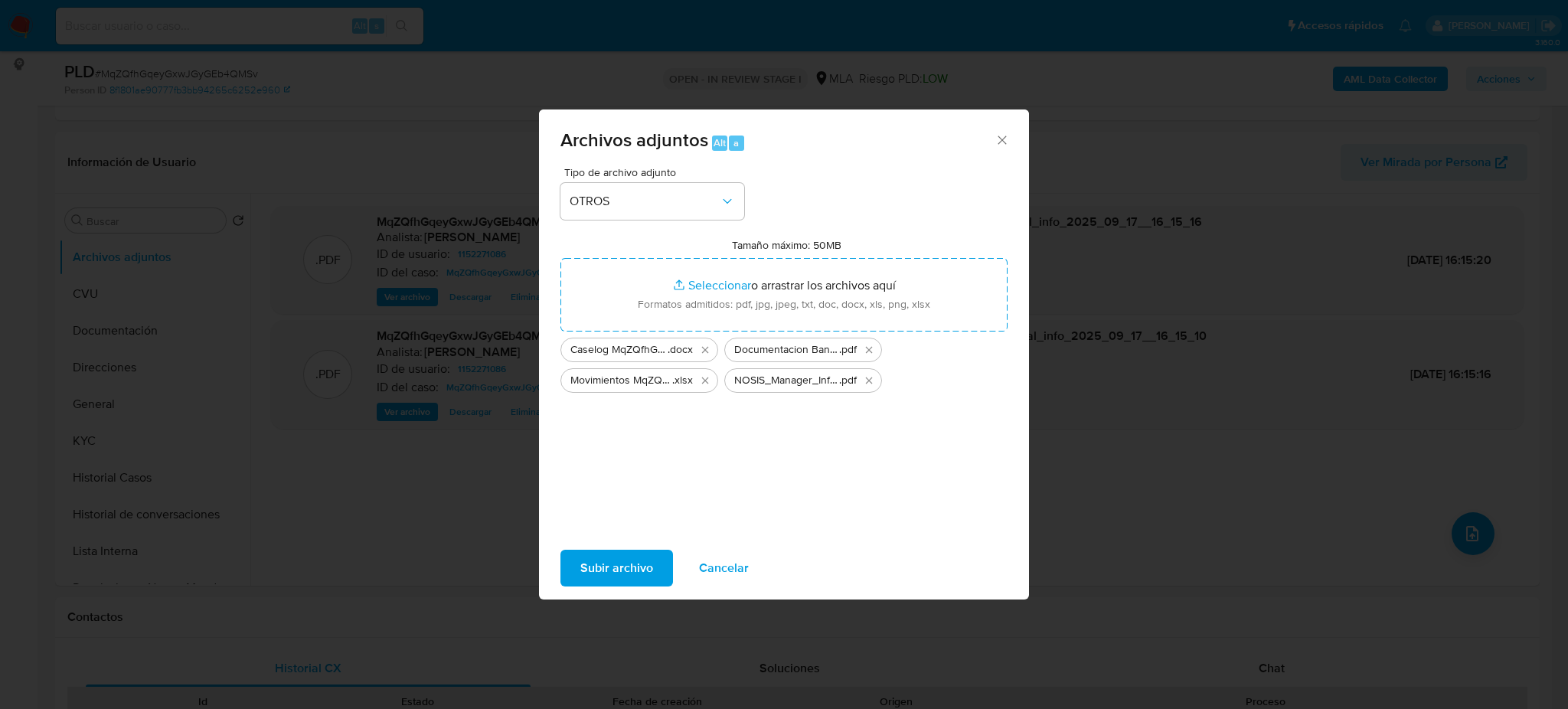
click at [580, 567] on span "Subir archivo" at bounding box center [616, 568] width 73 height 34
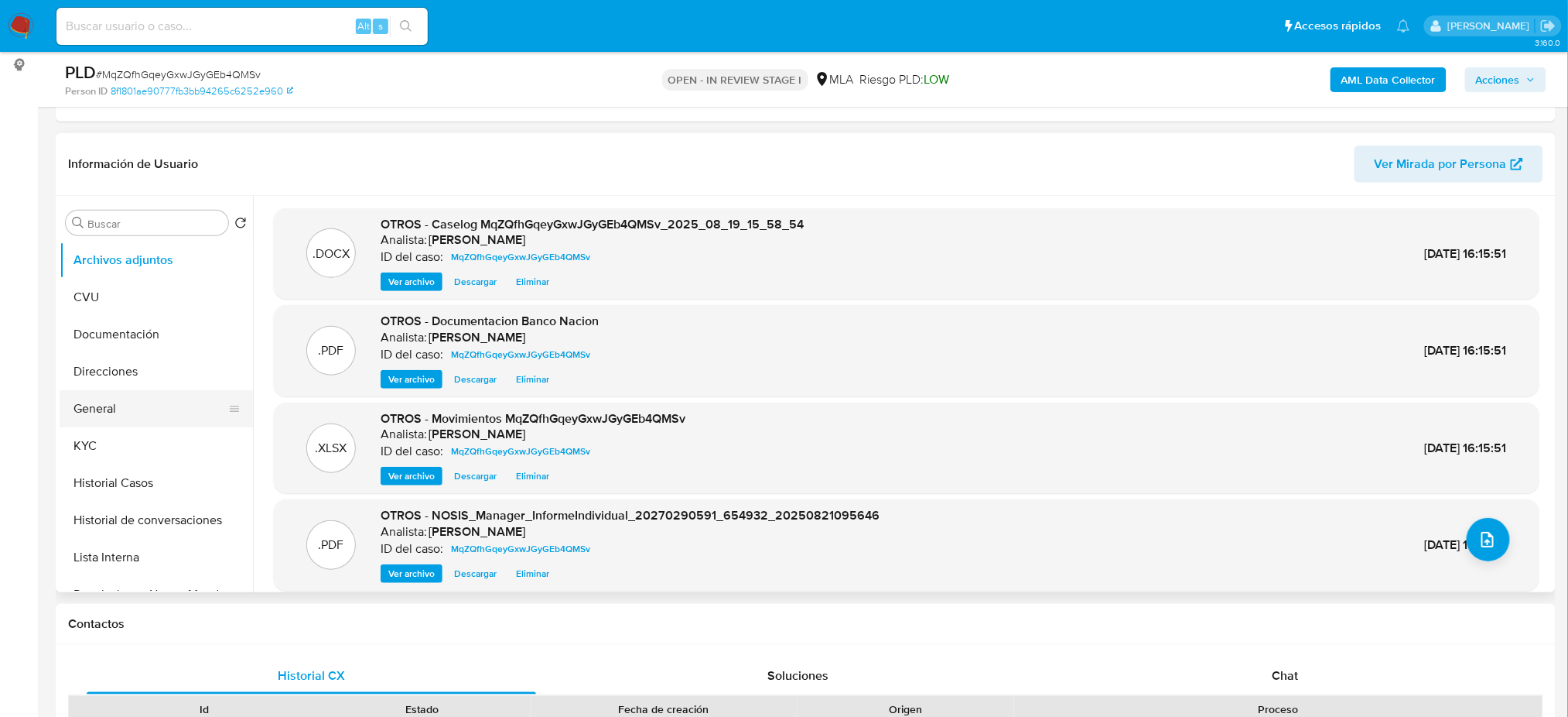
click at [125, 407] on button "General" at bounding box center [150, 409] width 181 height 37
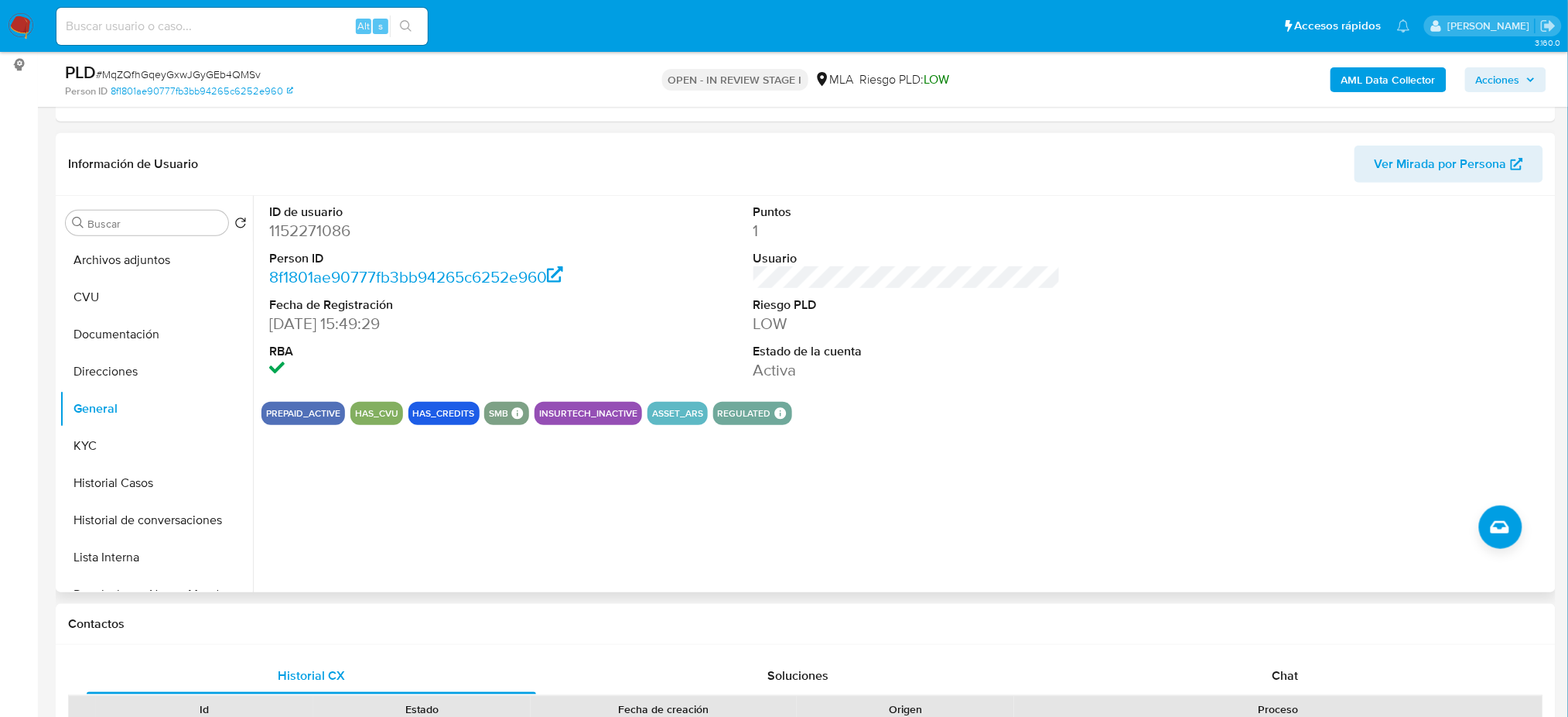
click at [301, 223] on dd "1152271086" at bounding box center [423, 230] width 307 height 22
copy dd "1152271086"
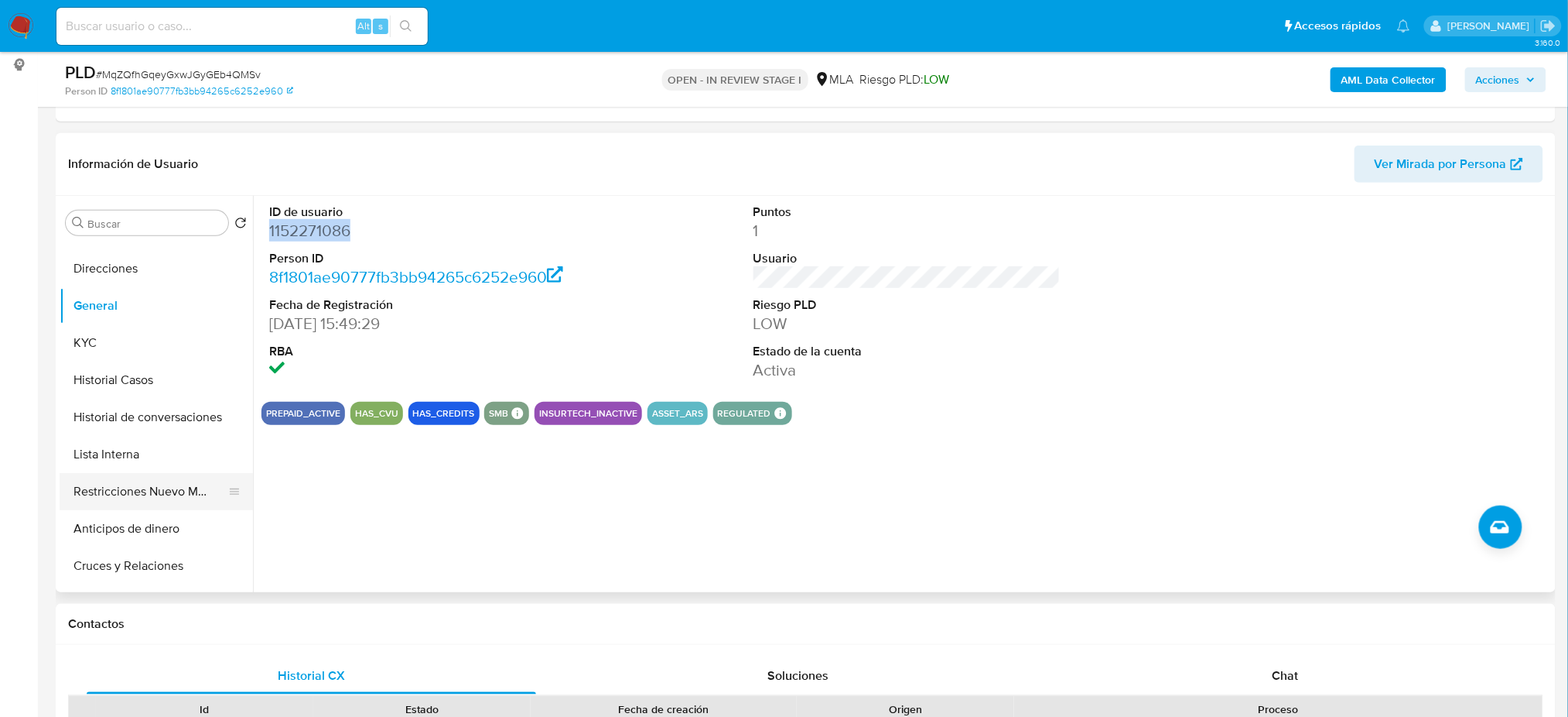
click at [131, 487] on button "Restricciones Nuevo Mundo" at bounding box center [150, 491] width 181 height 37
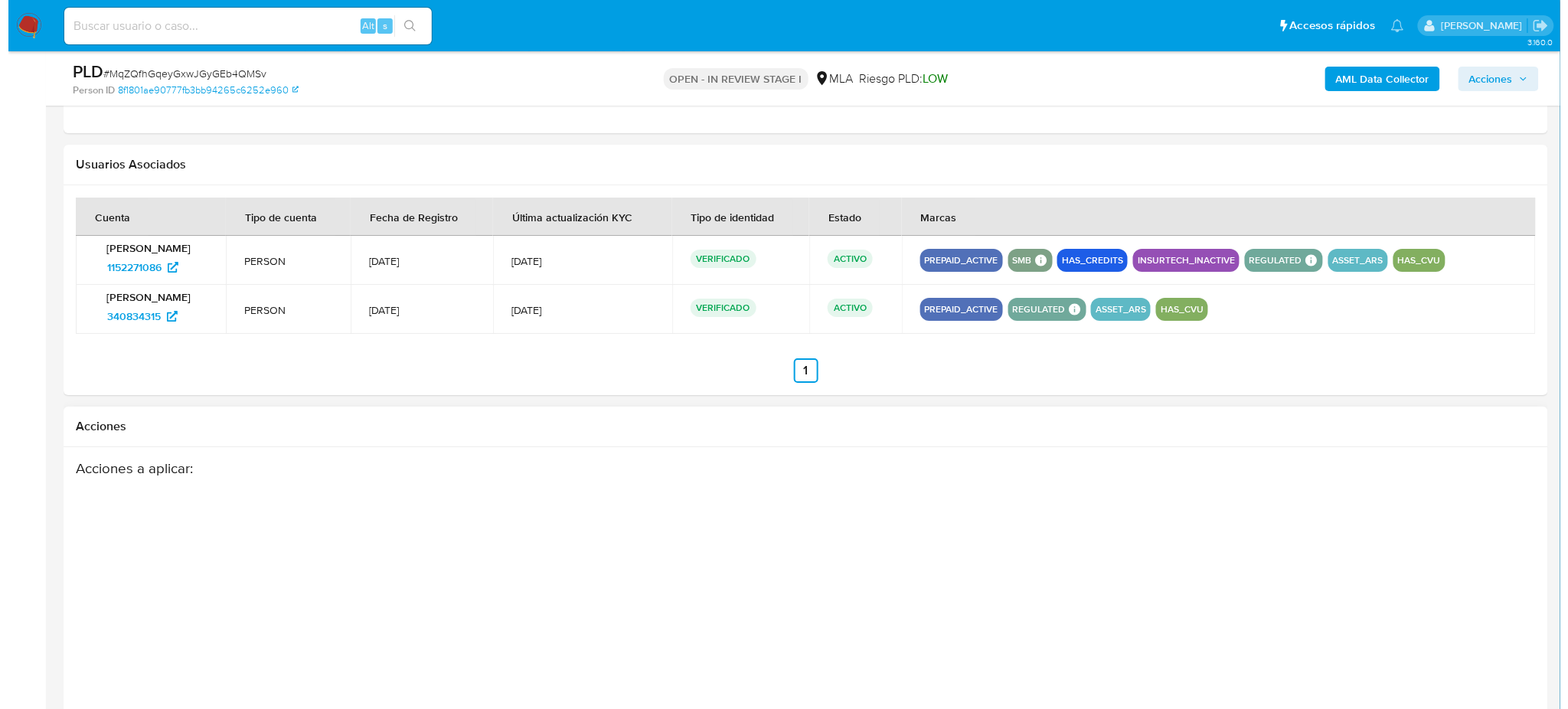
scroll to position [1929, 0]
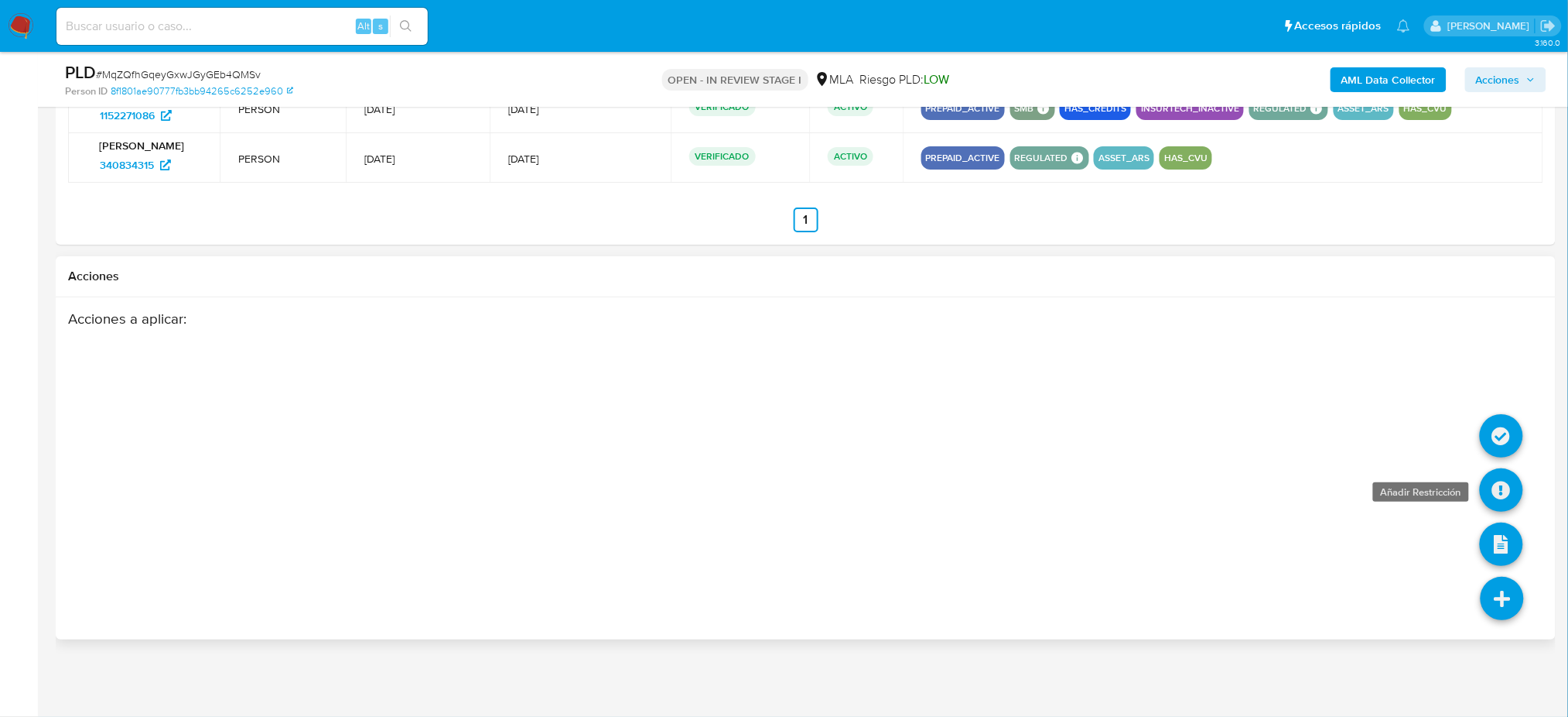
click at [1506, 490] on icon at bounding box center [1501, 490] width 43 height 43
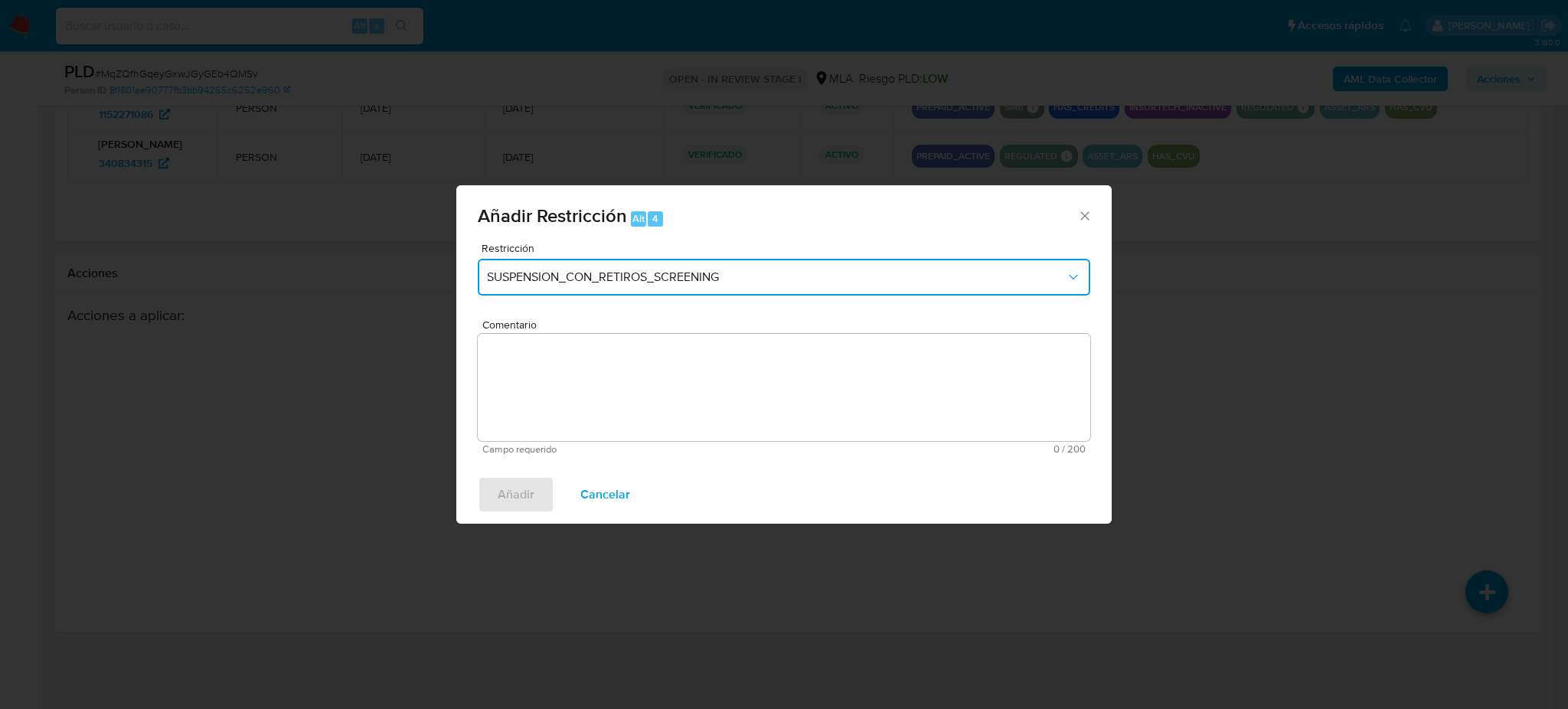
click at [709, 280] on span "SUSPENSION_CON_RETIROS_SCREENING" at bounding box center [776, 277] width 579 height 15
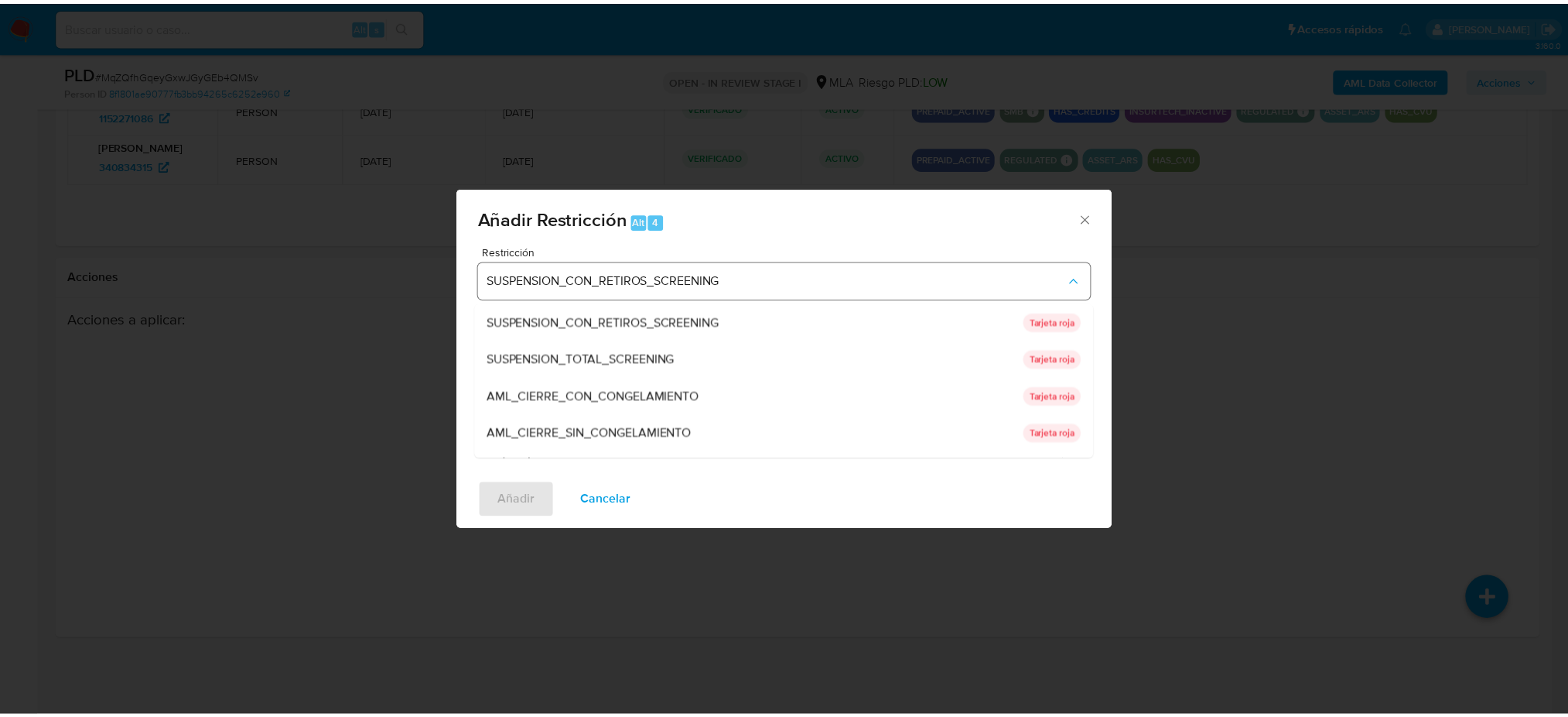
scroll to position [327, 0]
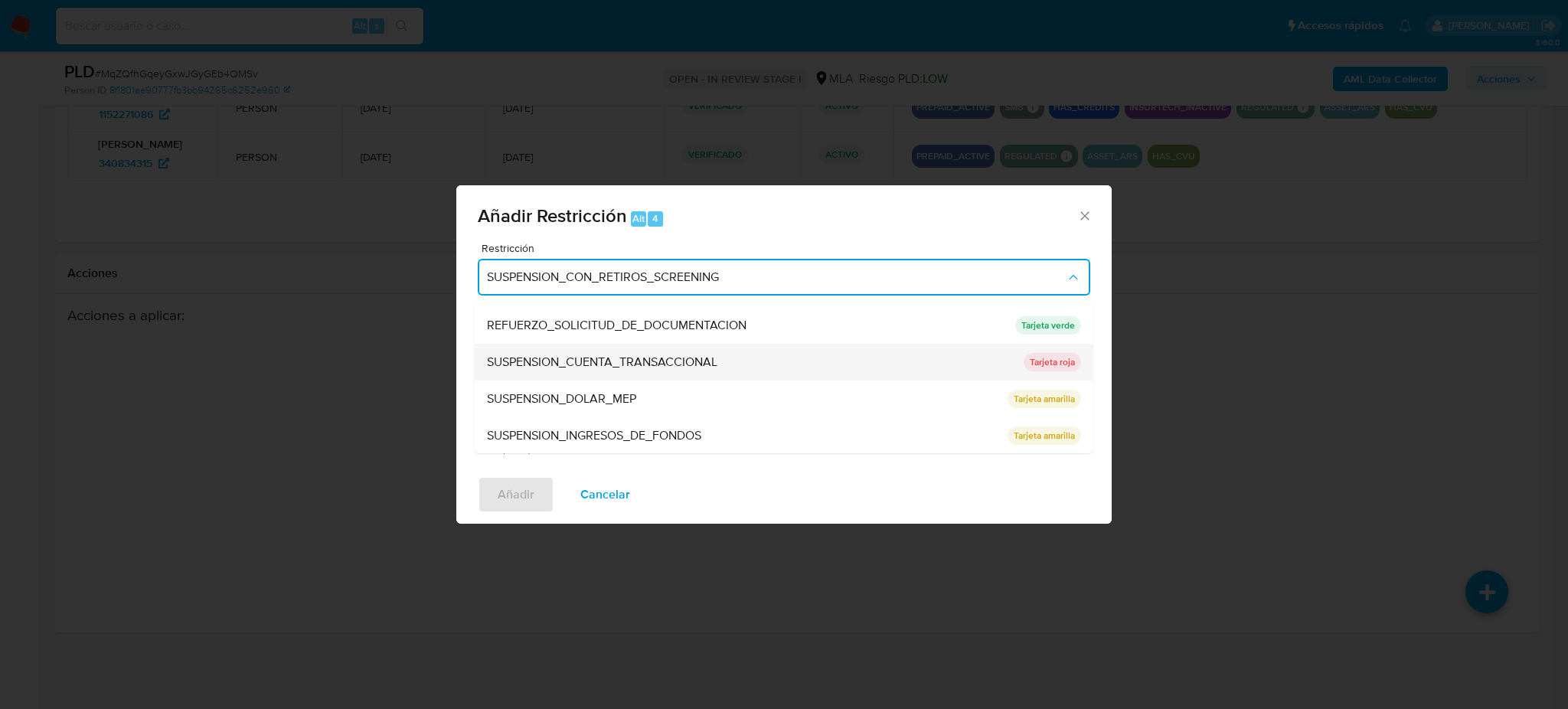
click at [649, 360] on span "SUSPENSION_CUENTA_TRANSACCIONAL" at bounding box center [602, 362] width 230 height 15
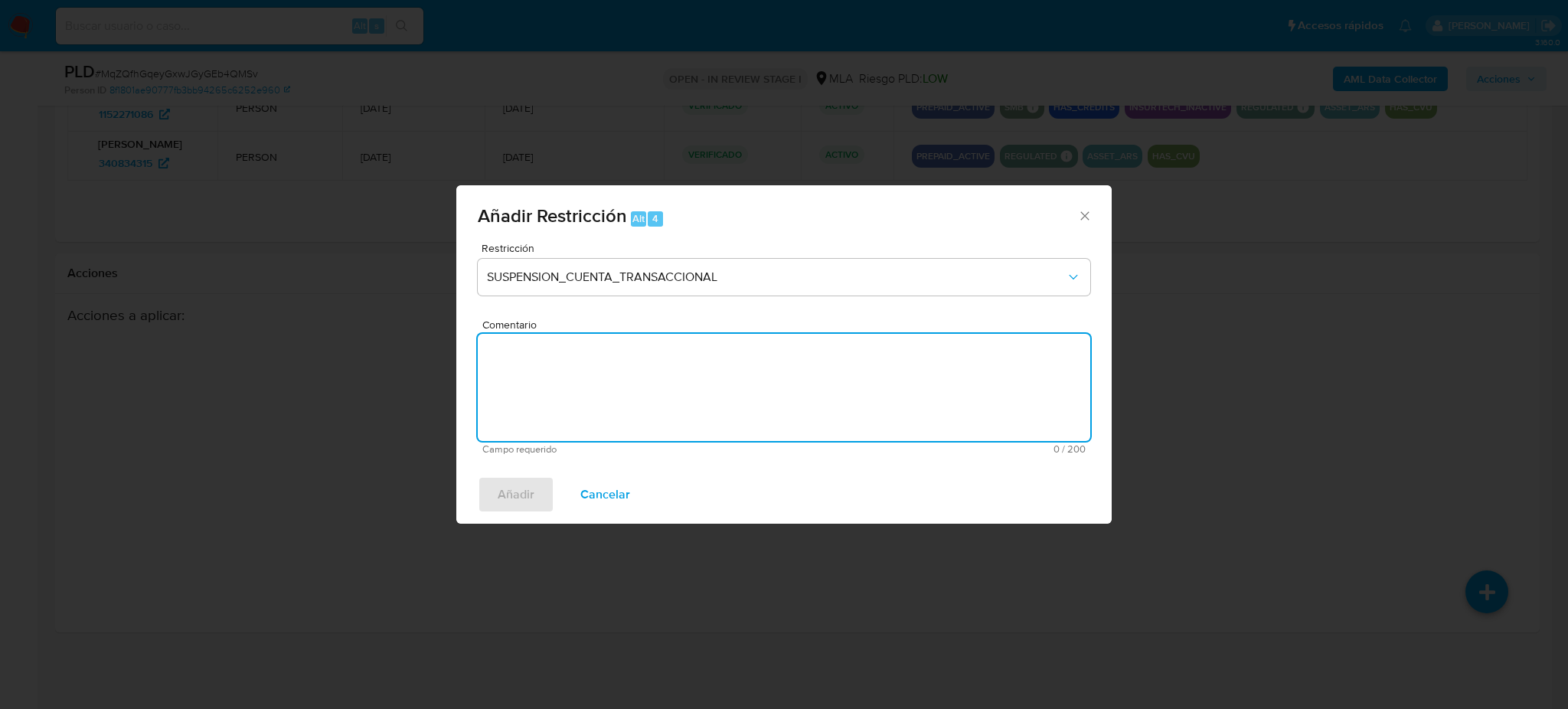
click at [649, 361] on textarea "Comentario" at bounding box center [784, 387] width 612 height 107
type textarea "AML"
click at [515, 478] on span "Añadir" at bounding box center [516, 494] width 37 height 34
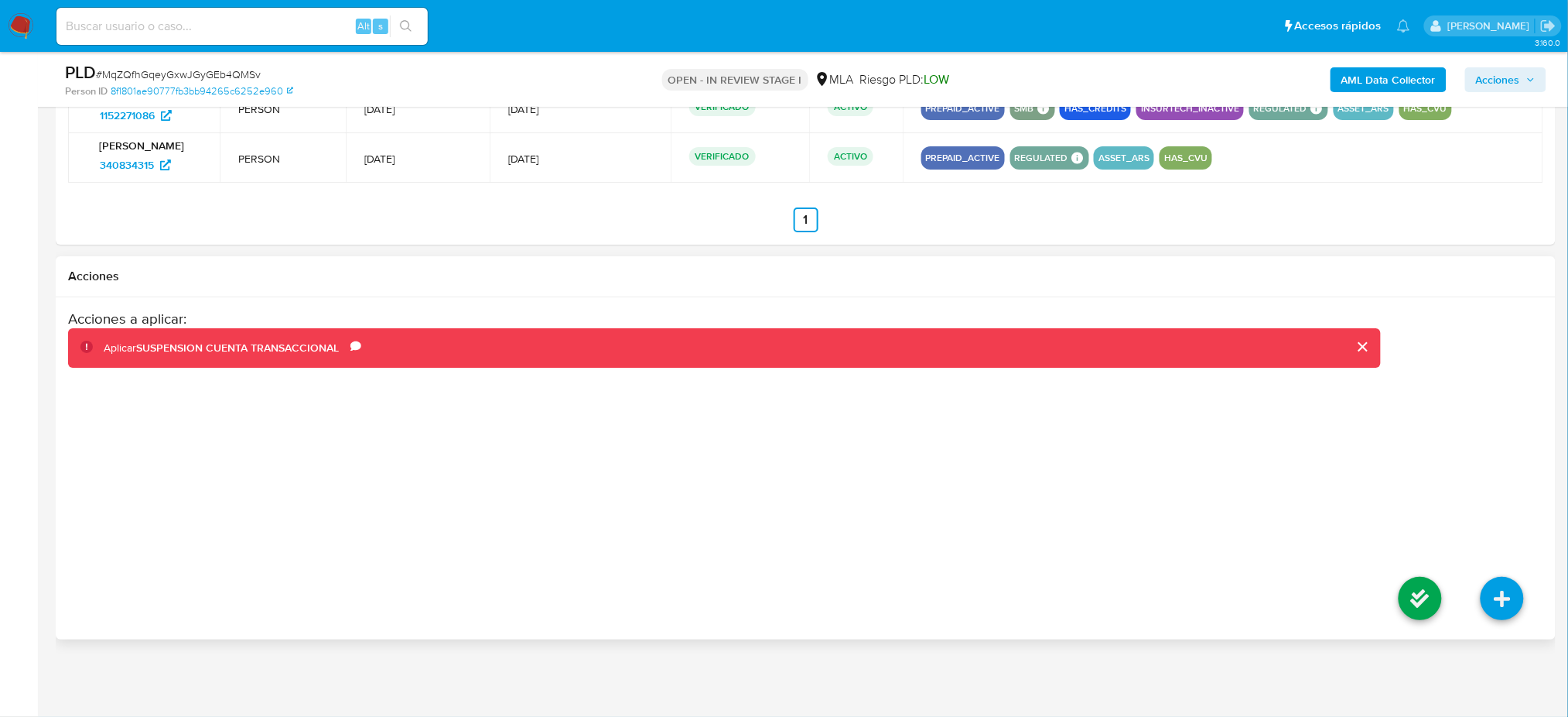
click at [1396, 588] on li at bounding box center [1420, 601] width 82 height 87
click at [1404, 588] on icon at bounding box center [1420, 598] width 43 height 43
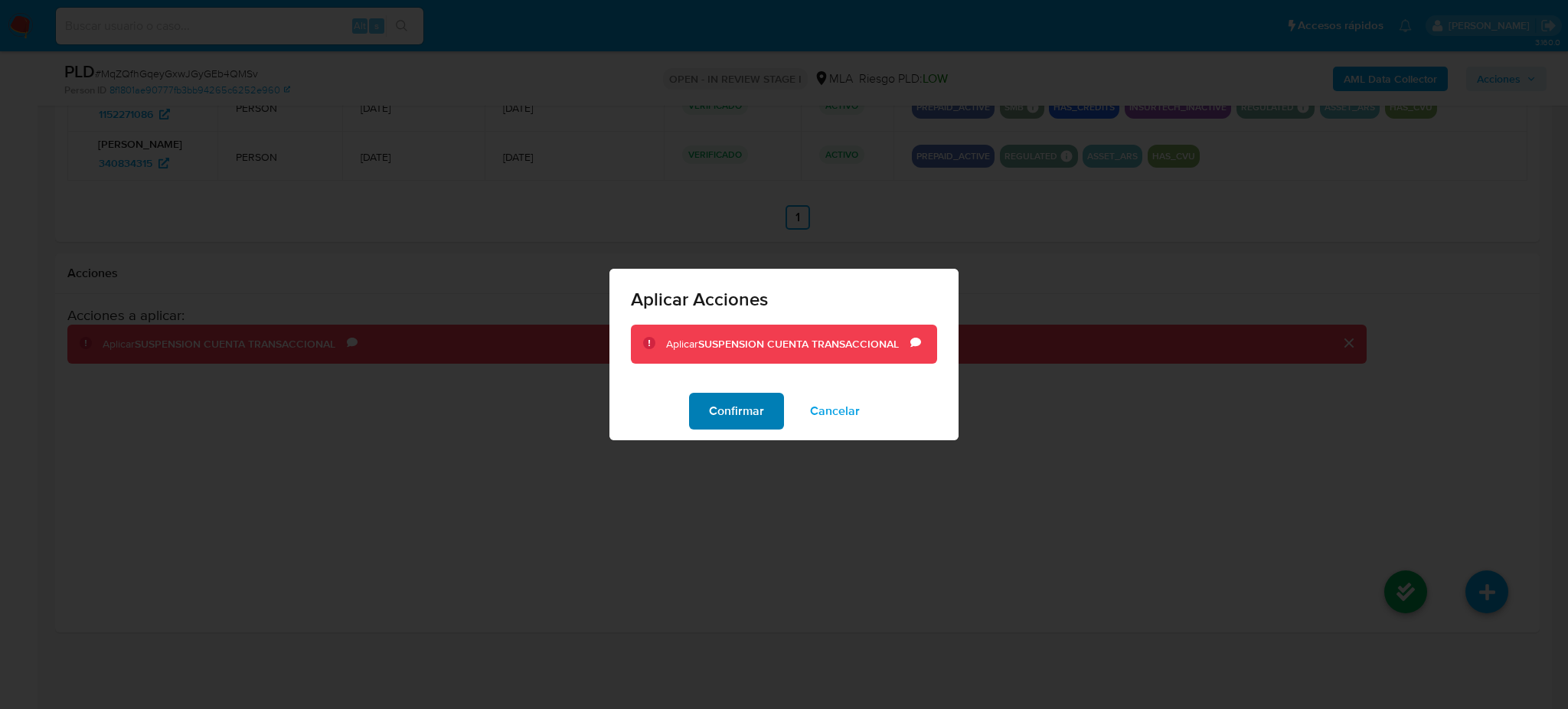
click at [744, 426] on span "Confirmar" at bounding box center [737, 411] width 55 height 34
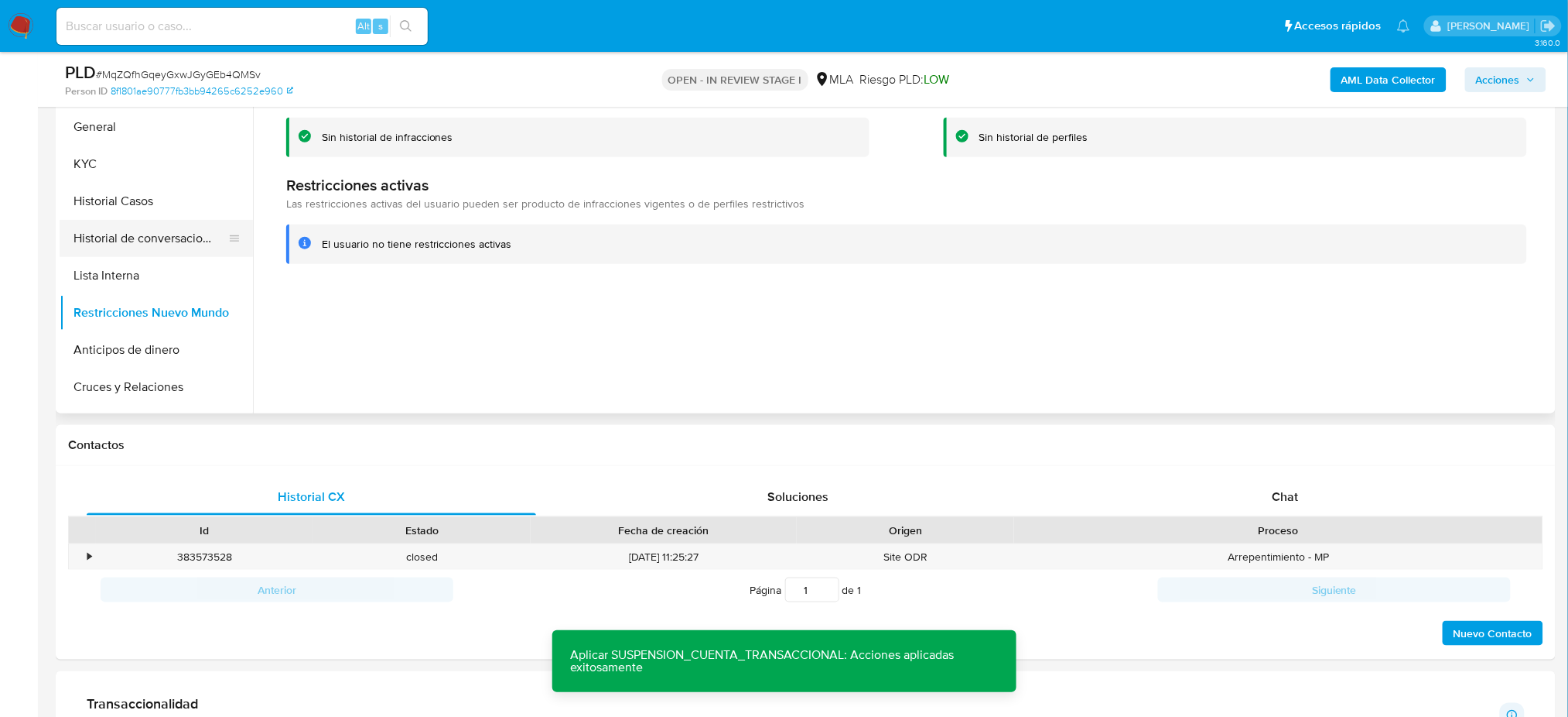
scroll to position [196, 0]
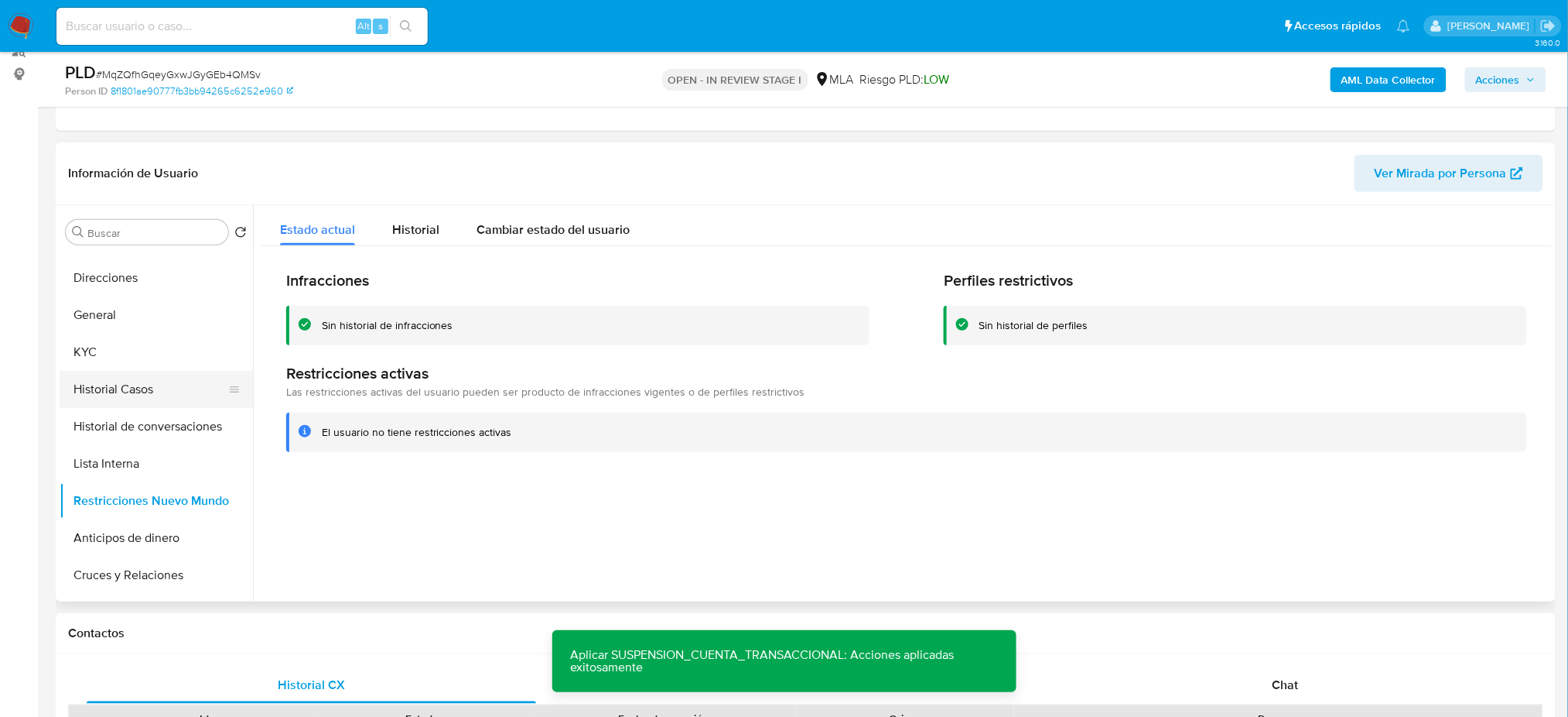
click at [143, 394] on button "Historial Casos" at bounding box center [150, 390] width 181 height 37
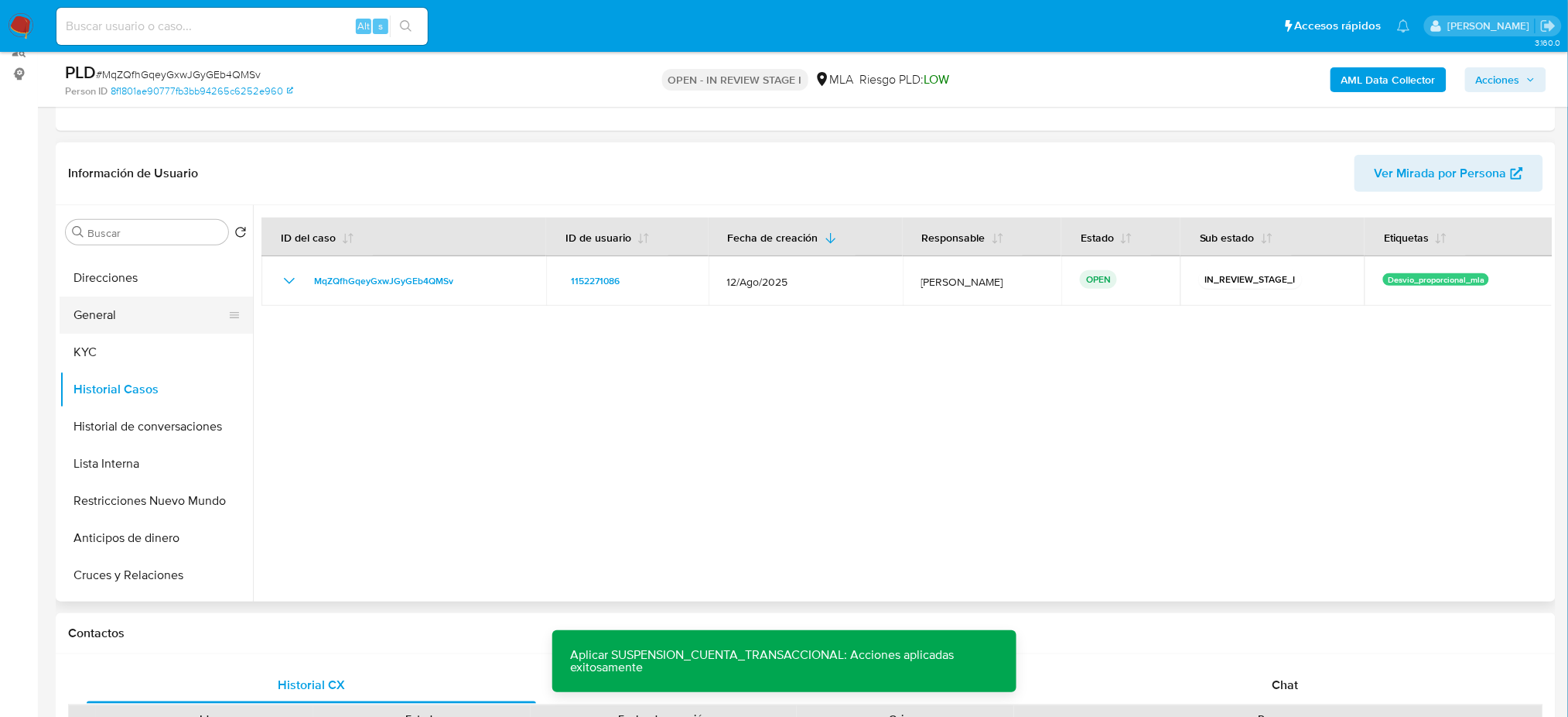
click at [112, 296] on button "General" at bounding box center [150, 315] width 181 height 37
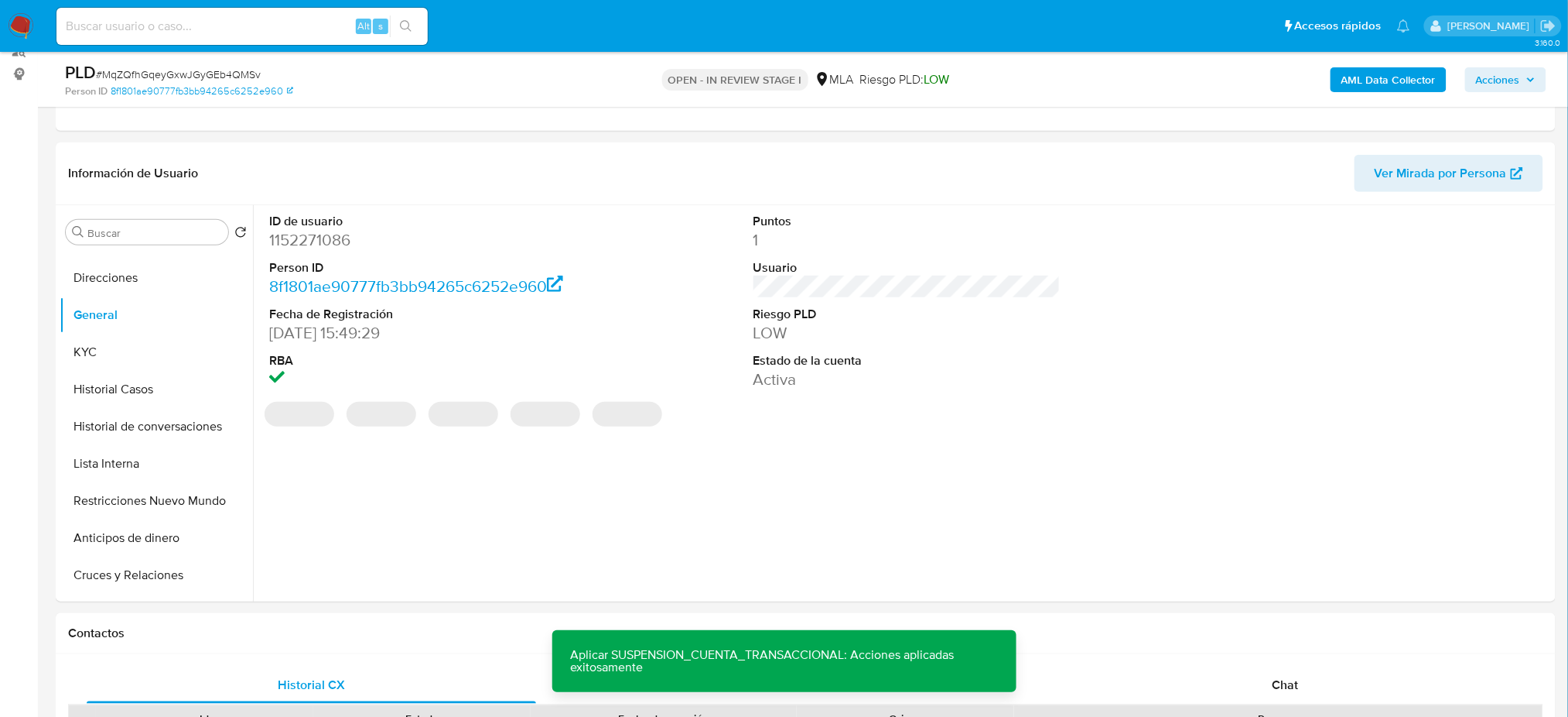
click at [299, 234] on dd "1152271086" at bounding box center [423, 240] width 307 height 22
copy dd "1152271086"
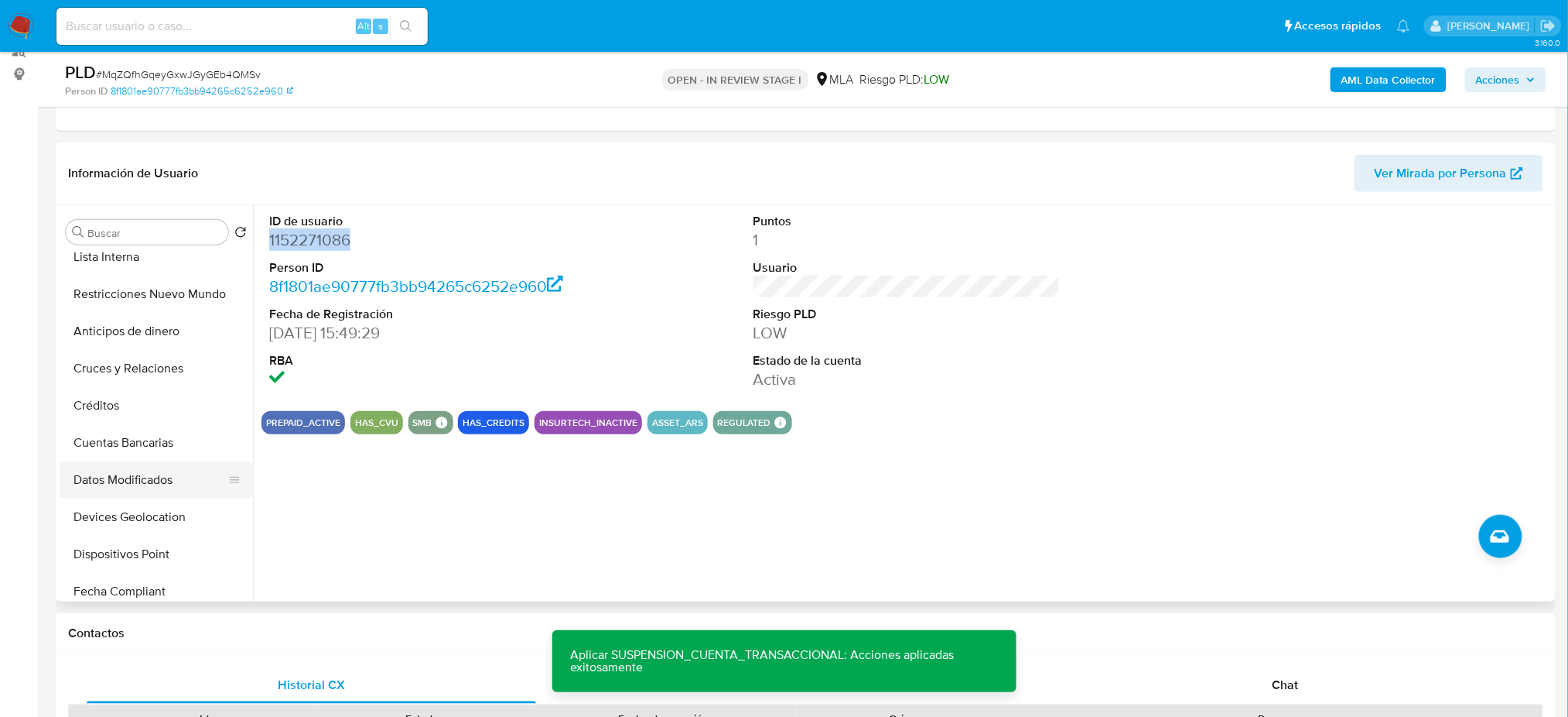
scroll to position [103, 0]
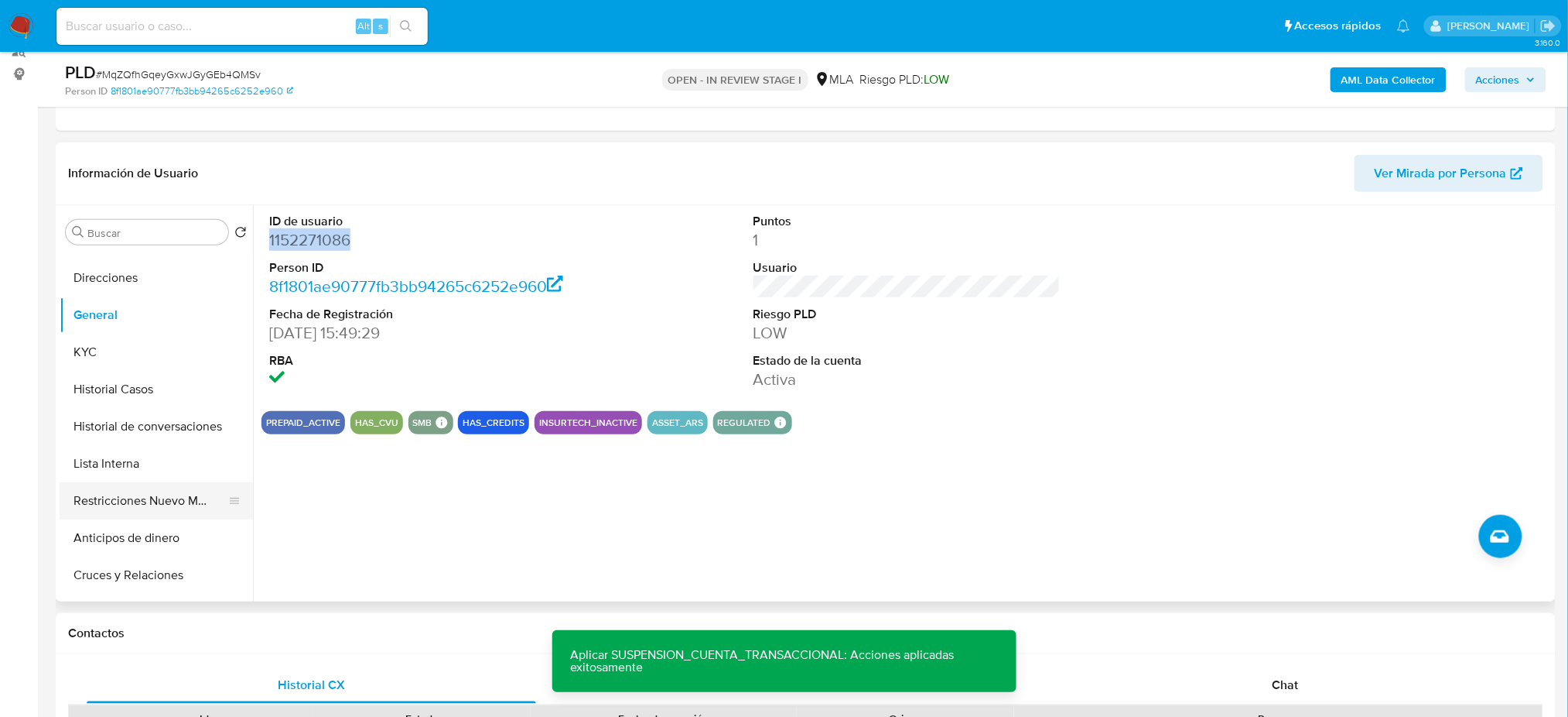
click at [159, 487] on button "Restricciones Nuevo Mundo" at bounding box center [150, 501] width 181 height 37
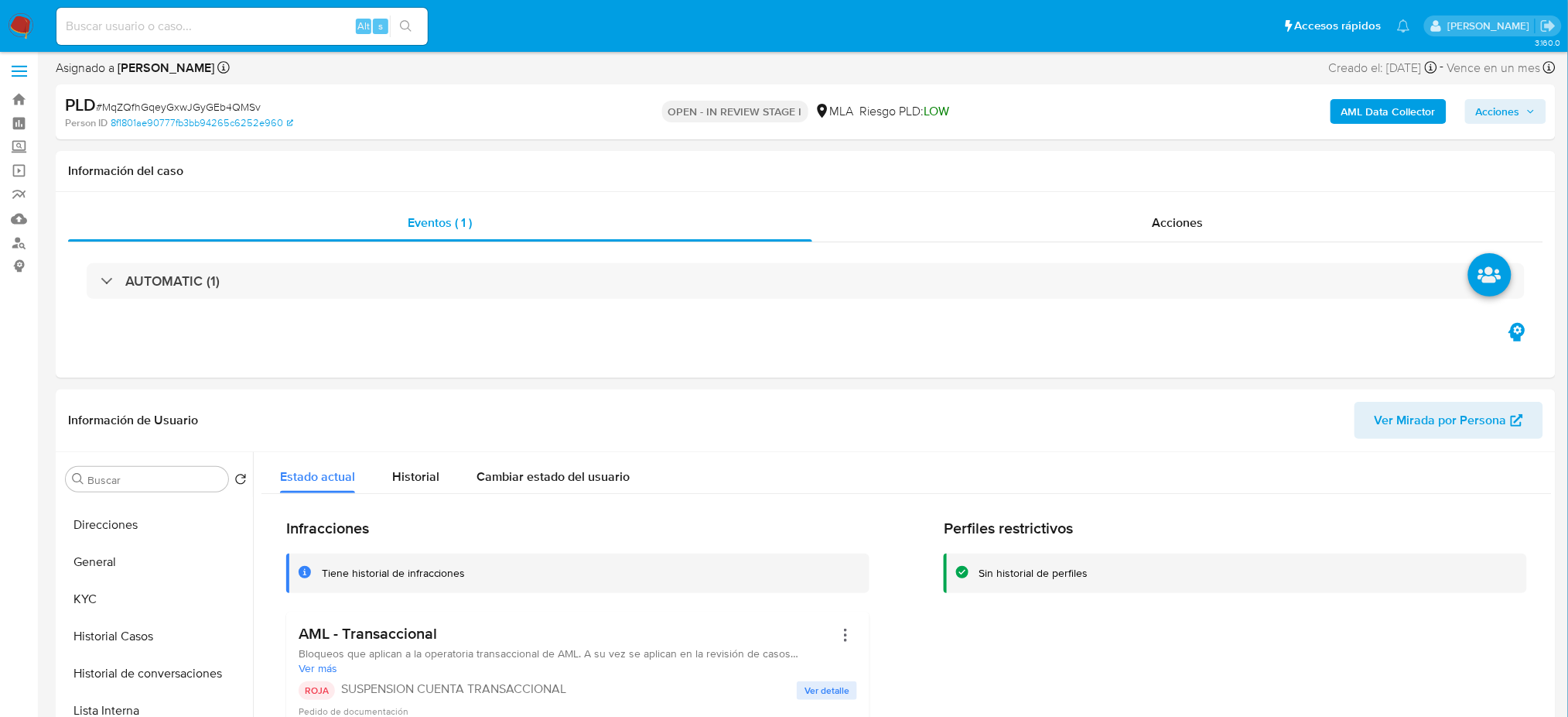
scroll to position [0, 0]
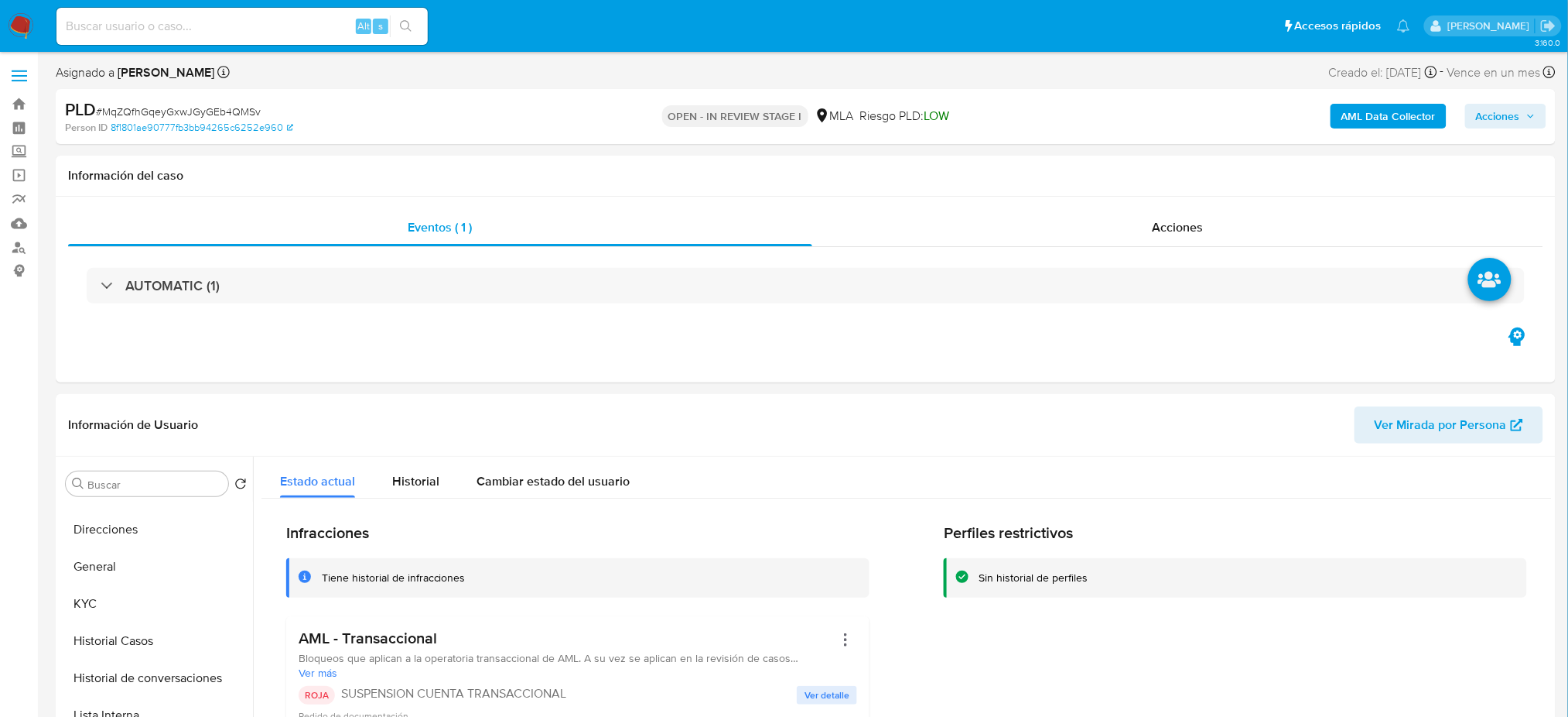
click at [1523, 122] on span "Acciones" at bounding box center [1505, 116] width 60 height 22
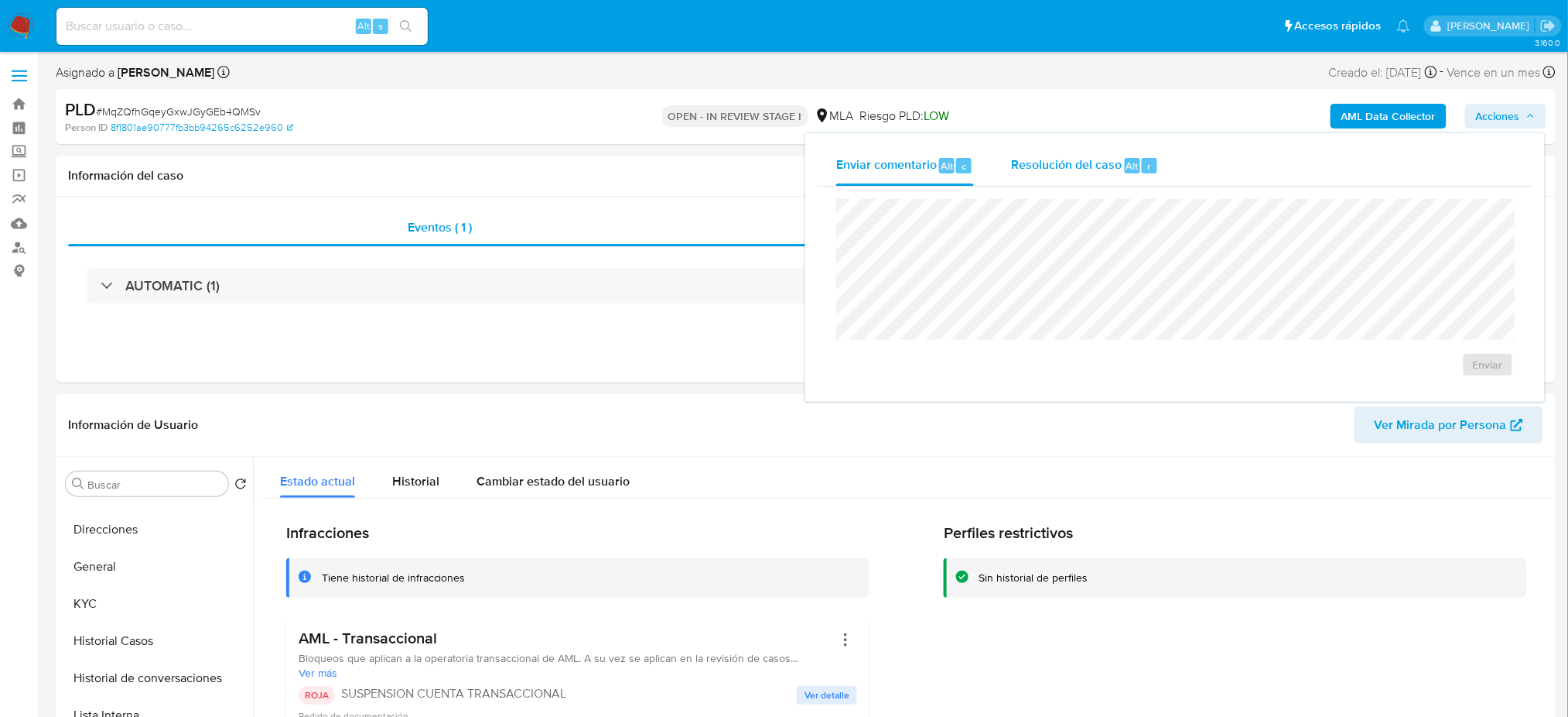
click at [1103, 170] on span "Resolución del caso" at bounding box center [1066, 165] width 111 height 18
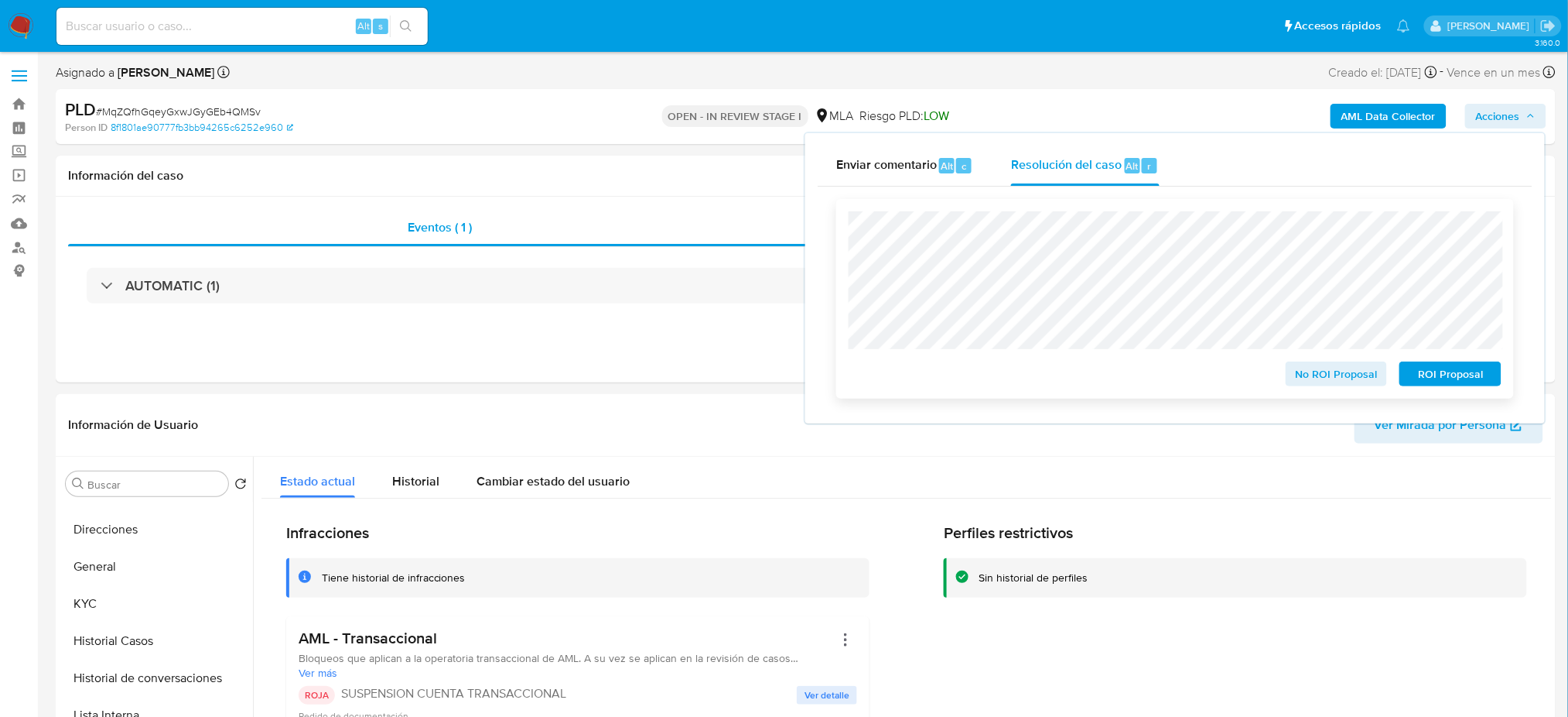
click at [1468, 379] on span "ROI Proposal" at bounding box center [1450, 374] width 81 height 22
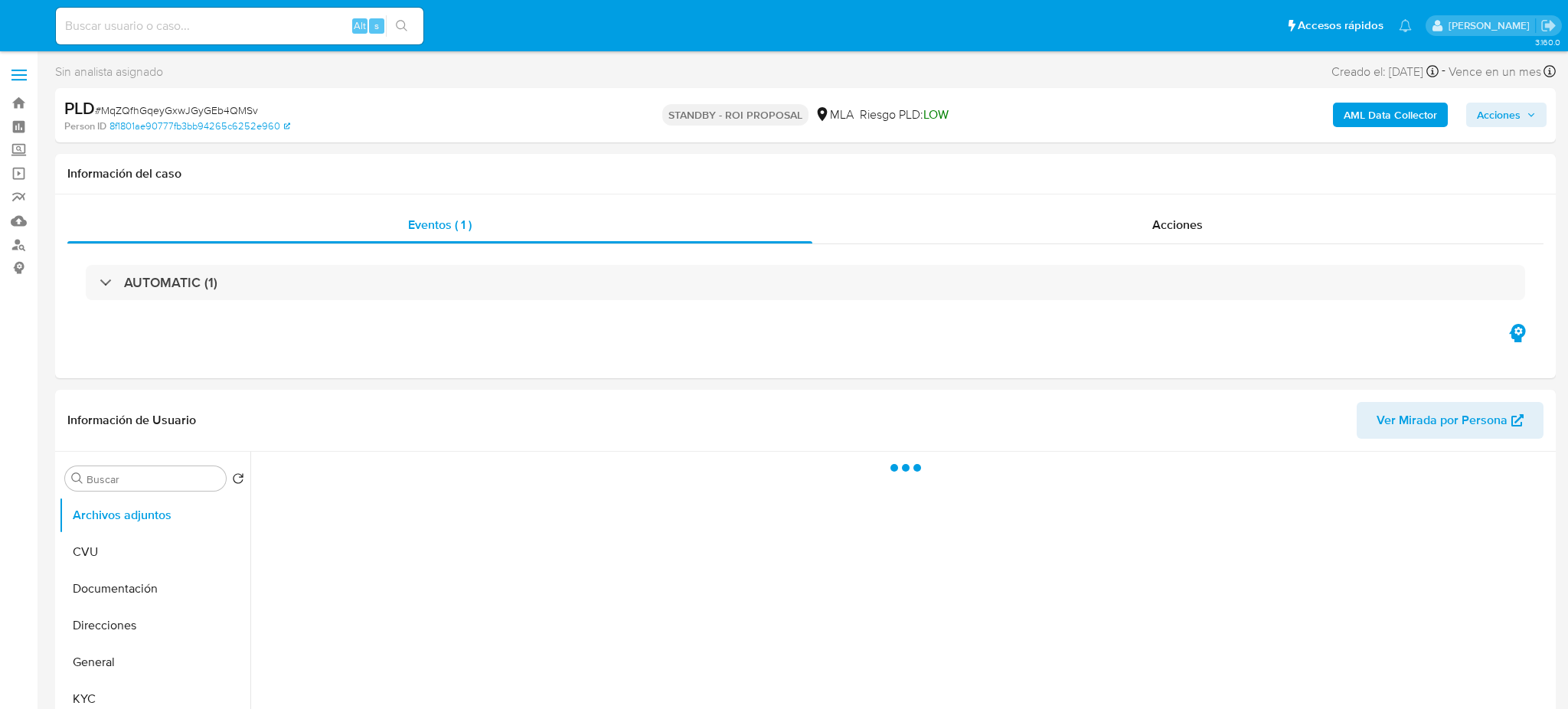
select select "10"
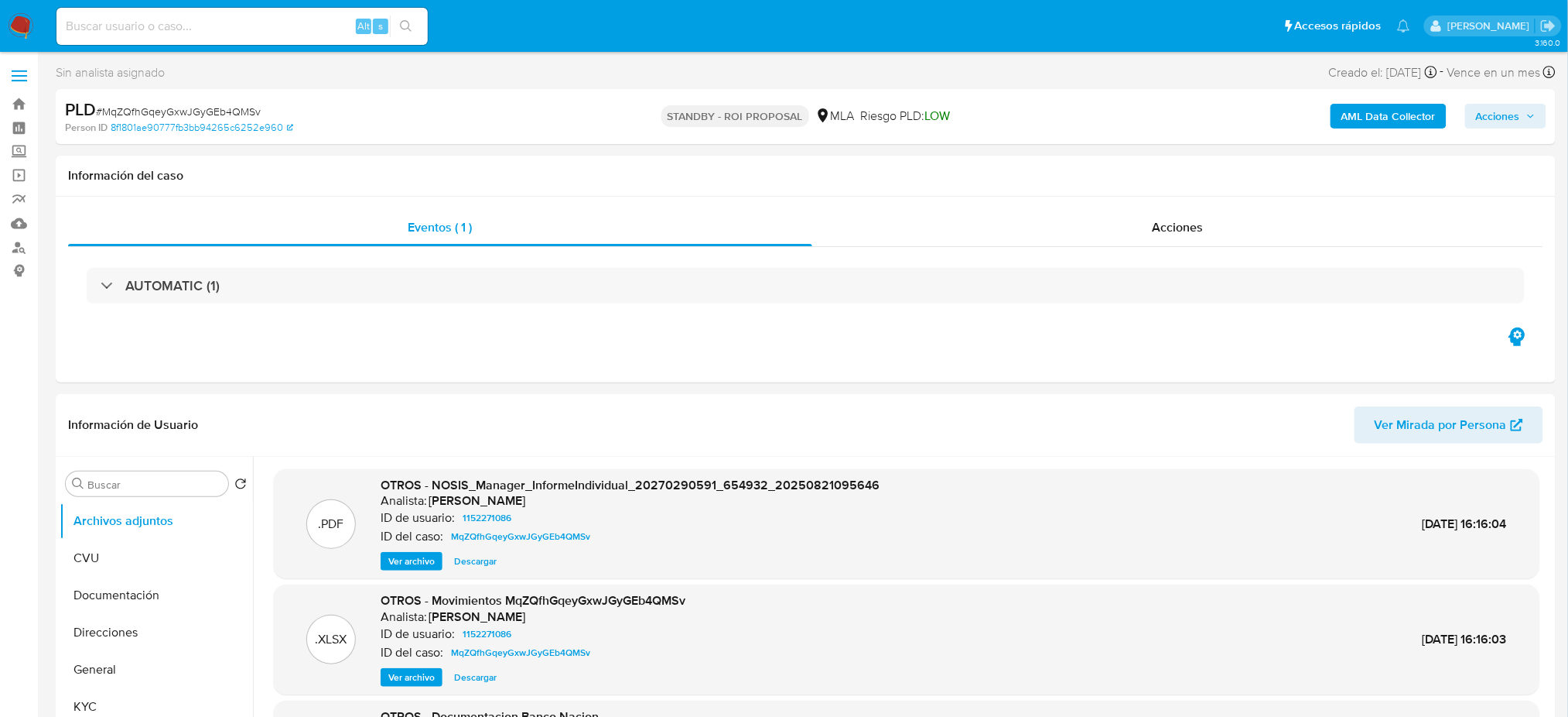
click at [17, 30] on img at bounding box center [21, 26] width 26 height 26
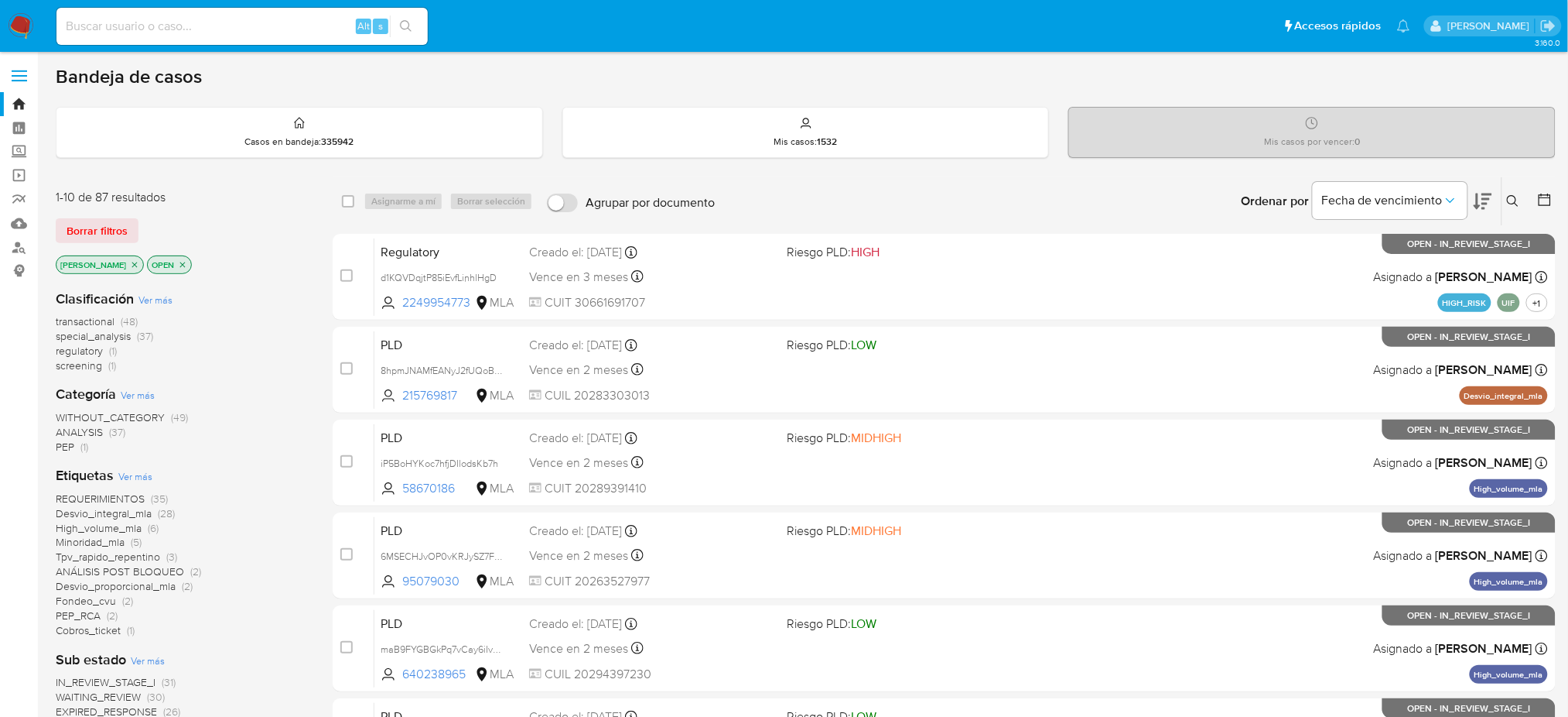
click at [88, 345] on span "regulatory" at bounding box center [79, 351] width 47 height 16
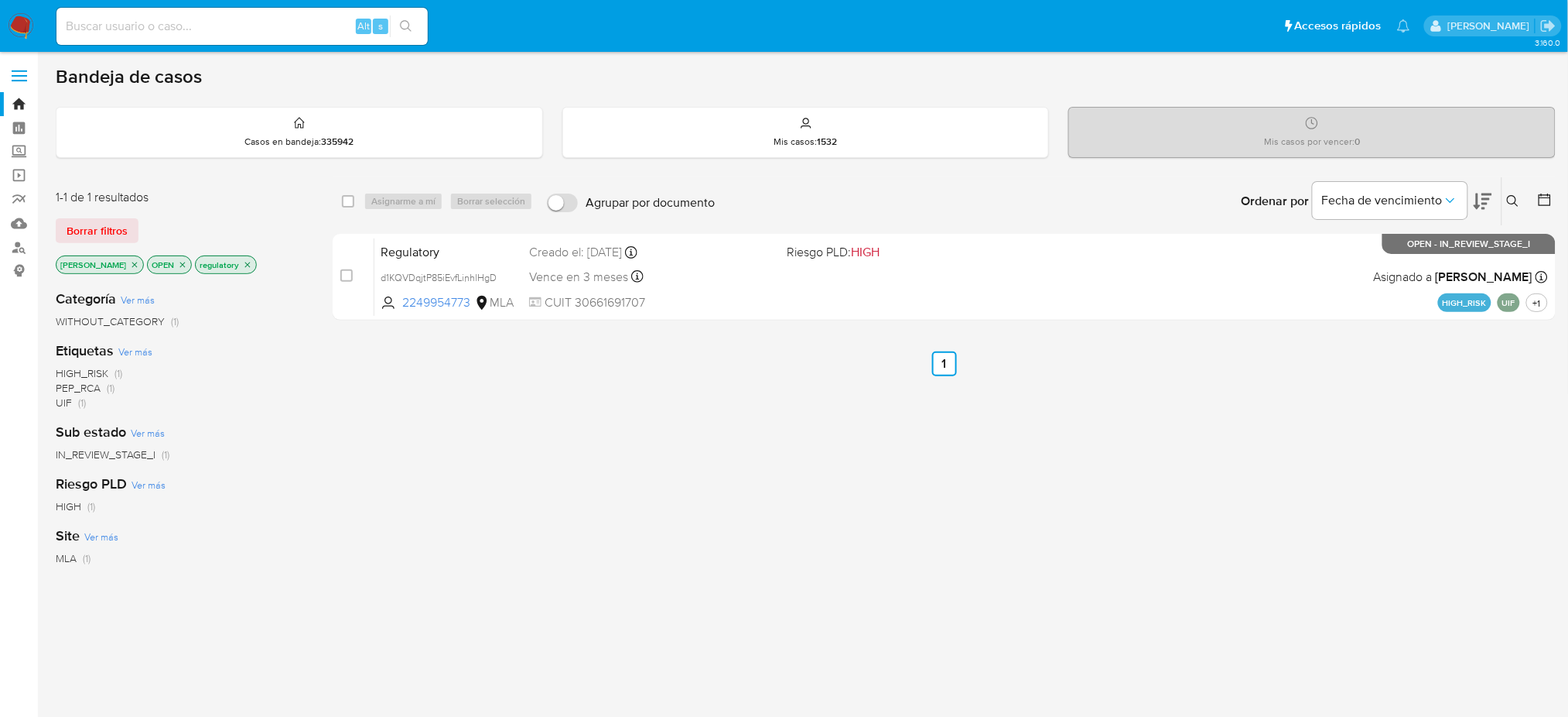
click at [20, 36] on img at bounding box center [21, 26] width 26 height 26
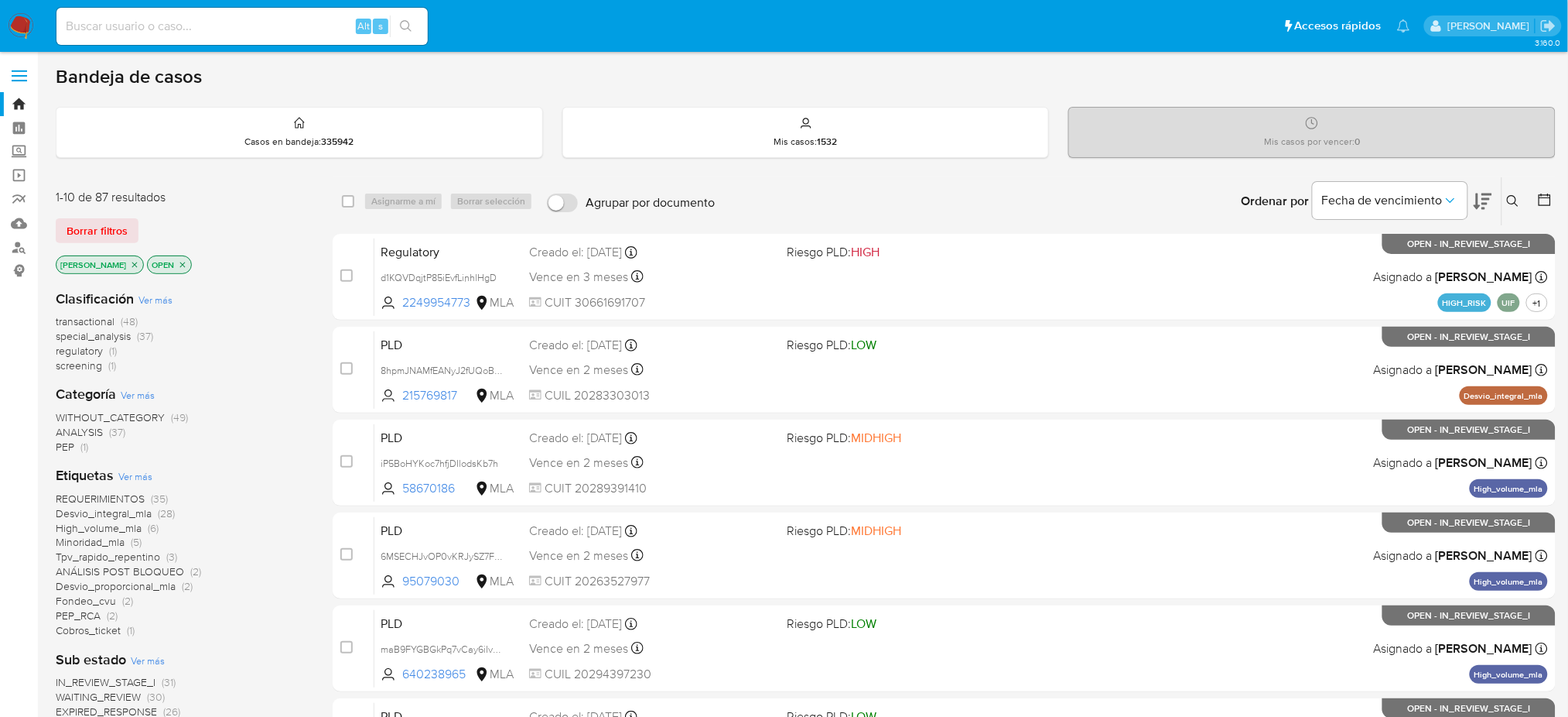
click at [275, 44] on div "Alt s" at bounding box center [242, 26] width 371 height 37
click at [260, 32] on input at bounding box center [242, 26] width 371 height 20
paste input "30ntOFINgKg4lIDtEZDZoCXC"
type input "30ntOFINgKg4lIDtEZDZoCXC"
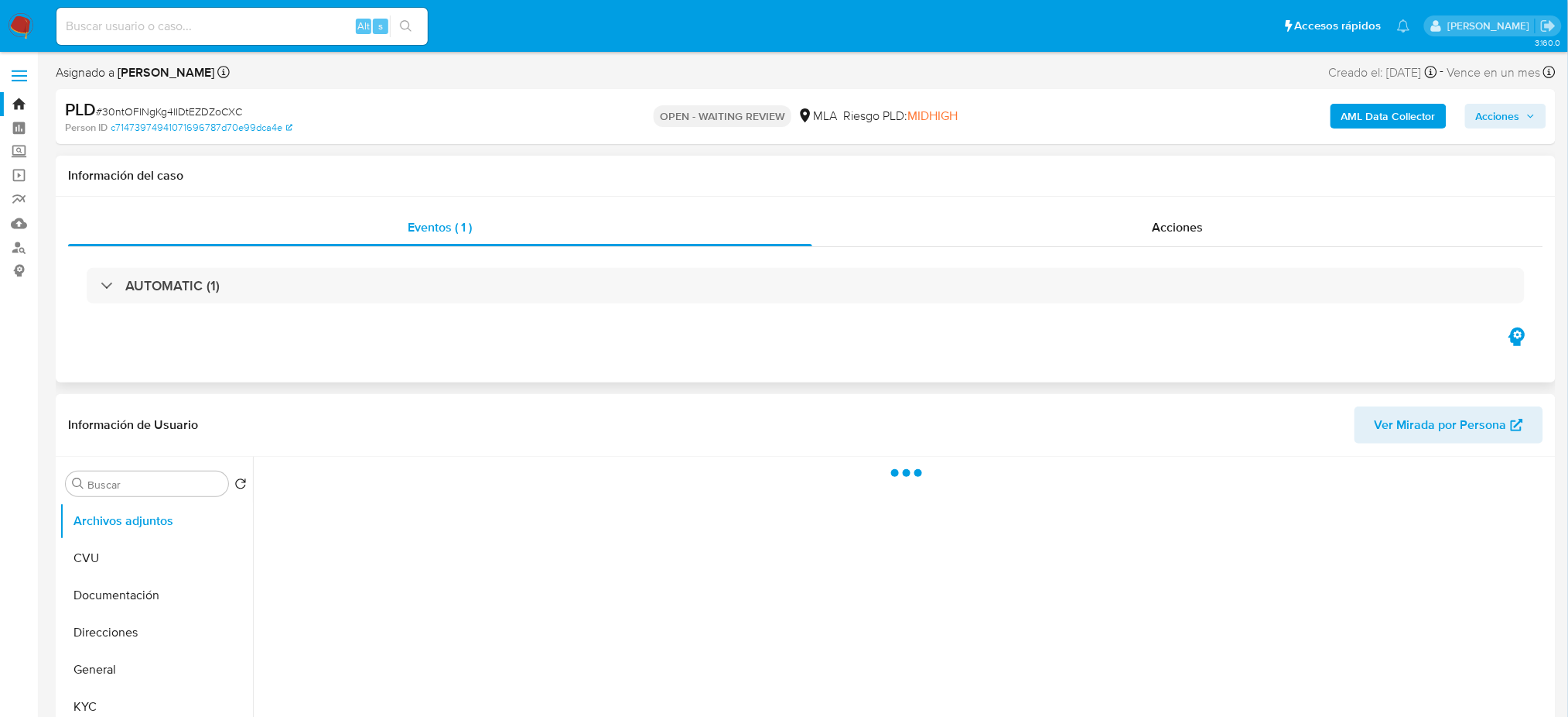
select select "10"
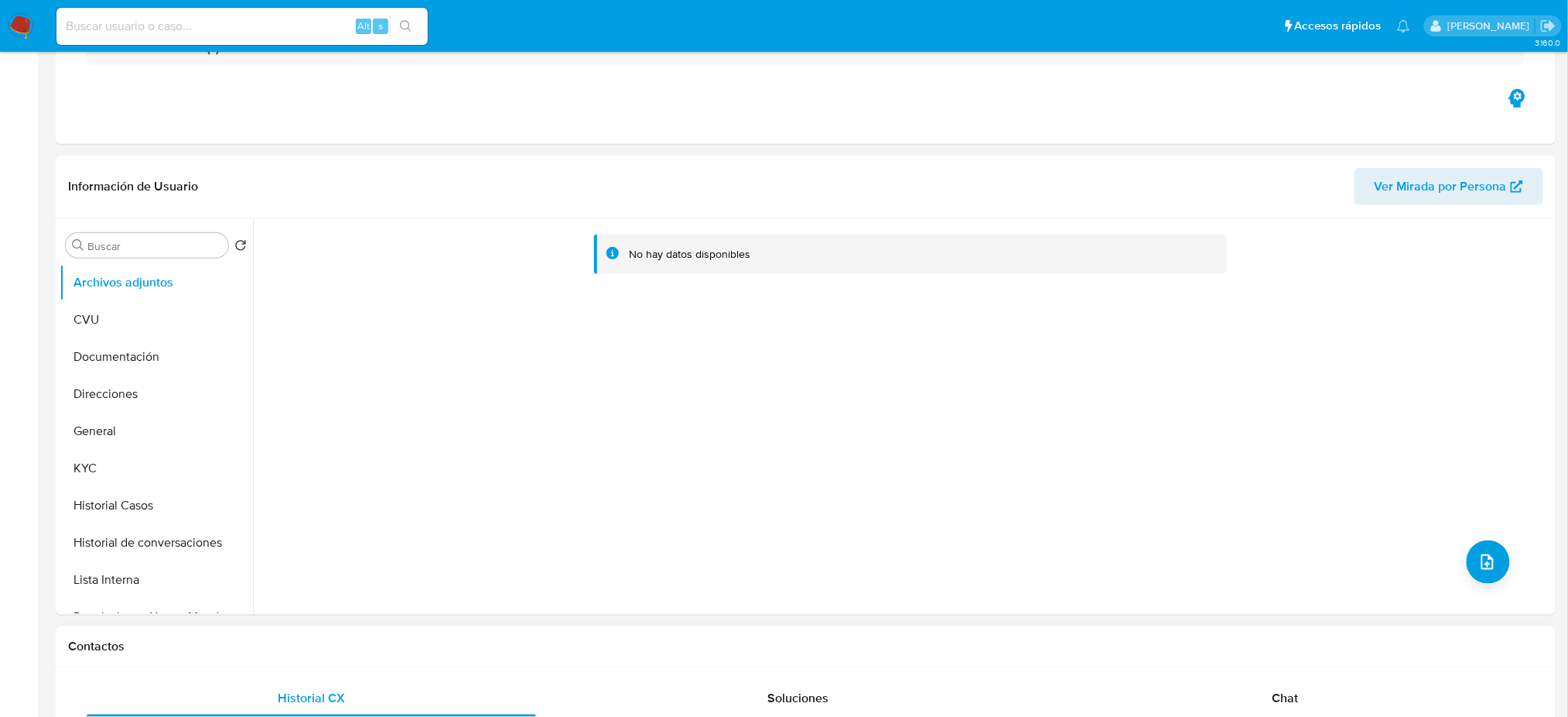
scroll to position [413, 0]
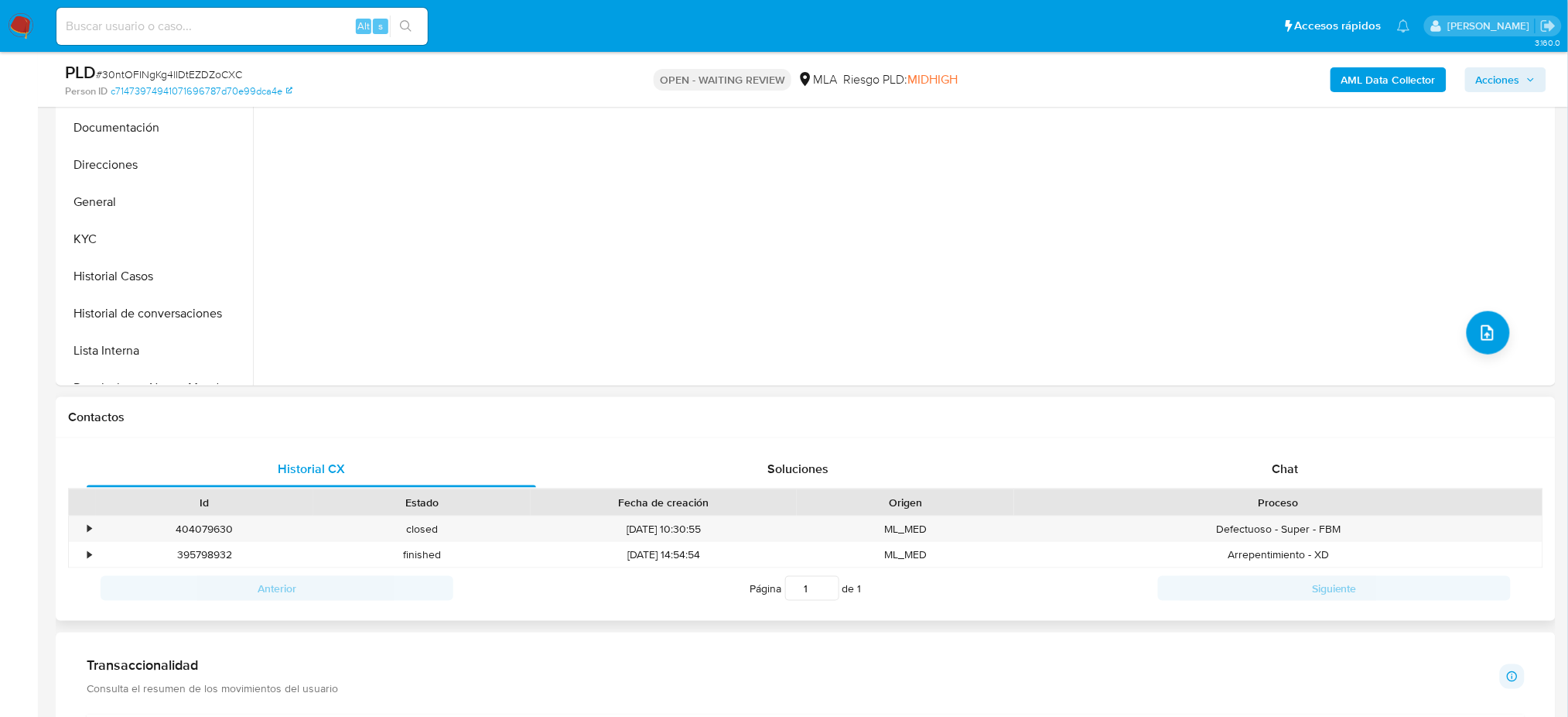
click at [1373, 494] on div "Proceso" at bounding box center [1278, 502] width 506 height 16
click at [1342, 465] on div "Chat" at bounding box center [1284, 469] width 449 height 37
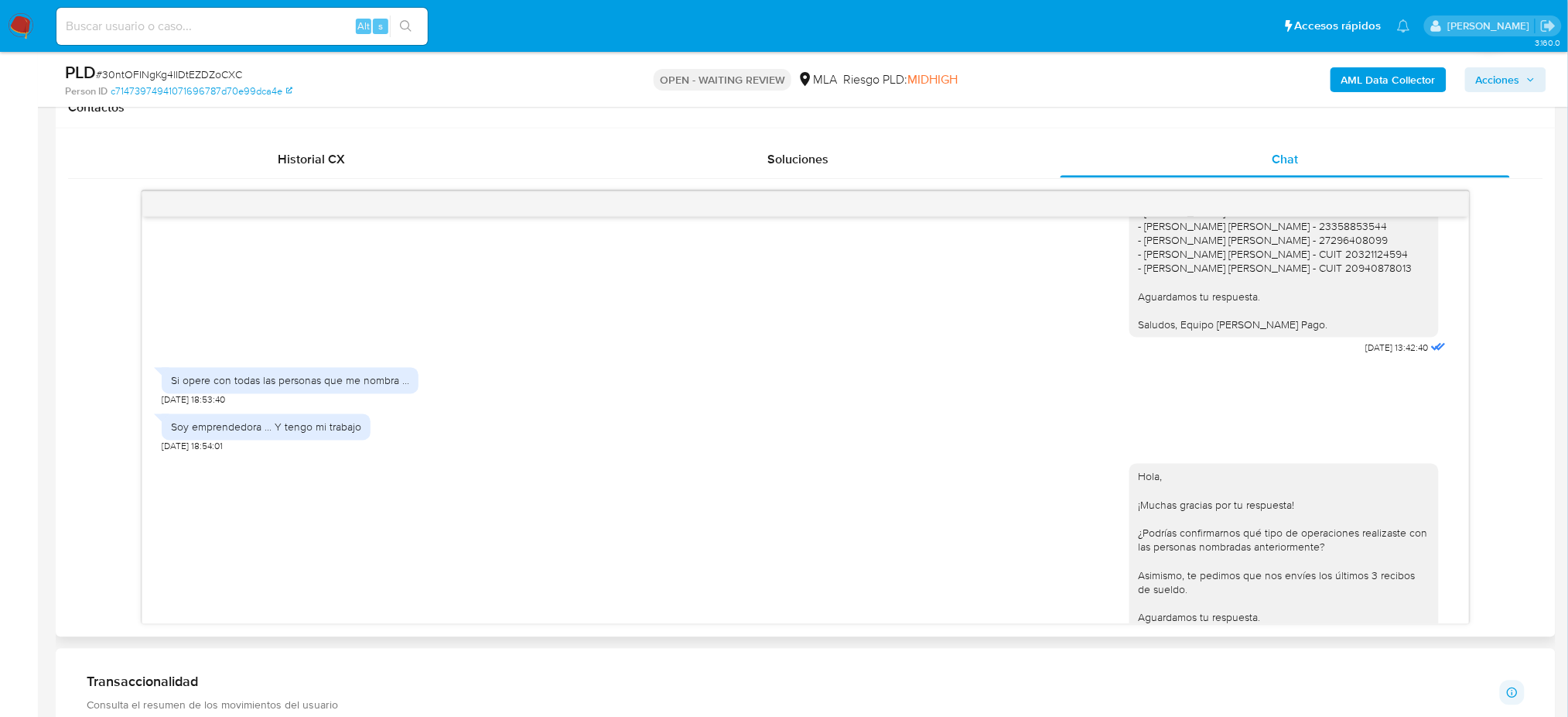
scroll to position [1038, 0]
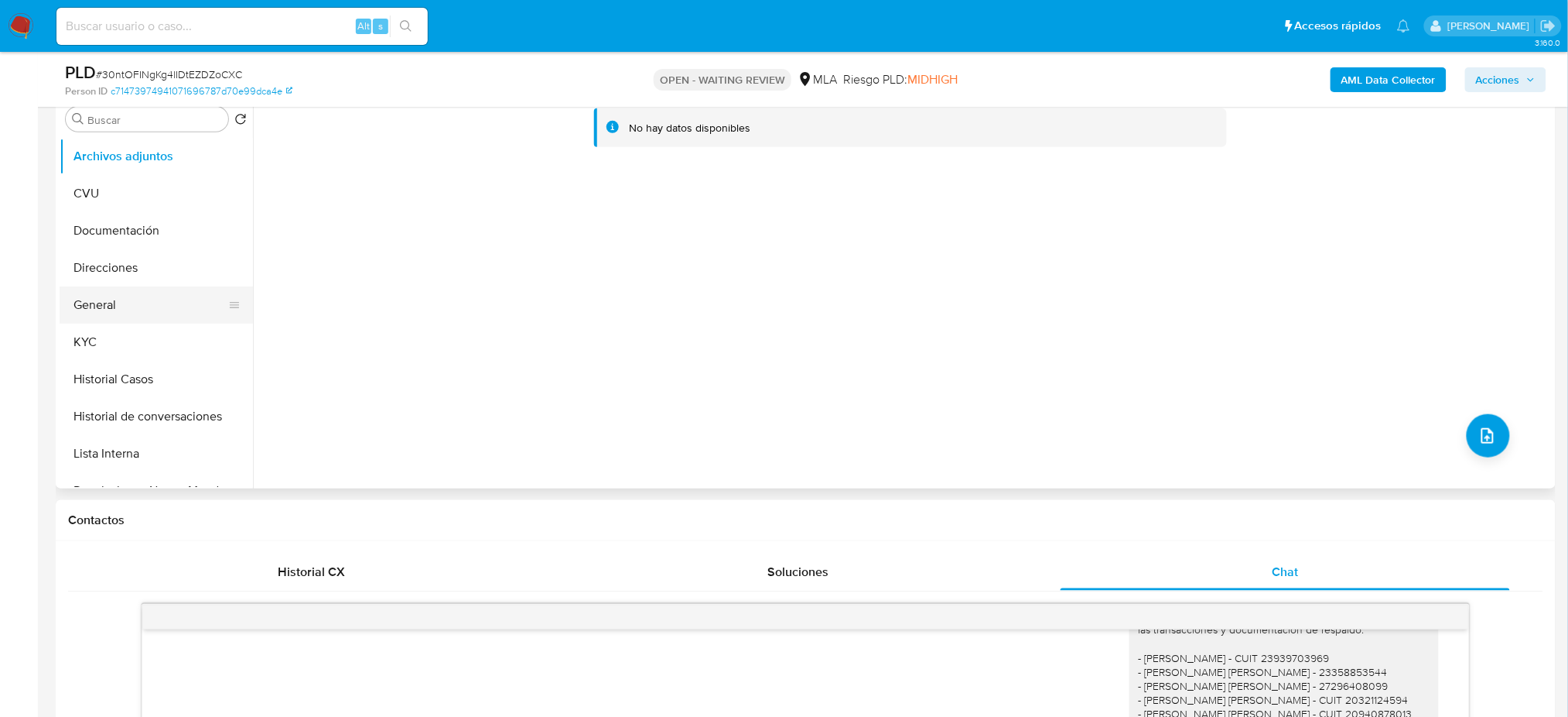
click at [129, 303] on button "General" at bounding box center [150, 305] width 181 height 37
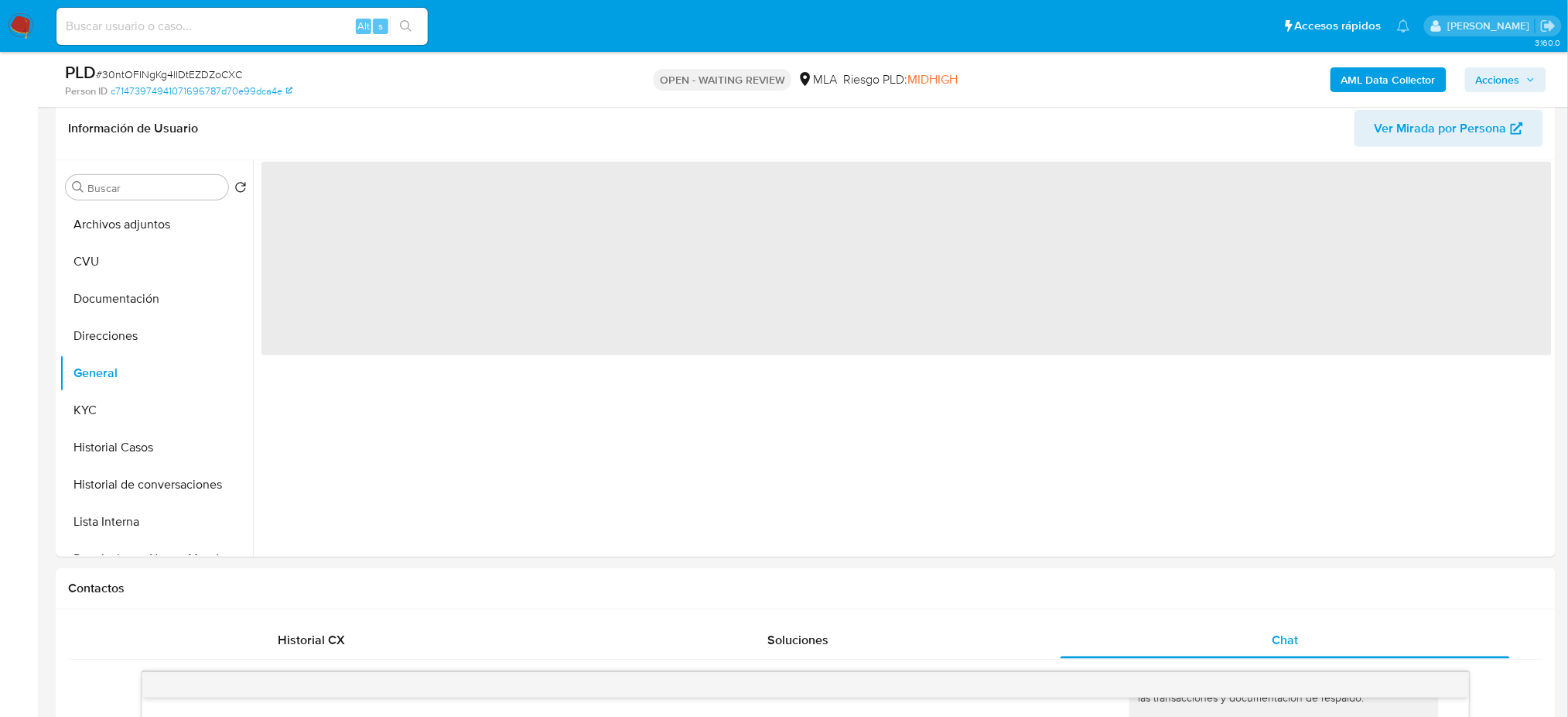
scroll to position [206, 0]
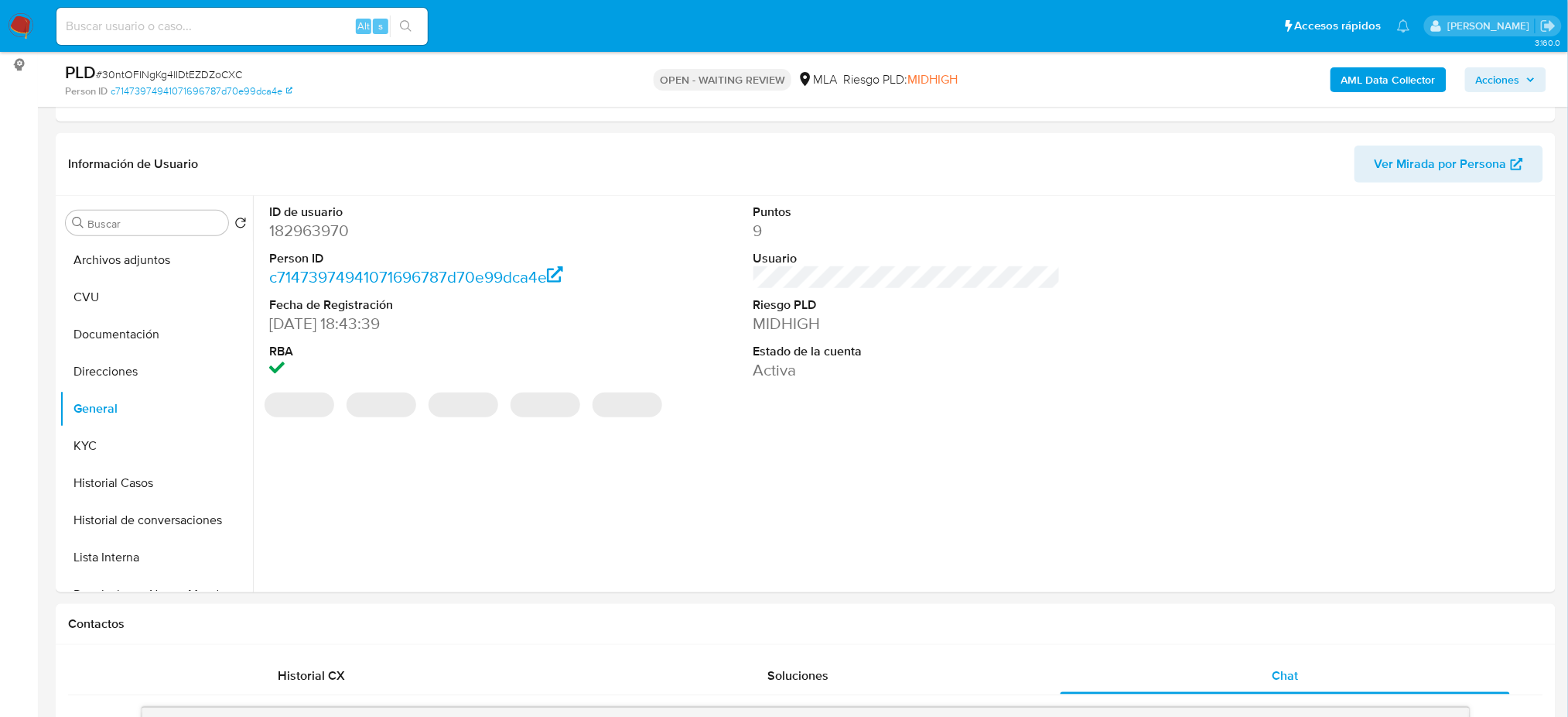
click at [295, 226] on dd "182963970" at bounding box center [423, 230] width 307 height 22
copy dd "182963970"
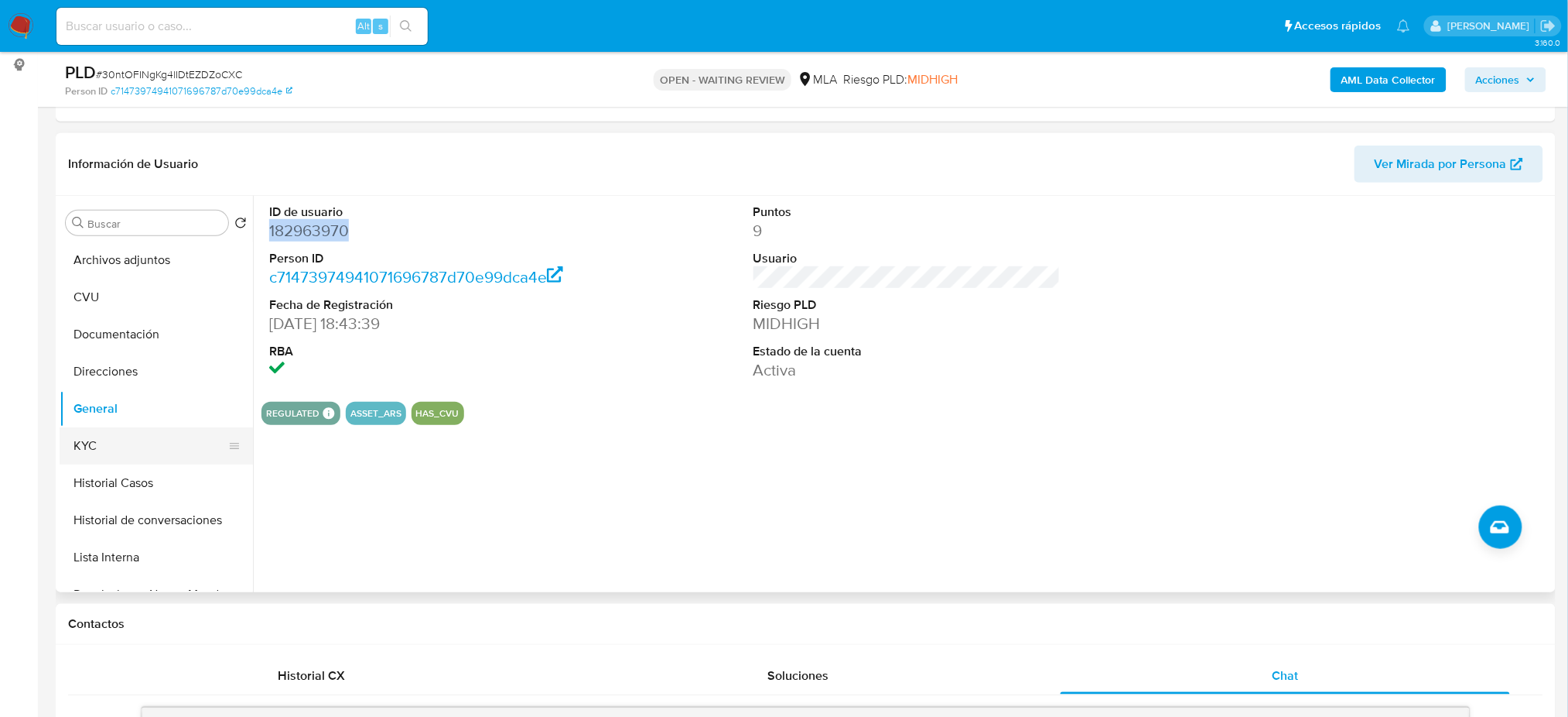
click at [102, 452] on button "KYC" at bounding box center [150, 446] width 181 height 37
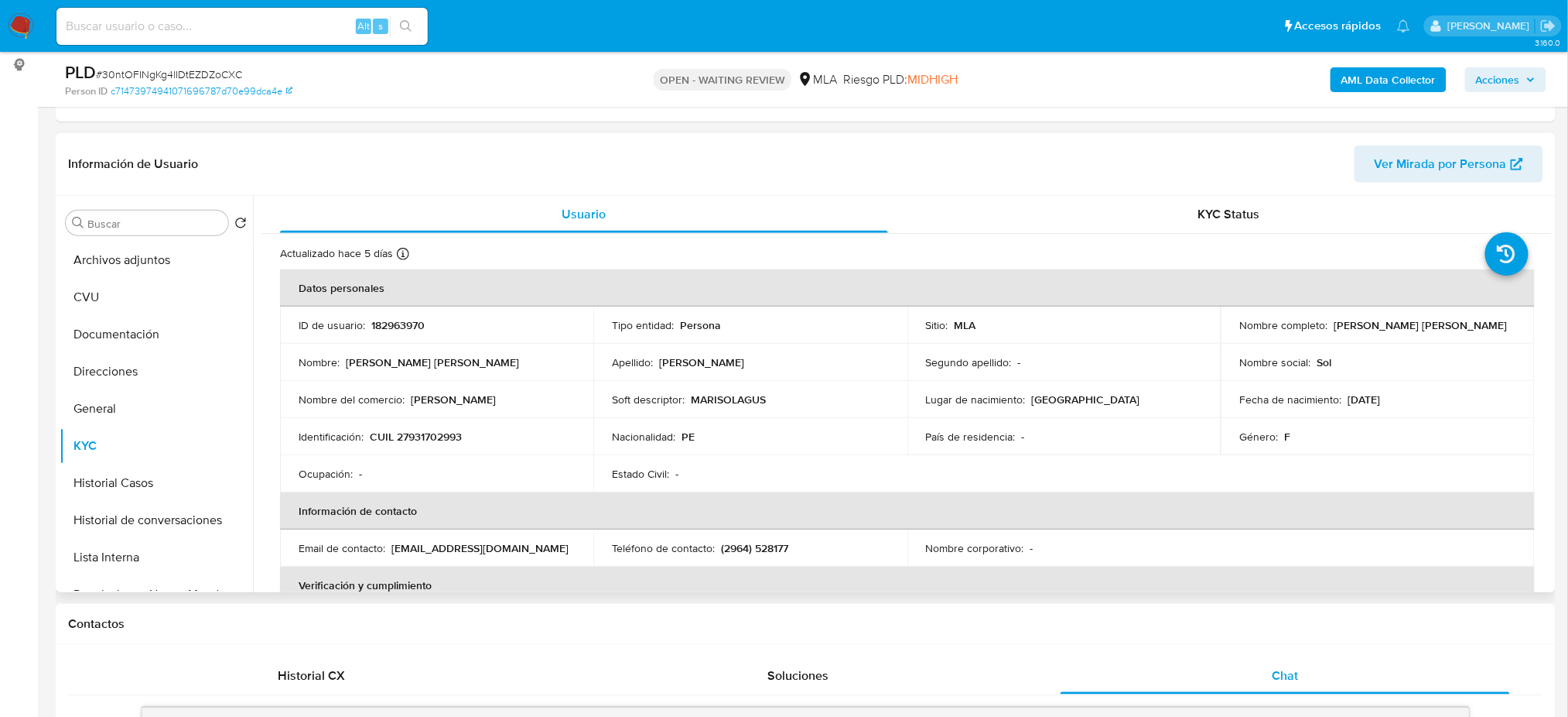
drag, startPoint x: 1328, startPoint y: 320, endPoint x: 1517, endPoint y: 313, distance: 189.1
click at [1517, 313] on td "Nombre completo : [PERSON_NAME] [PERSON_NAME]" at bounding box center [1377, 325] width 313 height 37
copy div "[PERSON_NAME] [PERSON_NAME]"
click at [384, 321] on p "182963970" at bounding box center [398, 325] width 54 height 14
click at [384, 320] on p "182963970" at bounding box center [398, 325] width 54 height 14
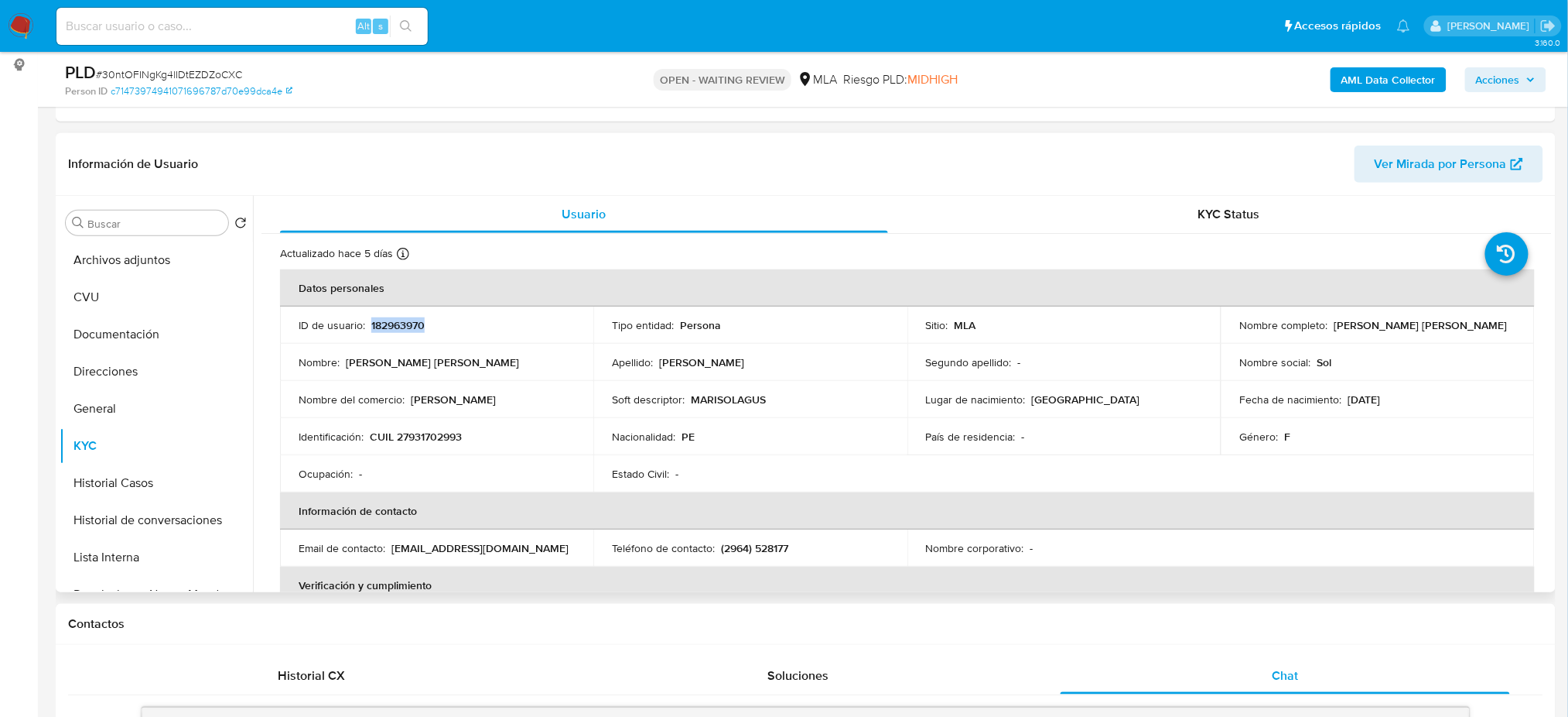
copy p "182963970"
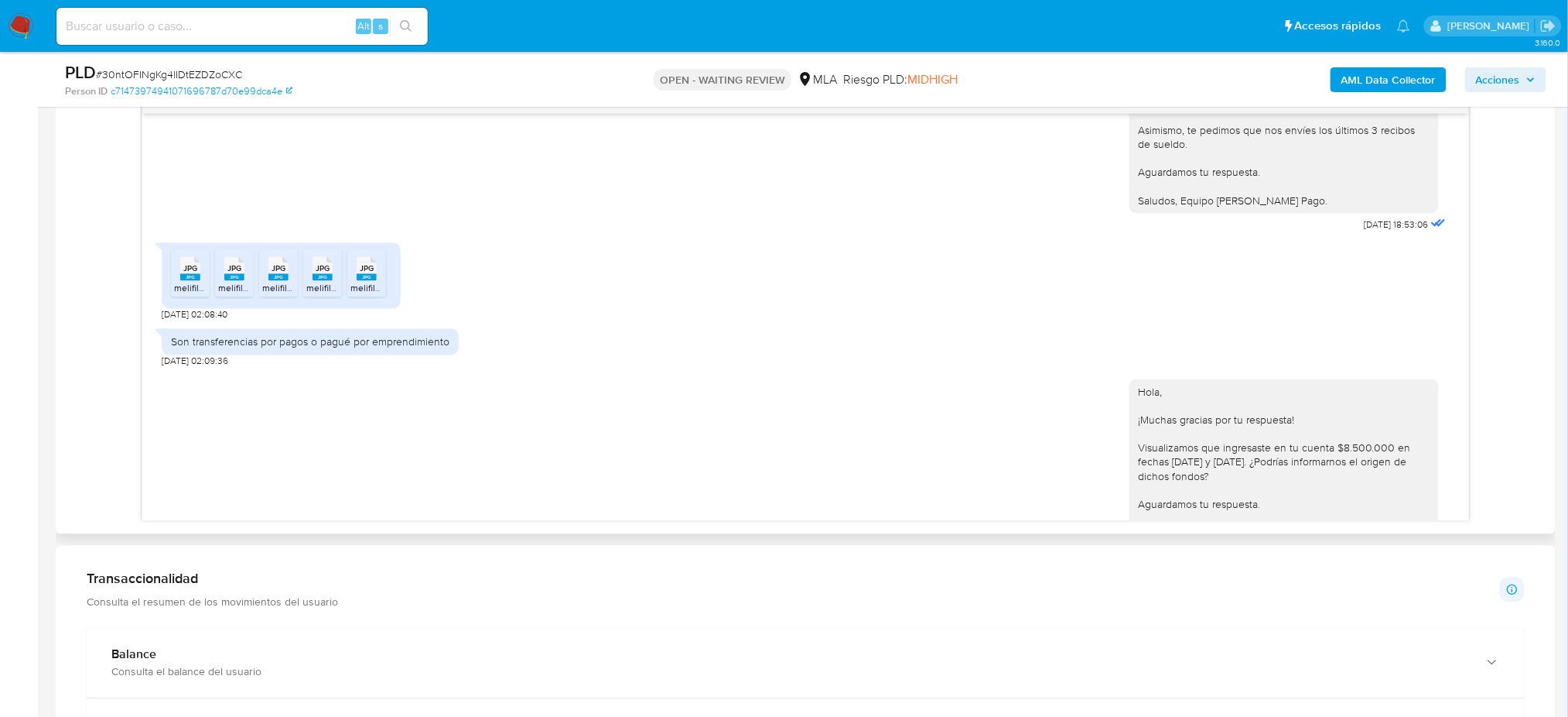
scroll to position [1657, 0]
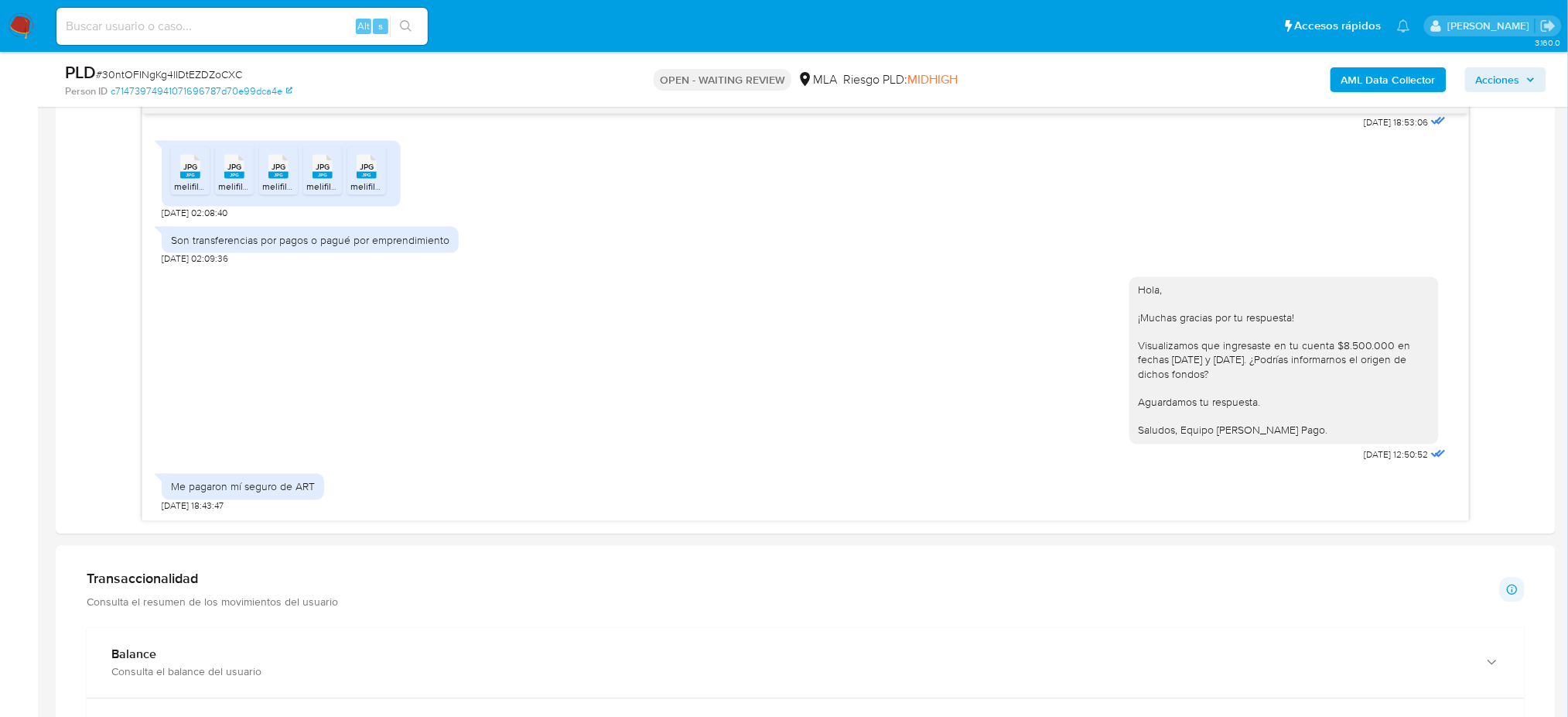
click at [0, 420] on aside "Bandeja Tablero Screening Búsqueda en Listas Watchlist Herramientas Operaciones…" at bounding box center [19, 469] width 38 height 2588
click at [0, 443] on aside "Bandeja Tablero Screening Búsqueda en Listas Watchlist Herramientas Operaciones…" at bounding box center [19, 469] width 38 height 2588
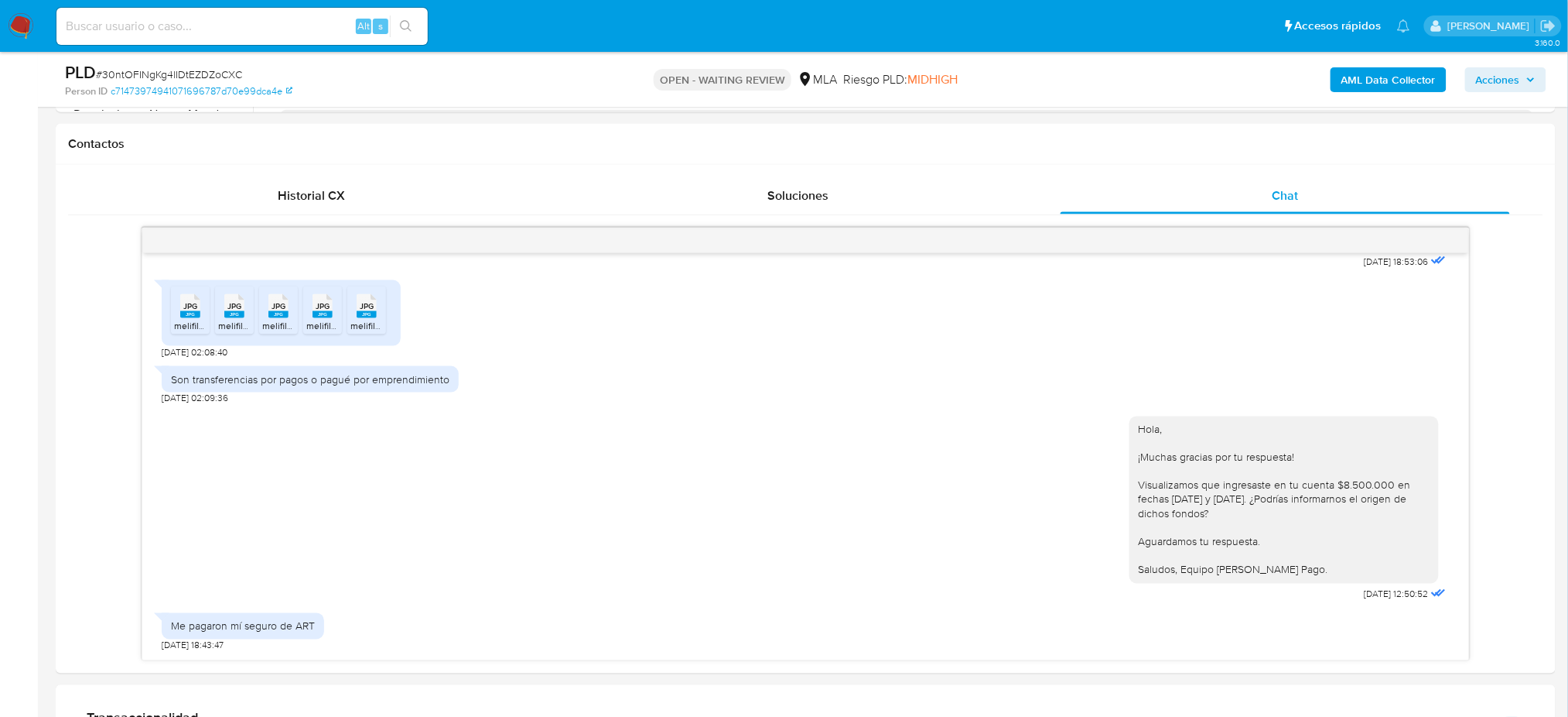
scroll to position [619, 0]
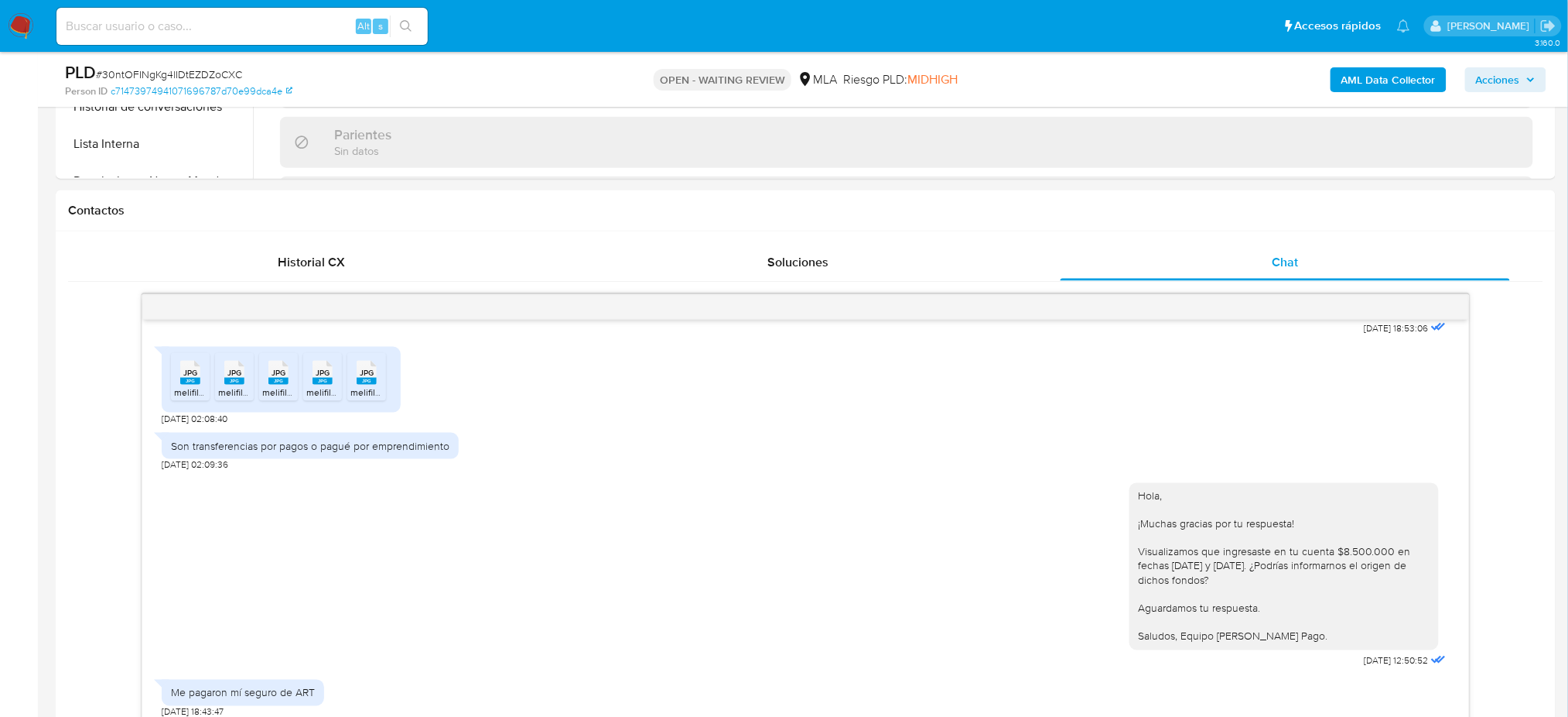
click at [174, 74] on span "# 30ntOFINgKg4lIDtEZDZoCXC" at bounding box center [169, 74] width 147 height 16
click at [174, 74] on span "# 30ntOFINgKg4lIDtEZDZoCXC" at bounding box center [169, 74] width 147 height 16
copy span "30ntOFINgKg4lIDtEZDZoCXC"
click at [22, 32] on img at bounding box center [21, 26] width 26 height 26
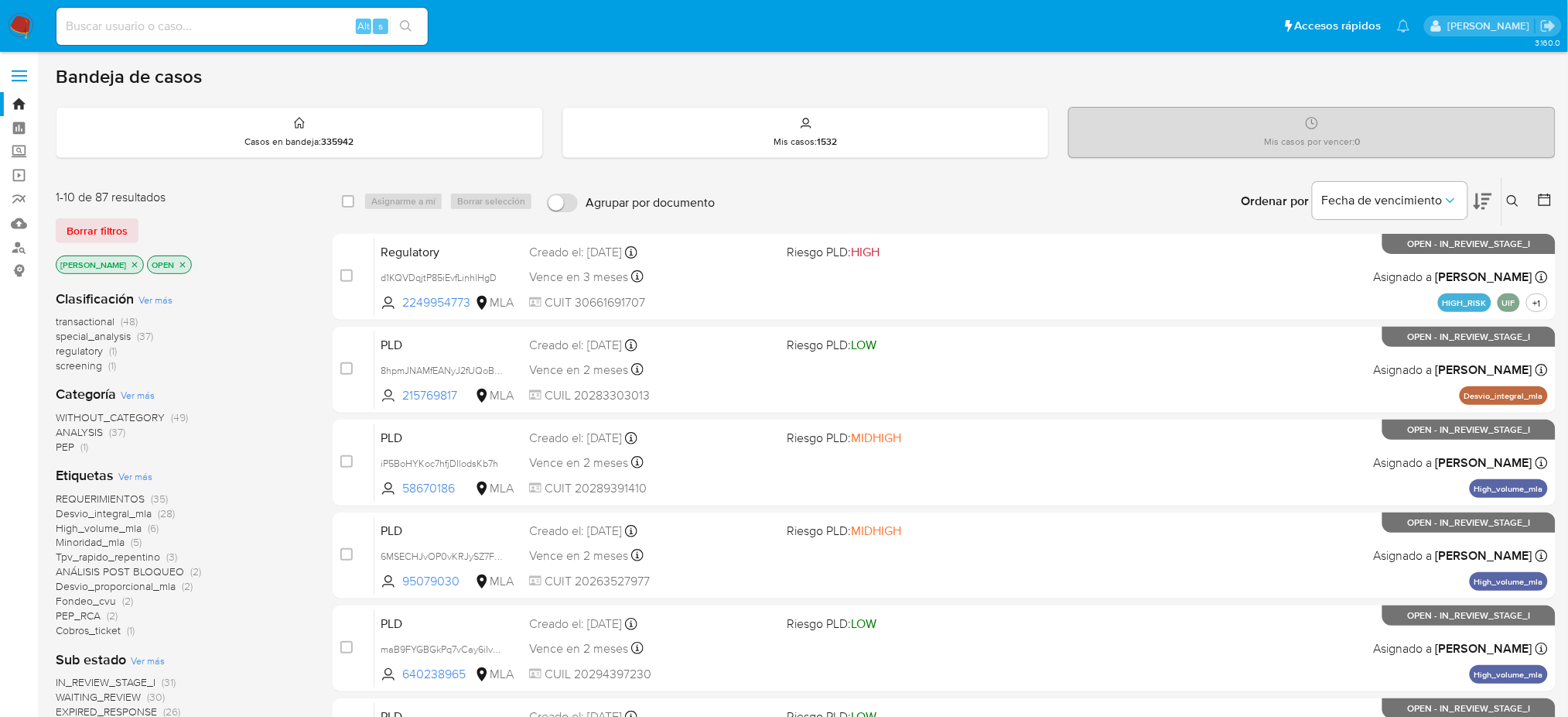
click at [1511, 209] on button at bounding box center [1514, 201] width 26 height 19
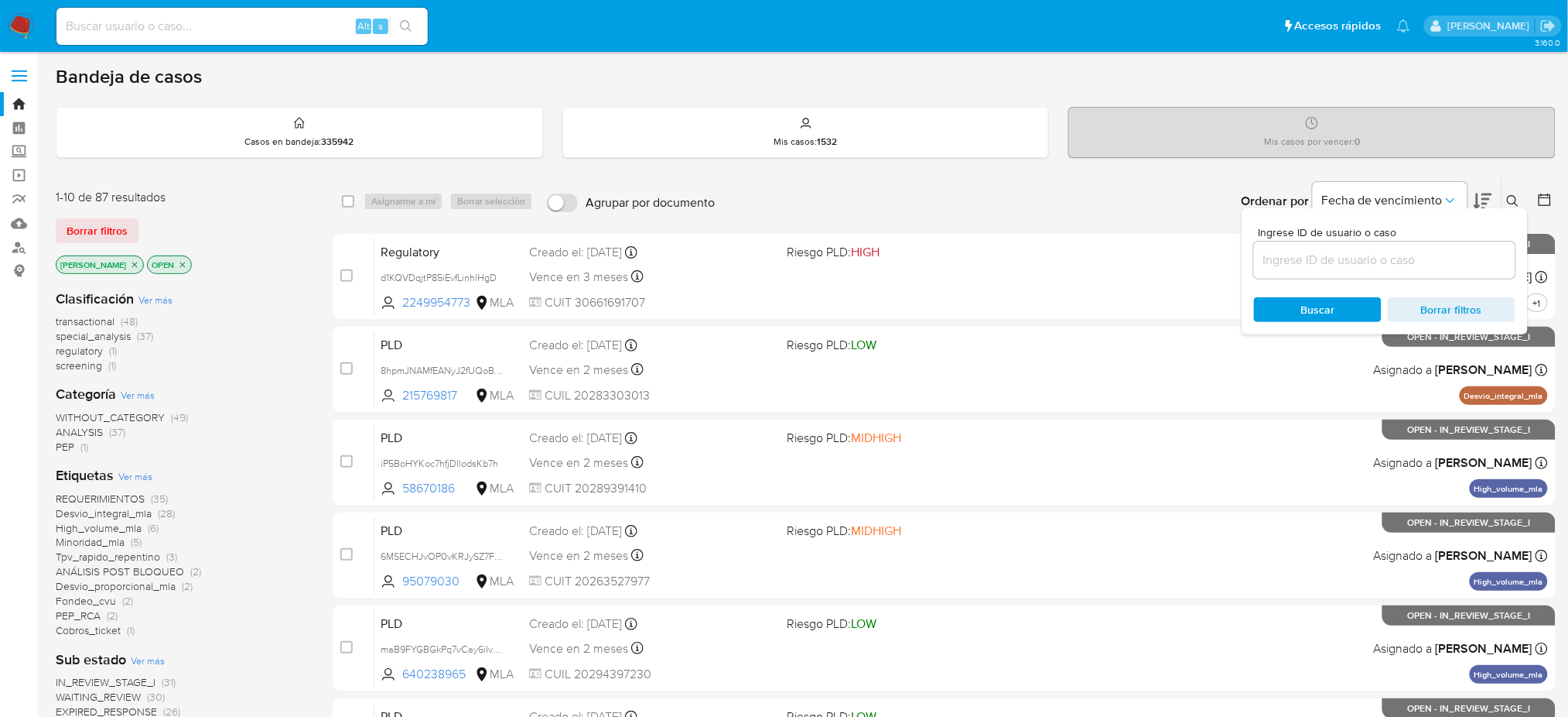
click at [1423, 250] on input at bounding box center [1384, 260] width 261 height 20
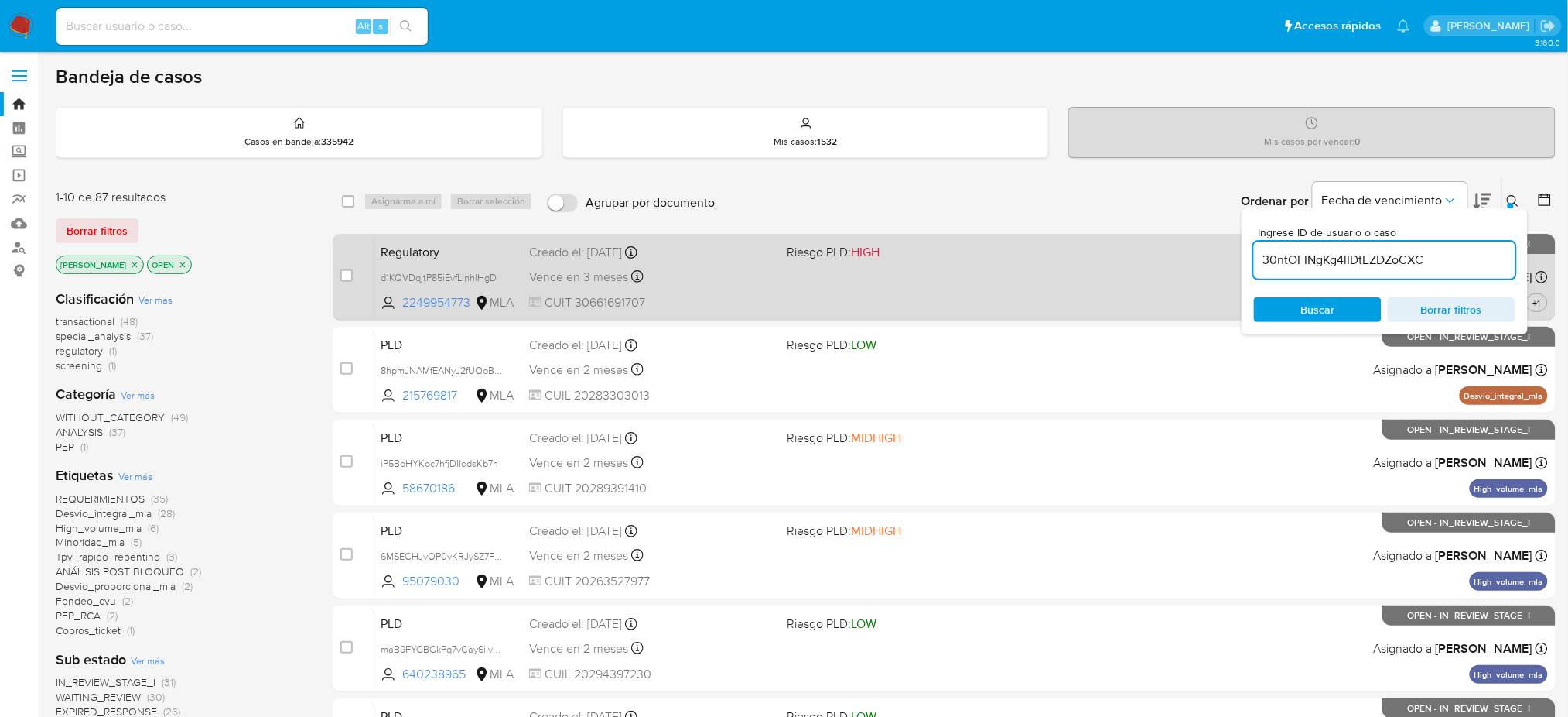
type input "30ntOFINgKg4lIDtEZDZoCXC"
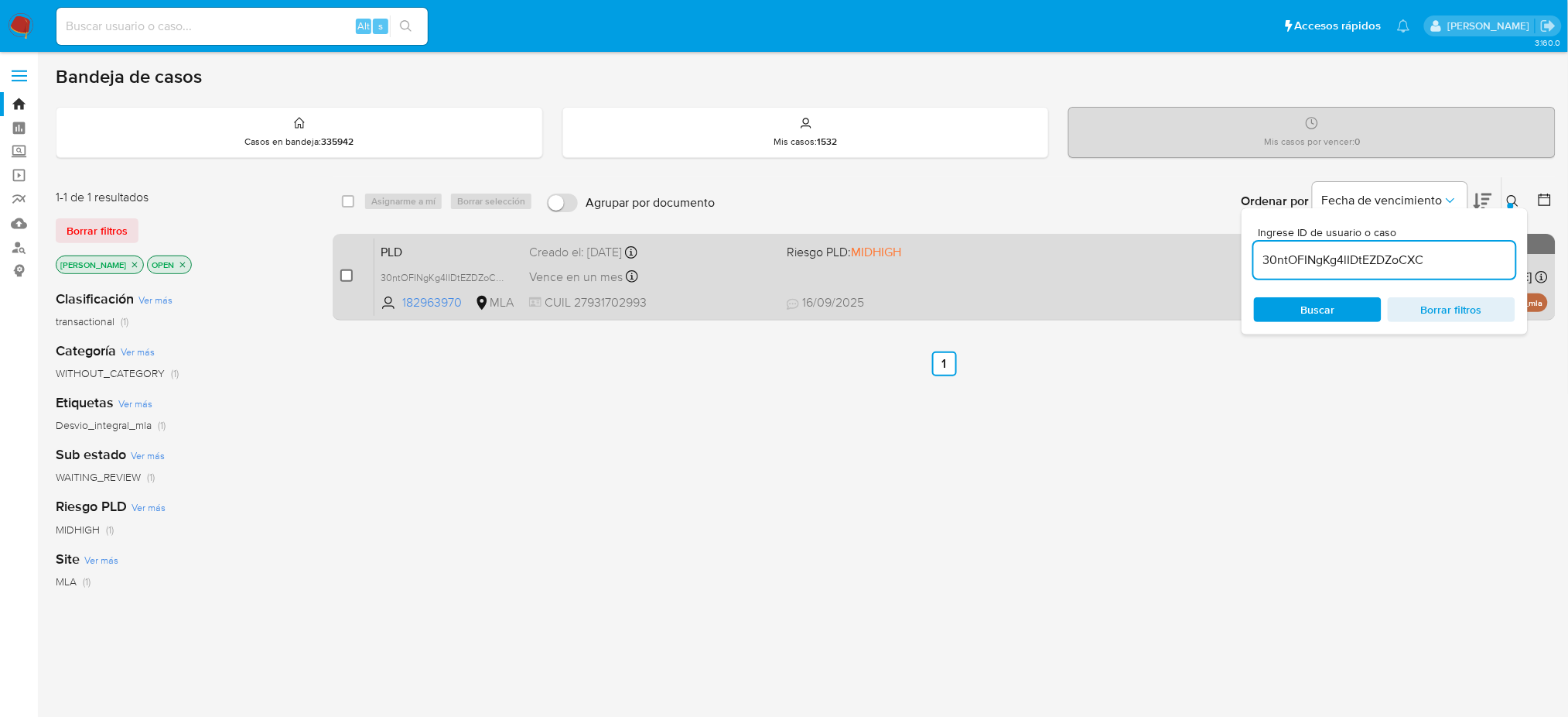
click at [344, 279] on input "checkbox" at bounding box center [347, 275] width 12 height 12
checkbox input "true"
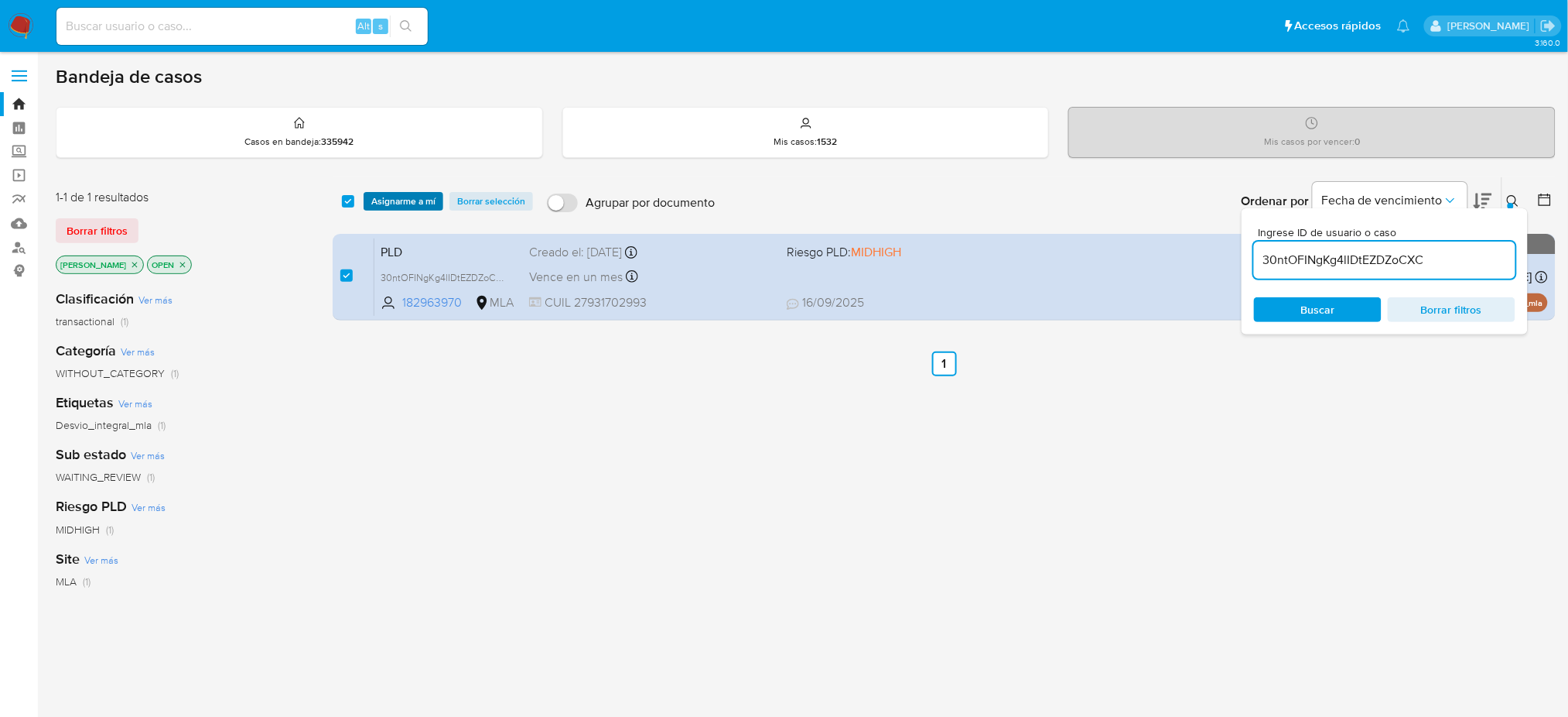
click at [388, 199] on span "Asignarme a mí" at bounding box center [403, 201] width 64 height 16
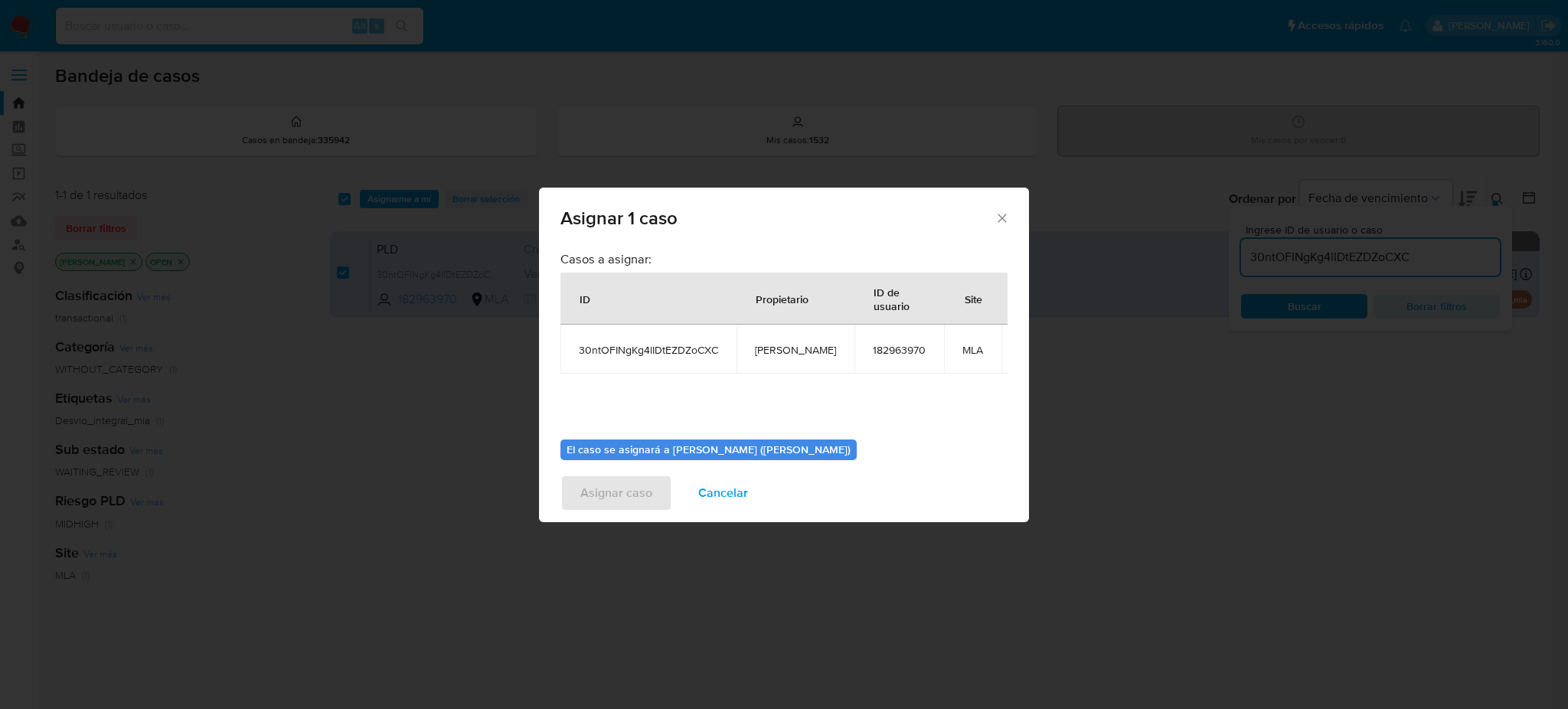
click at [794, 346] on span "[PERSON_NAME]" at bounding box center [795, 350] width 81 height 14
copy span "[PERSON_NAME]"
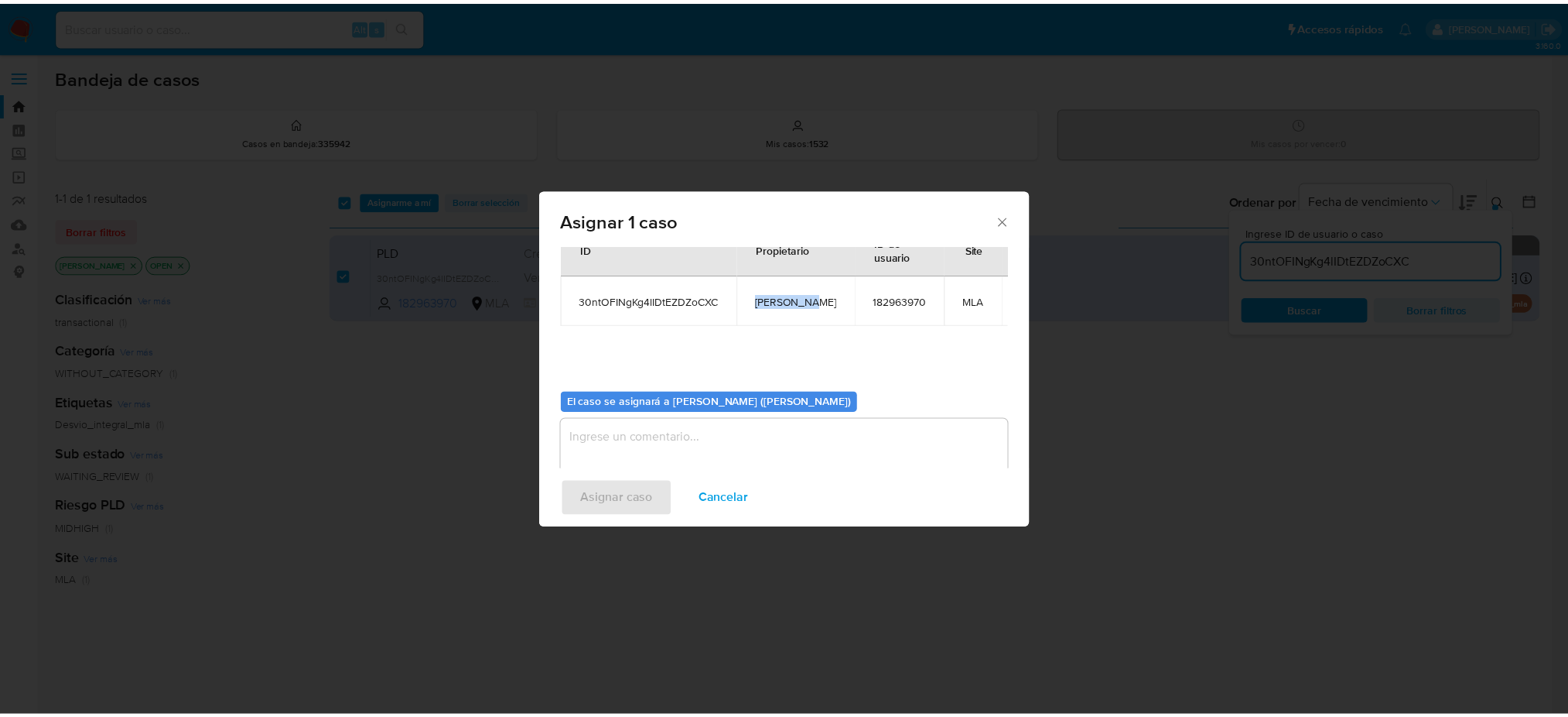
scroll to position [79, 0]
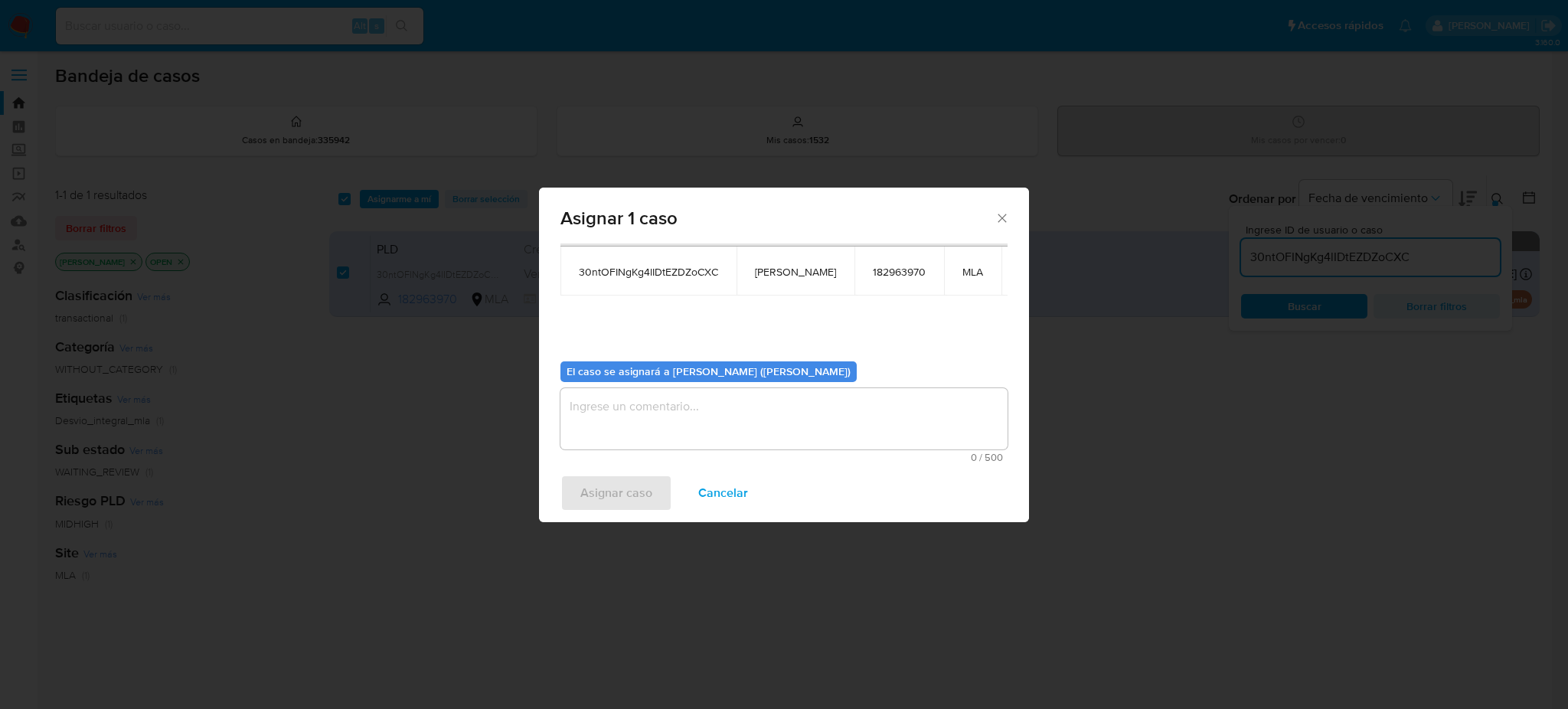
click at [690, 387] on div "El caso se asignará a [PERSON_NAME] ([PERSON_NAME]) 0 / 500 500 caracteres rest…" at bounding box center [784, 406] width 447 height 114
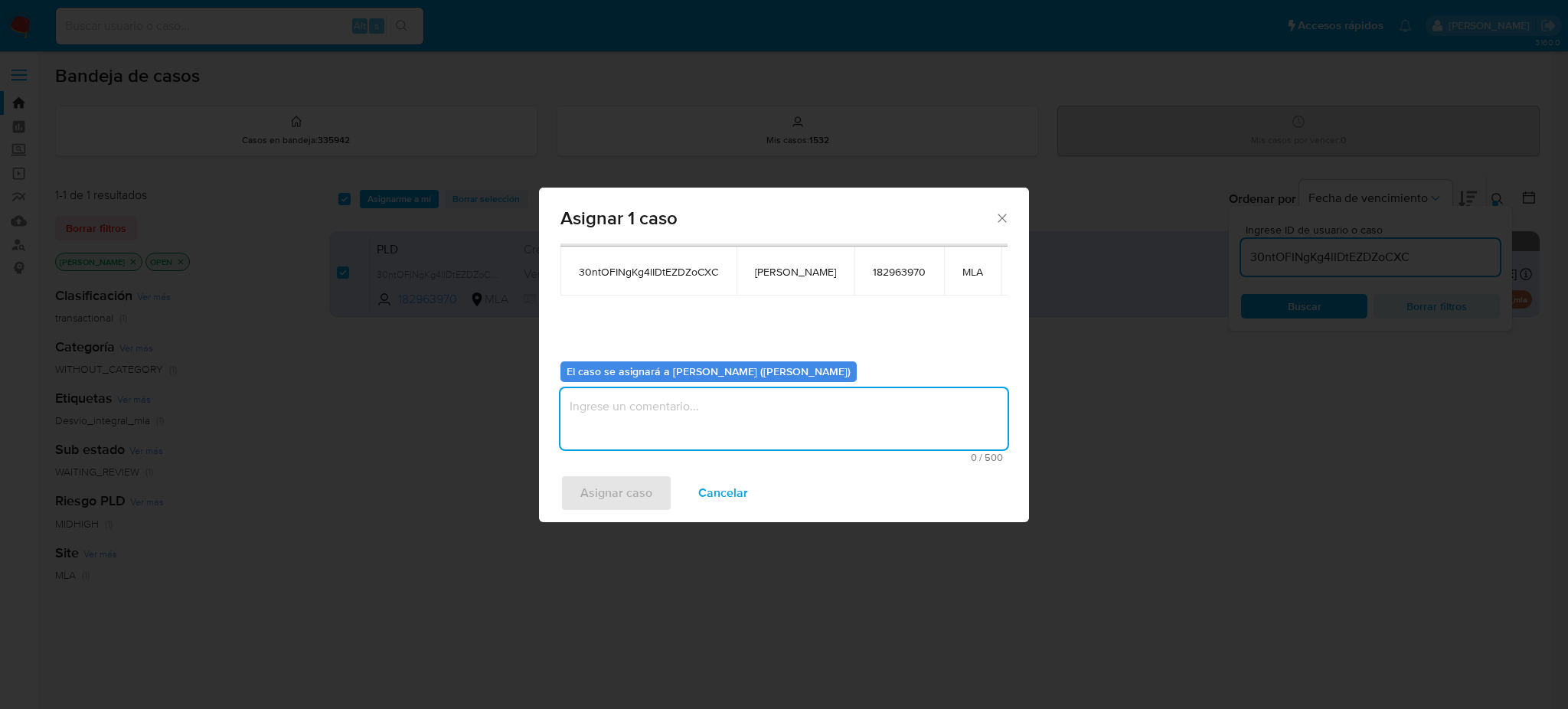
click at [665, 434] on textarea "assign-modal" at bounding box center [784, 419] width 447 height 61
paste textarea "[PERSON_NAME]"
type textarea "[PERSON_NAME]"
click at [635, 477] on span "Asignar caso" at bounding box center [616, 493] width 72 height 34
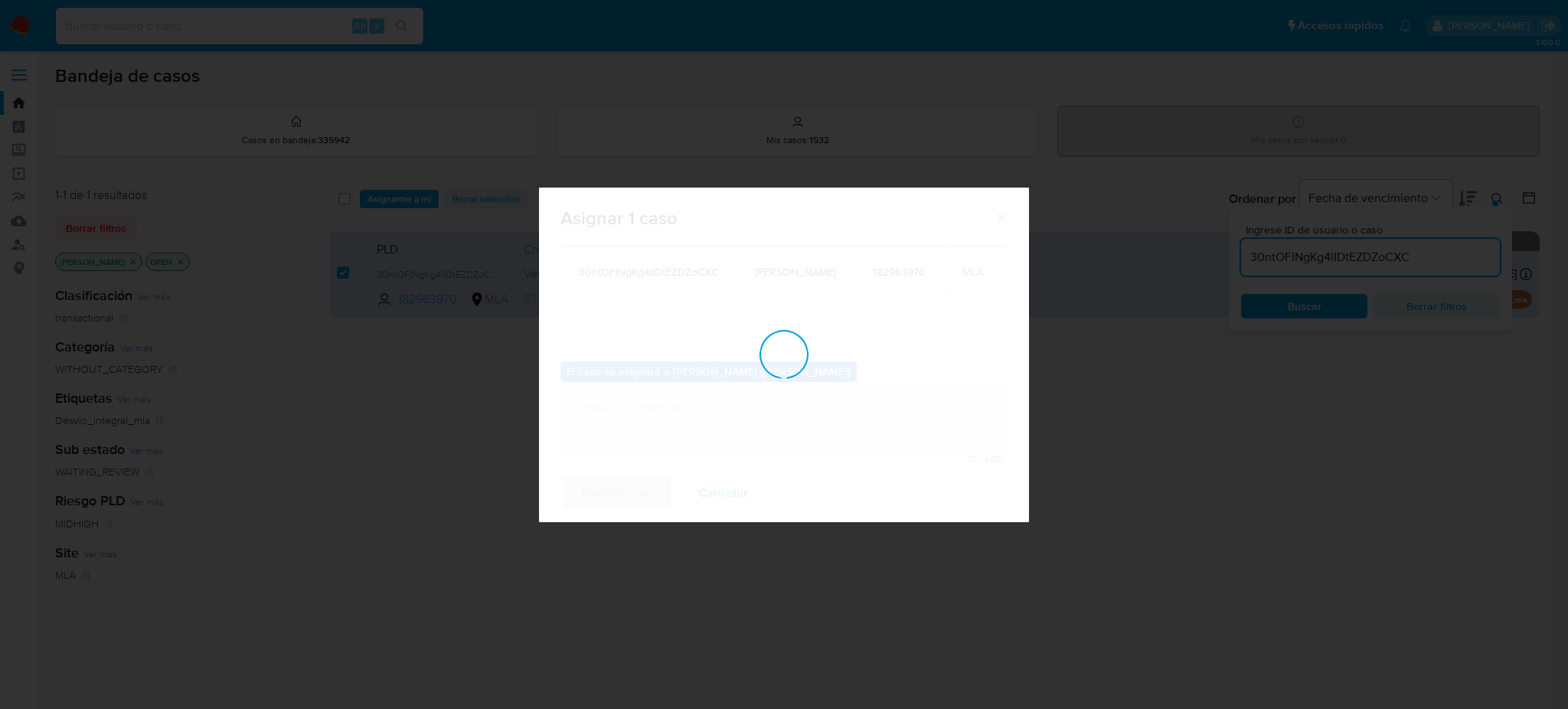
checkbox input "false"
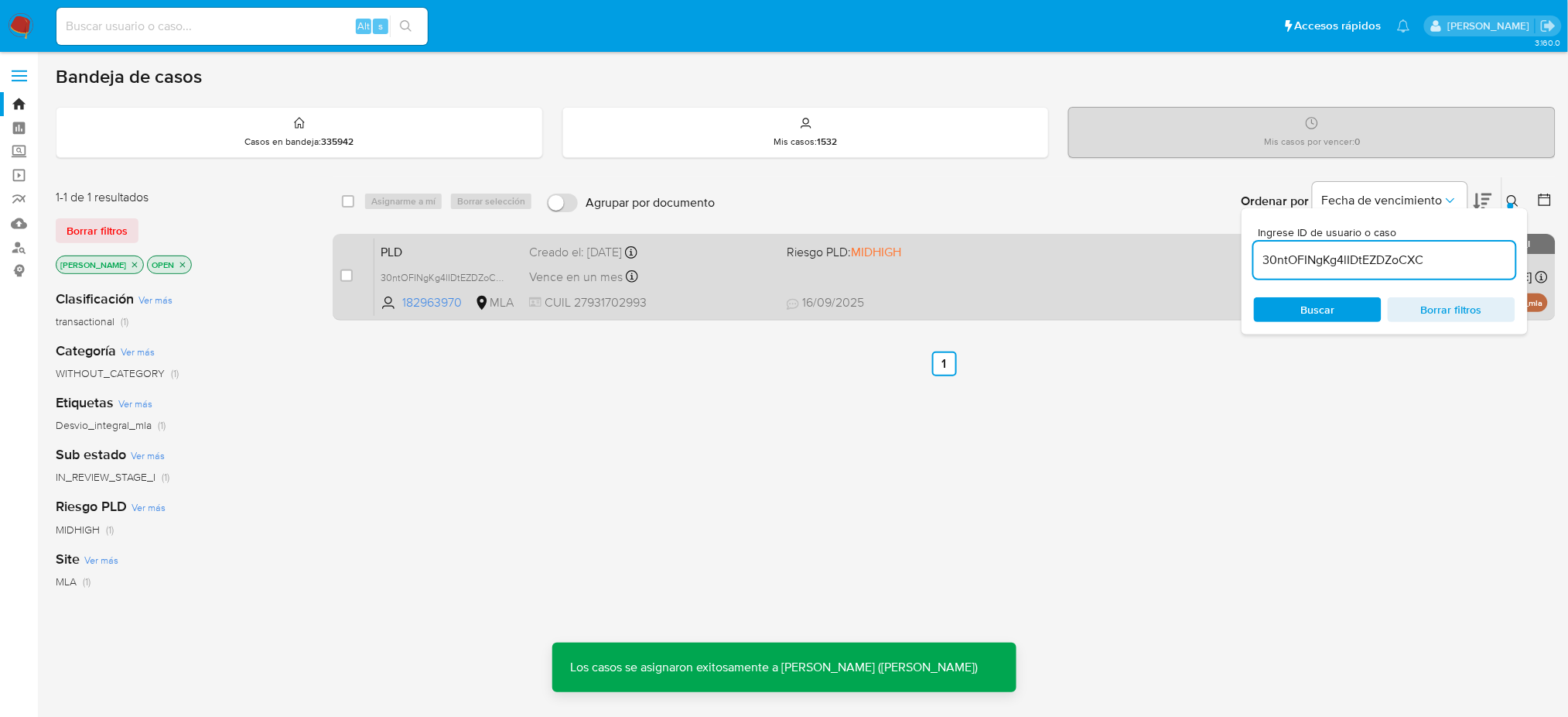
click at [448, 234] on div "case-item-checkbox No es posible asignar el caso PLD 30ntOFINgKg4lIDtEZDZoCXC 1…" at bounding box center [944, 277] width 1223 height 87
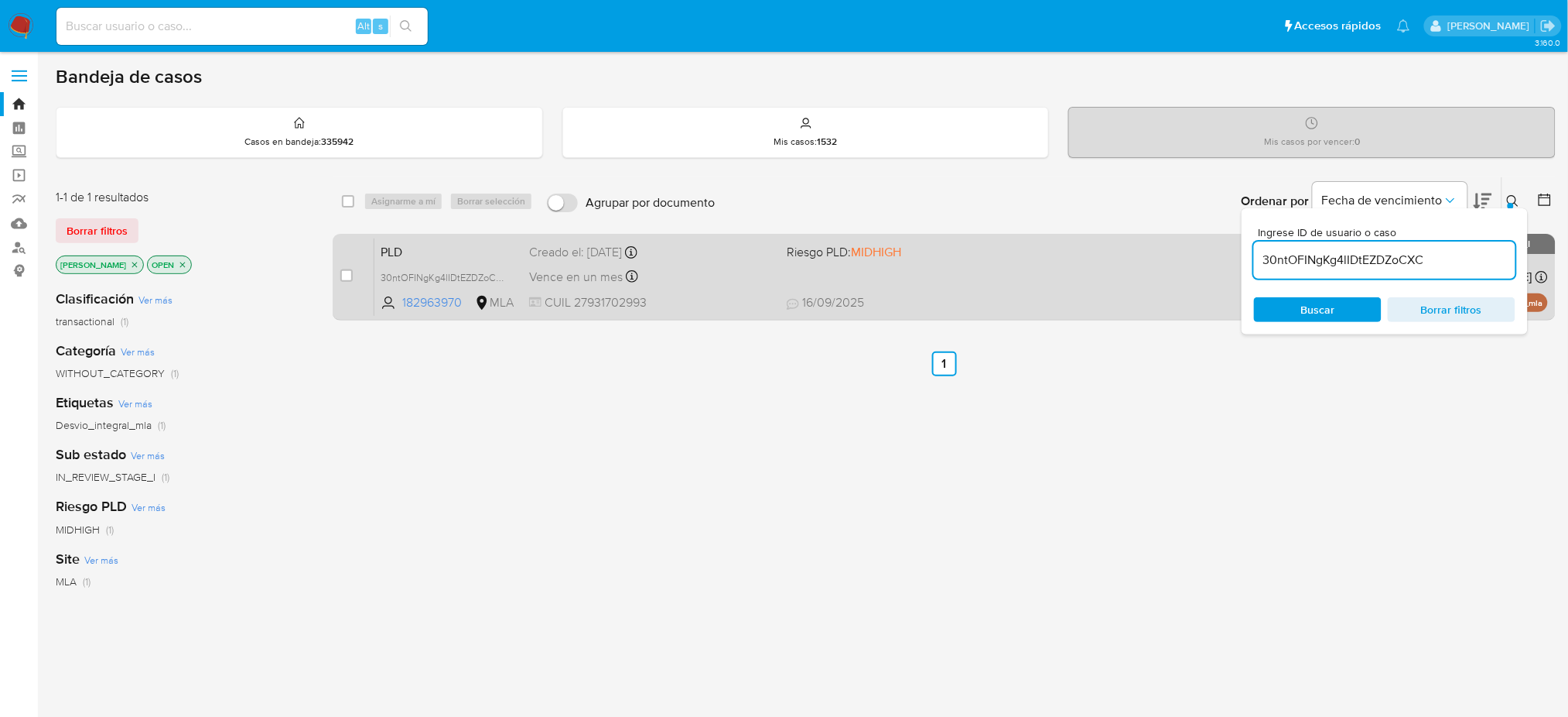
click at [493, 246] on span "PLD" at bounding box center [449, 251] width 136 height 20
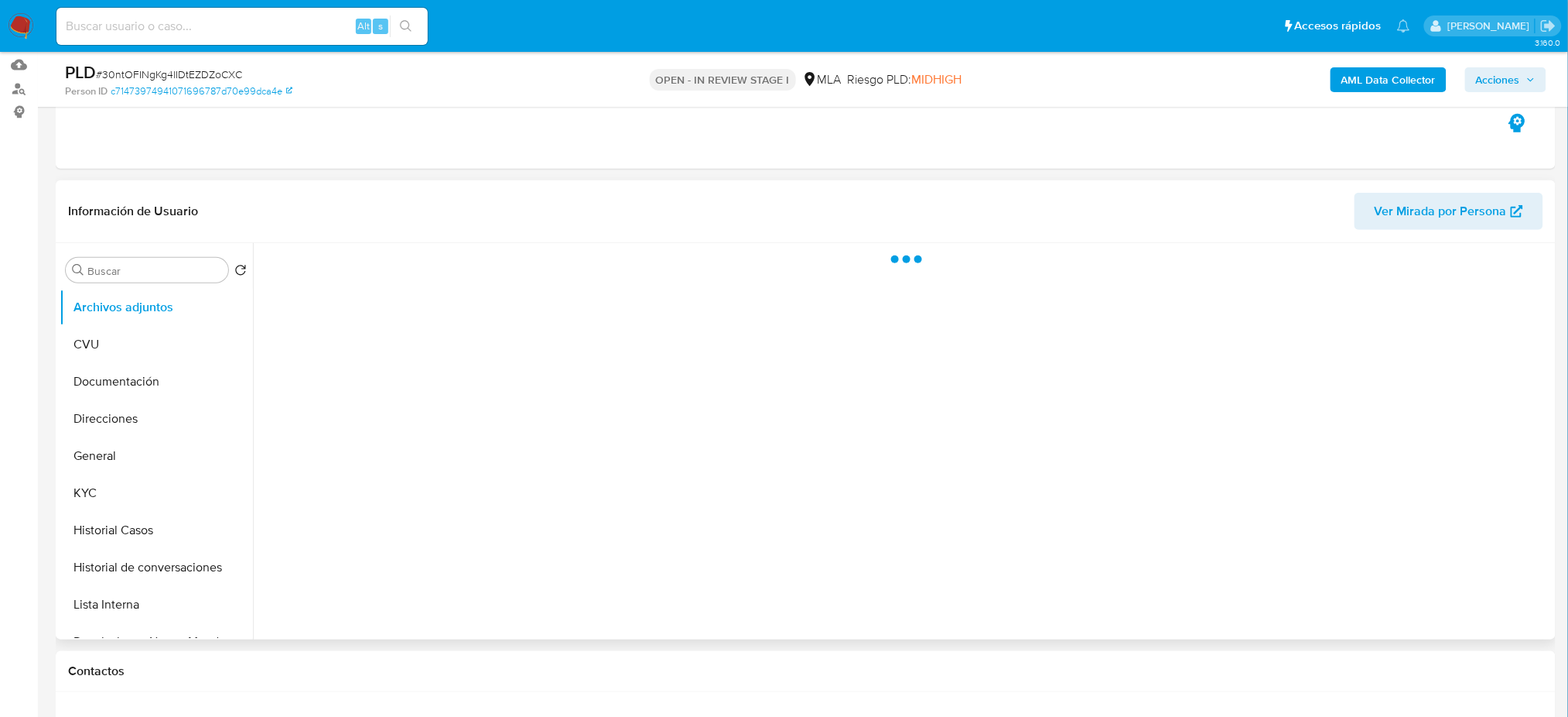
scroll to position [310, 0]
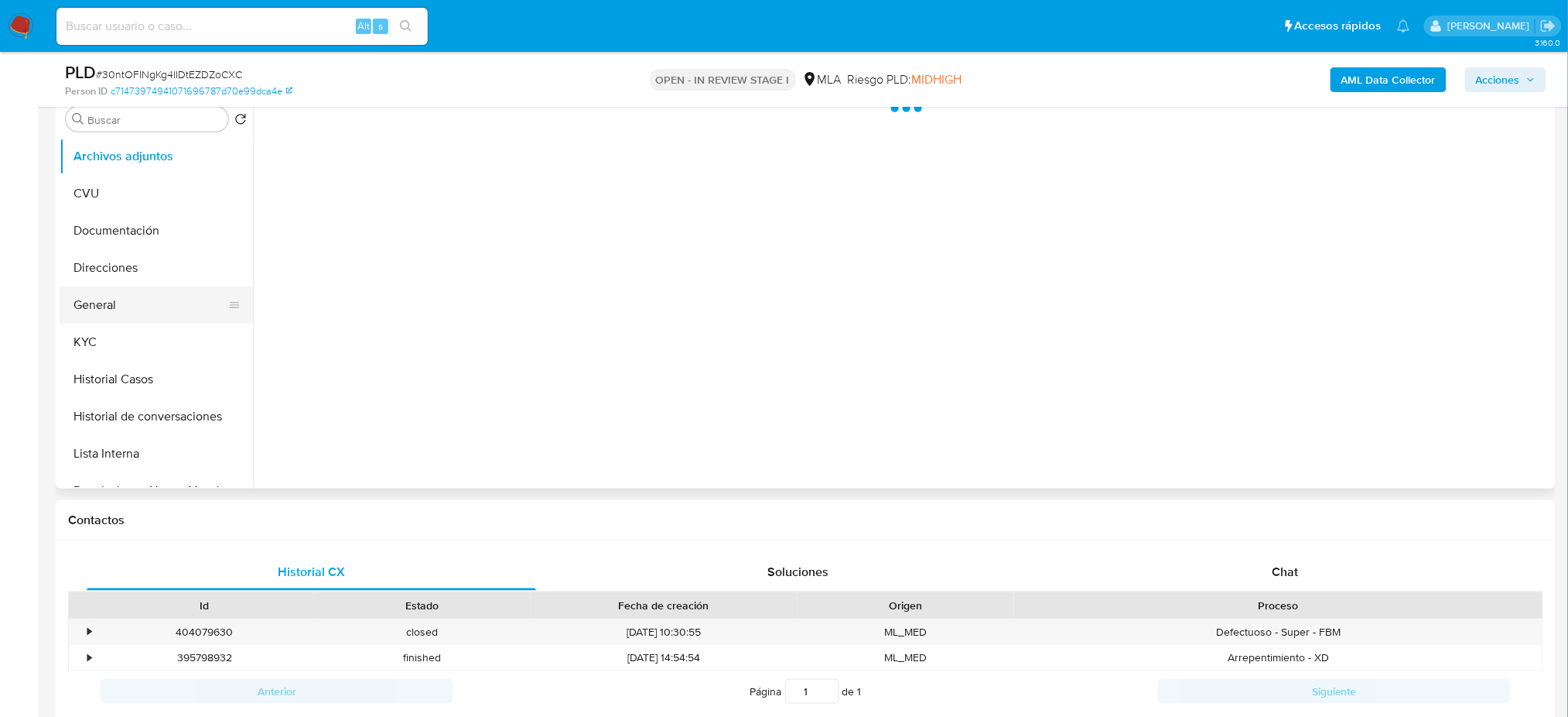
select select "10"
